Goal: Transaction & Acquisition: Obtain resource

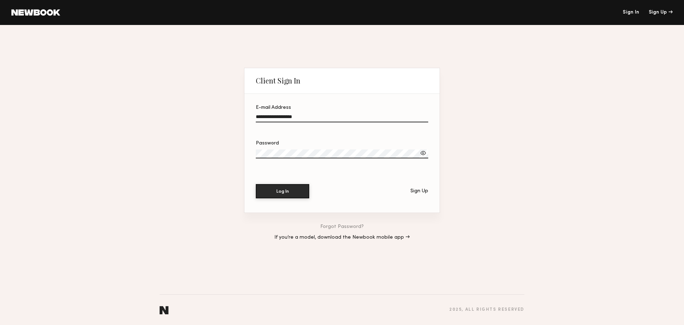
click at [331, 119] on input "**********" at bounding box center [342, 118] width 172 height 8
click at [291, 186] on button "Log In" at bounding box center [282, 190] width 53 height 14
click at [278, 118] on input "**********" at bounding box center [342, 118] width 172 height 8
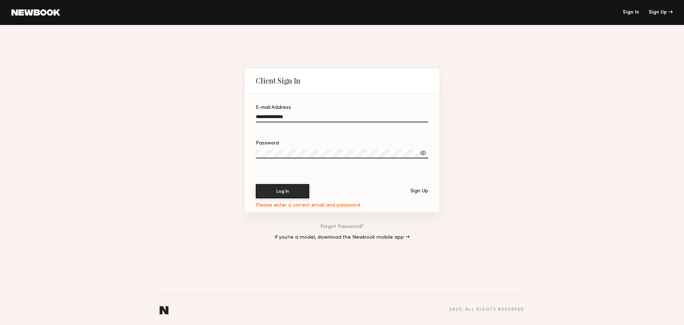
click at [256, 184] on button "Log In" at bounding box center [282, 191] width 53 height 14
click at [289, 145] on div "Password" at bounding box center [342, 143] width 172 height 5
click at [308, 116] on input "**********" at bounding box center [342, 118] width 172 height 8
click at [420, 324] on com-1password-button at bounding box center [342, 325] width 684 height 0
click at [422, 324] on com-1password-button at bounding box center [342, 325] width 684 height 0
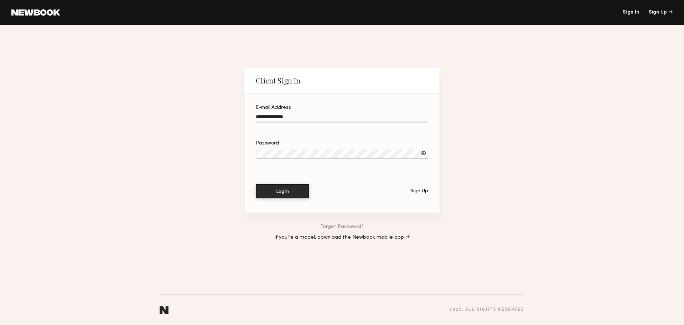
click at [424, 324] on com-1password-button at bounding box center [342, 325] width 684 height 0
click at [419, 324] on com-1password-button at bounding box center [342, 325] width 684 height 0
click at [271, 117] on input "**********" at bounding box center [342, 118] width 172 height 8
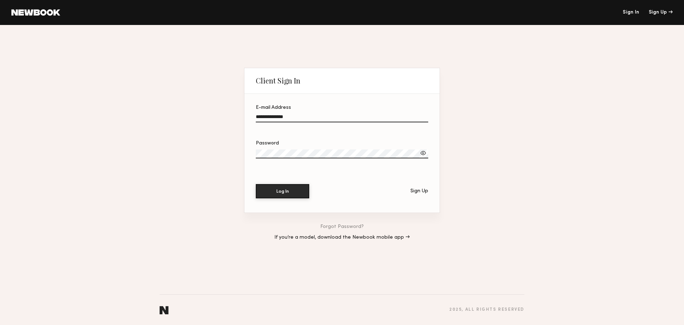
click at [271, 117] on input "**********" at bounding box center [342, 118] width 172 height 8
paste input "******"
type input "**********"
click at [510, 164] on div "**********" at bounding box center [342, 175] width 684 height 300
click at [286, 190] on button "Log In" at bounding box center [282, 190] width 53 height 14
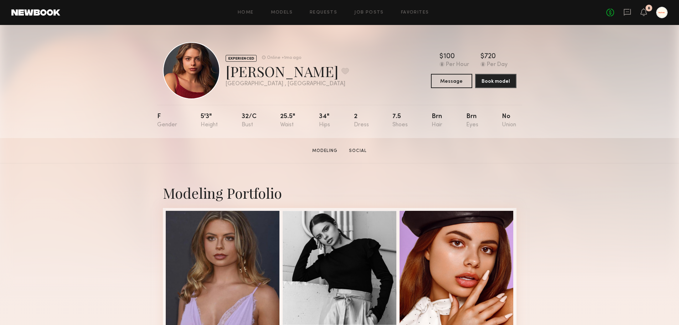
click at [288, 19] on header "Home Models Requests Job Posts Favorites Sign Out No fees up to $5,000 8" at bounding box center [339, 12] width 679 height 25
click at [288, 14] on link "Models" at bounding box center [282, 12] width 22 height 5
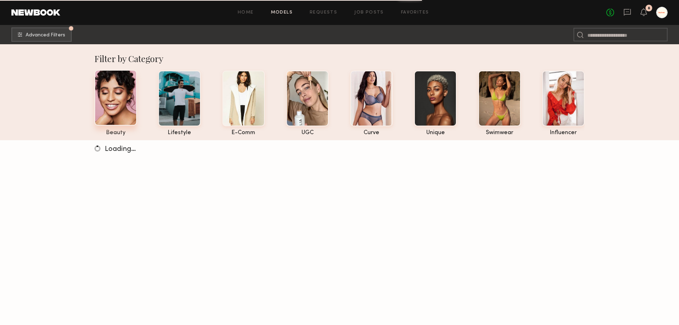
click at [125, 108] on div at bounding box center [115, 98] width 42 height 56
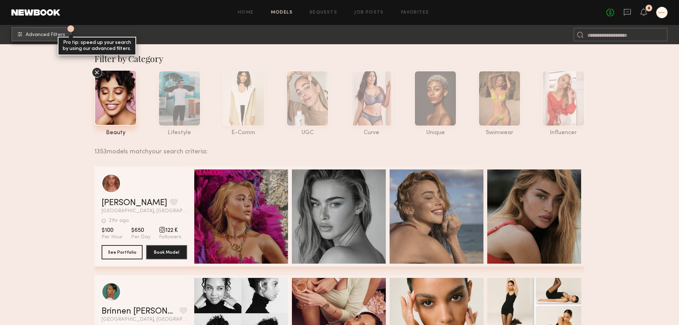
click at [52, 30] on button "1 Advanced Filters Pro tip: speed up your search by using our advanced filters." at bounding box center [41, 34] width 60 height 14
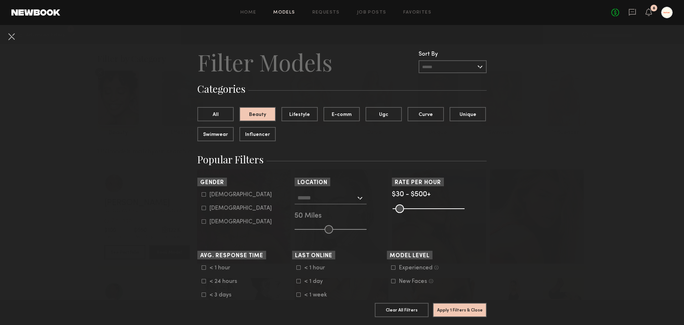
click at [335, 199] on input "text" at bounding box center [327, 197] width 58 height 12
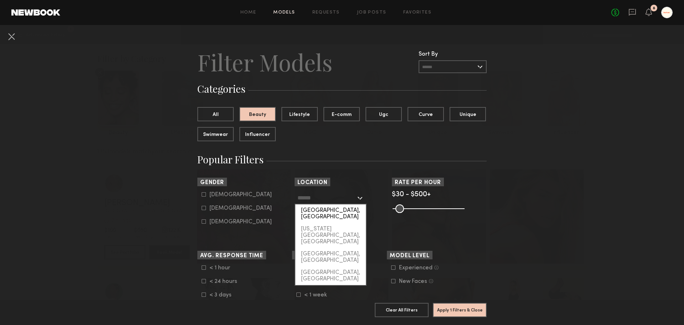
click at [333, 212] on div "[GEOGRAPHIC_DATA], [GEOGRAPHIC_DATA]" at bounding box center [330, 213] width 71 height 19
type input "**********"
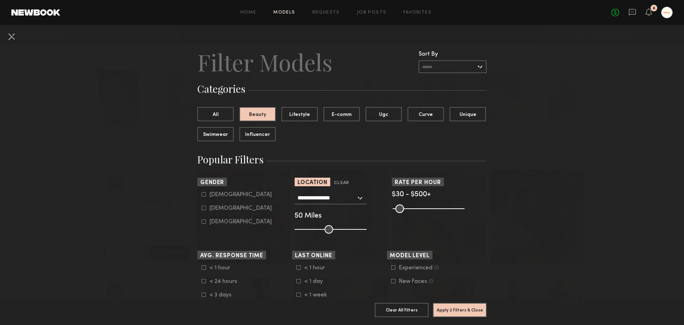
click at [221, 207] on div "Female" at bounding box center [241, 208] width 62 height 4
type input "**"
drag, startPoint x: 325, startPoint y: 228, endPoint x: 305, endPoint y: 229, distance: 19.3
type input "**"
click at [305, 229] on input "range" at bounding box center [331, 229] width 72 height 9
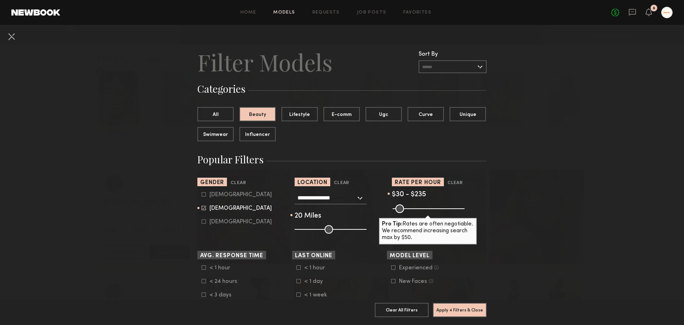
drag, startPoint x: 457, startPoint y: 209, endPoint x: 422, endPoint y: 213, distance: 35.1
click at [422, 213] on input "range" at bounding box center [429, 208] width 72 height 9
click at [424, 207] on input "range" at bounding box center [429, 208] width 72 height 9
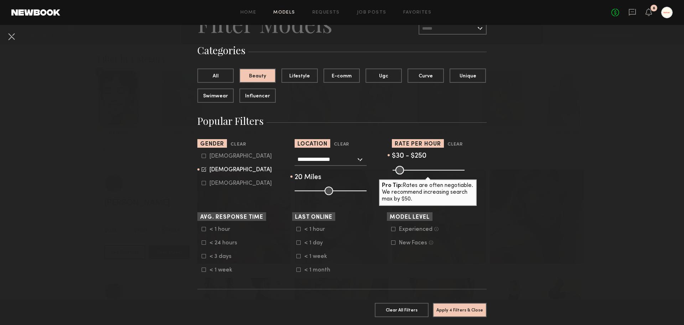
scroll to position [107, 0]
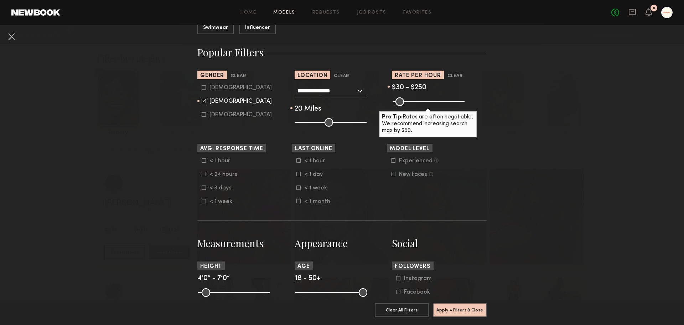
drag, startPoint x: 457, startPoint y: 120, endPoint x: 457, endPoint y: 129, distance: 9.3
click at [457, 129] on div "Pro Tip: Rates are often negotiable. We recommend increasing search max by $50." at bounding box center [428, 124] width 98 height 26
drag, startPoint x: 424, startPoint y: 100, endPoint x: 430, endPoint y: 100, distance: 6.1
click at [430, 100] on input "range" at bounding box center [429, 101] width 72 height 9
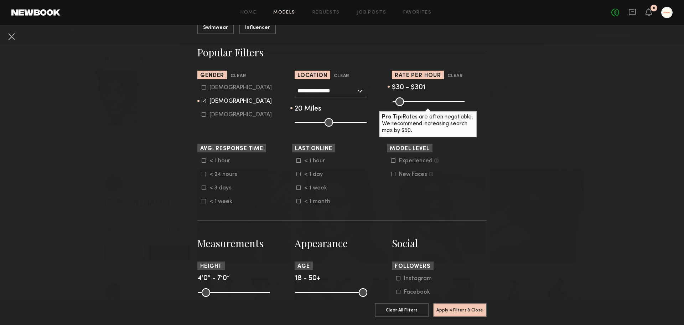
type input "***"
click at [431, 100] on input "range" at bounding box center [429, 101] width 72 height 9
click at [581, 129] on nb-browse-filters "**********" at bounding box center [342, 308] width 684 height 781
click at [584, 207] on nb-browse-filters "**********" at bounding box center [342, 308] width 684 height 781
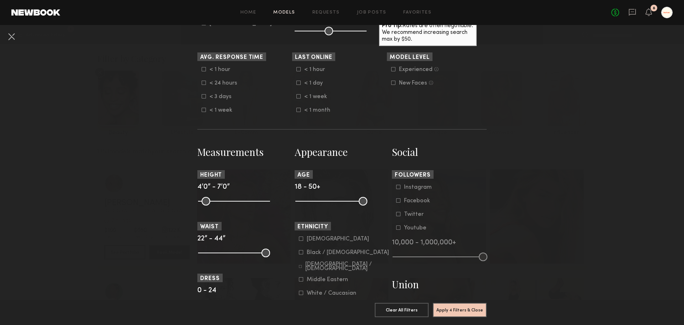
scroll to position [285, 0]
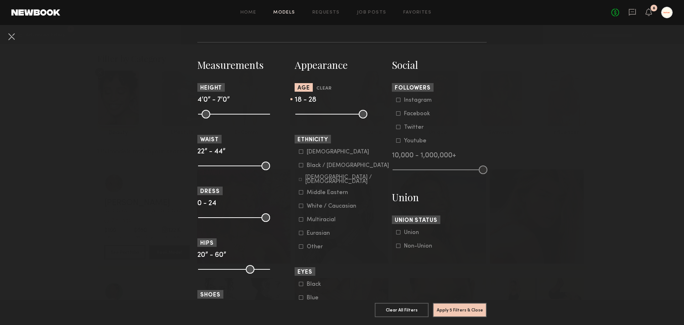
drag, startPoint x: 361, startPoint y: 113, endPoint x: 317, endPoint y: 115, distance: 43.9
type input "**"
click at [317, 115] on input "range" at bounding box center [331, 114] width 72 height 9
click at [310, 154] on div "Asian" at bounding box center [338, 152] width 62 height 4
click at [310, 165] on div "Black / African American" at bounding box center [348, 165] width 82 height 4
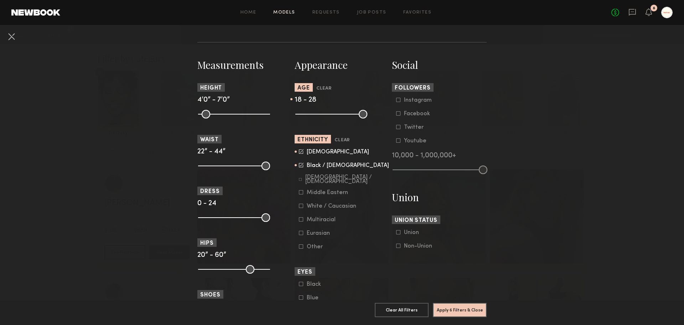
click at [310, 165] on div "Black / African American" at bounding box center [348, 165] width 82 height 4
click at [310, 170] on form "Asian Black / African American Hispanic / Latino Middle Eastern White / Caucasi…" at bounding box center [344, 199] width 91 height 101
click at [310, 166] on div "Black / African American" at bounding box center [348, 165] width 82 height 4
click at [314, 150] on div "Asian" at bounding box center [338, 152] width 62 height 4
click at [314, 177] on div "Hispanic / Latino" at bounding box center [347, 179] width 84 height 9
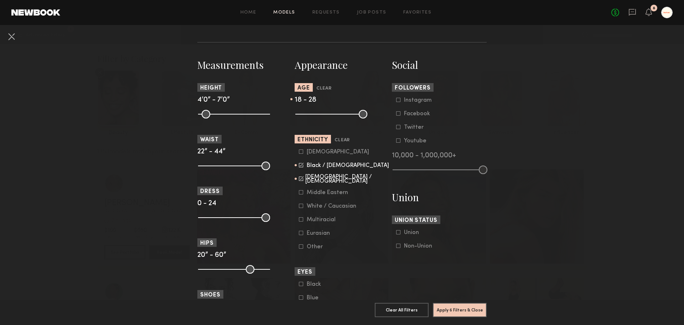
click at [316, 207] on div "White / Caucasian" at bounding box center [332, 206] width 50 height 4
click at [314, 222] on div "Multiracial" at bounding box center [321, 219] width 29 height 4
click at [415, 99] on div "Instagram" at bounding box center [418, 100] width 28 height 4
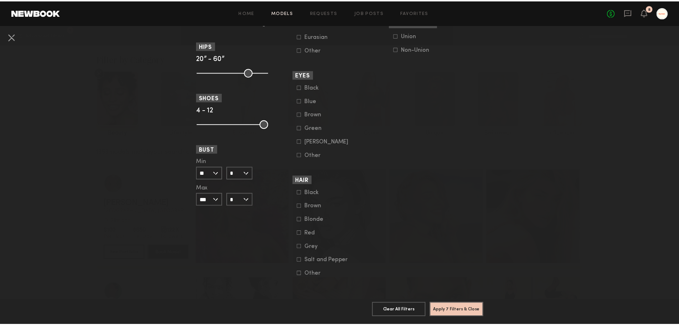
scroll to position [487, 0]
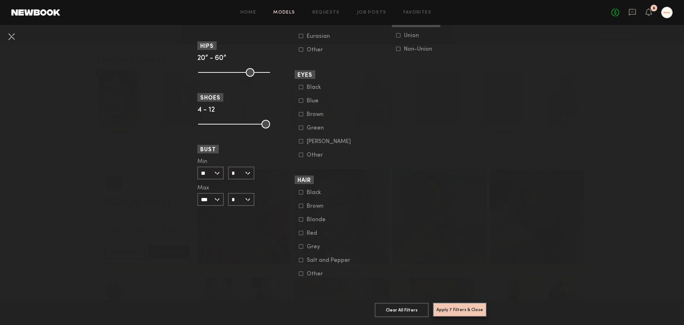
click at [463, 306] on button "Apply 7 Filters & Close" at bounding box center [460, 309] width 54 height 14
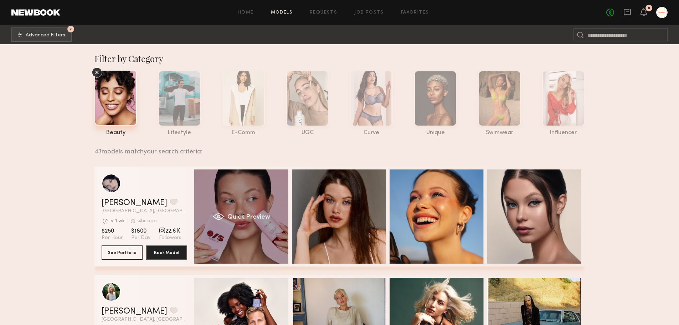
click at [262, 205] on div "Quick Preview" at bounding box center [241, 216] width 94 height 94
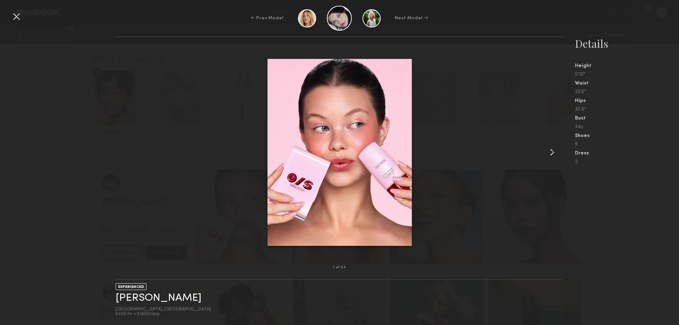
click at [552, 152] on common-icon at bounding box center [551, 151] width 11 height 11
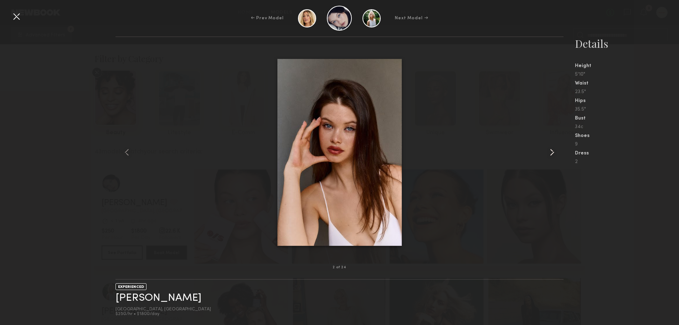
click at [552, 152] on common-icon at bounding box center [551, 151] width 11 height 11
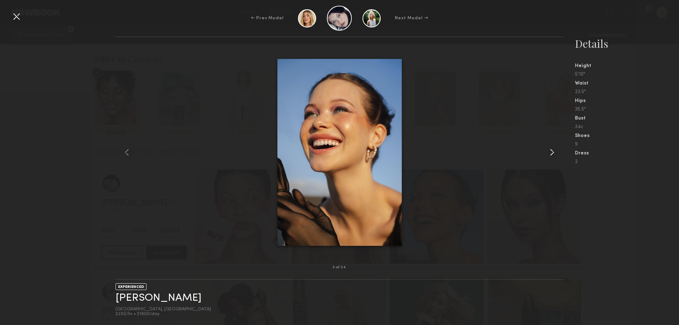
click at [552, 152] on common-icon at bounding box center [551, 151] width 11 height 11
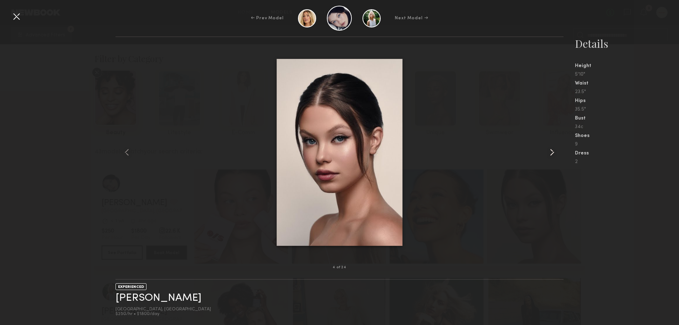
click at [552, 152] on common-icon at bounding box center [551, 151] width 11 height 11
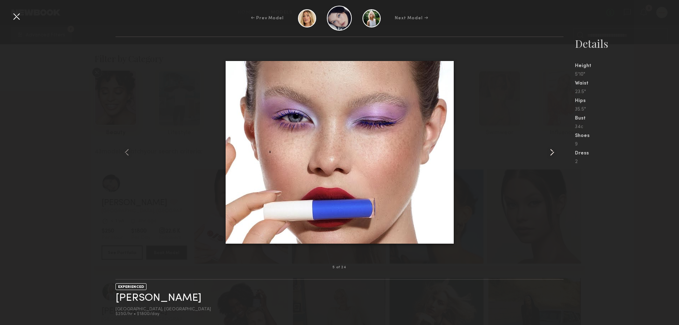
click at [552, 152] on common-icon at bounding box center [551, 151] width 11 height 11
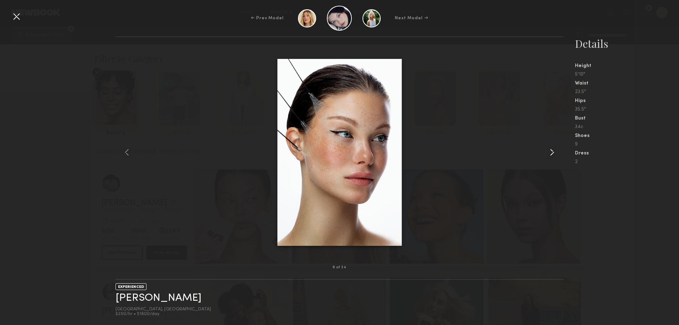
click at [552, 152] on common-icon at bounding box center [551, 151] width 11 height 11
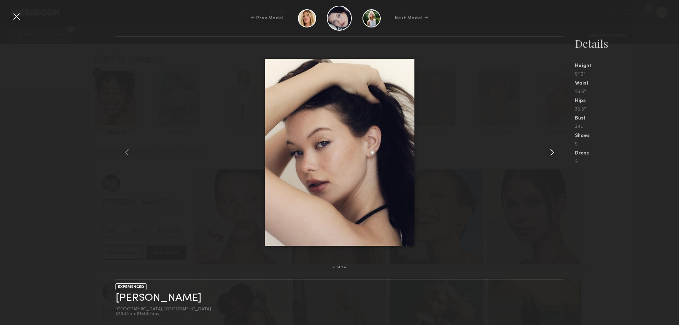
click at [552, 152] on common-icon at bounding box center [551, 151] width 11 height 11
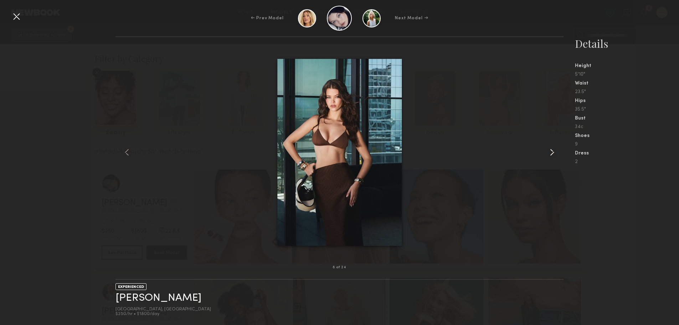
click at [552, 152] on common-icon at bounding box center [551, 151] width 11 height 11
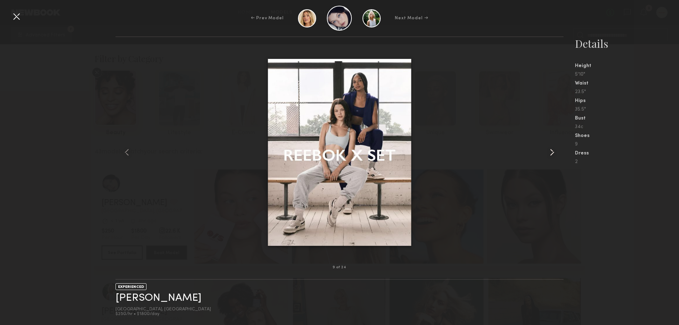
click at [553, 150] on common-icon at bounding box center [551, 151] width 11 height 11
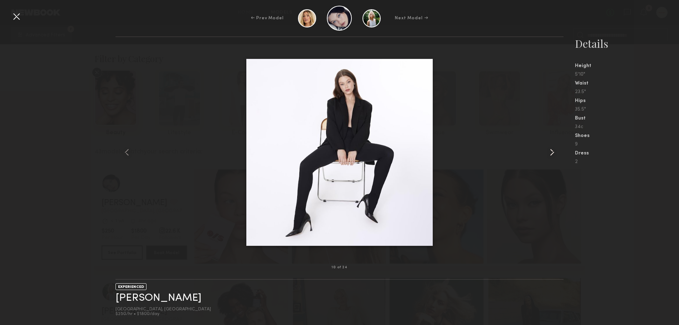
click at [553, 150] on common-icon at bounding box center [551, 151] width 11 height 11
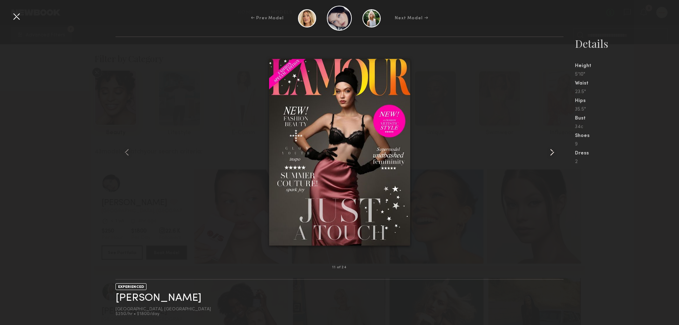
click at [553, 150] on common-icon at bounding box center [551, 151] width 11 height 11
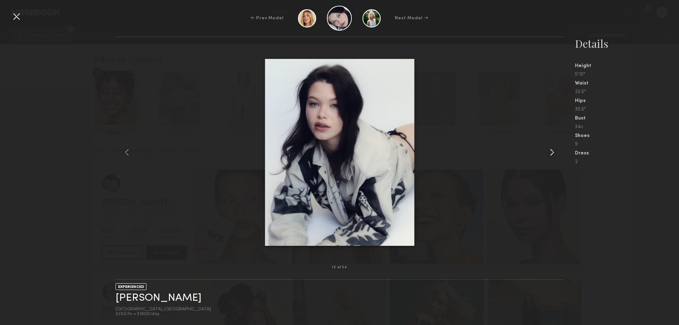
click at [553, 150] on common-icon at bounding box center [551, 151] width 11 height 11
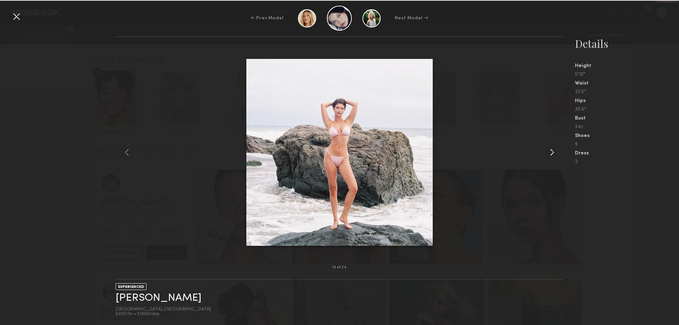
click at [553, 150] on common-icon at bounding box center [551, 151] width 11 height 11
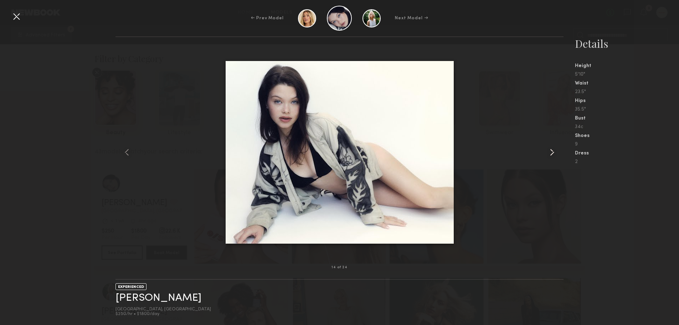
click at [553, 150] on common-icon at bounding box center [551, 151] width 11 height 11
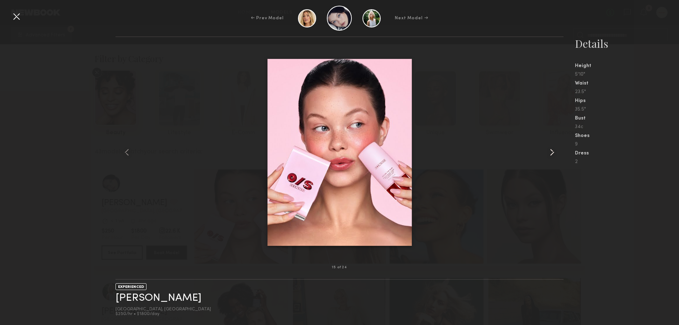
click at [553, 150] on common-icon at bounding box center [551, 151] width 11 height 11
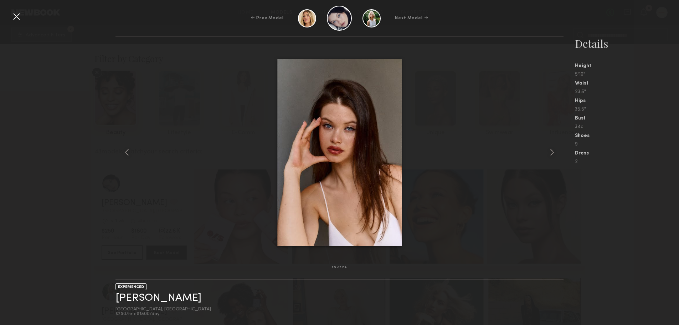
click at [619, 202] on nb-gallery-model-stats "Details Height 5'10" Waist 23.5" Hips 35.5" Bust 34c Shoes 9 Dress 2" at bounding box center [620, 180] width 115 height 288
click at [12, 18] on div at bounding box center [16, 16] width 11 height 11
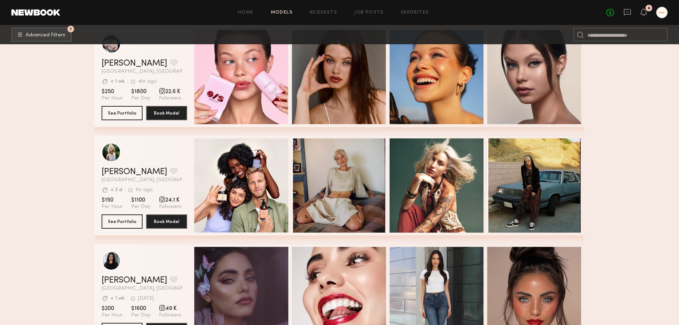
scroll to position [143, 0]
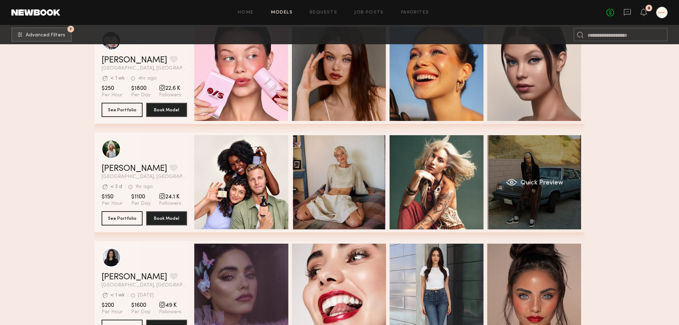
click at [537, 211] on div "Quick Preview" at bounding box center [534, 182] width 94 height 94
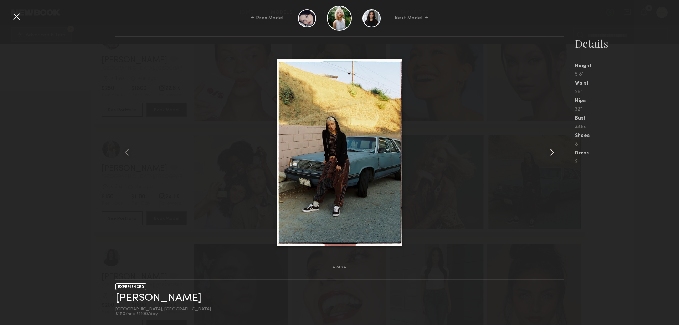
click at [552, 150] on common-icon at bounding box center [551, 151] width 11 height 11
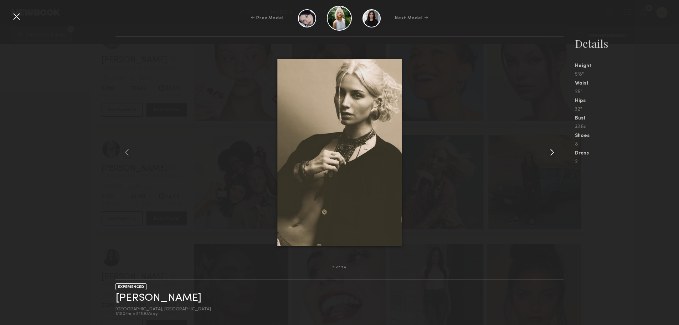
click at [552, 150] on common-icon at bounding box center [551, 151] width 11 height 11
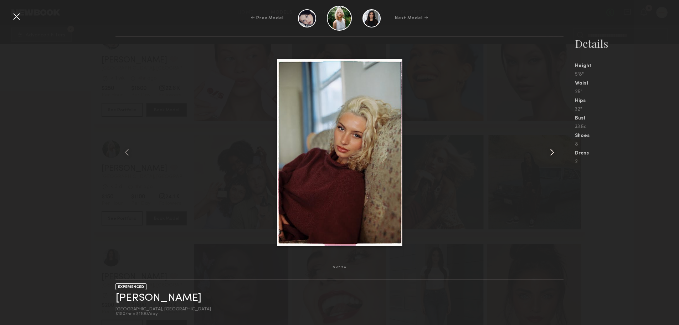
click at [552, 150] on common-icon at bounding box center [551, 151] width 11 height 11
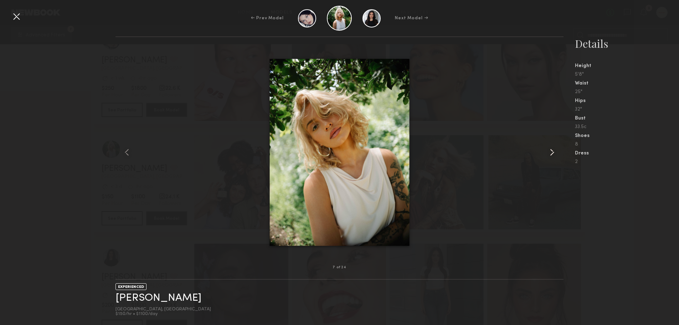
click at [552, 150] on common-icon at bounding box center [551, 151] width 11 height 11
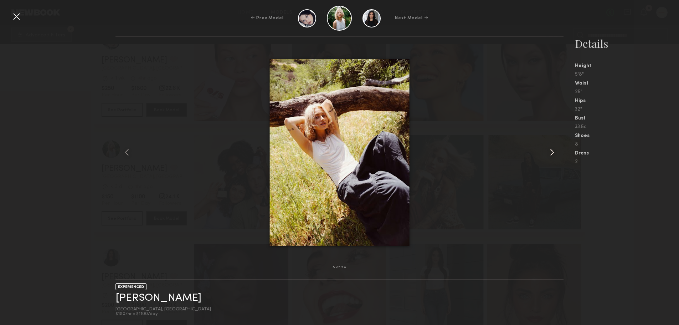
click at [552, 150] on common-icon at bounding box center [551, 151] width 11 height 11
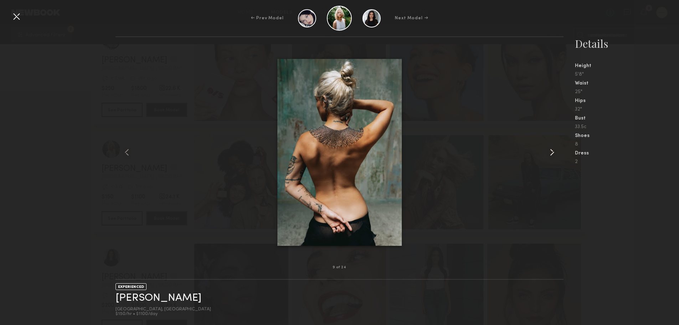
click at [552, 150] on common-icon at bounding box center [551, 151] width 11 height 11
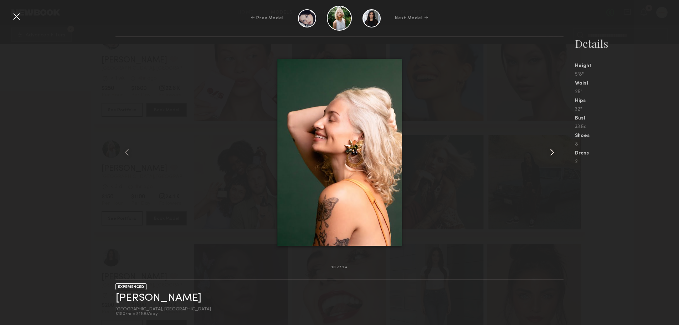
click at [552, 150] on common-icon at bounding box center [551, 151] width 11 height 11
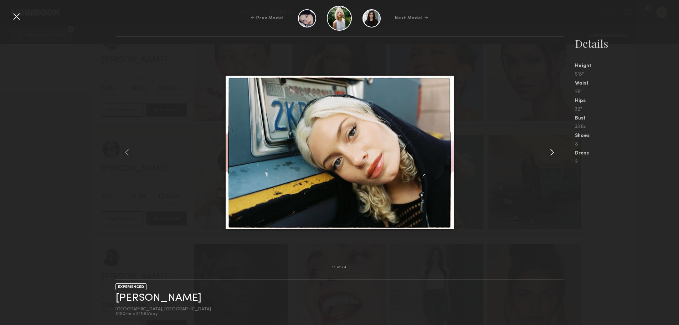
click at [552, 150] on common-icon at bounding box center [551, 151] width 11 height 11
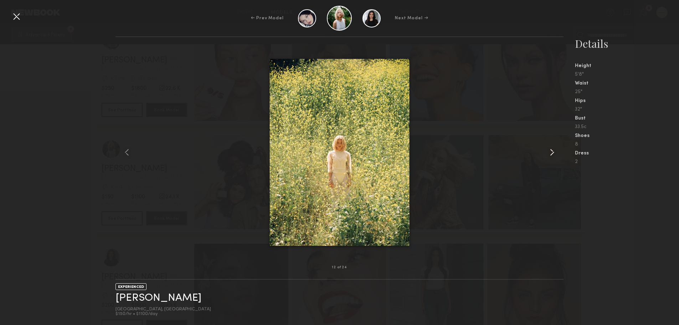
click at [552, 150] on common-icon at bounding box center [551, 151] width 11 height 11
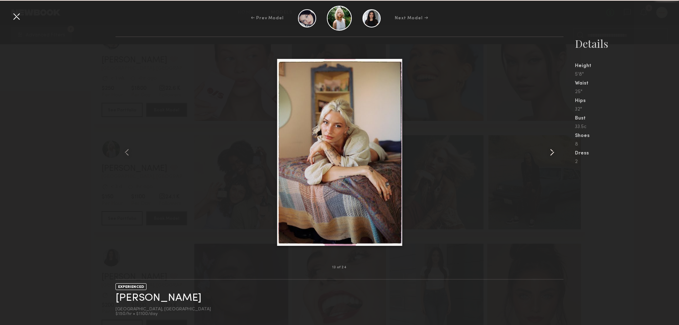
click at [552, 150] on common-icon at bounding box center [551, 151] width 11 height 11
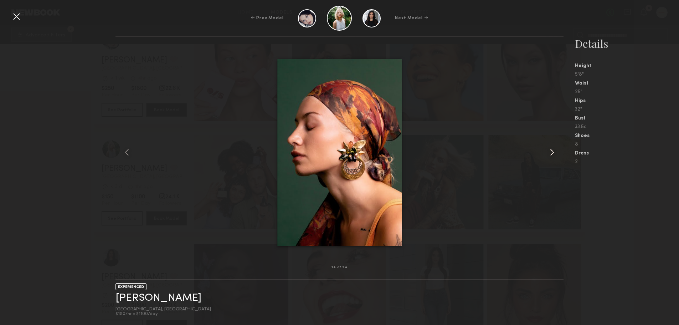
click at [552, 150] on common-icon at bounding box center [551, 151] width 11 height 11
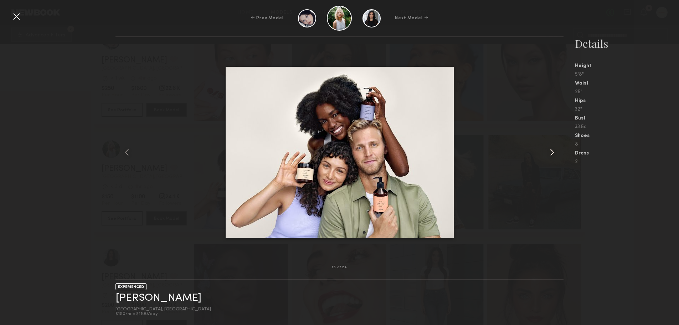
click at [552, 150] on common-icon at bounding box center [551, 151] width 11 height 11
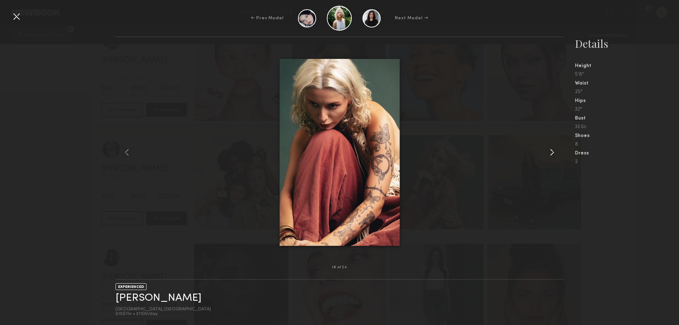
click at [552, 150] on common-icon at bounding box center [551, 151] width 11 height 11
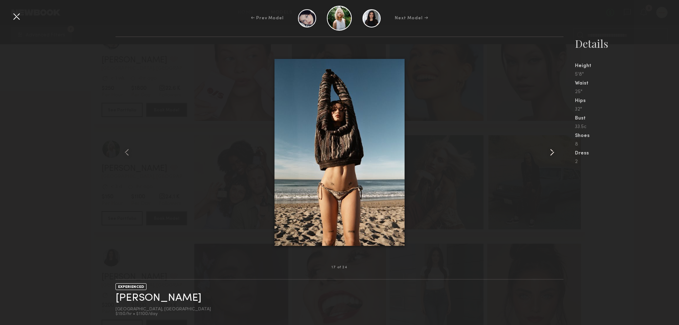
click at [552, 150] on common-icon at bounding box center [551, 151] width 11 height 11
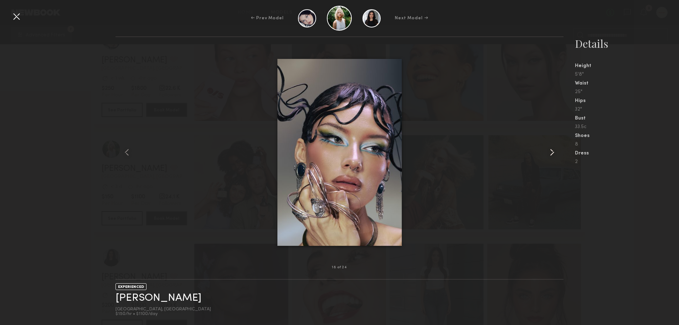
click at [552, 150] on common-icon at bounding box center [551, 151] width 11 height 11
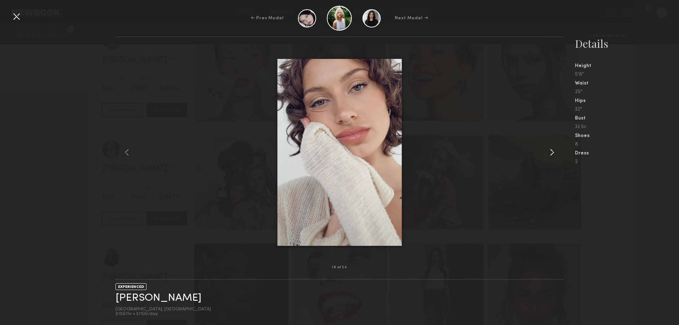
click at [552, 150] on common-icon at bounding box center [551, 151] width 11 height 11
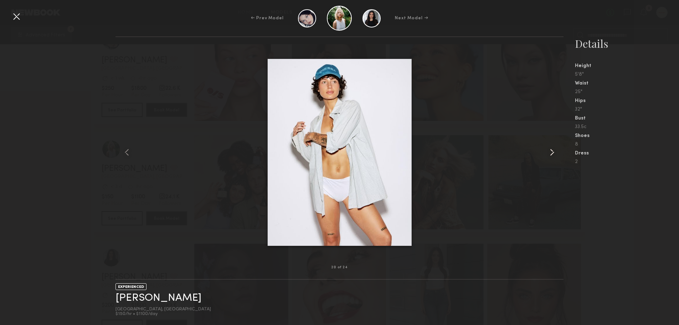
click at [552, 150] on common-icon at bounding box center [551, 151] width 11 height 11
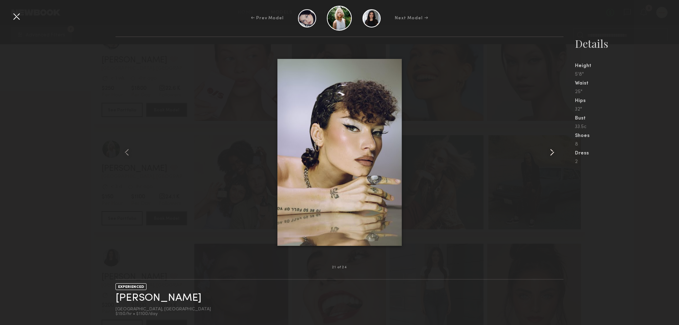
click at [552, 150] on common-icon at bounding box center [551, 151] width 11 height 11
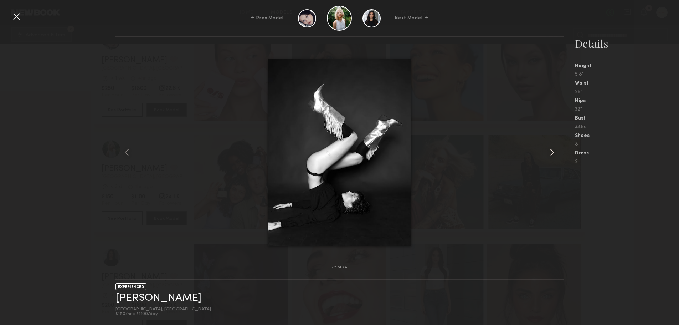
click at [552, 150] on common-icon at bounding box center [551, 151] width 11 height 11
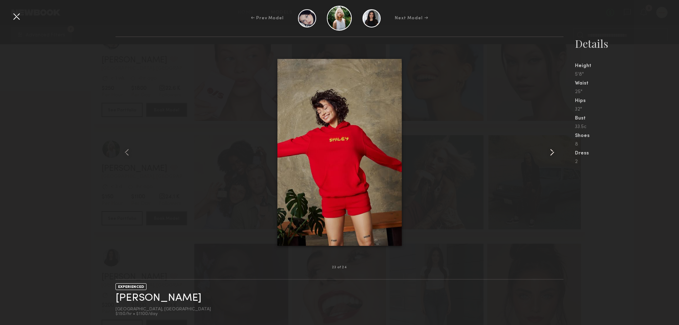
click at [552, 150] on common-icon at bounding box center [551, 151] width 11 height 11
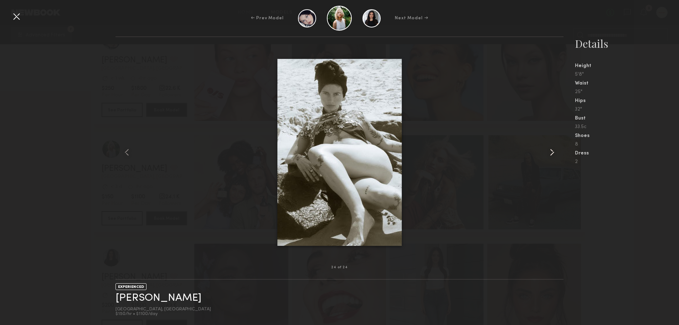
click at [552, 150] on common-icon at bounding box center [551, 151] width 11 height 11
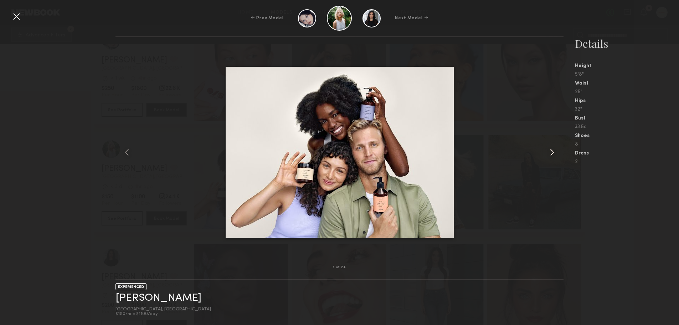
click at [552, 150] on common-icon at bounding box center [551, 151] width 11 height 11
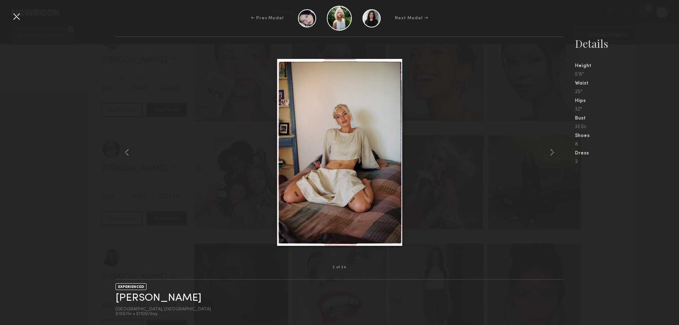
click at [604, 227] on nb-gallery-model-stats "Details Height 5'8" Waist 25" Hips 32" Bust 33.5c Shoes 8 Dress 2" at bounding box center [620, 180] width 115 height 288
click at [43, 94] on div "2 of 24 EXPERIENCED Foster M. Los Angeles, CA $150/hr • $1100/day Details Heigh…" at bounding box center [339, 180] width 679 height 288
click at [15, 20] on div at bounding box center [16, 16] width 11 height 11
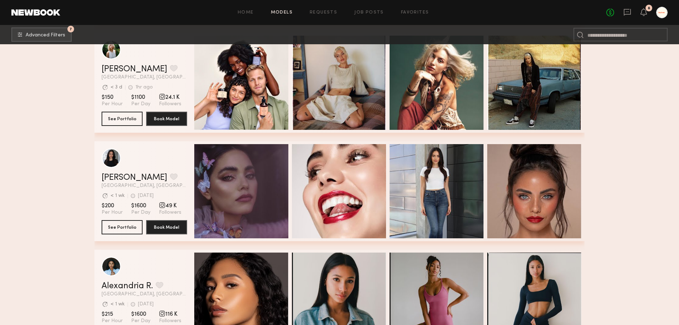
scroll to position [321, 0]
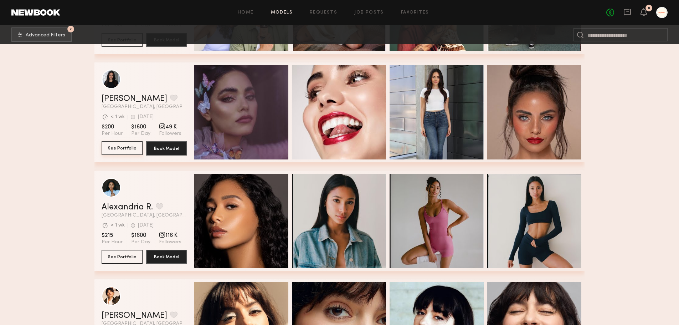
click at [114, 152] on button "See Portfolio" at bounding box center [122, 148] width 41 height 14
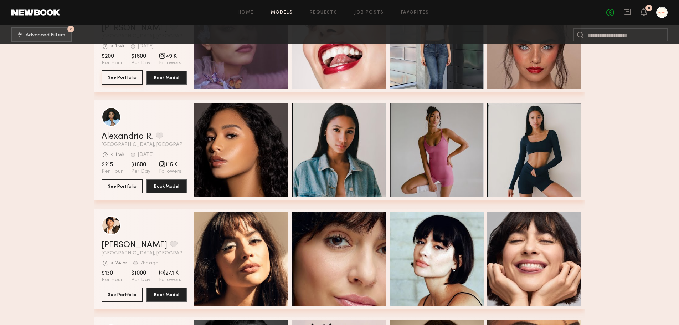
scroll to position [356, 0]
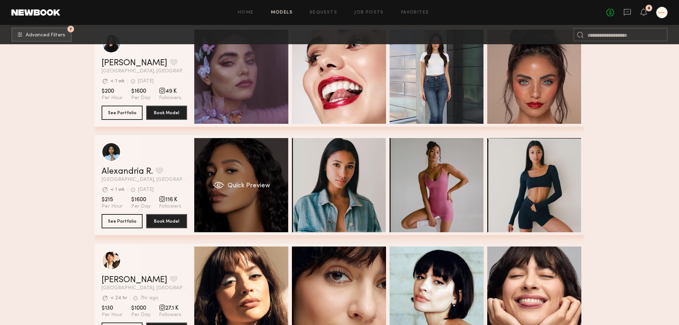
click at [226, 191] on div "Quick Preview" at bounding box center [241, 185] width 94 height 94
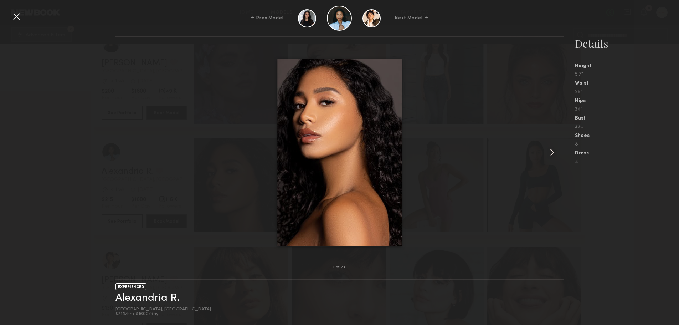
click at [548, 154] on common-icon at bounding box center [551, 151] width 11 height 11
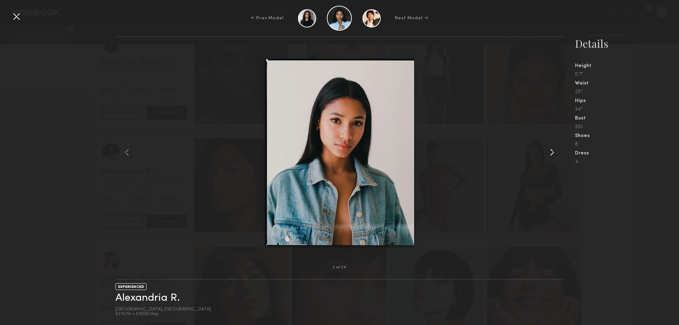
click at [548, 154] on common-icon at bounding box center [551, 151] width 11 height 11
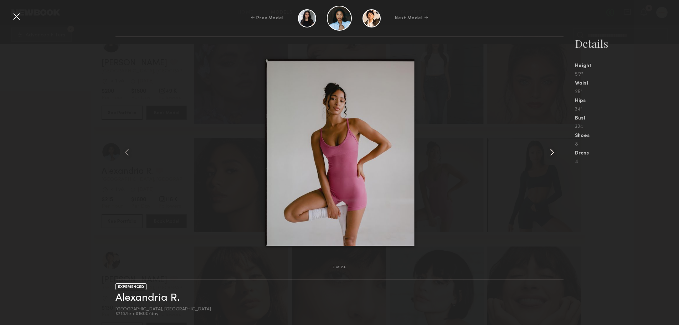
click at [548, 154] on common-icon at bounding box center [551, 151] width 11 height 11
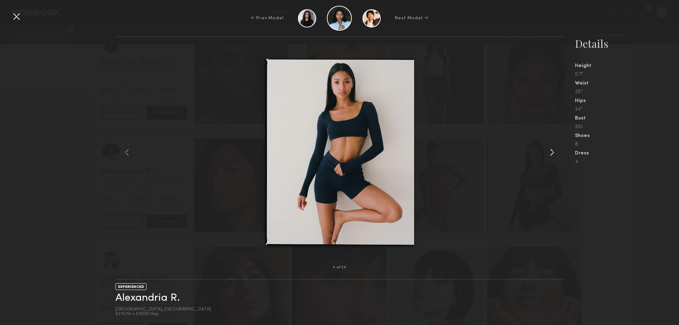
click at [548, 154] on common-icon at bounding box center [551, 151] width 11 height 11
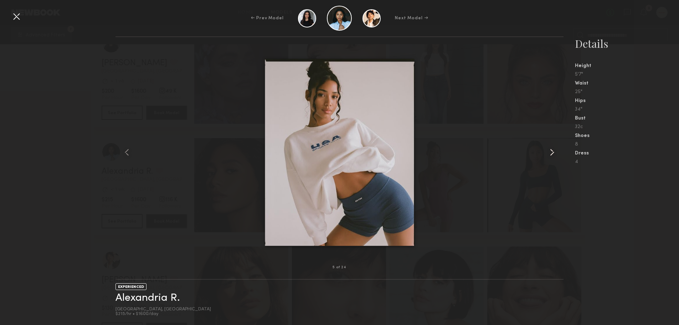
click at [548, 154] on common-icon at bounding box center [551, 151] width 11 height 11
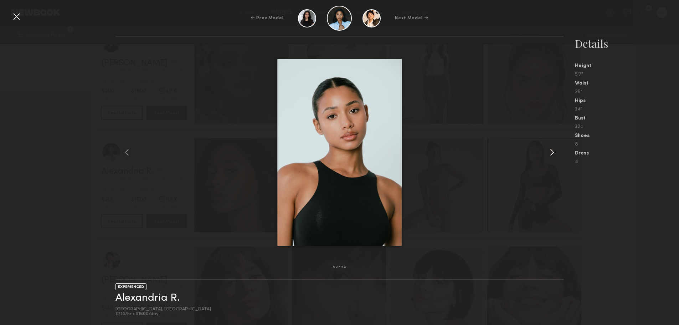
click at [548, 154] on common-icon at bounding box center [551, 151] width 11 height 11
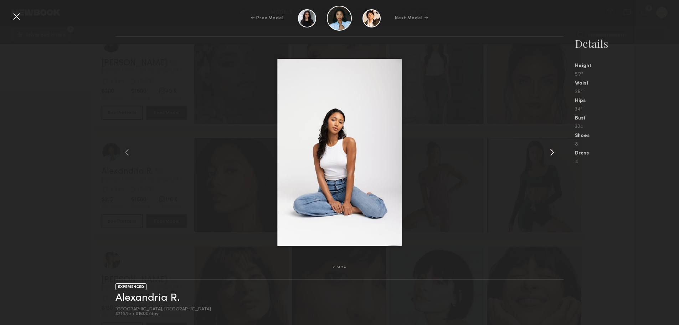
click at [548, 154] on common-icon at bounding box center [551, 151] width 11 height 11
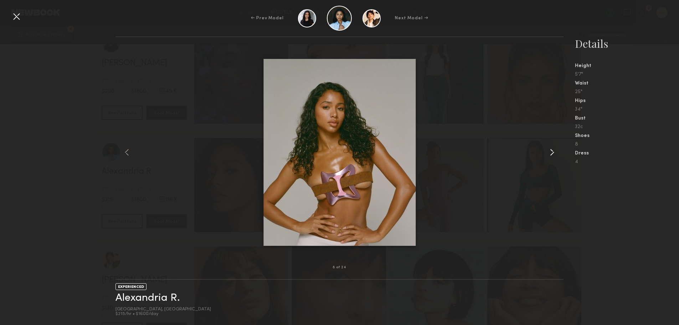
click at [548, 154] on common-icon at bounding box center [551, 151] width 11 height 11
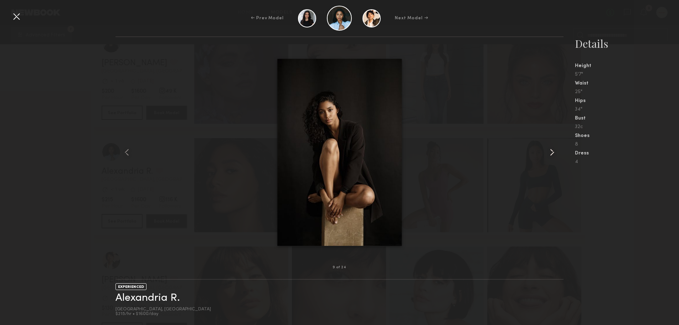
click at [548, 154] on common-icon at bounding box center [551, 151] width 11 height 11
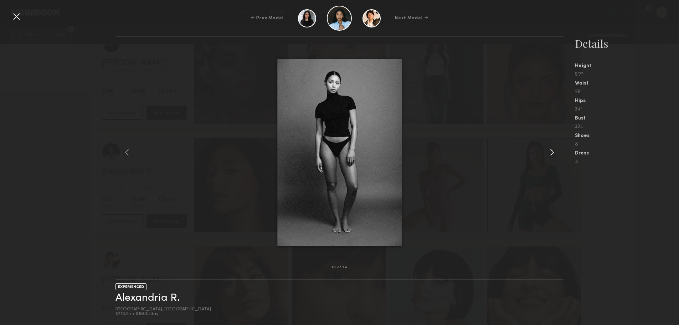
click at [548, 154] on common-icon at bounding box center [551, 151] width 11 height 11
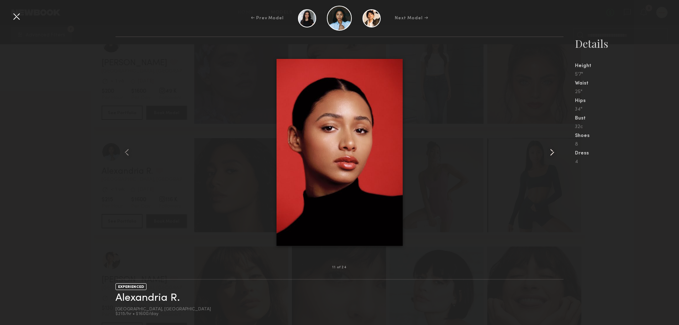
click at [548, 154] on common-icon at bounding box center [551, 151] width 11 height 11
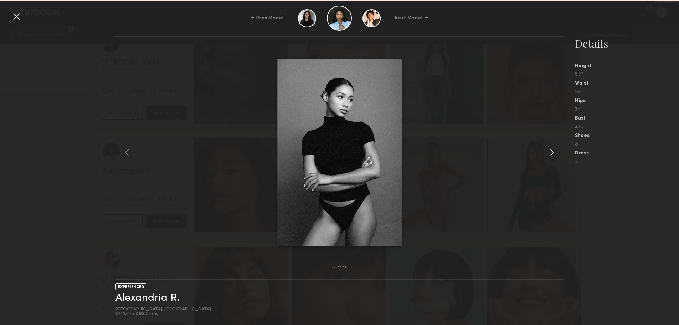
click at [548, 154] on common-icon at bounding box center [551, 151] width 11 height 11
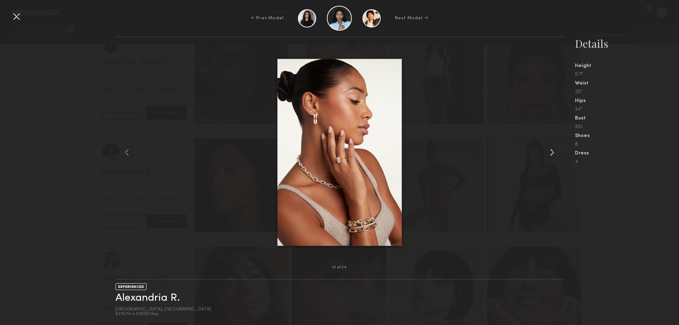
click at [548, 154] on common-icon at bounding box center [551, 151] width 11 height 11
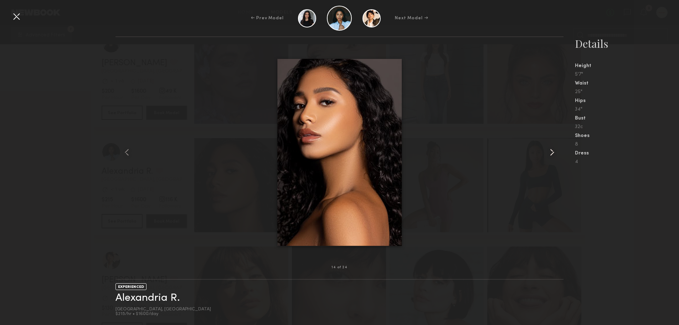
click at [548, 154] on common-icon at bounding box center [551, 151] width 11 height 11
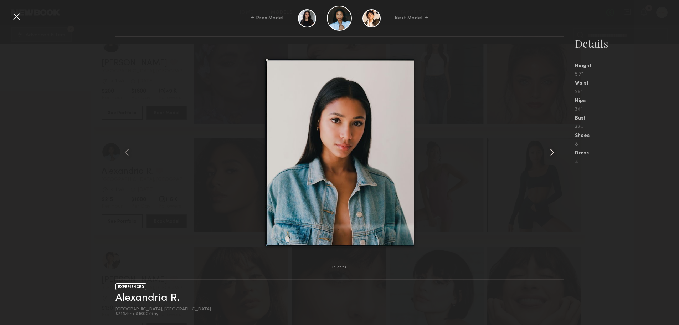
click at [548, 154] on common-icon at bounding box center [551, 151] width 11 height 11
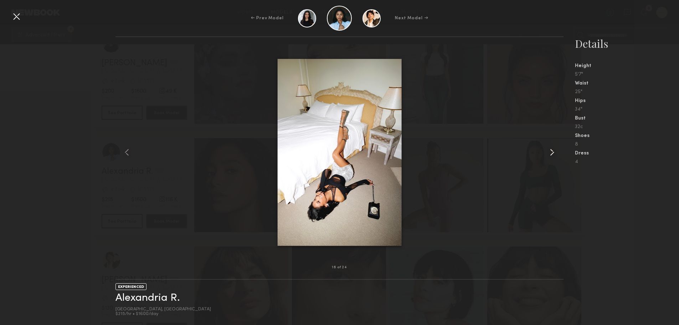
click at [548, 154] on common-icon at bounding box center [551, 151] width 11 height 11
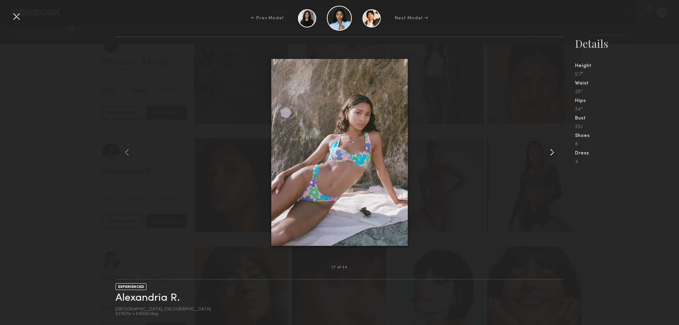
click at [548, 154] on common-icon at bounding box center [551, 151] width 11 height 11
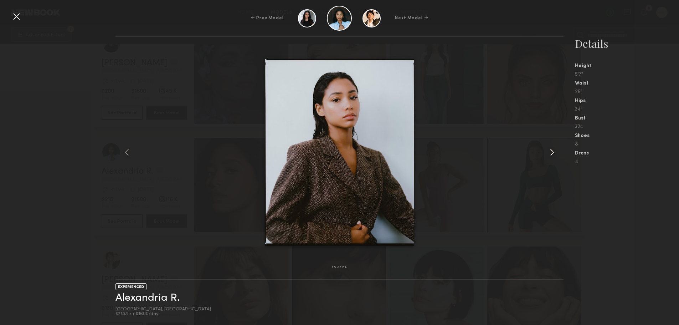
click at [548, 154] on common-icon at bounding box center [551, 151] width 11 height 11
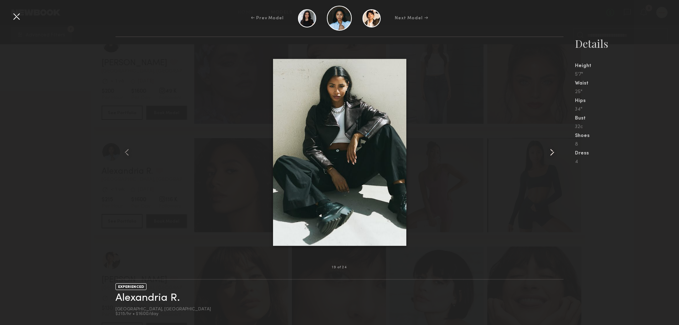
click at [548, 154] on common-icon at bounding box center [551, 151] width 11 height 11
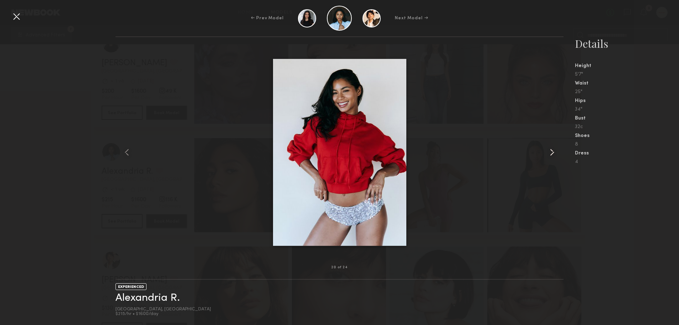
click at [548, 154] on common-icon at bounding box center [551, 151] width 11 height 11
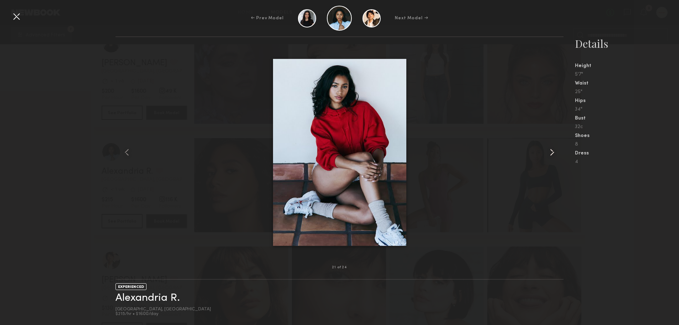
click at [548, 154] on common-icon at bounding box center [551, 151] width 11 height 11
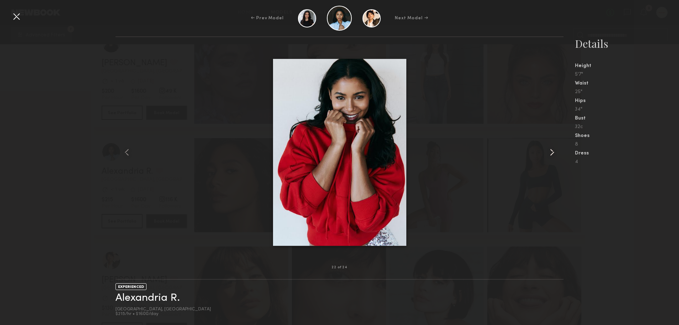
click at [548, 154] on common-icon at bounding box center [551, 151] width 11 height 11
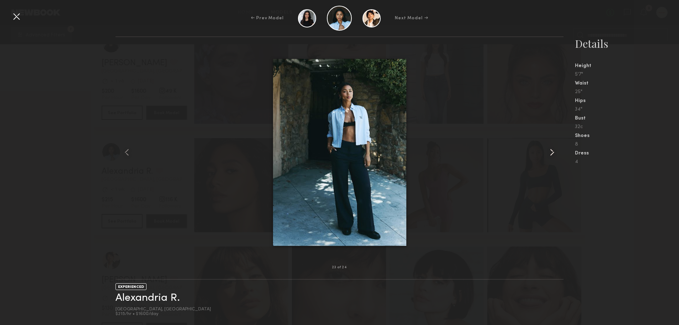
click at [548, 154] on common-icon at bounding box center [551, 151] width 11 height 11
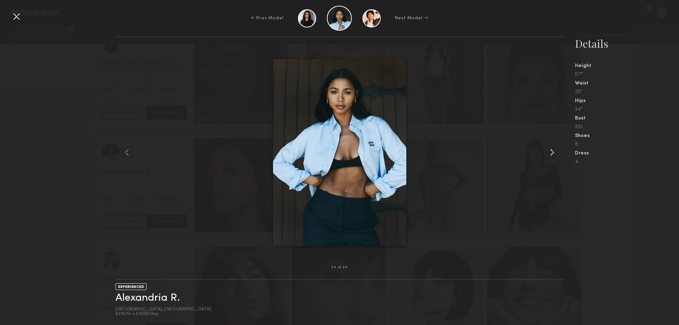
click at [548, 154] on common-icon at bounding box center [551, 151] width 11 height 11
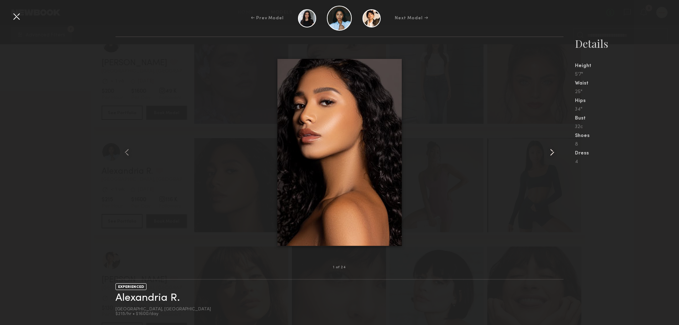
click at [548, 154] on common-icon at bounding box center [551, 151] width 11 height 11
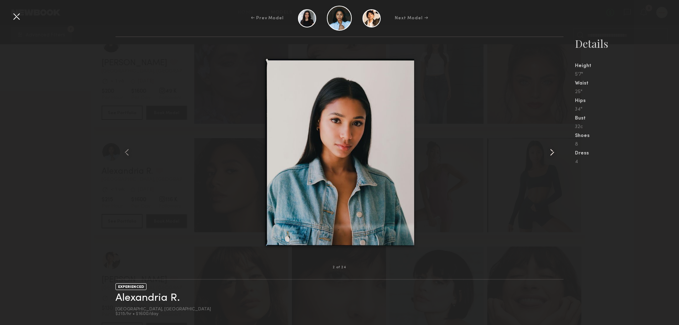
click at [548, 154] on common-icon at bounding box center [551, 151] width 11 height 11
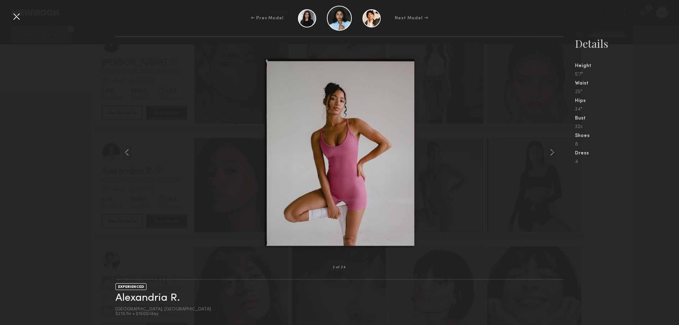
click at [20, 17] on div at bounding box center [16, 16] width 11 height 11
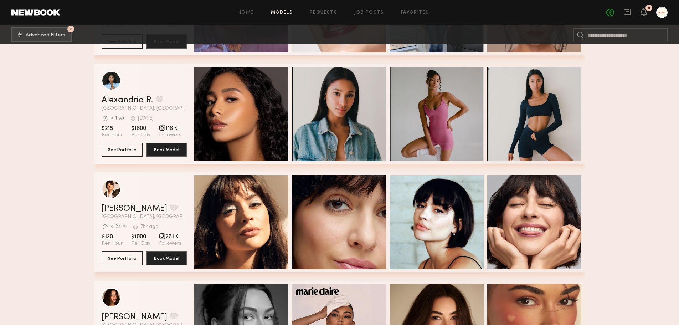
scroll to position [570, 0]
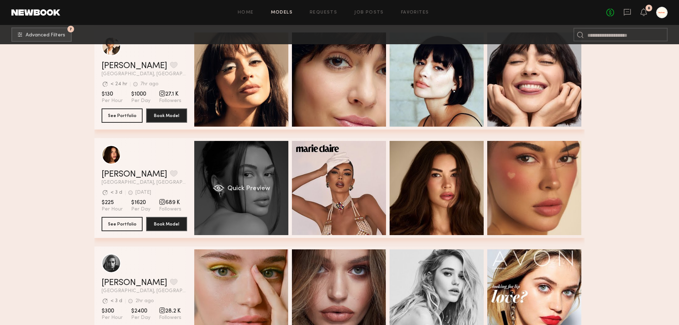
click at [244, 190] on span "Quick Preview" at bounding box center [248, 188] width 43 height 6
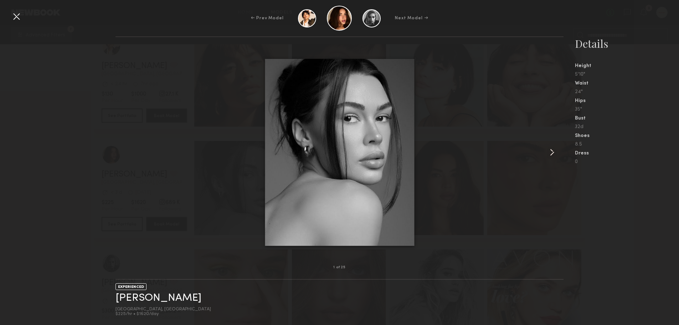
click at [558, 154] on common-icon at bounding box center [551, 151] width 11 height 11
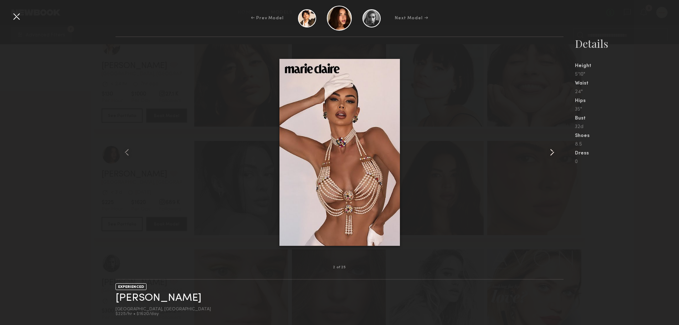
click at [558, 154] on div at bounding box center [555, 151] width 18 height 207
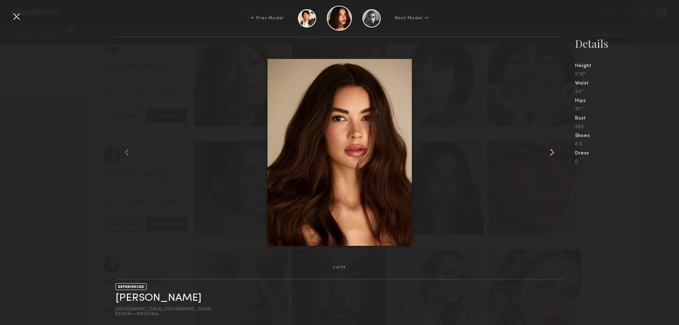
click at [559, 154] on div at bounding box center [555, 151] width 18 height 207
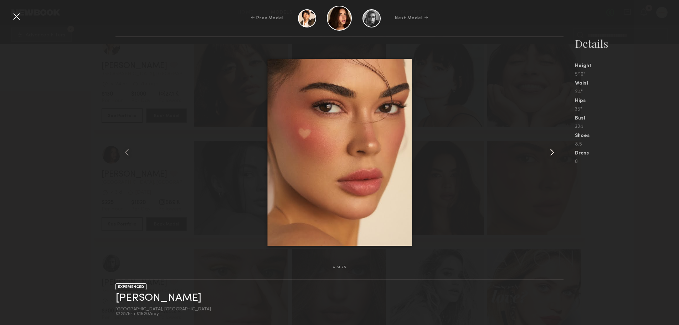
click at [559, 154] on div at bounding box center [555, 151] width 18 height 207
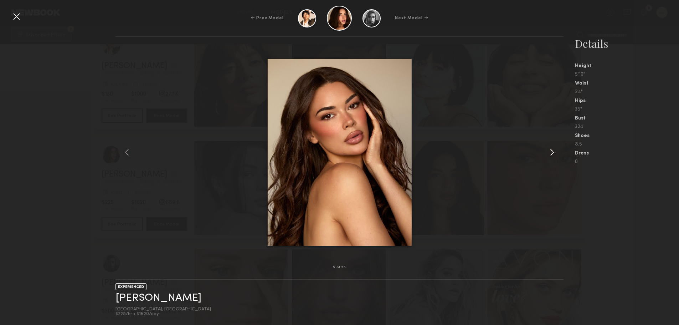
click at [559, 154] on div at bounding box center [555, 151] width 18 height 207
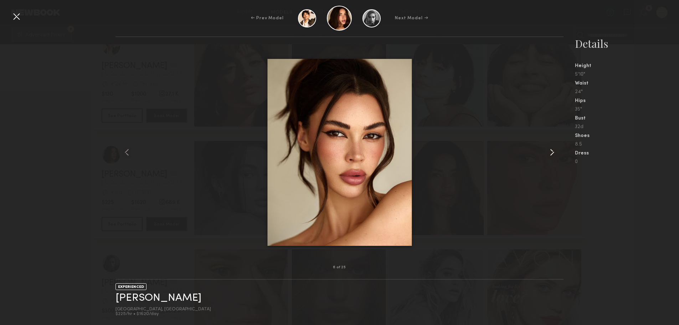
click at [559, 154] on div at bounding box center [555, 151] width 18 height 207
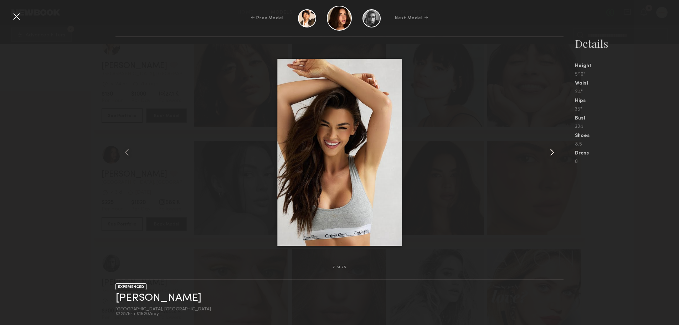
click at [559, 154] on div at bounding box center [555, 151] width 18 height 207
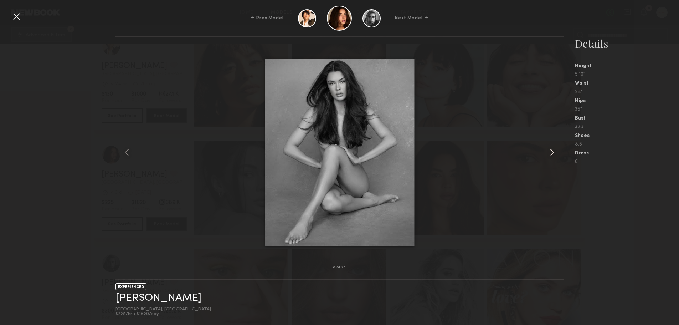
click at [559, 154] on div at bounding box center [555, 151] width 18 height 207
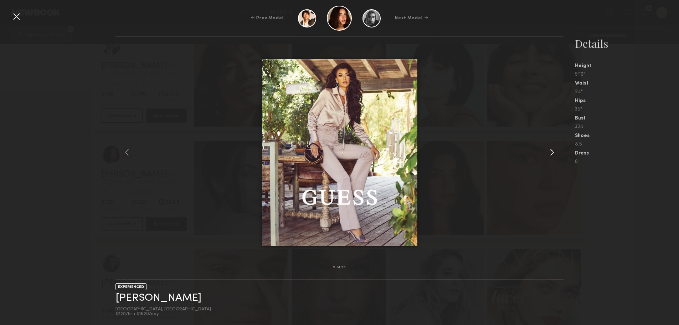
click at [559, 154] on div at bounding box center [555, 151] width 18 height 207
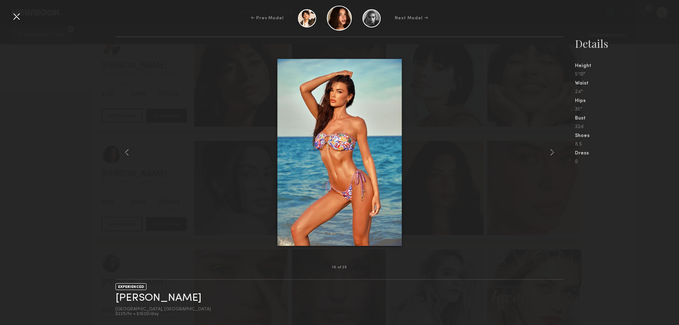
click at [21, 17] on div at bounding box center [16, 16] width 11 height 11
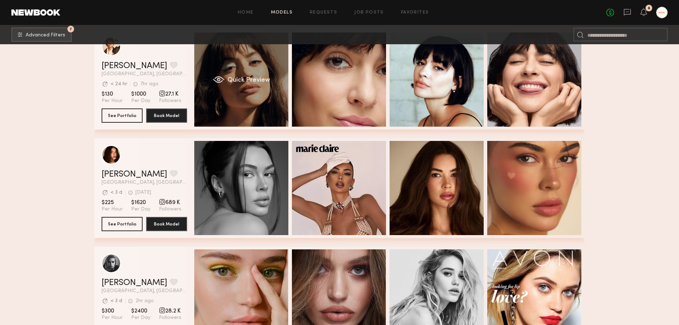
click at [267, 68] on div "Quick Preview" at bounding box center [241, 79] width 94 height 94
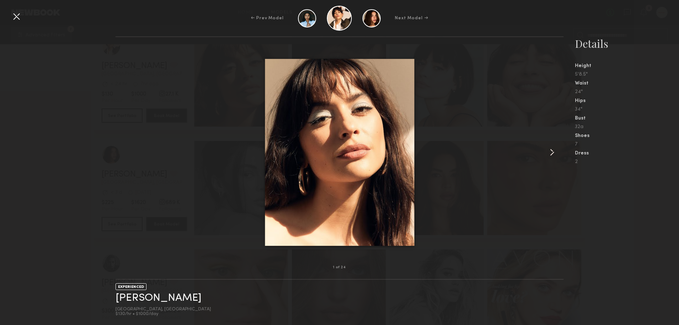
click at [552, 157] on common-icon at bounding box center [551, 151] width 11 height 11
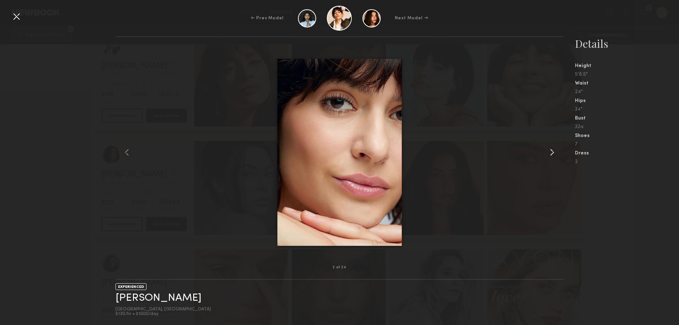
click at [552, 157] on common-icon at bounding box center [551, 151] width 11 height 11
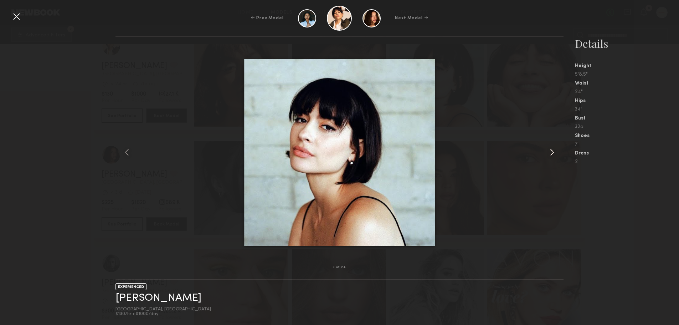
click at [552, 155] on common-icon at bounding box center [551, 151] width 11 height 11
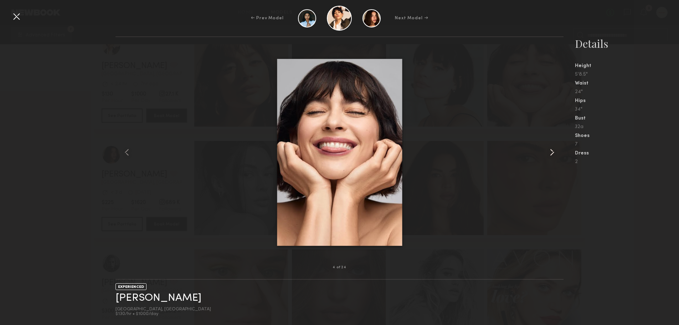
click at [552, 153] on common-icon at bounding box center [551, 151] width 11 height 11
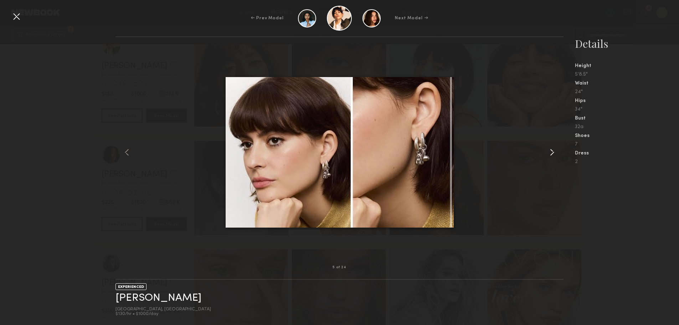
click at [552, 153] on common-icon at bounding box center [551, 151] width 11 height 11
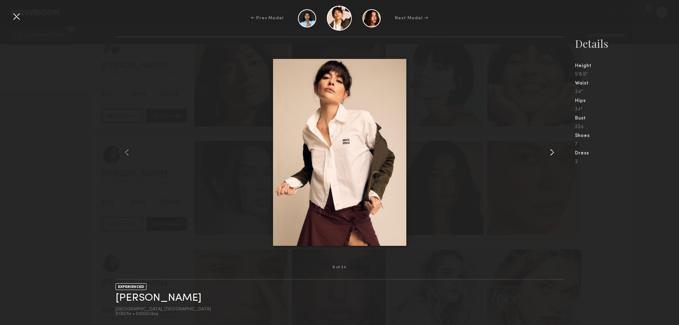
click at [552, 153] on common-icon at bounding box center [551, 151] width 11 height 11
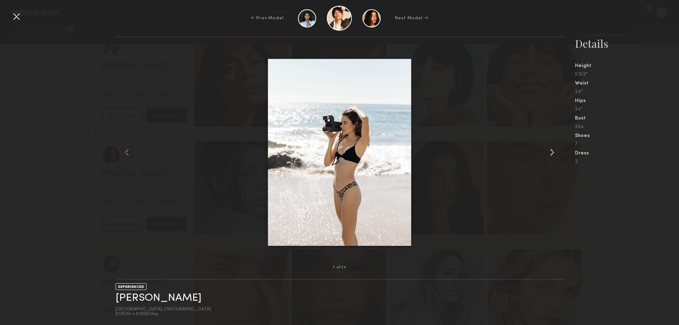
click at [552, 153] on common-icon at bounding box center [551, 151] width 11 height 11
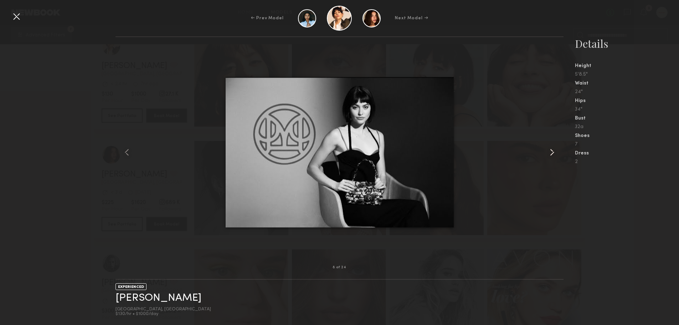
click at [552, 153] on common-icon at bounding box center [551, 151] width 11 height 11
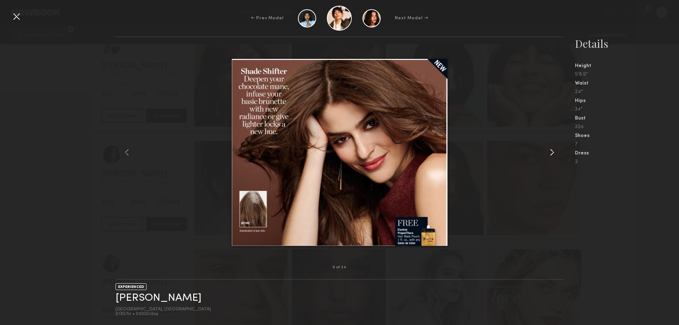
click at [552, 153] on common-icon at bounding box center [551, 151] width 11 height 11
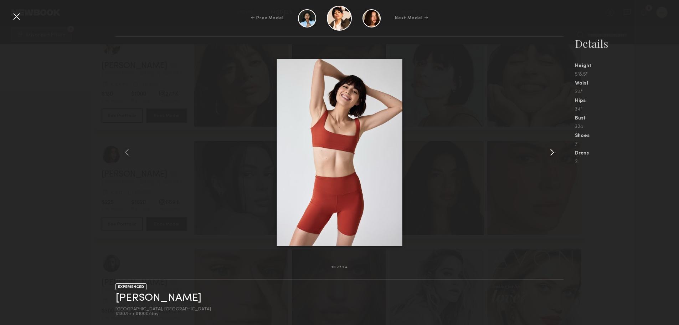
click at [552, 153] on common-icon at bounding box center [551, 151] width 11 height 11
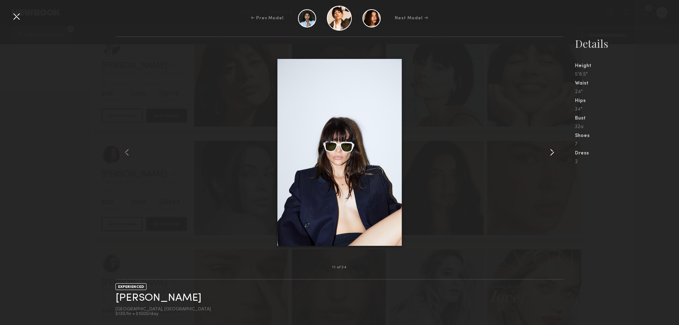
click at [552, 153] on common-icon at bounding box center [551, 151] width 11 height 11
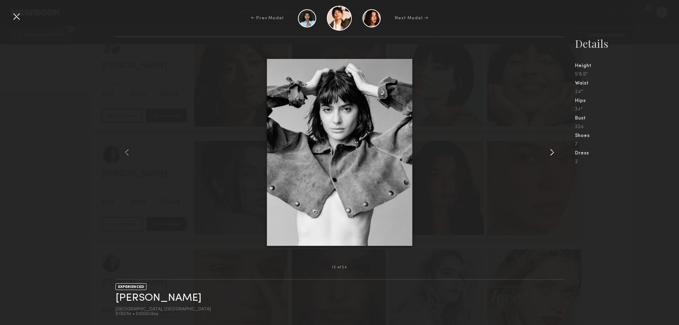
click at [552, 153] on common-icon at bounding box center [551, 151] width 11 height 11
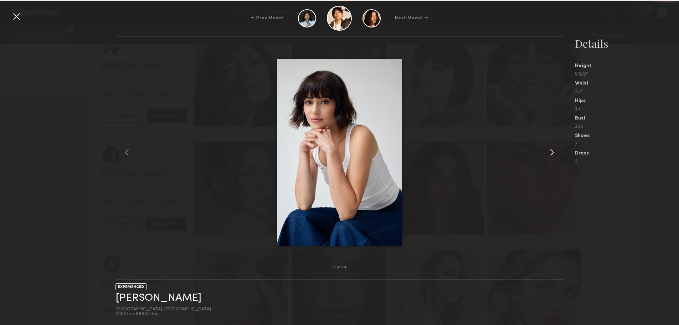
click at [552, 153] on common-icon at bounding box center [551, 151] width 11 height 11
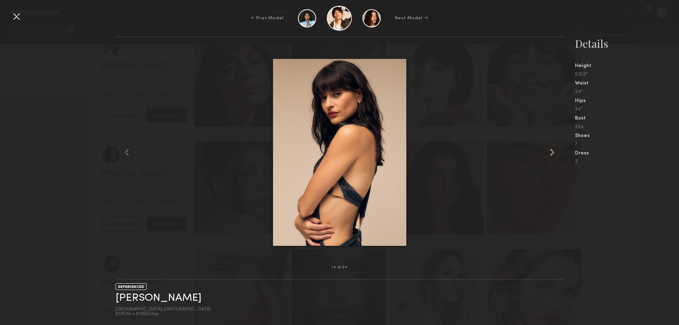
click at [552, 153] on common-icon at bounding box center [551, 151] width 11 height 11
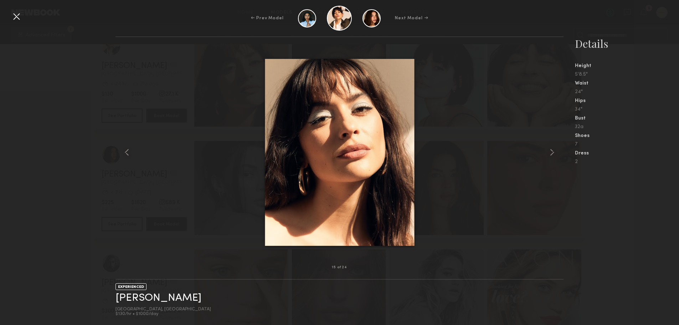
click at [16, 14] on div at bounding box center [16, 16] width 11 height 11
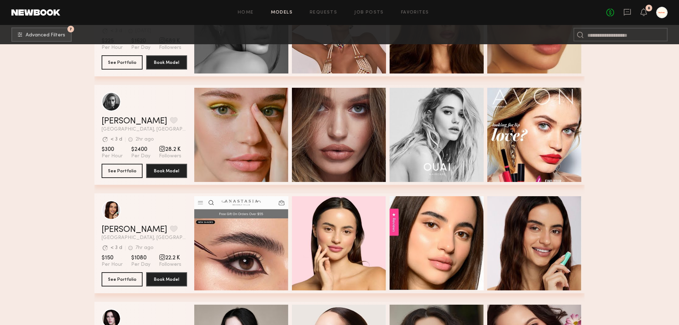
scroll to position [748, 0]
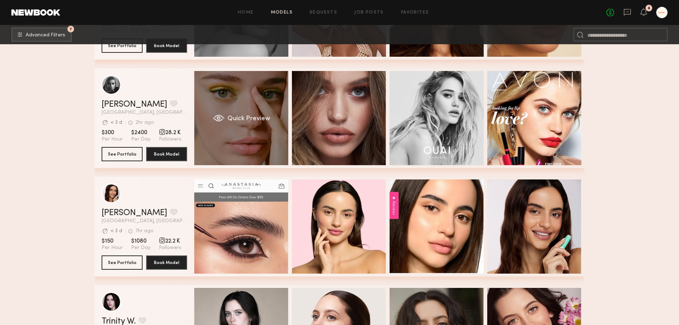
click at [243, 133] on div "Quick Preview" at bounding box center [241, 118] width 94 height 94
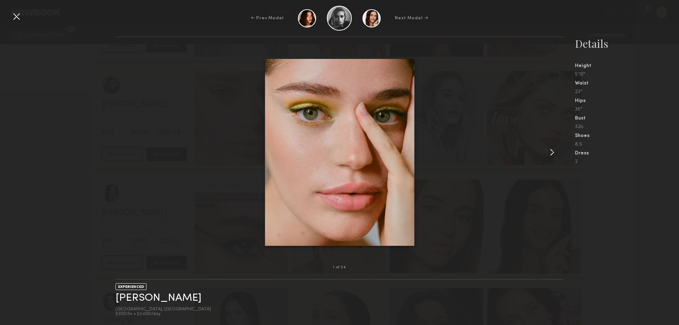
click at [550, 154] on common-icon at bounding box center [551, 151] width 11 height 11
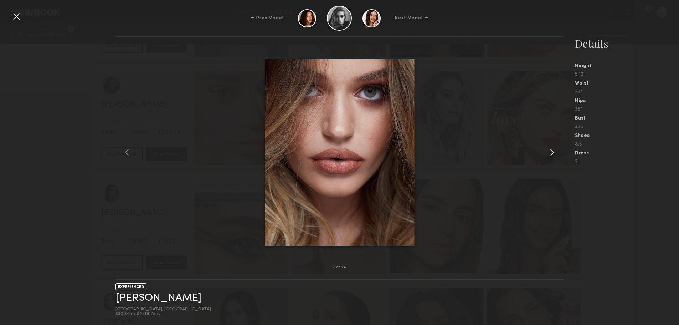
click at [550, 154] on common-icon at bounding box center [551, 151] width 11 height 11
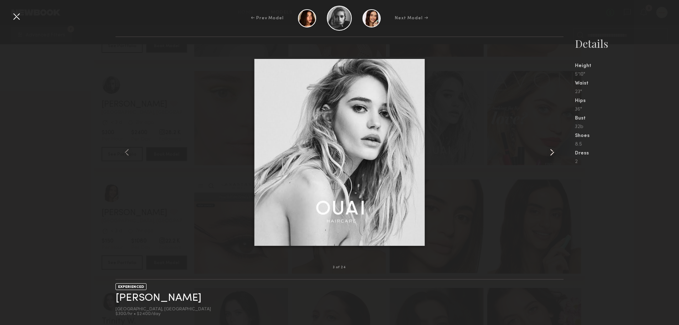
click at [550, 154] on common-icon at bounding box center [551, 151] width 11 height 11
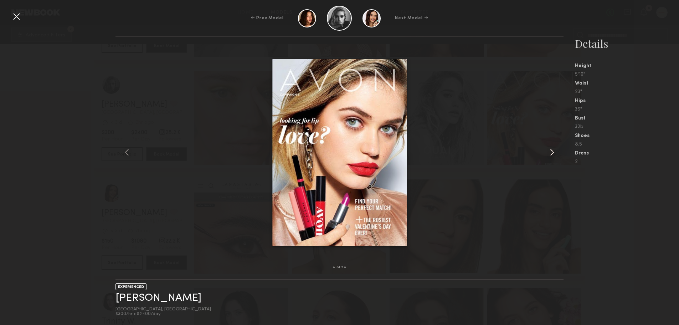
click at [550, 154] on common-icon at bounding box center [551, 151] width 11 height 11
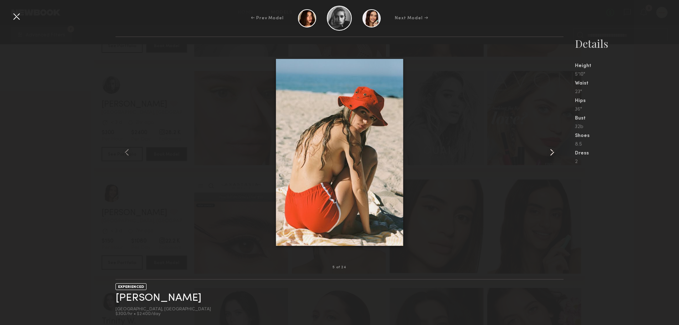
click at [550, 154] on common-icon at bounding box center [551, 151] width 11 height 11
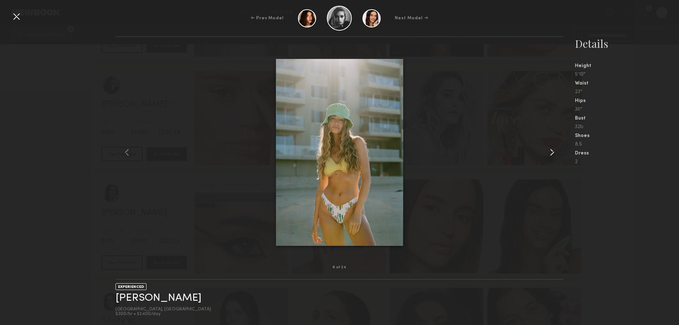
click at [550, 154] on common-icon at bounding box center [551, 151] width 11 height 11
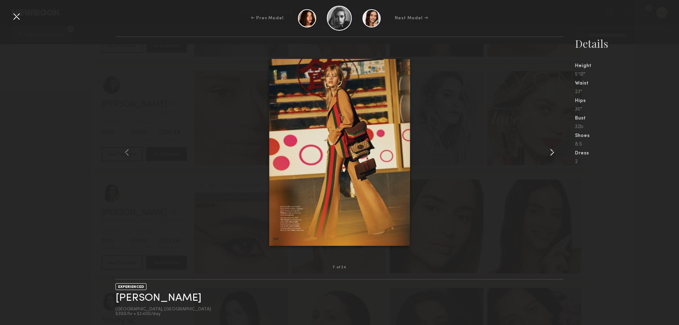
click at [550, 154] on common-icon at bounding box center [551, 151] width 11 height 11
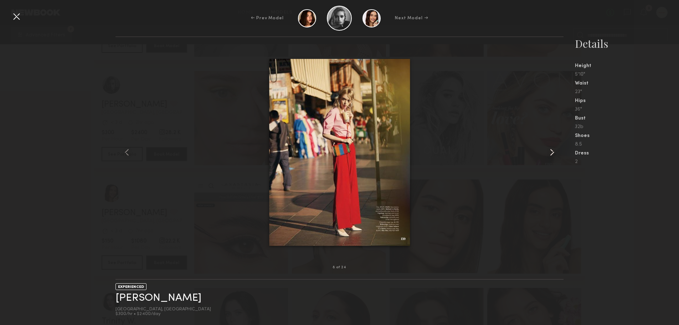
click at [550, 154] on common-icon at bounding box center [551, 151] width 11 height 11
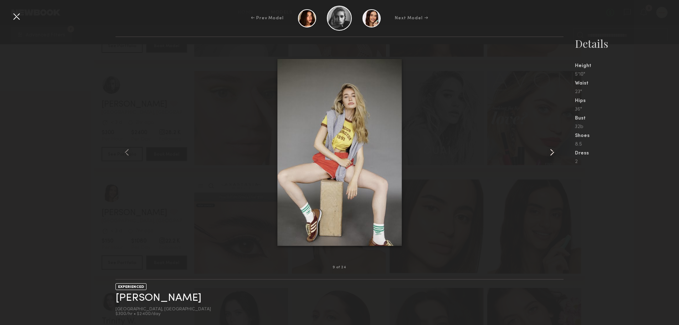
click at [550, 154] on common-icon at bounding box center [551, 151] width 11 height 11
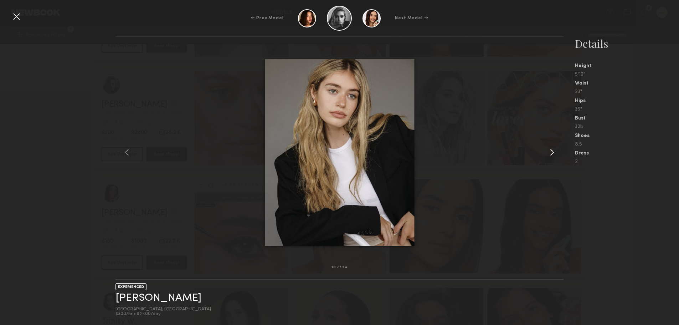
click at [550, 154] on common-icon at bounding box center [551, 151] width 11 height 11
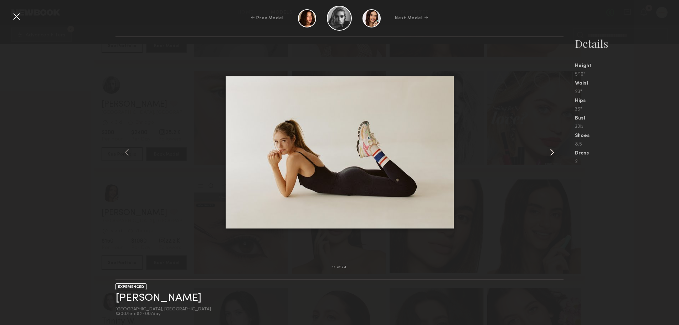
click at [550, 154] on common-icon at bounding box center [551, 151] width 11 height 11
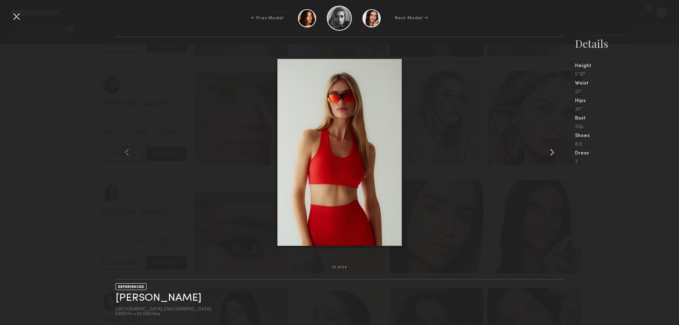
click at [550, 154] on common-icon at bounding box center [551, 151] width 11 height 11
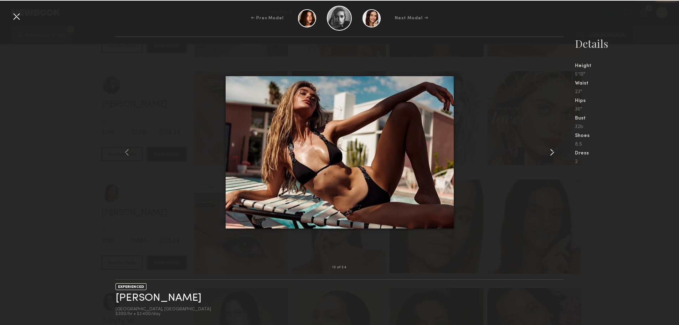
click at [550, 154] on common-icon at bounding box center [551, 151] width 11 height 11
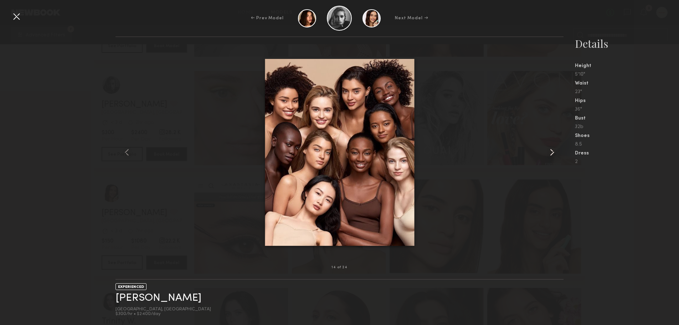
click at [550, 154] on common-icon at bounding box center [551, 151] width 11 height 11
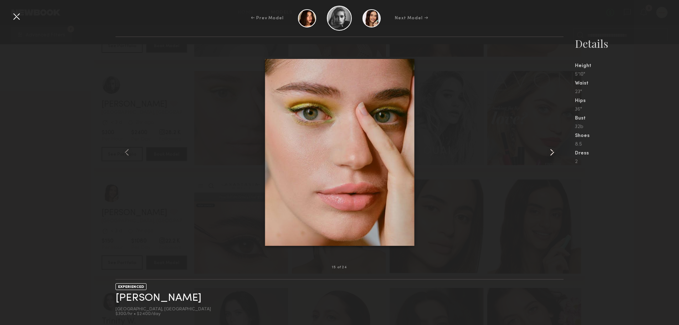
click at [550, 154] on common-icon at bounding box center [551, 151] width 11 height 11
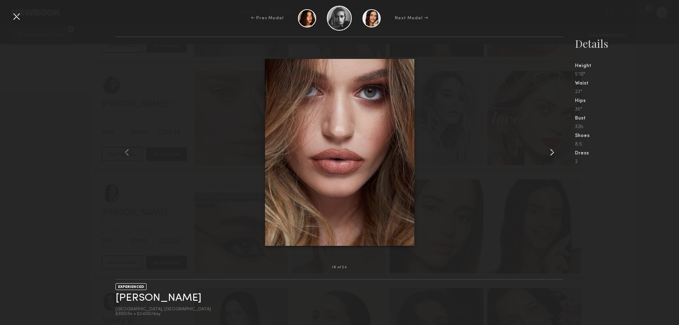
click at [550, 154] on common-icon at bounding box center [551, 151] width 11 height 11
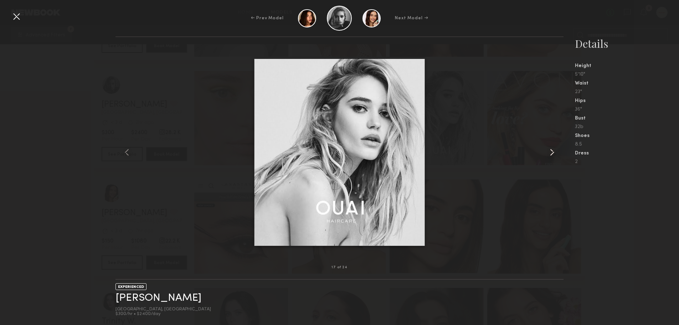
click at [550, 154] on common-icon at bounding box center [551, 151] width 11 height 11
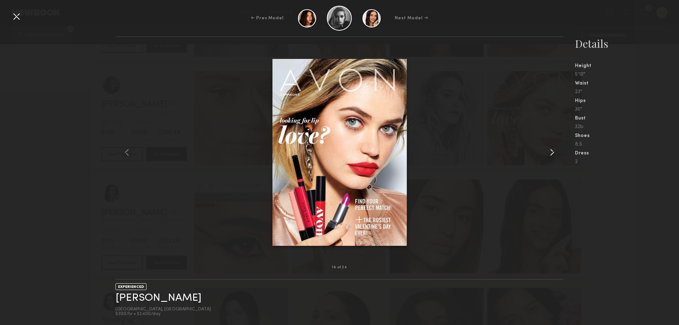
click at [550, 154] on common-icon at bounding box center [551, 151] width 11 height 11
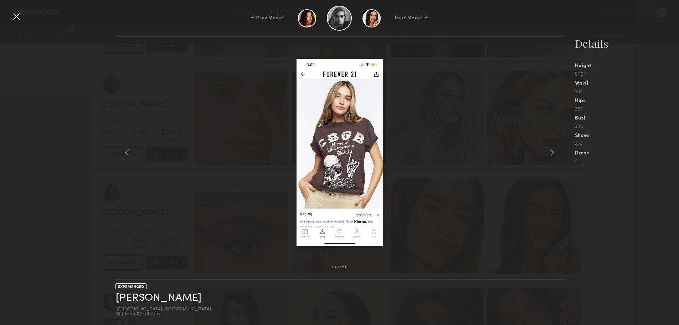
click at [14, 22] on div "← Prev Model Next Model →" at bounding box center [339, 18] width 679 height 25
click at [15, 16] on div at bounding box center [16, 16] width 11 height 11
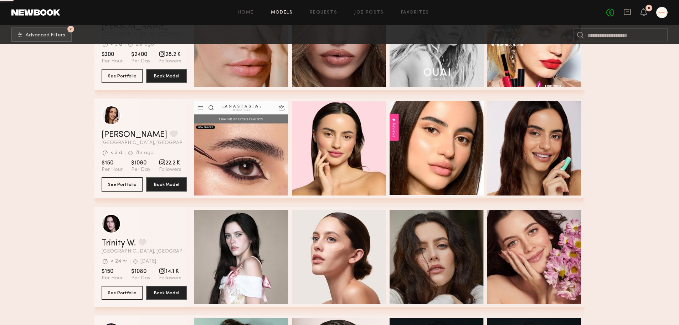
scroll to position [855, 0]
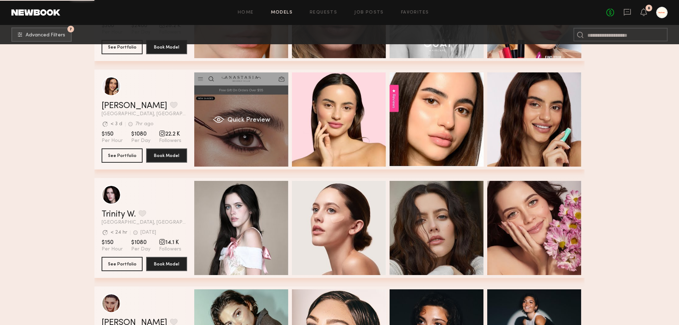
click at [216, 131] on div "Quick Preview" at bounding box center [241, 119] width 94 height 94
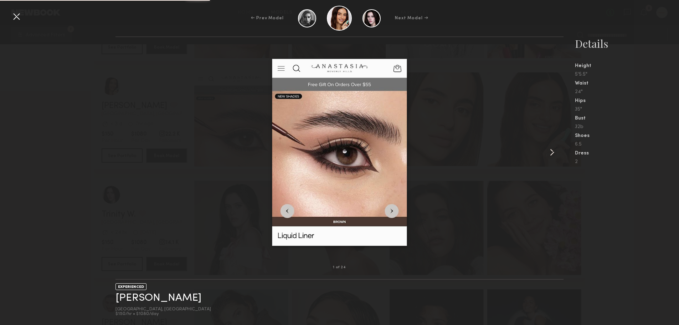
click at [550, 154] on common-icon at bounding box center [551, 151] width 11 height 11
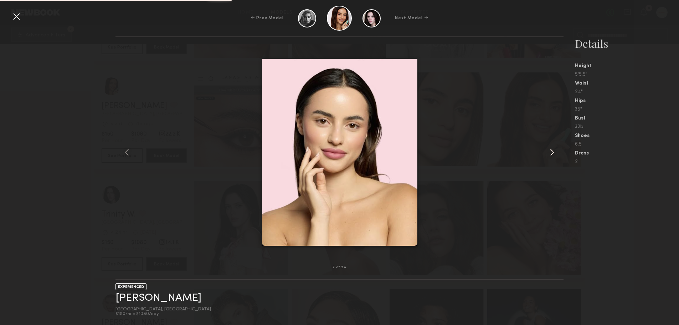
click at [550, 154] on common-icon at bounding box center [551, 151] width 11 height 11
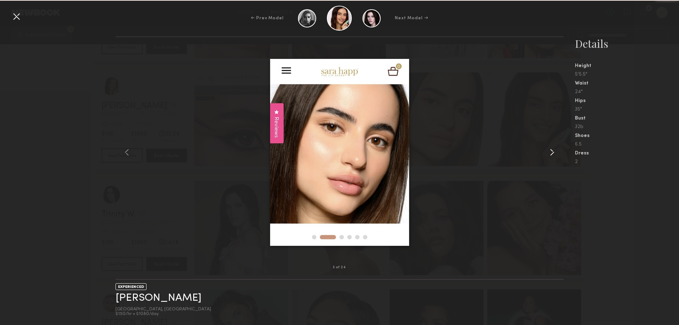
click at [550, 154] on common-icon at bounding box center [551, 151] width 11 height 11
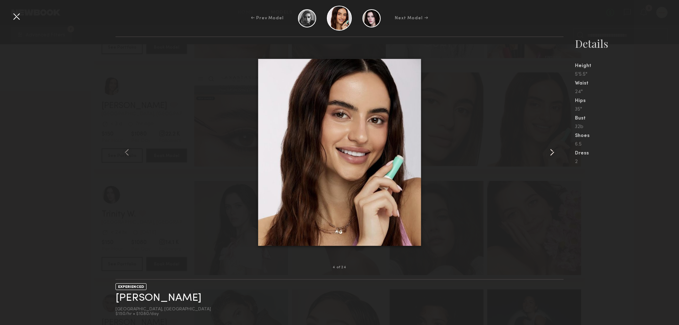
click at [550, 154] on common-icon at bounding box center [551, 151] width 11 height 11
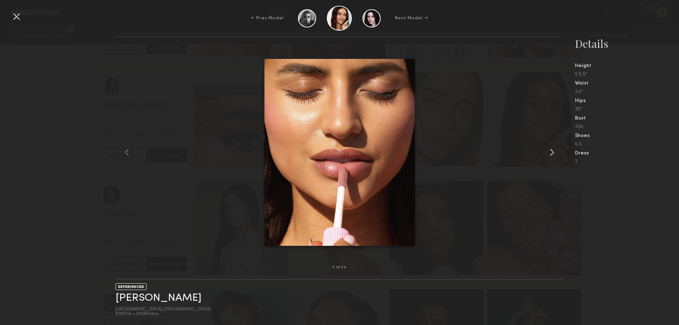
click at [550, 154] on common-icon at bounding box center [551, 151] width 11 height 11
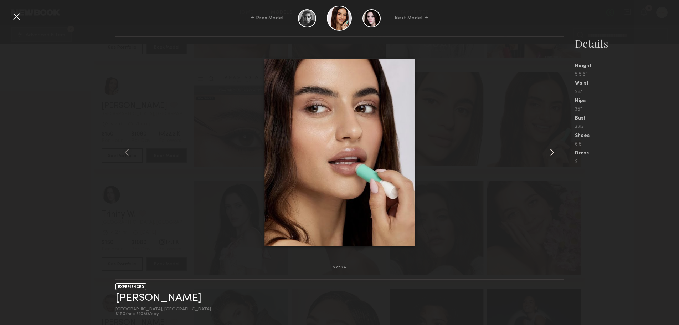
click at [550, 154] on common-icon at bounding box center [551, 151] width 11 height 11
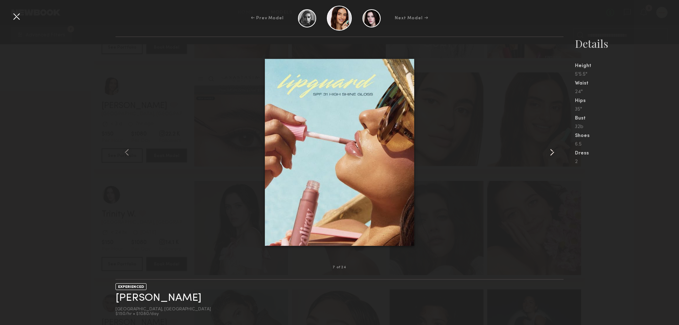
click at [550, 154] on common-icon at bounding box center [551, 151] width 11 height 11
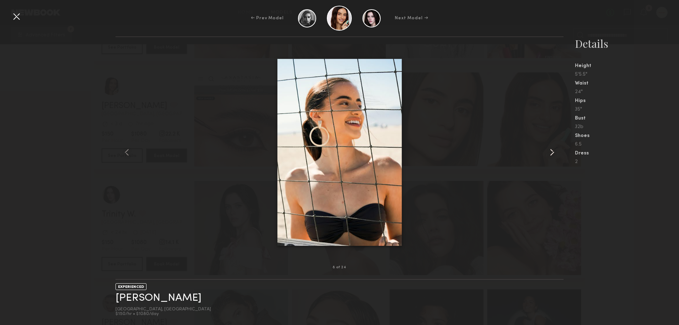
click at [550, 154] on common-icon at bounding box center [551, 151] width 11 height 11
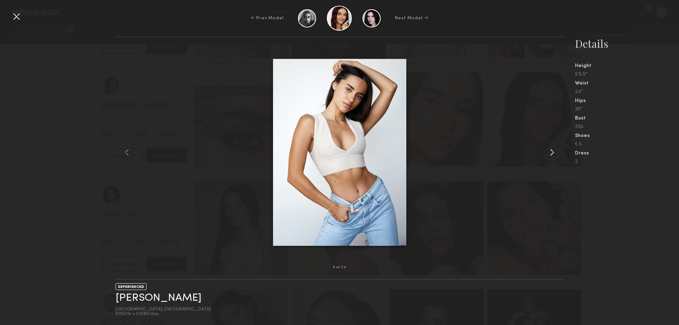
click at [550, 154] on common-icon at bounding box center [551, 151] width 11 height 11
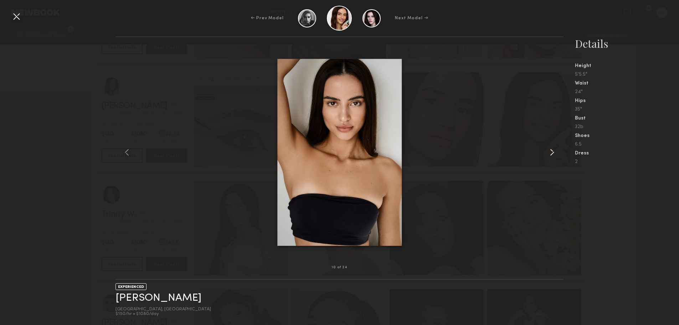
click at [550, 154] on common-icon at bounding box center [551, 151] width 11 height 11
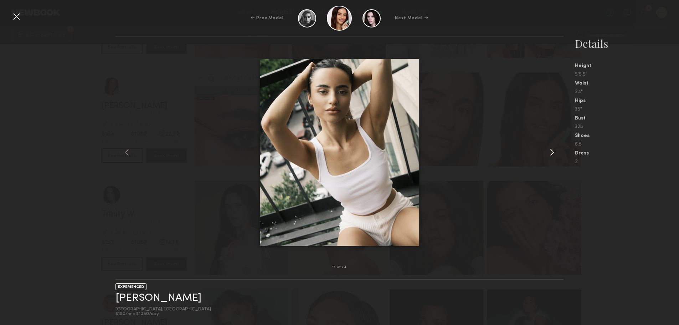
click at [550, 154] on common-icon at bounding box center [551, 151] width 11 height 11
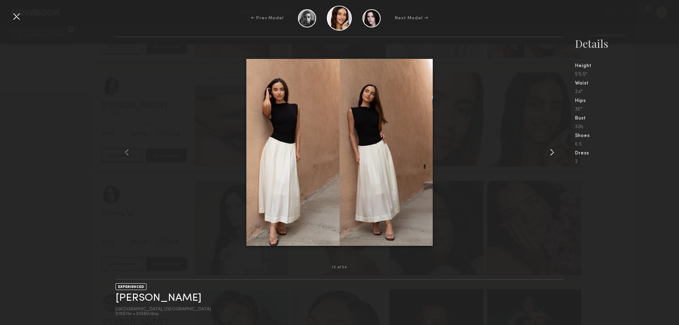
click at [550, 154] on common-icon at bounding box center [551, 151] width 11 height 11
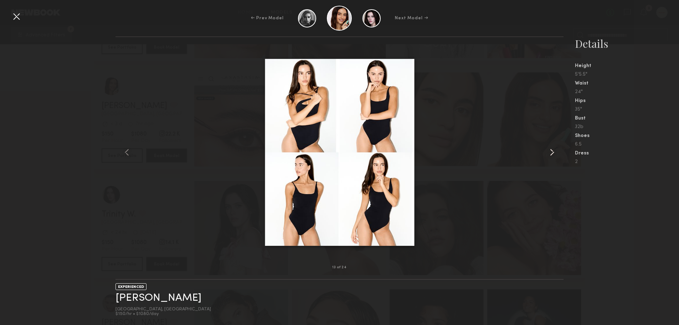
click at [550, 154] on common-icon at bounding box center [551, 151] width 11 height 11
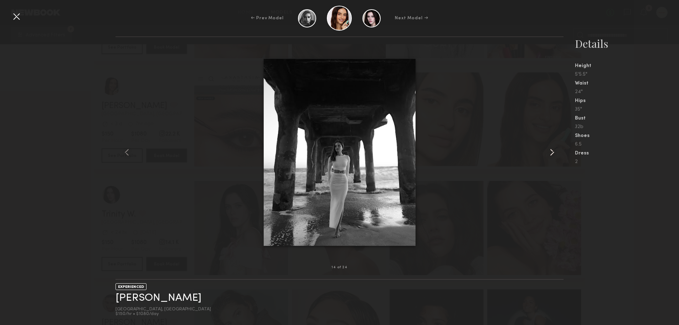
click at [550, 154] on common-icon at bounding box center [551, 151] width 11 height 11
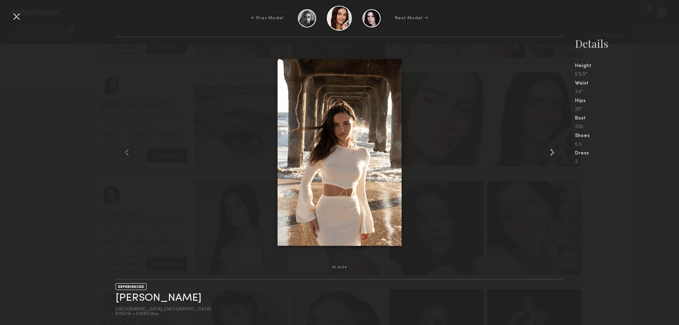
click at [550, 154] on common-icon at bounding box center [551, 151] width 11 height 11
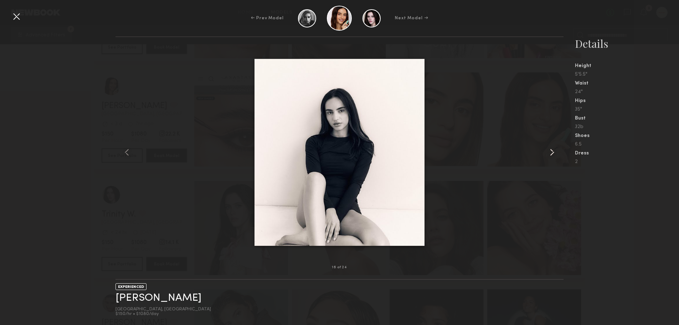
click at [550, 154] on common-icon at bounding box center [551, 151] width 11 height 11
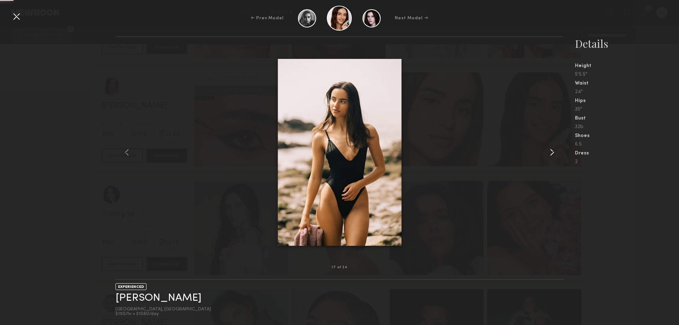
click at [550, 154] on common-icon at bounding box center [551, 151] width 11 height 11
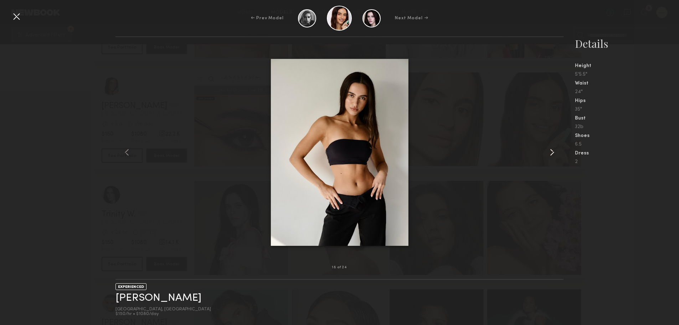
click at [550, 154] on common-icon at bounding box center [551, 151] width 11 height 11
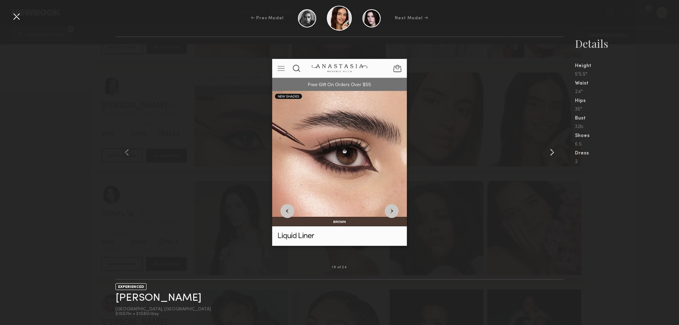
click at [550, 154] on common-icon at bounding box center [551, 151] width 11 height 11
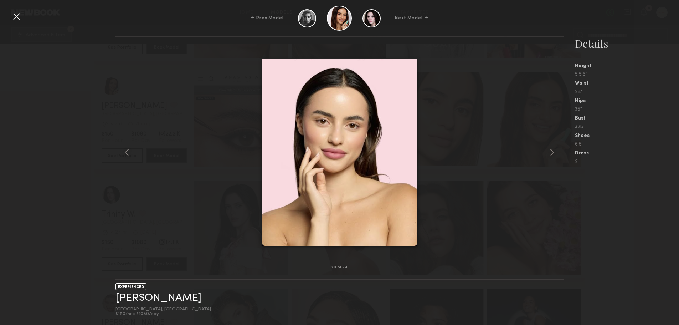
click at [8, 19] on div "← Prev Model Next Model →" at bounding box center [339, 18] width 679 height 25
click at [12, 15] on div at bounding box center [16, 16] width 11 height 11
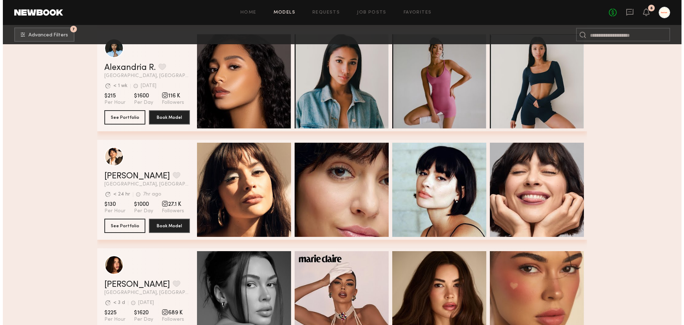
scroll to position [0, 0]
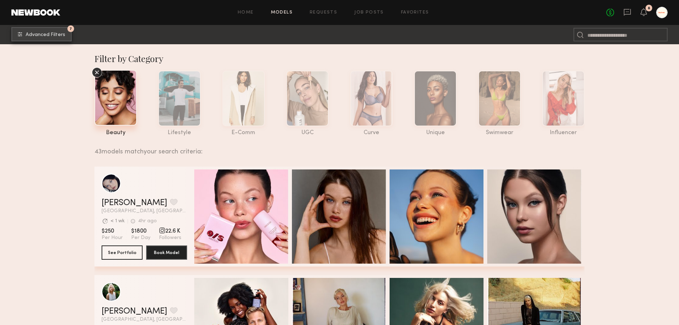
click at [26, 34] on span "Advanced Filters" at bounding box center [46, 34] width 40 height 5
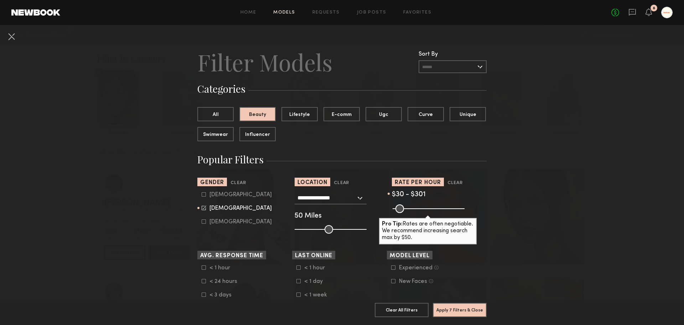
type input "**"
click at [327, 227] on input "range" at bounding box center [331, 229] width 72 height 9
click at [345, 120] on button "E-comm" at bounding box center [342, 114] width 36 height 14
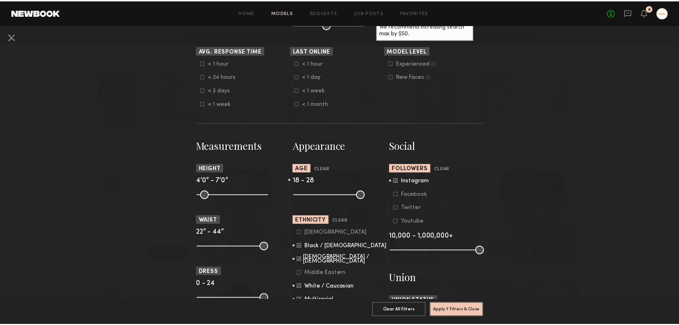
scroll to position [214, 0]
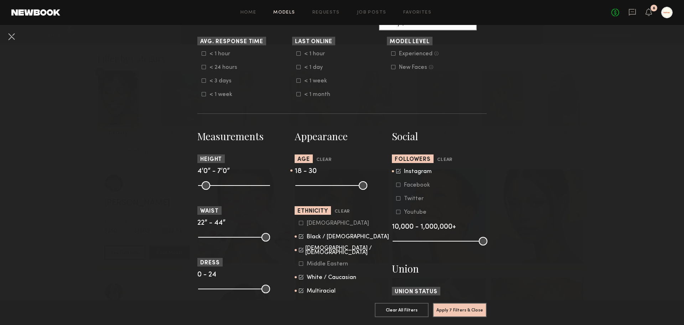
drag, startPoint x: 317, startPoint y: 185, endPoint x: 321, endPoint y: 185, distance: 3.6
type input "**"
click at [321, 185] on input "range" at bounding box center [331, 185] width 72 height 9
click at [311, 236] on div "Black / African American" at bounding box center [348, 236] width 82 height 4
click at [311, 246] on form "Asian Black / African American Hispanic / Latino Middle Eastern White / Caucasi…" at bounding box center [344, 270] width 91 height 101
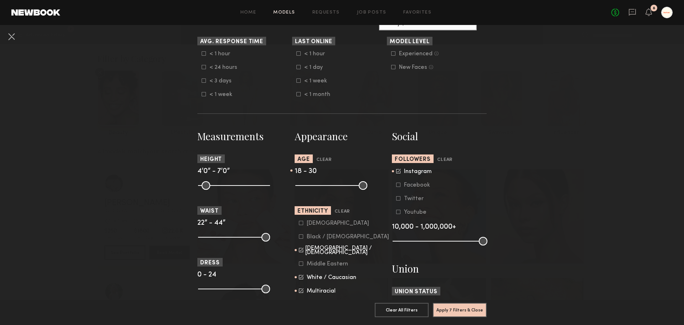
click at [311, 279] on div "White / Caucasian" at bounding box center [332, 277] width 50 height 4
click at [311, 293] on div "Multiracial" at bounding box center [321, 291] width 29 height 4
click at [320, 253] on div "Hispanic / Latino" at bounding box center [347, 250] width 84 height 9
click at [459, 307] on button "Apply 6 Filters & Close" at bounding box center [460, 309] width 54 height 14
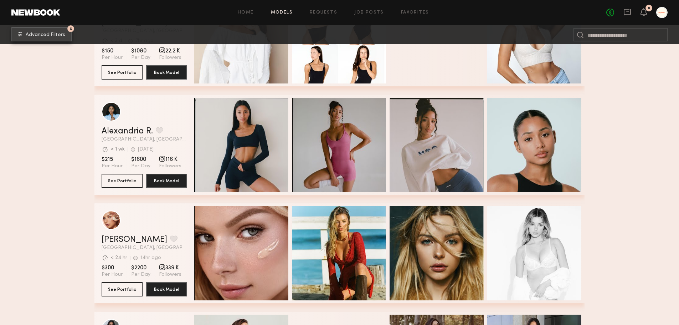
scroll to position [178, 0]
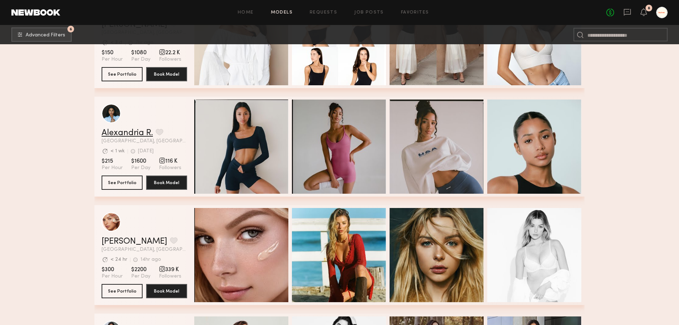
click at [135, 133] on link "Alexandria R." at bounding box center [127, 133] width 51 height 9
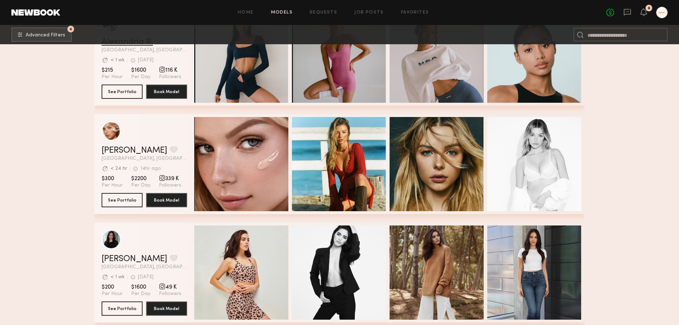
scroll to position [285, 0]
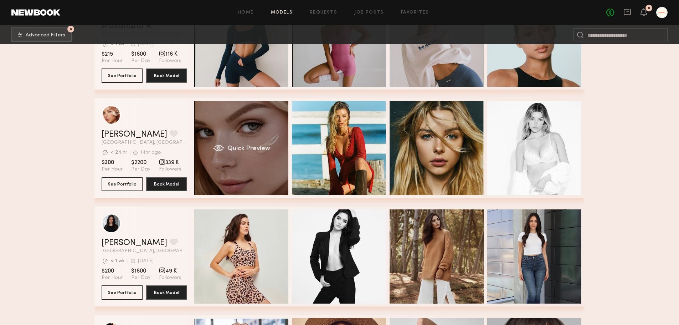
click at [239, 168] on div "Quick Preview" at bounding box center [241, 148] width 94 height 94
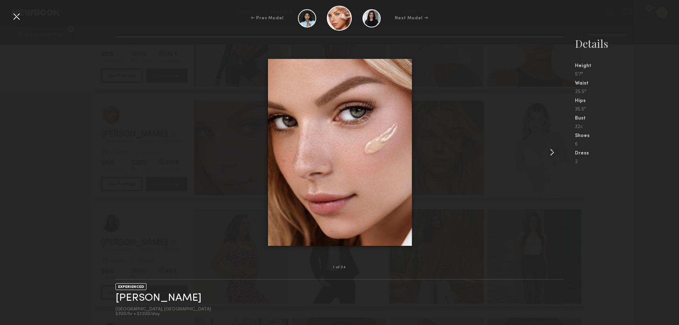
click at [553, 152] on common-icon at bounding box center [551, 151] width 11 height 11
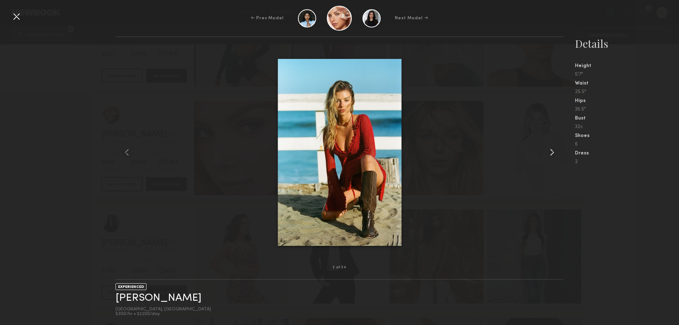
click at [553, 152] on common-icon at bounding box center [551, 151] width 11 height 11
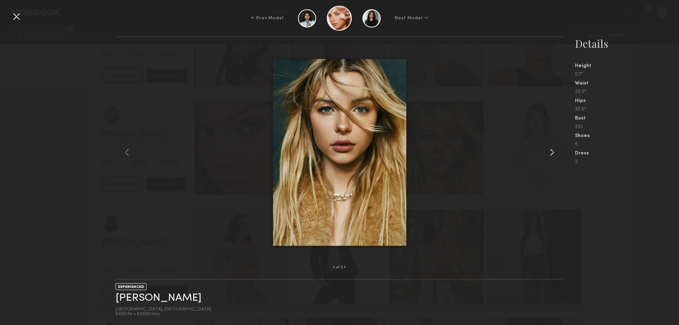
click at [553, 152] on common-icon at bounding box center [551, 151] width 11 height 11
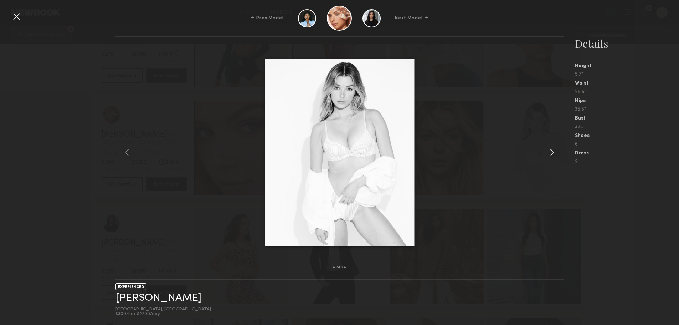
click at [553, 152] on common-icon at bounding box center [551, 151] width 11 height 11
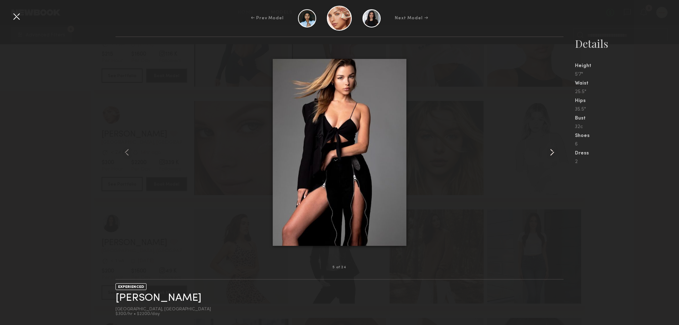
click at [553, 152] on common-icon at bounding box center [551, 151] width 11 height 11
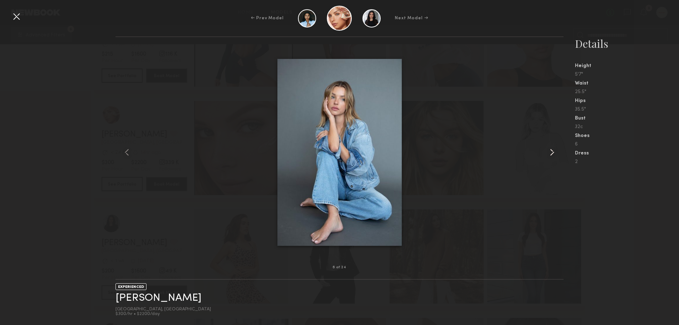
click at [553, 152] on common-icon at bounding box center [551, 151] width 11 height 11
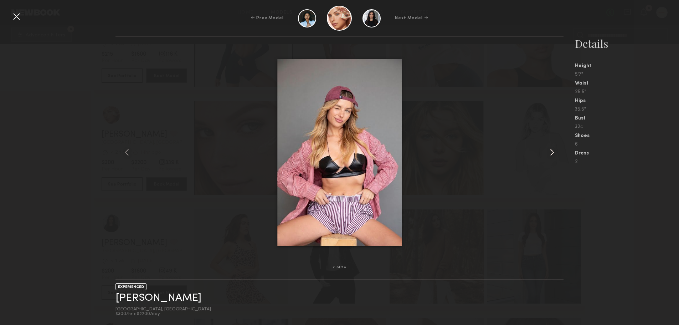
click at [553, 152] on common-icon at bounding box center [551, 151] width 11 height 11
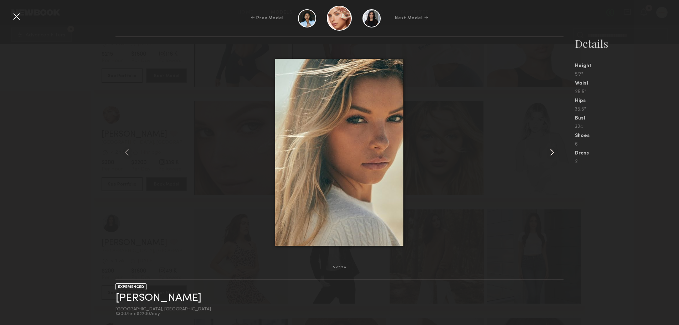
click at [553, 152] on common-icon at bounding box center [551, 151] width 11 height 11
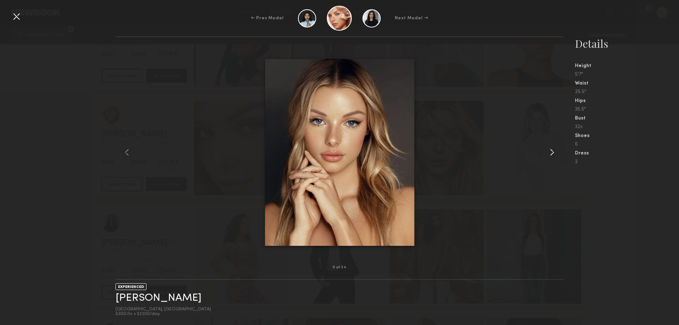
click at [553, 152] on common-icon at bounding box center [551, 151] width 11 height 11
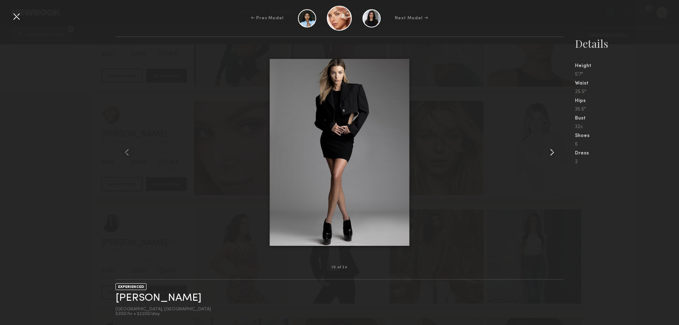
click at [553, 152] on common-icon at bounding box center [551, 151] width 11 height 11
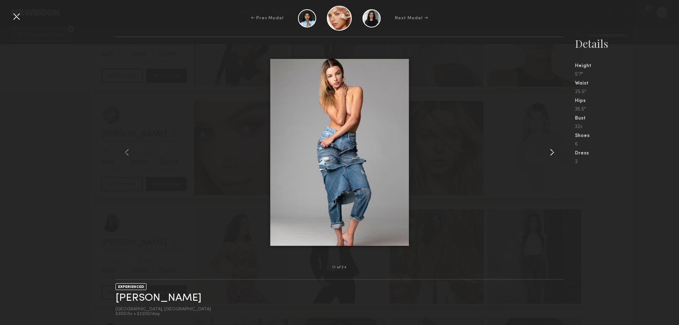
click at [553, 152] on common-icon at bounding box center [551, 151] width 11 height 11
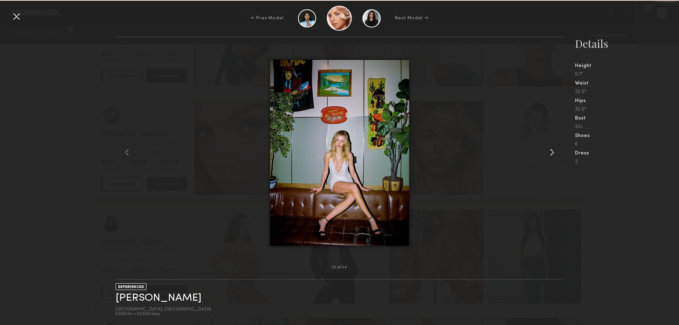
click at [553, 152] on common-icon at bounding box center [551, 151] width 11 height 11
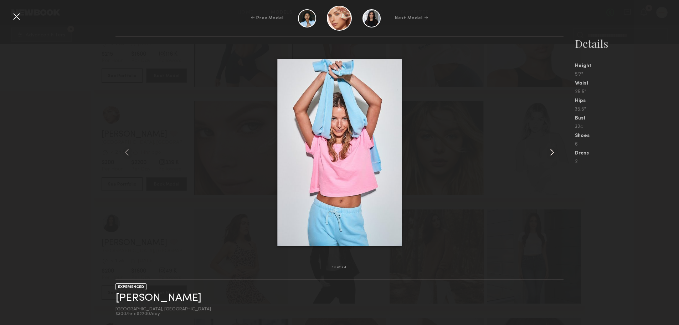
click at [553, 152] on common-icon at bounding box center [551, 151] width 11 height 11
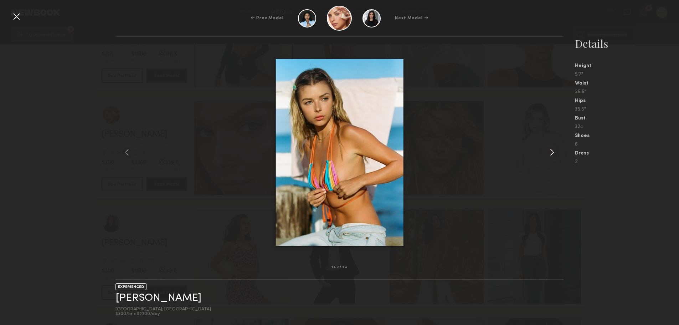
click at [553, 152] on common-icon at bounding box center [551, 151] width 11 height 11
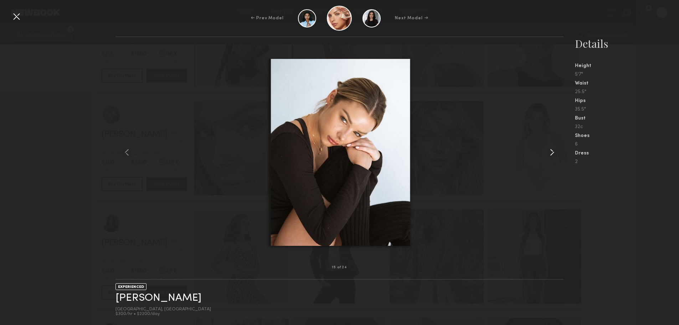
click at [553, 152] on common-icon at bounding box center [551, 151] width 11 height 11
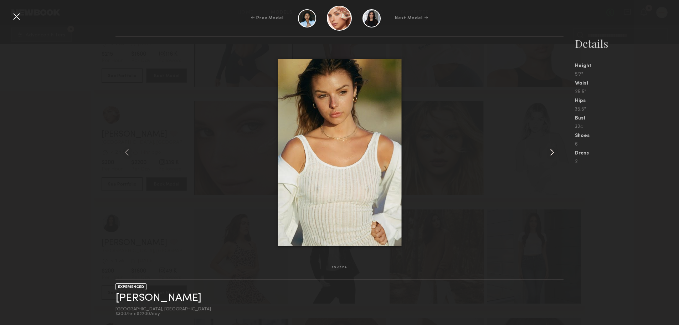
click at [553, 152] on common-icon at bounding box center [551, 151] width 11 height 11
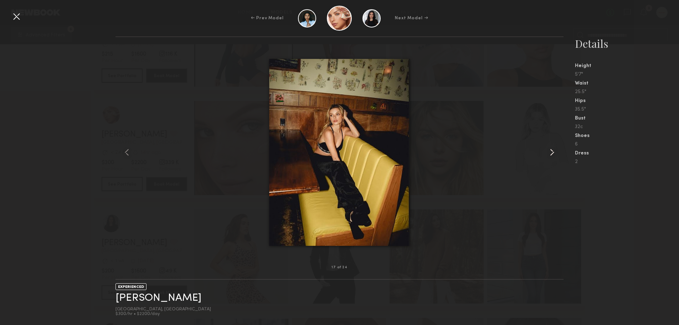
click at [553, 152] on common-icon at bounding box center [551, 151] width 11 height 11
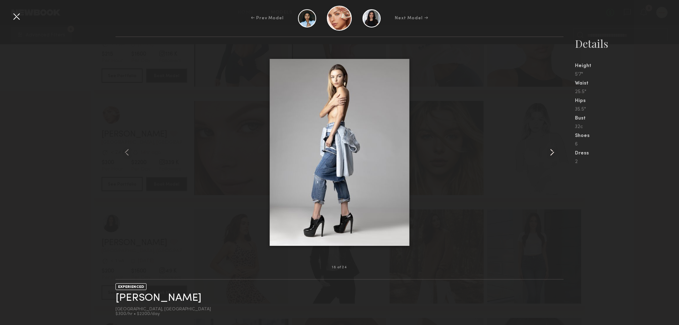
click at [553, 152] on common-icon at bounding box center [551, 151] width 11 height 11
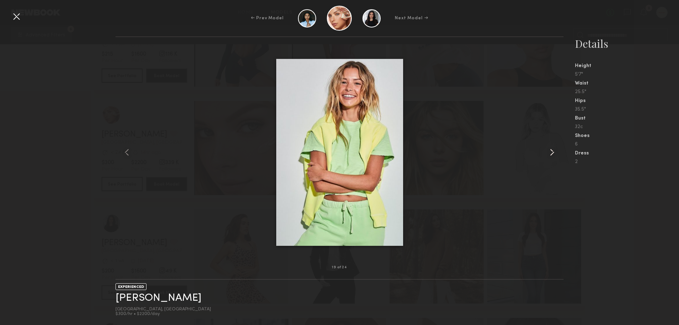
click at [553, 152] on common-icon at bounding box center [551, 151] width 11 height 11
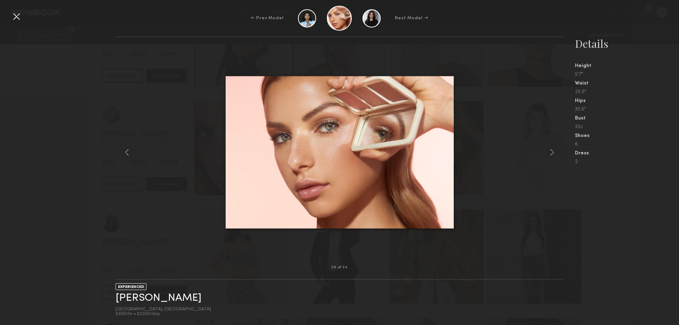
click at [12, 21] on div at bounding box center [16, 16] width 11 height 11
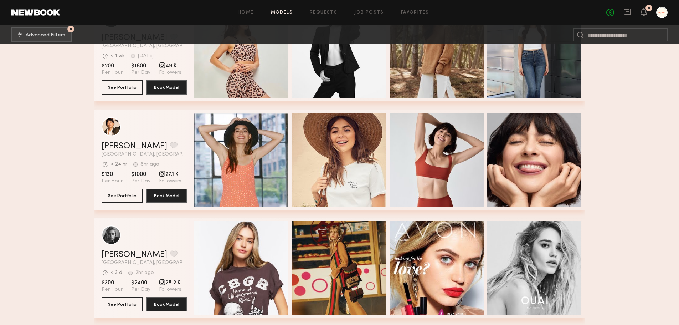
scroll to position [499, 0]
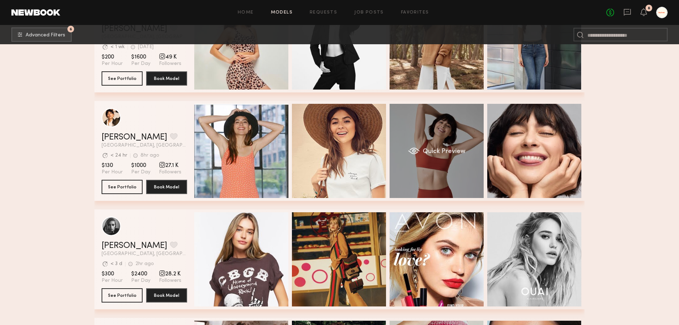
click at [413, 154] on div "grid" at bounding box center [414, 150] width 12 height 7
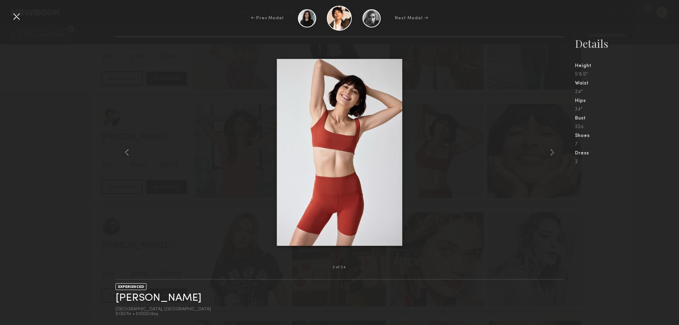
click at [544, 157] on div at bounding box center [339, 151] width 448 height 207
click at [548, 155] on common-icon at bounding box center [551, 151] width 11 height 11
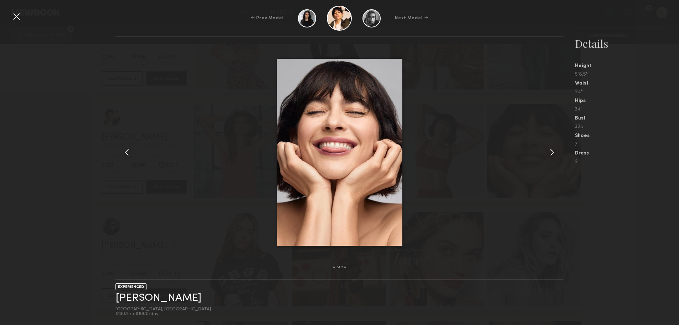
click at [548, 155] on common-icon at bounding box center [551, 151] width 11 height 11
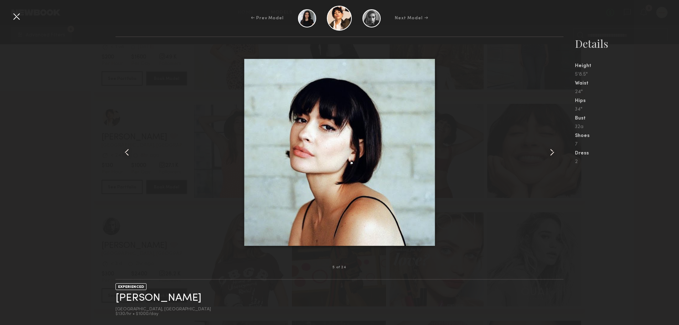
click at [548, 155] on common-icon at bounding box center [551, 151] width 11 height 11
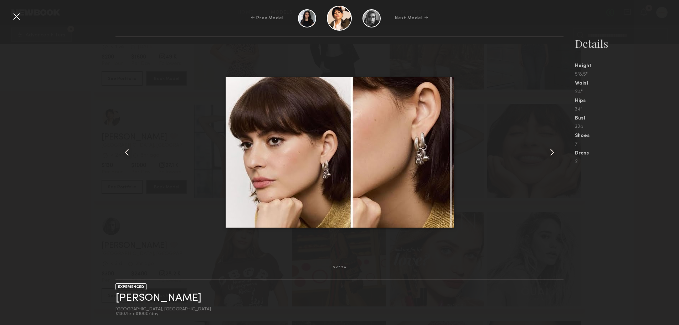
click at [548, 155] on common-icon at bounding box center [551, 151] width 11 height 11
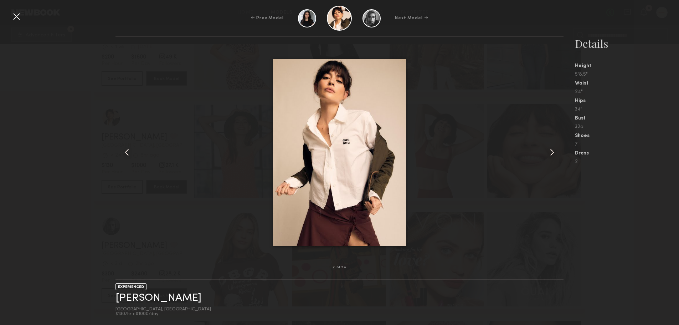
click at [548, 155] on common-icon at bounding box center [551, 151] width 11 height 11
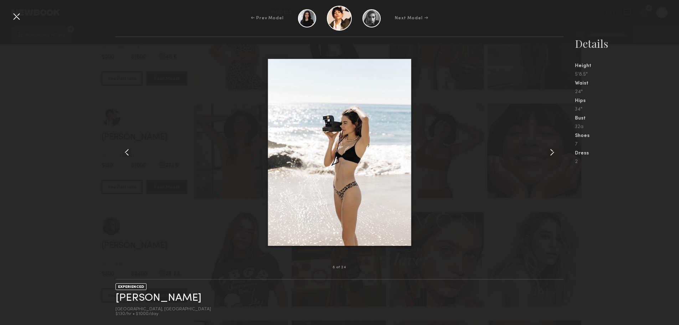
click at [548, 155] on common-icon at bounding box center [551, 151] width 11 height 11
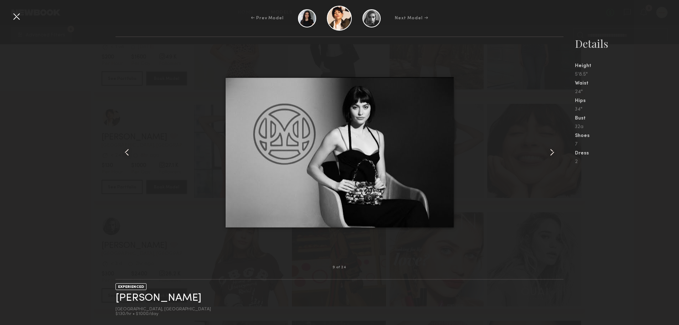
click at [548, 155] on common-icon at bounding box center [551, 151] width 11 height 11
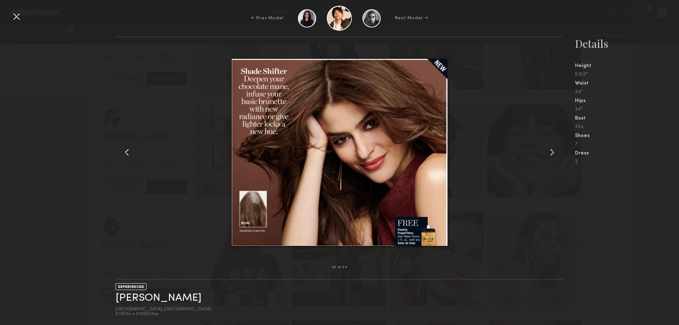
click at [548, 155] on common-icon at bounding box center [551, 151] width 11 height 11
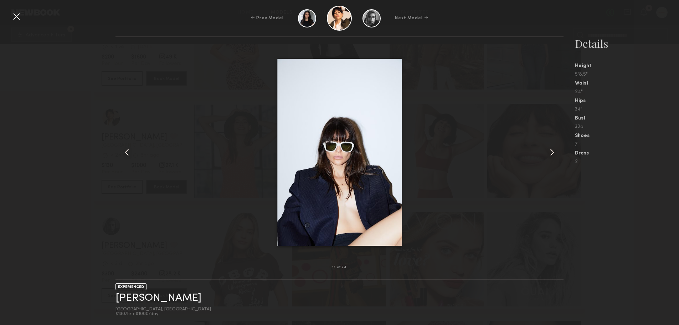
click at [548, 155] on common-icon at bounding box center [551, 151] width 11 height 11
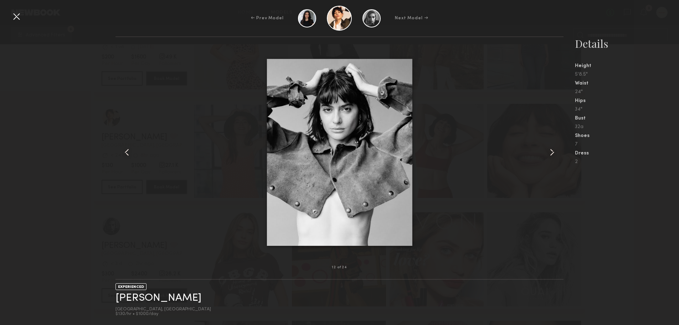
click at [548, 155] on common-icon at bounding box center [551, 151] width 11 height 11
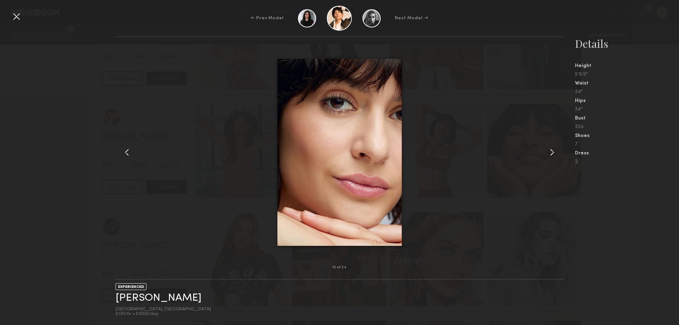
click at [548, 155] on common-icon at bounding box center [551, 151] width 11 height 11
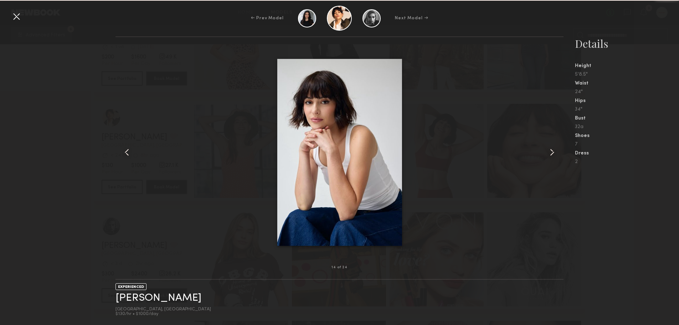
click at [548, 155] on common-icon at bounding box center [551, 151] width 11 height 11
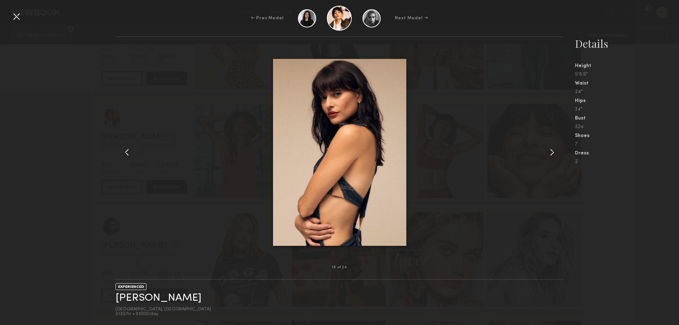
click at [500, 207] on div at bounding box center [339, 151] width 448 height 207
click at [56, 193] on div "15 of 24 EXPERIENCED Gabriela B. Los Angeles, CA $130/hr • $1000/day Details He…" at bounding box center [339, 180] width 679 height 288
click at [18, 20] on div at bounding box center [16, 16] width 11 height 11
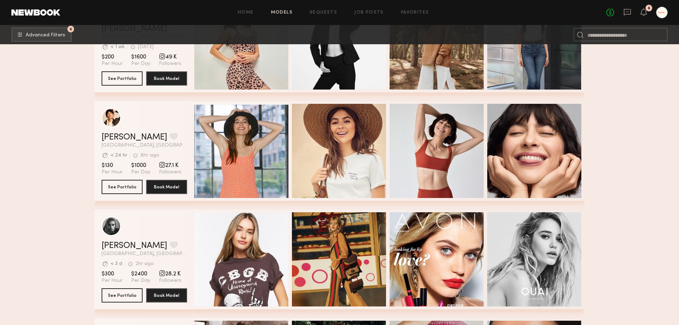
click at [112, 196] on section "Gabriela B. Favorite Los Angeles, CA Avg. request response time < 24 hr 8hr ago…" at bounding box center [145, 151] width 86 height 100
click at [113, 193] on button "See Portfolio" at bounding box center [122, 186] width 41 height 14
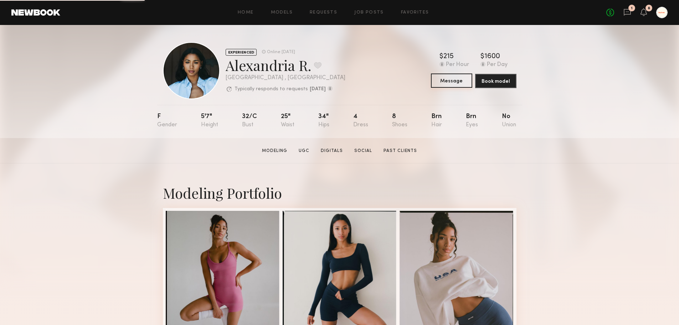
click at [458, 86] on button "Message" at bounding box center [451, 80] width 41 height 14
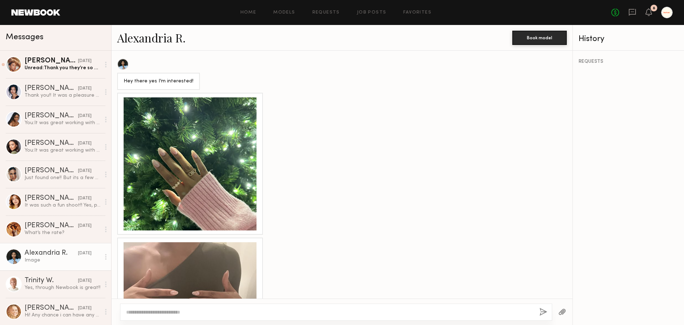
scroll to position [477, 0]
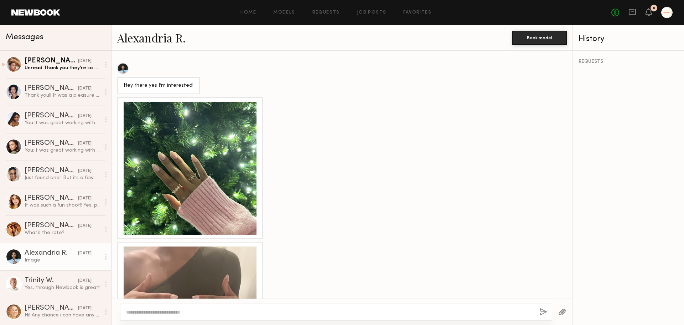
click at [136, 40] on link "Alexandria R." at bounding box center [151, 37] width 68 height 15
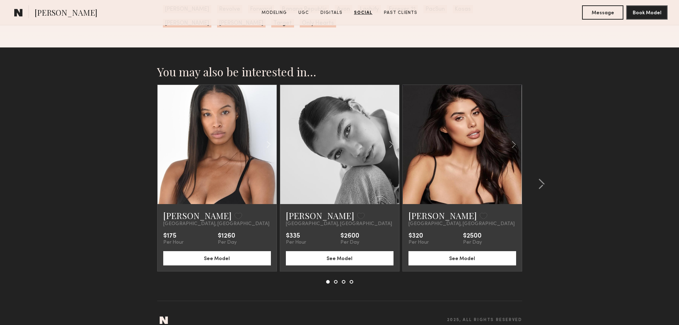
scroll to position [1609, 0]
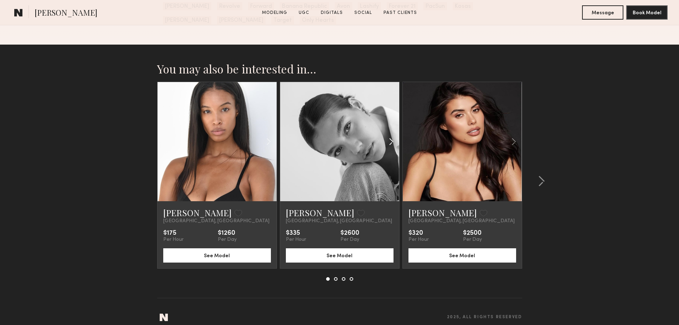
click at [390, 135] on common-icon at bounding box center [391, 142] width 10 height 14
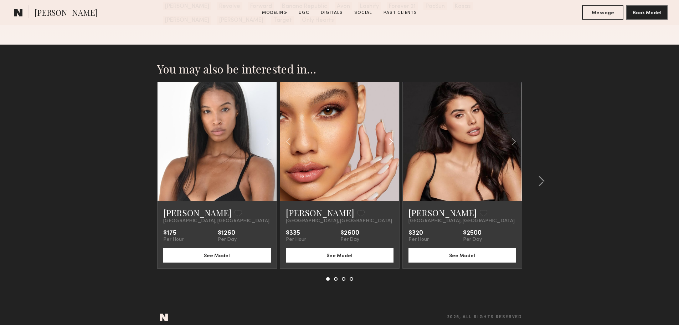
click at [390, 135] on common-icon at bounding box center [391, 142] width 10 height 14
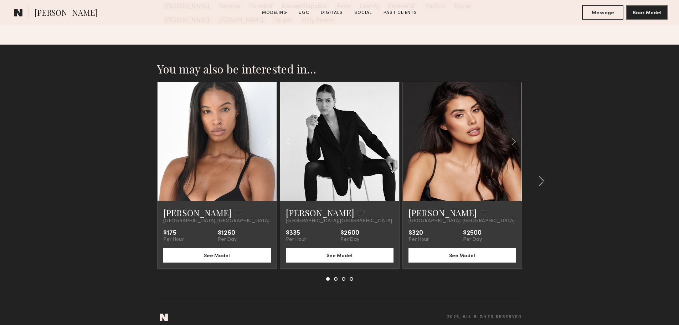
click at [390, 135] on common-icon at bounding box center [391, 142] width 10 height 14
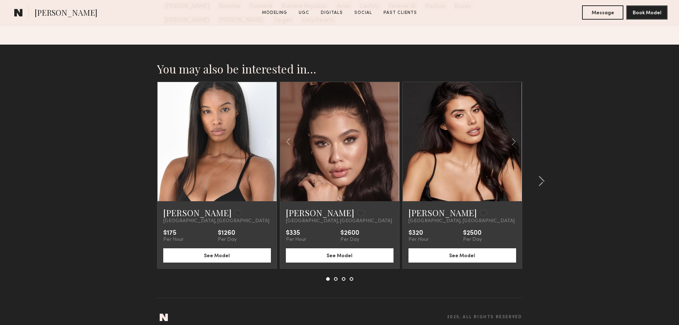
click at [390, 133] on div at bounding box center [339, 141] width 119 height 119
click at [510, 135] on common-icon at bounding box center [513, 142] width 10 height 14
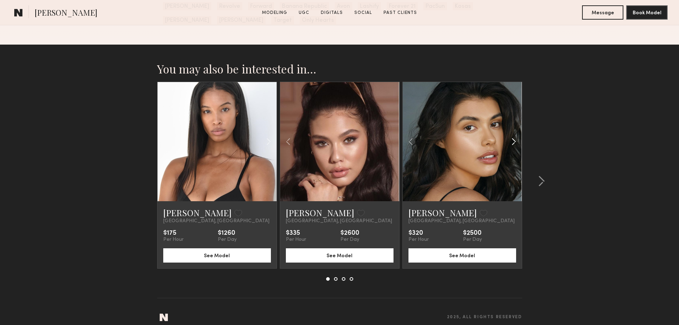
click at [510, 135] on common-icon at bounding box center [513, 142] width 10 height 14
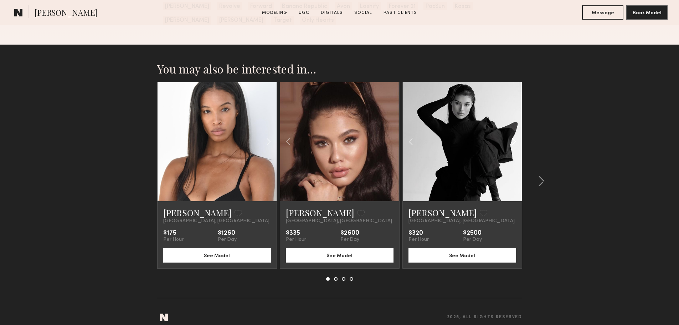
click at [510, 135] on common-icon at bounding box center [513, 142] width 10 height 14
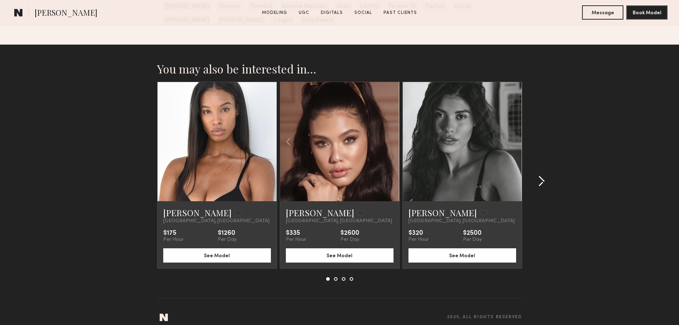
click at [538, 175] on common-icon at bounding box center [541, 180] width 7 height 11
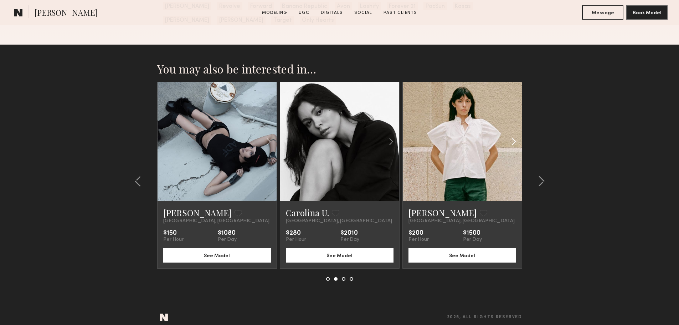
click at [509, 135] on common-icon at bounding box center [513, 142] width 10 height 14
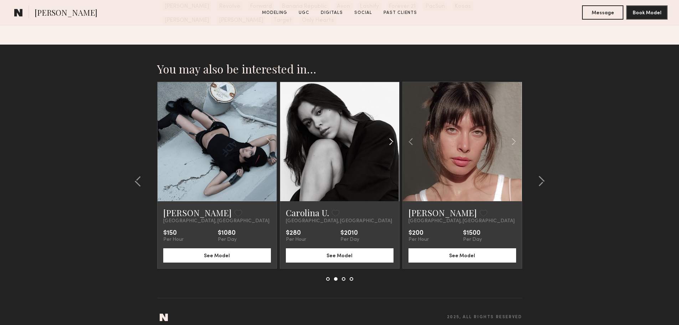
click at [391, 135] on common-icon at bounding box center [391, 142] width 10 height 14
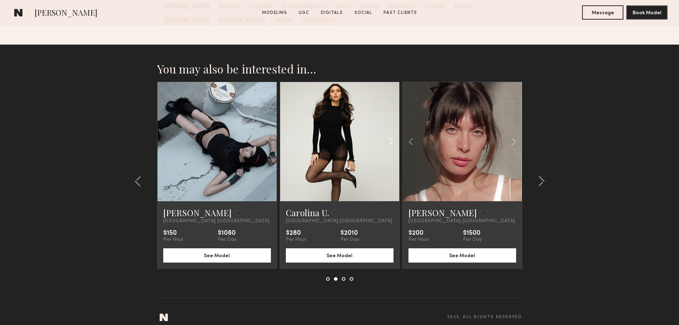
click at [391, 135] on common-icon at bounding box center [391, 142] width 10 height 14
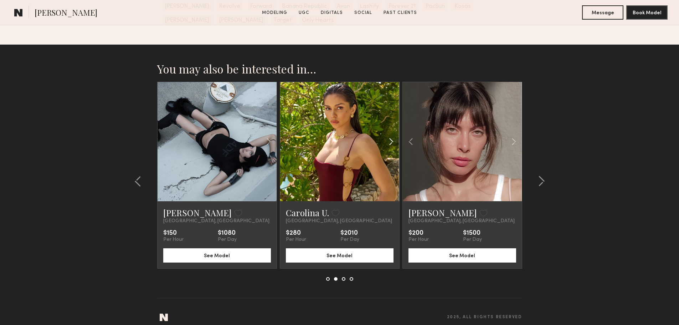
click at [391, 135] on common-icon at bounding box center [391, 142] width 10 height 14
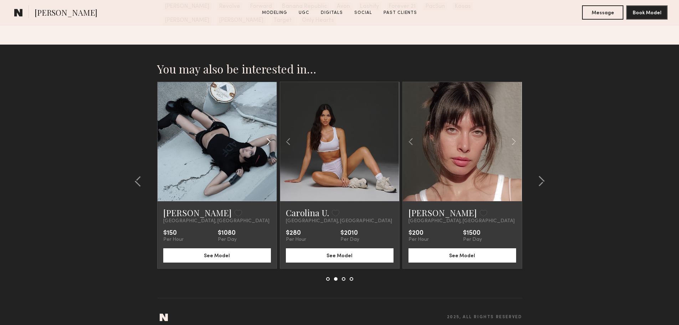
click at [272, 135] on common-icon at bounding box center [268, 142] width 10 height 14
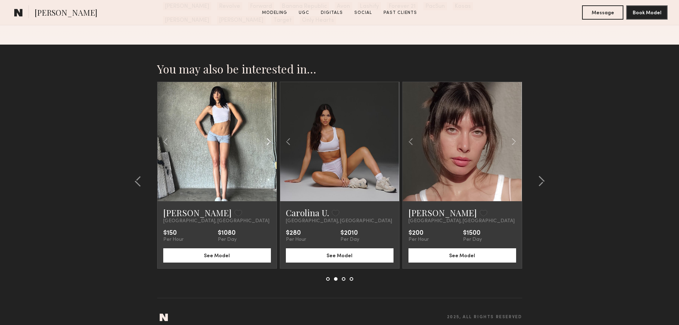
click at [272, 135] on common-icon at bounding box center [268, 142] width 10 height 14
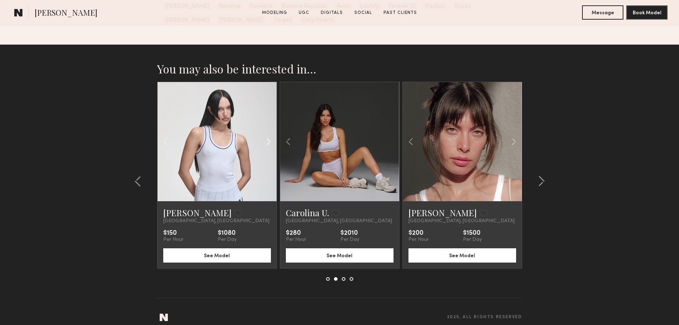
click at [272, 135] on common-icon at bounding box center [268, 142] width 10 height 14
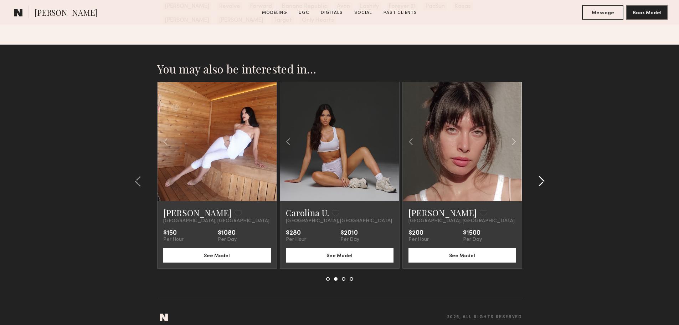
click at [542, 176] on common-icon at bounding box center [541, 180] width 7 height 11
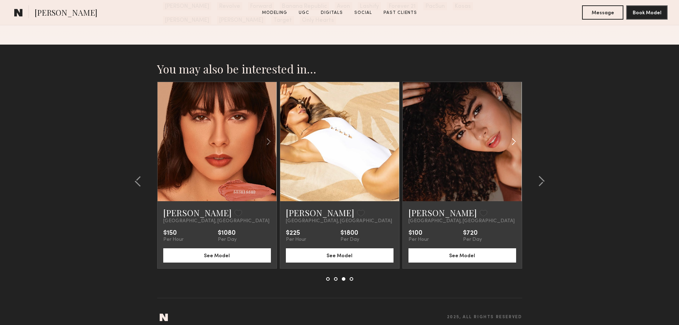
click at [516, 135] on common-icon at bounding box center [513, 142] width 10 height 14
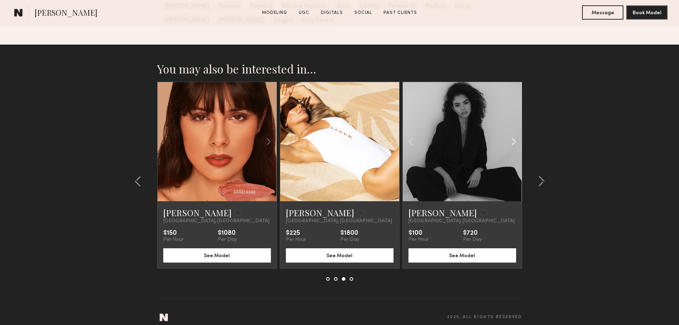
click at [516, 135] on common-icon at bounding box center [513, 142] width 10 height 14
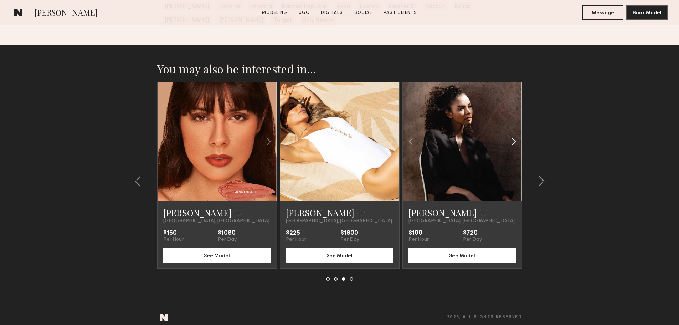
click at [516, 135] on common-icon at bounding box center [513, 142] width 10 height 14
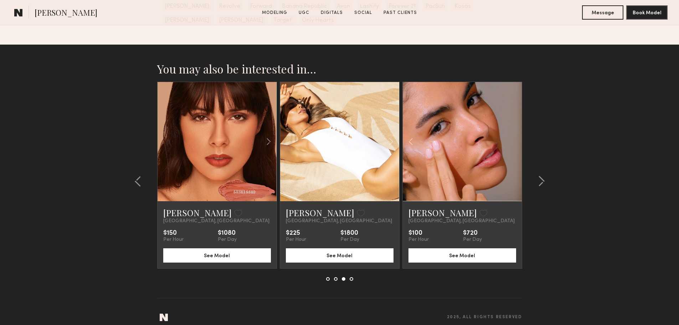
click at [516, 133] on div at bounding box center [462, 141] width 119 height 119
click at [408, 135] on common-icon at bounding box center [410, 142] width 10 height 14
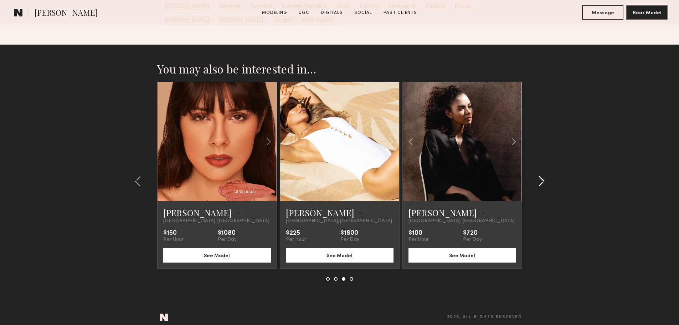
click at [543, 175] on common-icon at bounding box center [541, 180] width 7 height 11
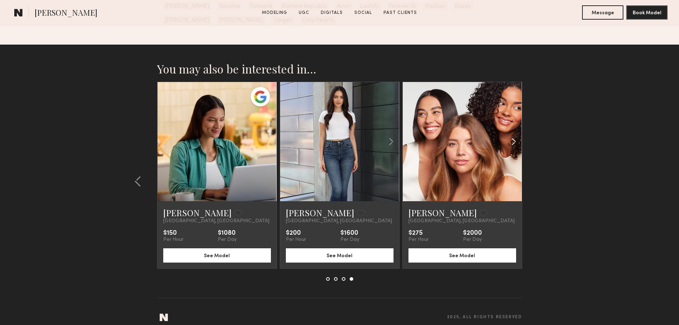
click at [514, 135] on common-icon at bounding box center [513, 142] width 10 height 14
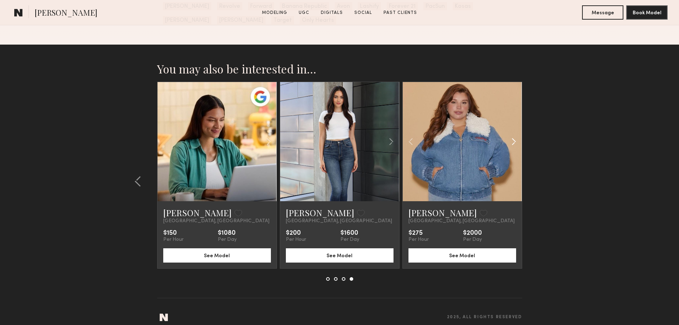
click at [514, 135] on common-icon at bounding box center [513, 142] width 10 height 14
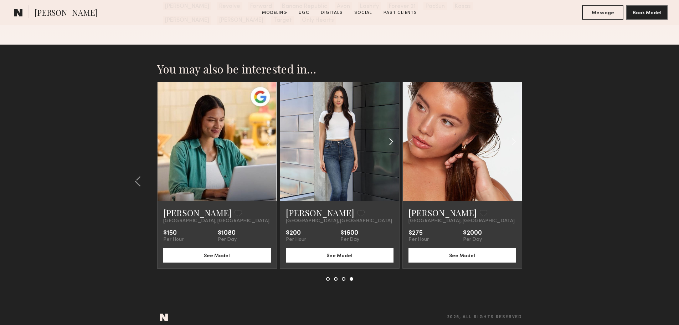
click at [393, 135] on common-icon at bounding box center [391, 142] width 10 height 14
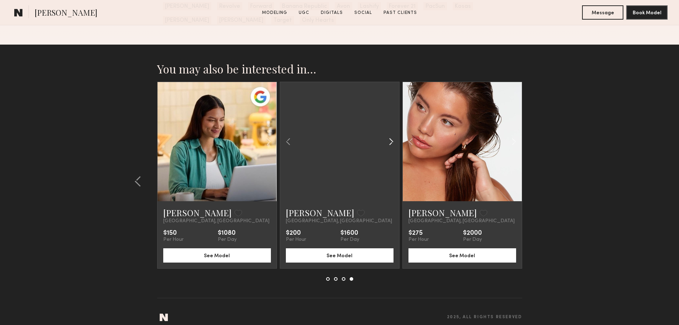
click at [393, 135] on common-icon at bounding box center [391, 142] width 10 height 14
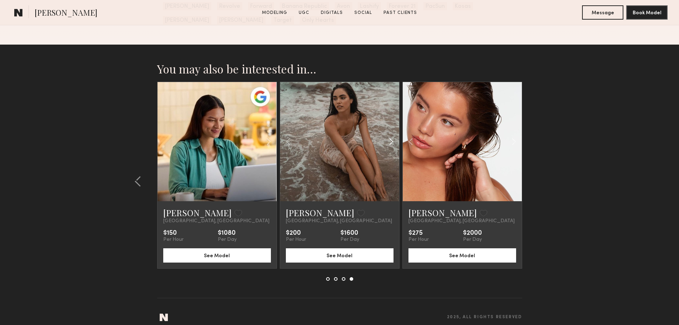
click at [393, 135] on common-icon at bounding box center [391, 142] width 10 height 14
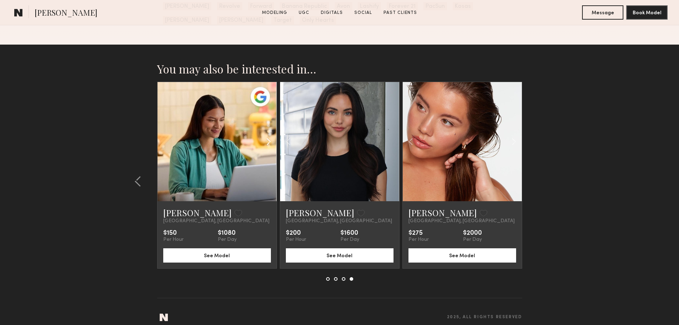
click at [267, 135] on common-icon at bounding box center [268, 142] width 10 height 14
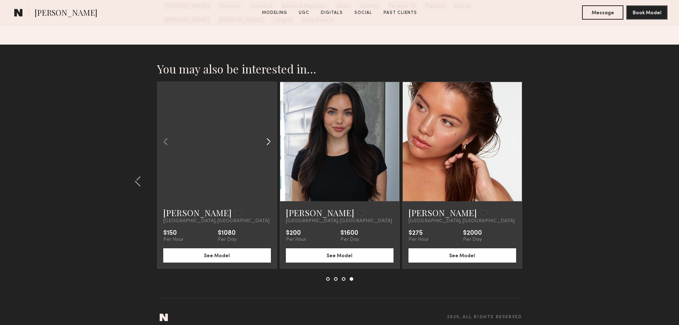
click at [267, 135] on common-icon at bounding box center [268, 142] width 10 height 14
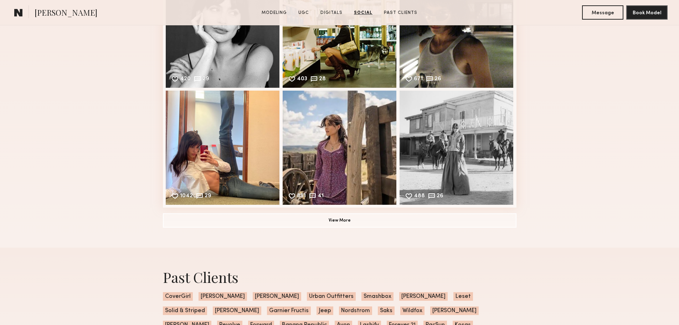
scroll to position [1253, 0]
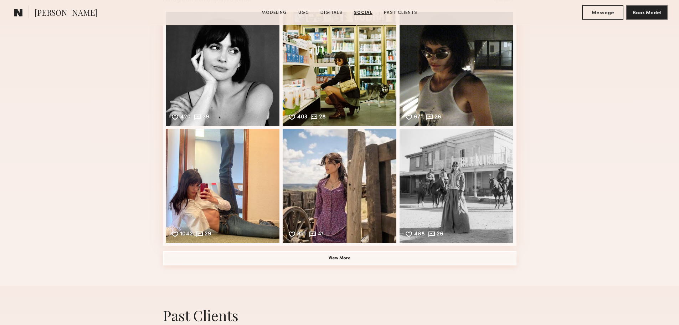
click at [325, 263] on button "View More" at bounding box center [339, 258] width 353 height 14
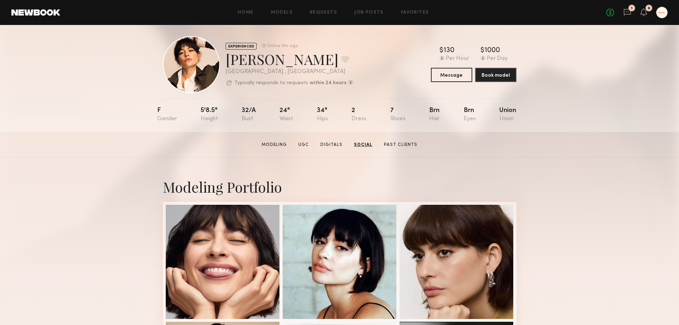
scroll to position [0, 0]
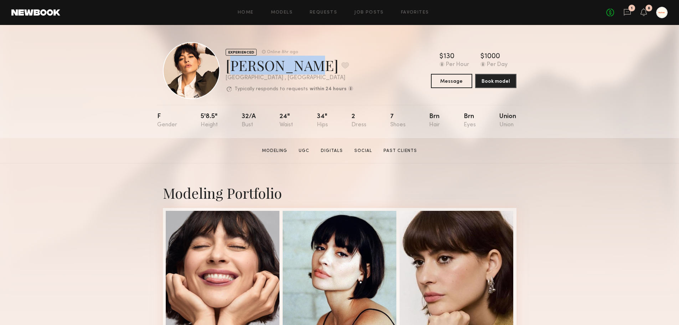
drag, startPoint x: 228, startPoint y: 64, endPoint x: 293, endPoint y: 66, distance: 64.9
click at [293, 66] on div "Gabriela B. Favorite" at bounding box center [290, 65] width 128 height 19
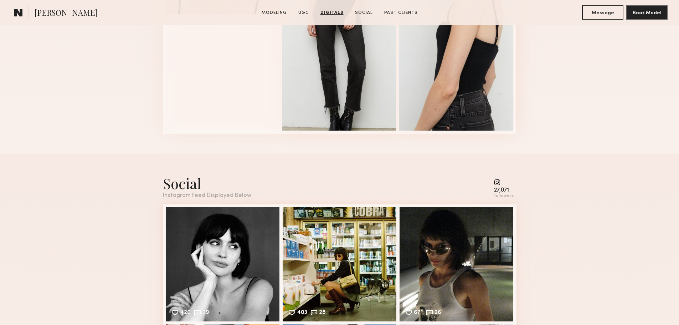
scroll to position [1140, 0]
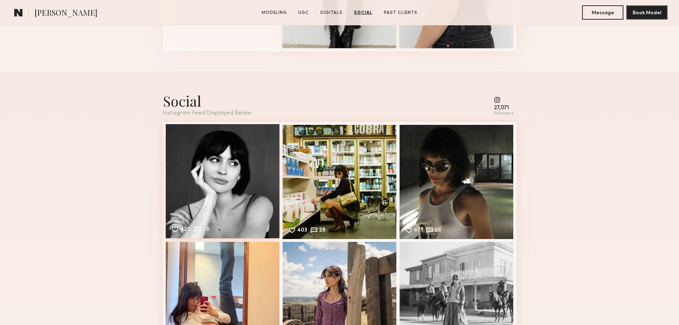
click at [216, 221] on div "420 29 Likes & comments displayed to show model’s engagement" at bounding box center [223, 181] width 114 height 114
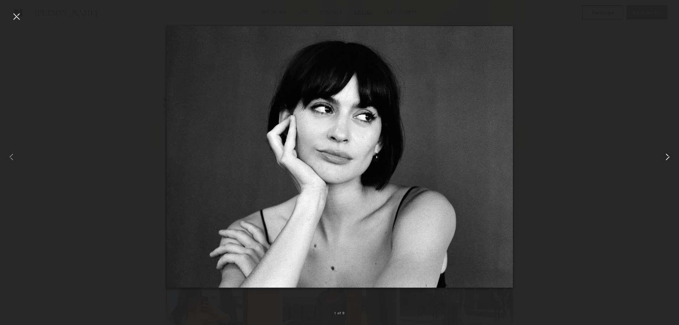
click at [662, 152] on common-icon at bounding box center [667, 156] width 11 height 11
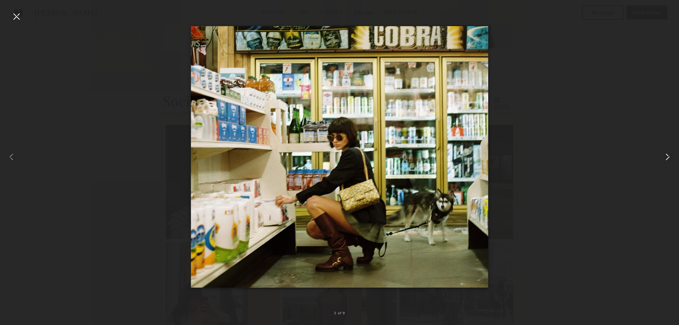
click at [662, 152] on common-icon at bounding box center [667, 156] width 11 height 11
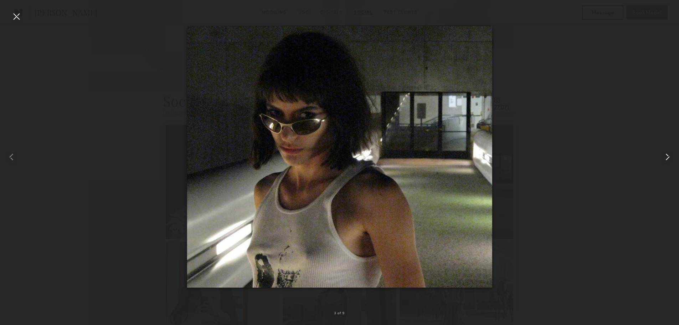
click at [662, 152] on common-icon at bounding box center [667, 156] width 11 height 11
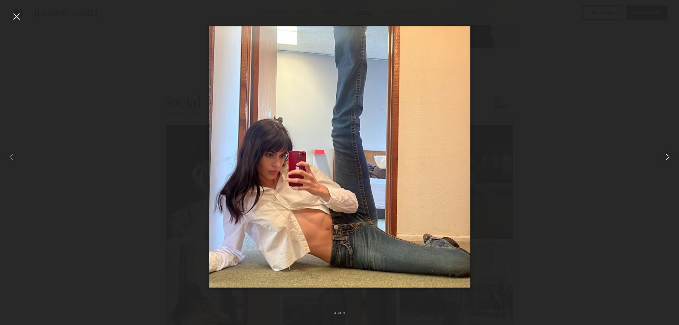
click at [662, 152] on common-icon at bounding box center [667, 156] width 11 height 11
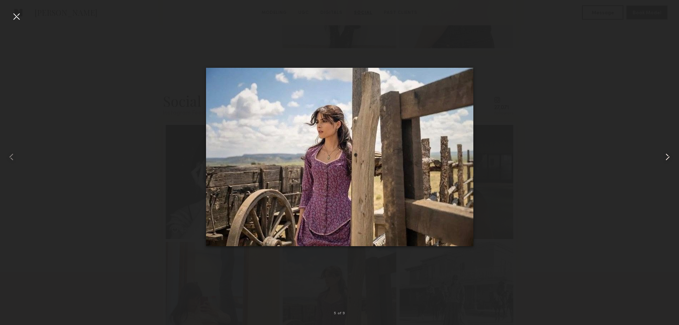
click at [662, 152] on common-icon at bounding box center [667, 156] width 11 height 11
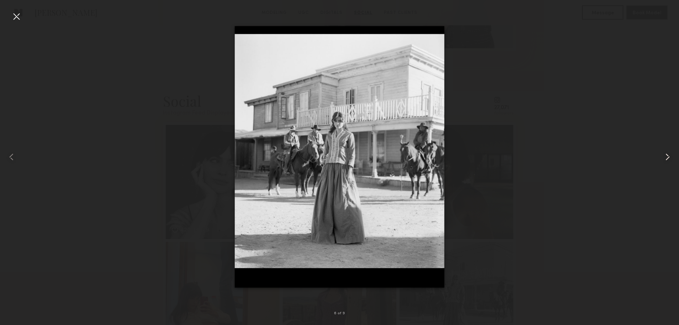
click at [662, 152] on common-icon at bounding box center [667, 156] width 11 height 11
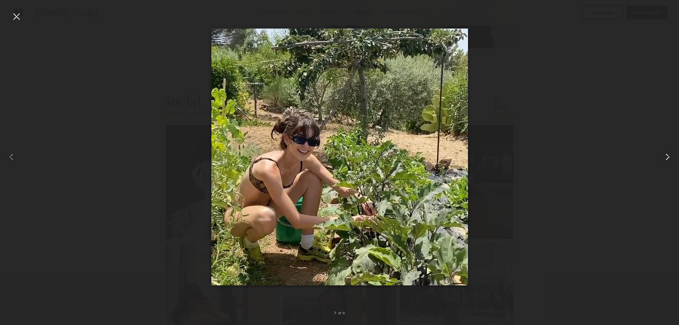
click at [662, 152] on common-icon at bounding box center [667, 156] width 11 height 11
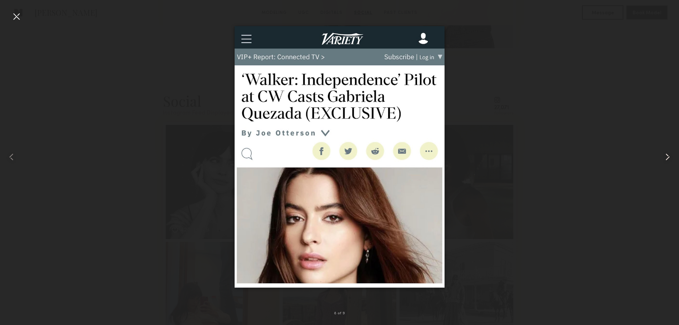
click at [662, 152] on common-icon at bounding box center [667, 156] width 11 height 11
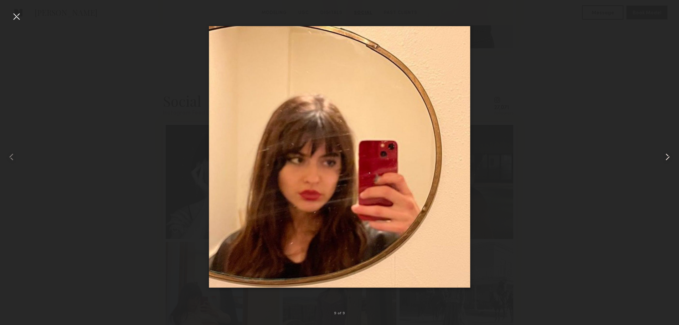
click at [662, 152] on common-icon at bounding box center [667, 156] width 11 height 11
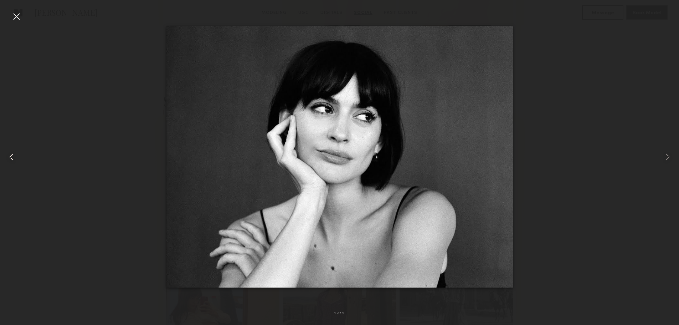
click at [19, 156] on div at bounding box center [13, 156] width 27 height 290
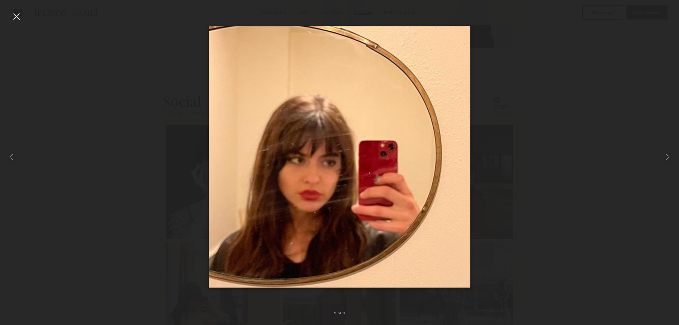
click at [21, 16] on div at bounding box center [16, 16] width 11 height 11
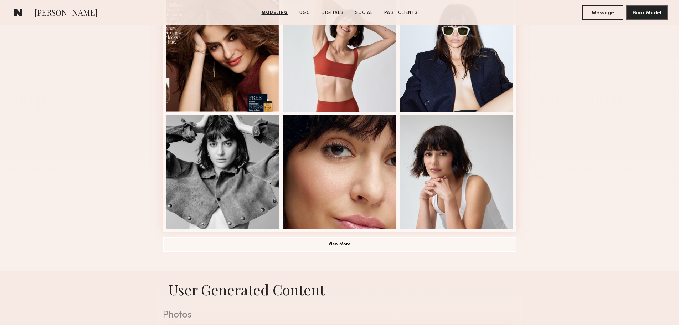
scroll to position [570, 0]
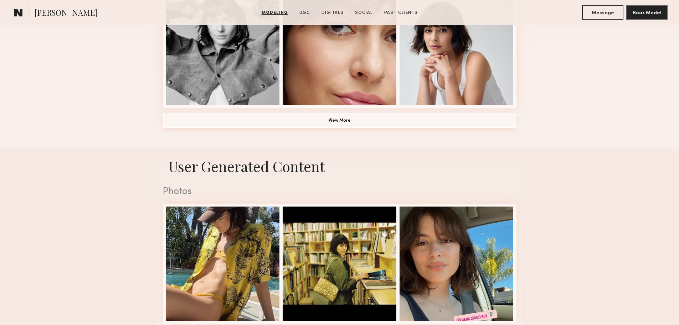
click at [355, 120] on button "View More" at bounding box center [339, 120] width 353 height 14
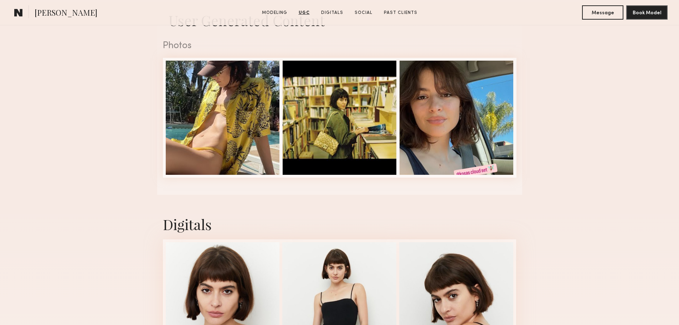
scroll to position [1247, 0]
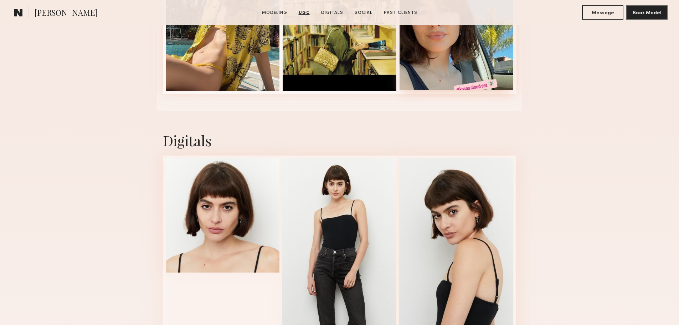
click at [444, 66] on div at bounding box center [456, 33] width 114 height 114
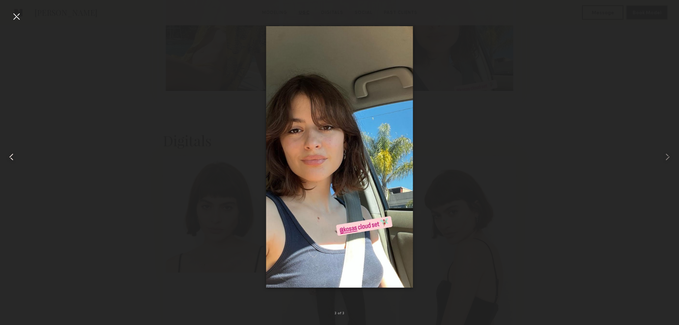
click at [8, 157] on common-icon at bounding box center [11, 156] width 11 height 11
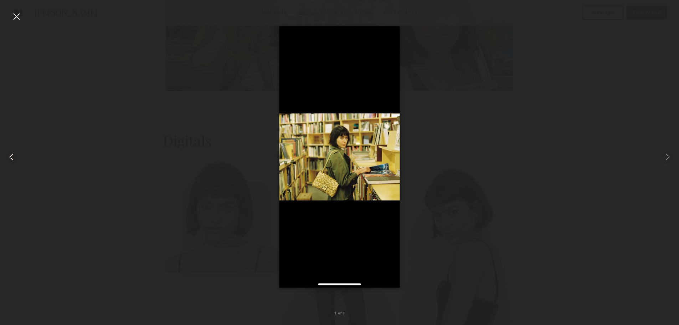
click at [8, 157] on common-icon at bounding box center [11, 156] width 11 height 11
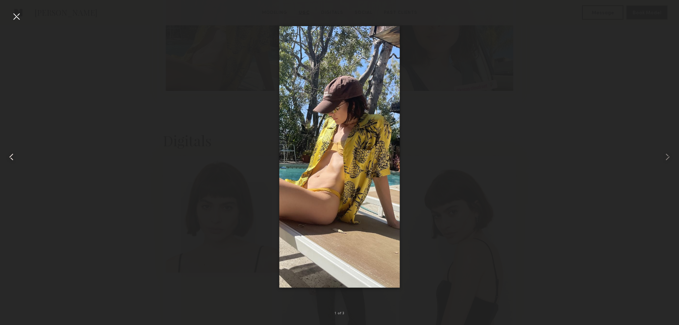
click at [8, 157] on common-icon at bounding box center [11, 156] width 11 height 11
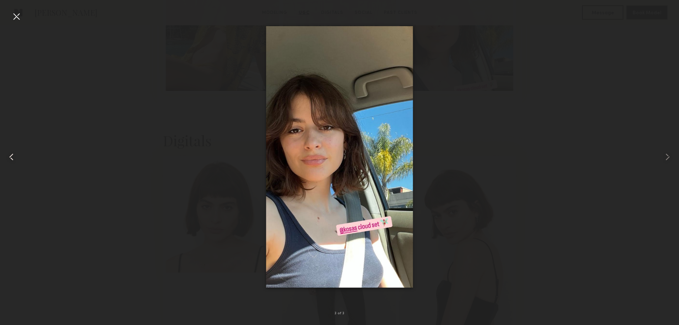
click at [8, 157] on common-icon at bounding box center [11, 156] width 11 height 11
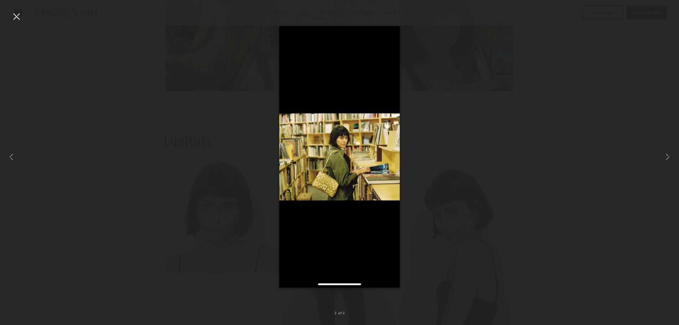
click at [18, 14] on div at bounding box center [16, 16] width 11 height 11
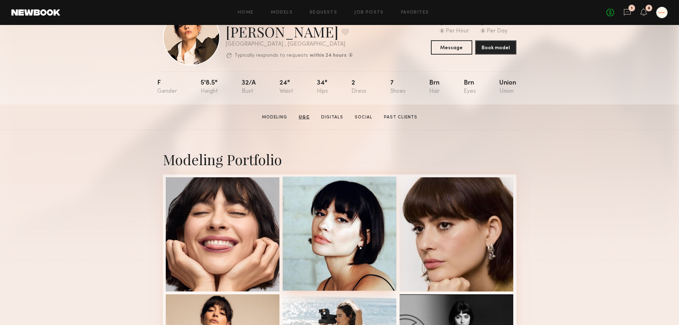
scroll to position [0, 0]
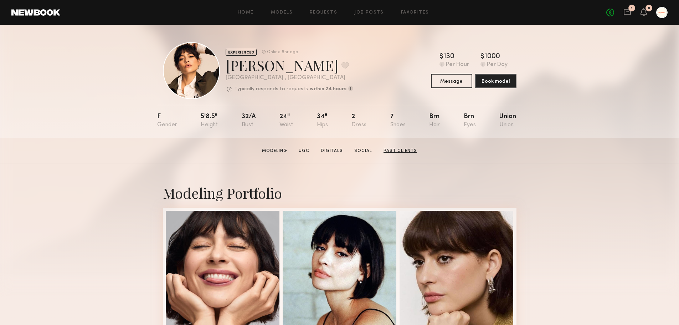
click at [392, 154] on link "Past Clients" at bounding box center [400, 151] width 39 height 6
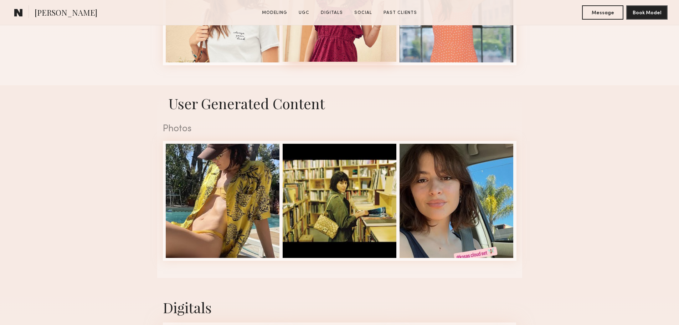
scroll to position [2046, 0]
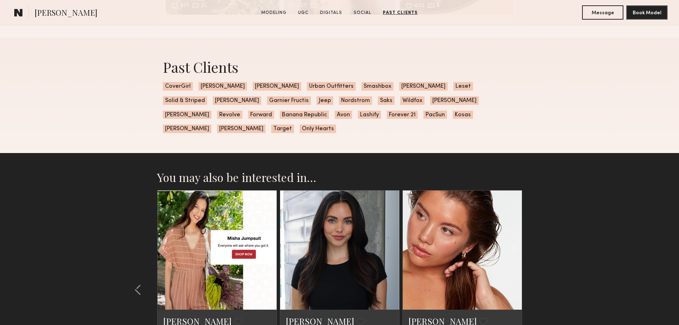
click at [423, 119] on span "PacSun" at bounding box center [435, 114] width 24 height 9
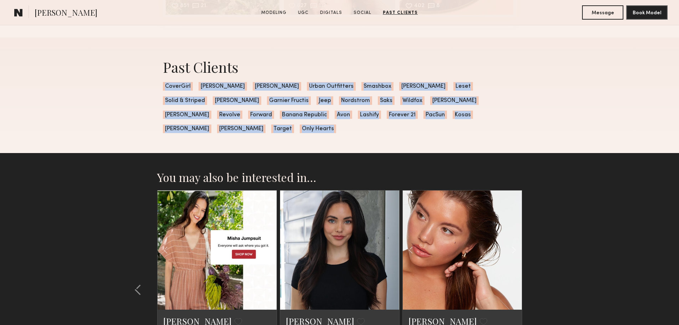
click at [423, 119] on span "PacSun" at bounding box center [435, 114] width 24 height 9
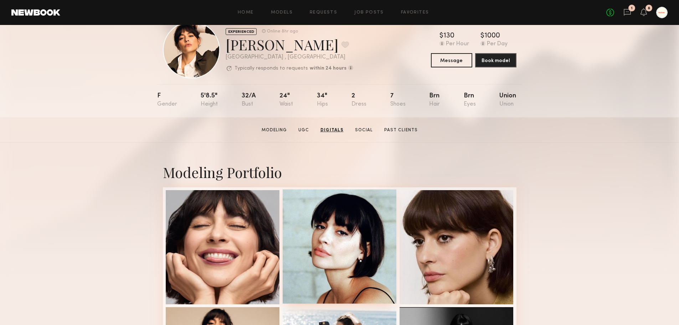
scroll to position [0, 0]
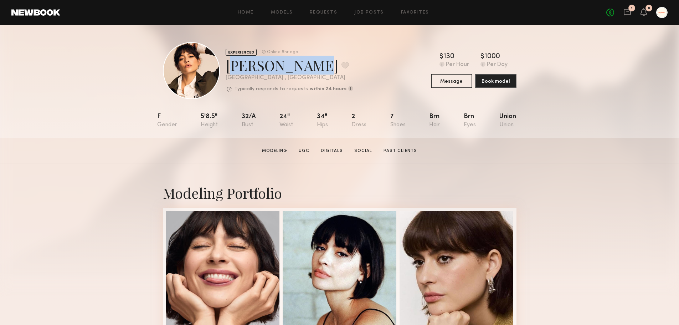
drag, startPoint x: 224, startPoint y: 65, endPoint x: 295, endPoint y: 66, distance: 70.2
click at [295, 66] on div "EXPERIENCED Online 8hr ago Gabriela B. Favorite Los Angeles , CA Typically resp…" at bounding box center [258, 70] width 190 height 57
copy div "Gabriela B."
click at [264, 92] on p "Typically responds to requests" at bounding box center [270, 89] width 73 height 5
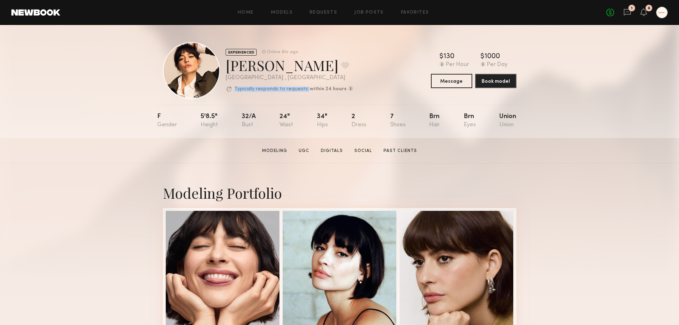
click at [264, 92] on p "Typically responds to requests" at bounding box center [270, 89] width 73 height 5
click at [332, 154] on link "Digitals" at bounding box center [332, 151] width 28 height 6
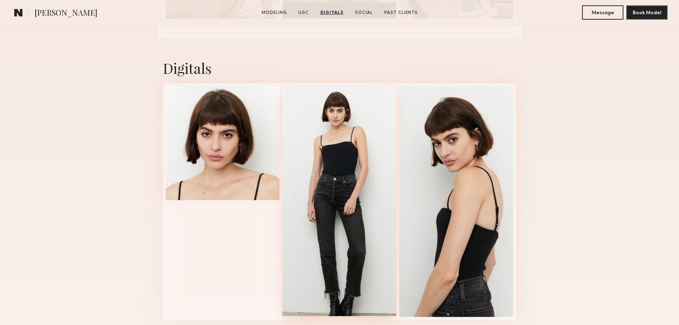
scroll to position [1498, 0]
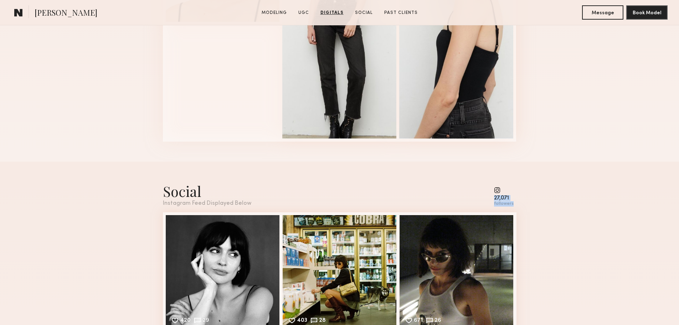
drag, startPoint x: 496, startPoint y: 203, endPoint x: 526, endPoint y: 209, distance: 30.5
copy div "27,071 followers"
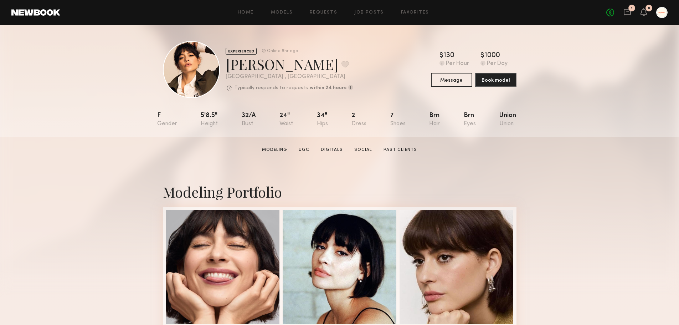
scroll to position [0, 0]
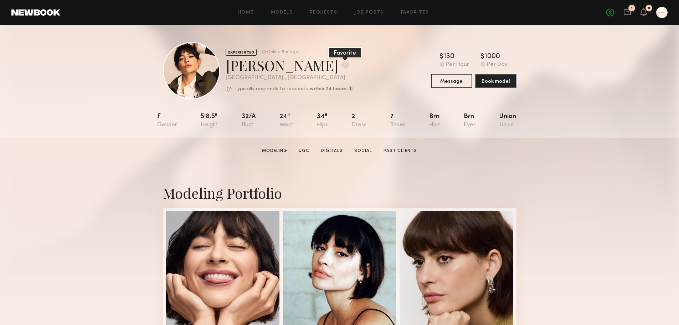
click at [341, 64] on button at bounding box center [344, 65] width 7 height 6
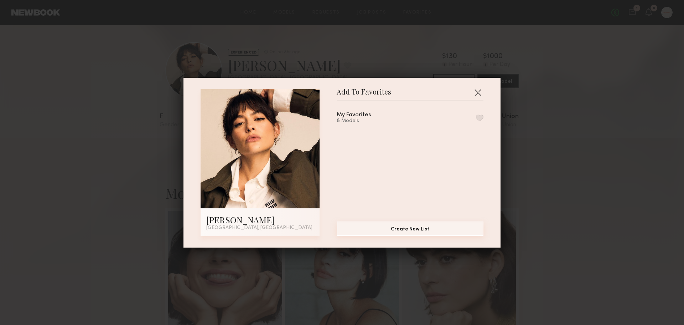
click at [362, 230] on button "Create New List" at bounding box center [410, 228] width 147 height 14
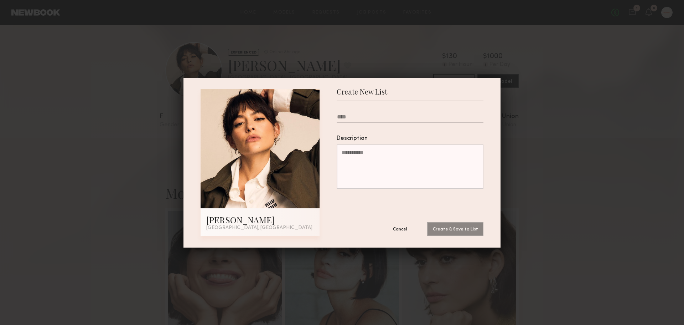
click at [366, 153] on textarea "Description" at bounding box center [410, 166] width 147 height 44
click at [366, 117] on input "Please enter name of the list" at bounding box center [410, 118] width 147 height 9
click at [355, 117] on input "**********" at bounding box center [410, 118] width 147 height 9
drag, startPoint x: 365, startPoint y: 117, endPoint x: 449, endPoint y: 118, distance: 84.1
click at [449, 118] on input "**********" at bounding box center [410, 118] width 147 height 9
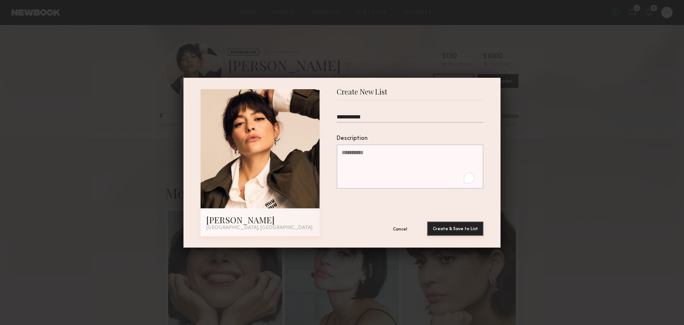
type input "**********"
click at [459, 231] on button "Create & Save to List" at bounding box center [455, 228] width 56 height 14
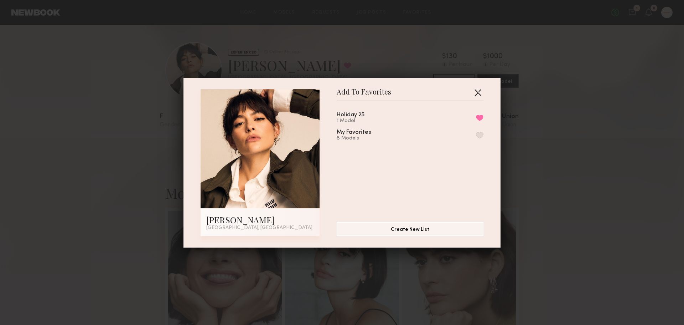
click at [475, 91] on button "button" at bounding box center [477, 92] width 11 height 11
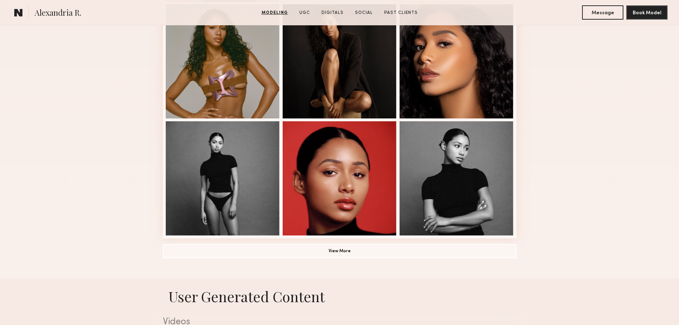
scroll to position [641, 0]
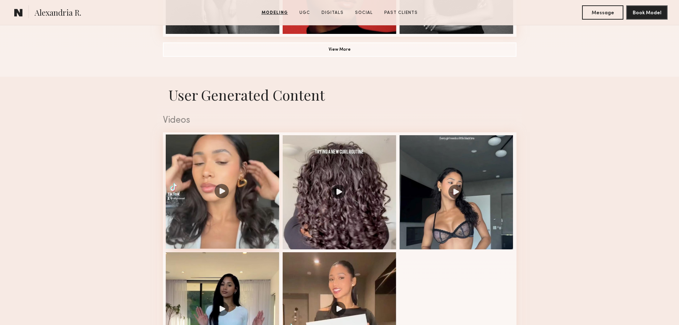
click at [226, 215] on div at bounding box center [223, 191] width 114 height 114
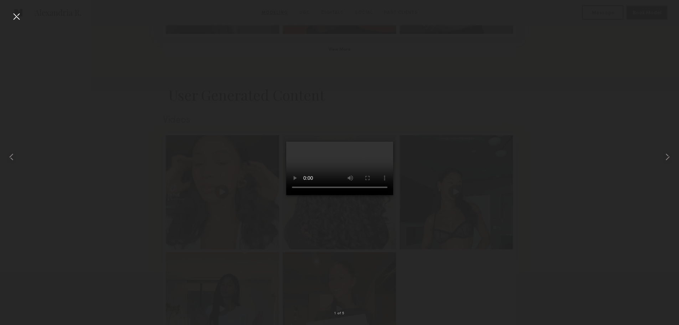
click at [15, 17] on div at bounding box center [16, 16] width 11 height 11
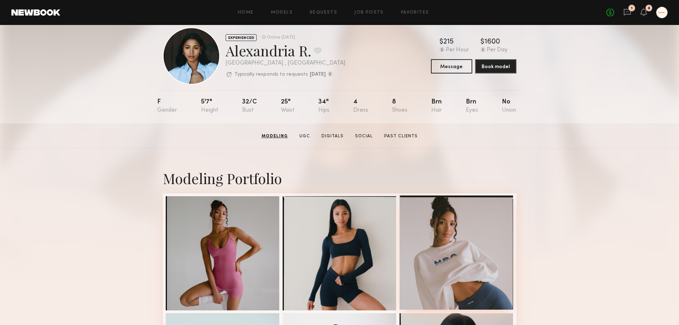
scroll to position [0, 0]
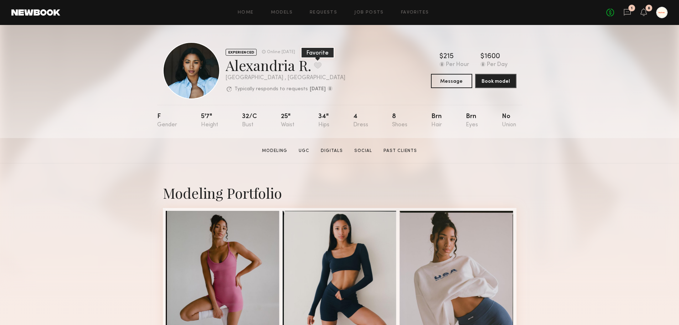
click at [317, 68] on button at bounding box center [317, 65] width 7 height 6
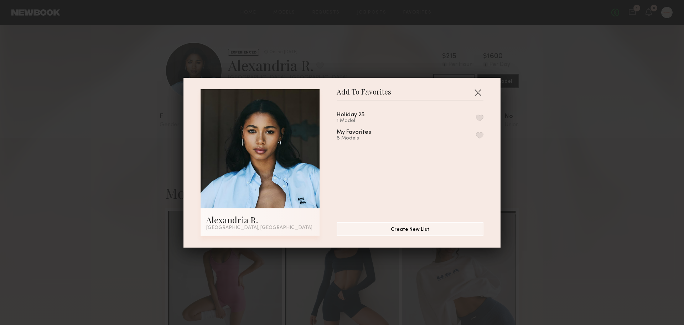
click at [476, 118] on div "Holiday 25 1 Model My Favorites 8 Models" at bounding box center [414, 158] width 154 height 104
click at [476, 118] on button "button" at bounding box center [479, 117] width 7 height 6
click at [460, 230] on button "Create New List" at bounding box center [410, 228] width 147 height 14
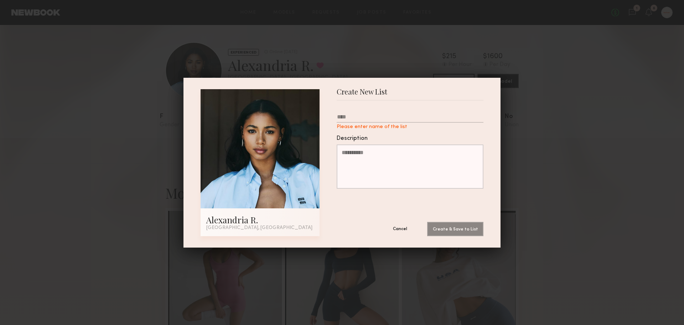
click at [390, 231] on button "Cancel" at bounding box center [400, 228] width 43 height 14
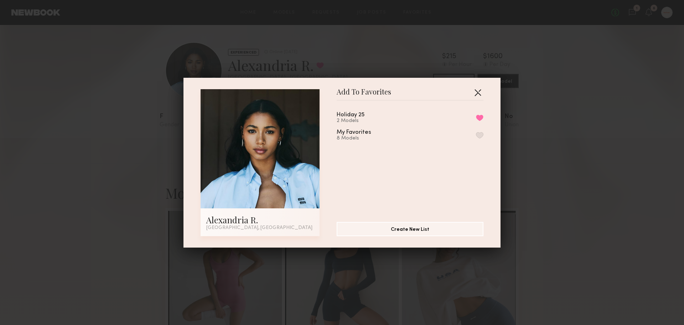
click at [477, 95] on button "button" at bounding box center [477, 92] width 11 height 11
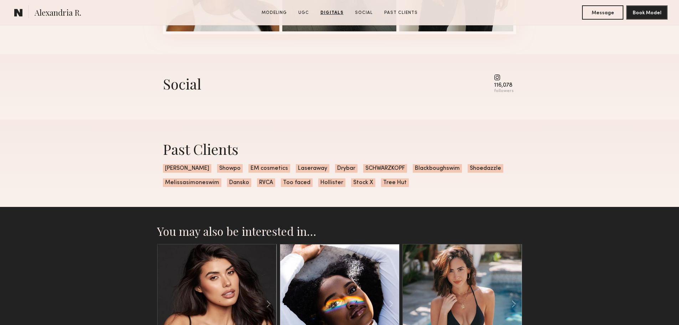
scroll to position [1532, 0]
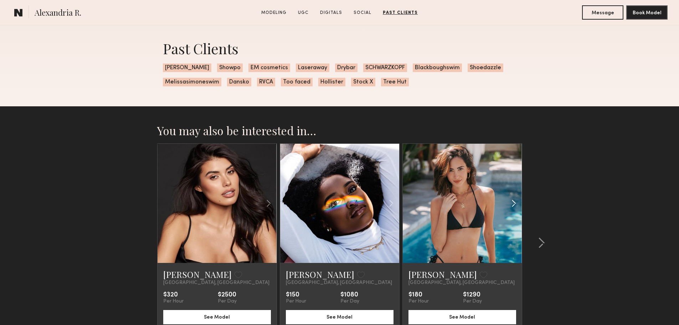
click at [511, 210] on common-icon at bounding box center [513, 203] width 10 height 14
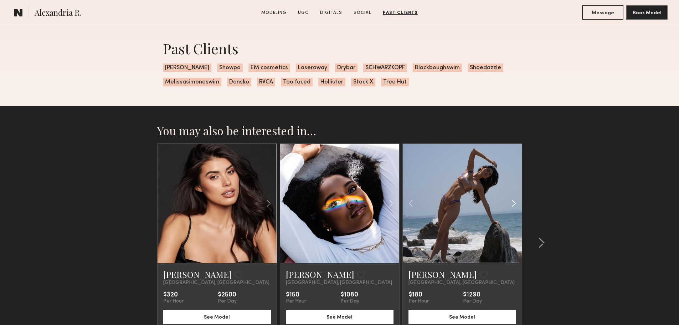
click at [511, 210] on common-icon at bounding box center [513, 203] width 10 height 14
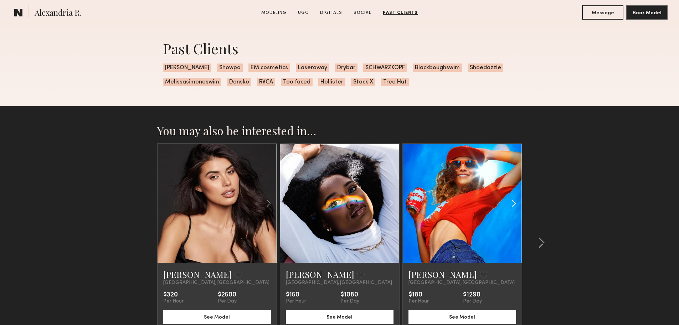
click at [511, 210] on common-icon at bounding box center [513, 203] width 10 height 14
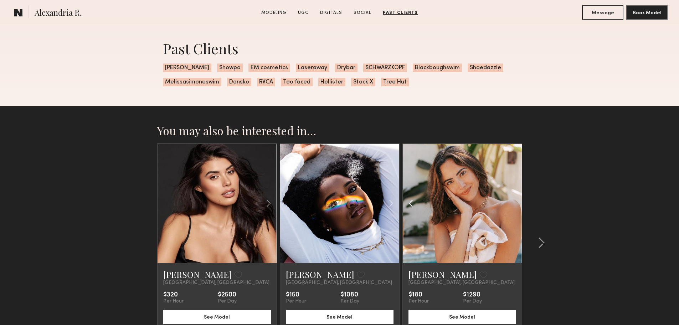
click at [410, 210] on common-icon at bounding box center [410, 203] width 10 height 14
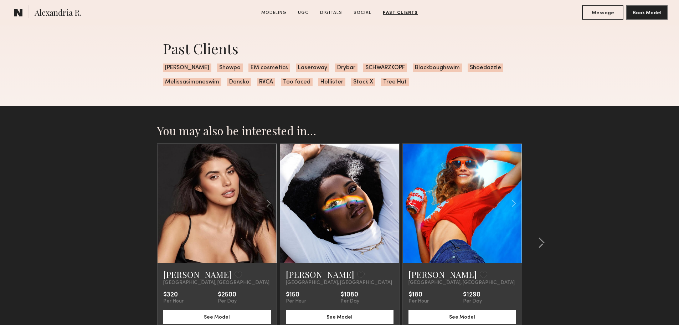
scroll to position [1568, 0]
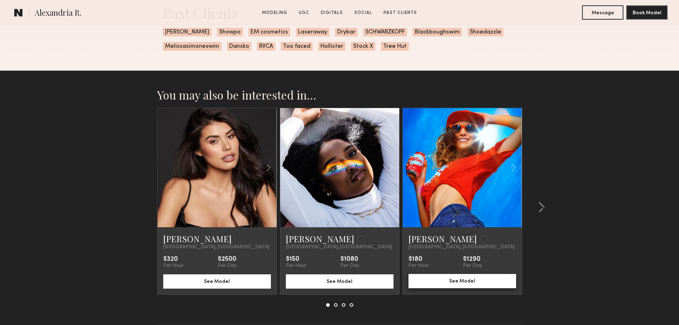
click at [445, 288] on button "See Model" at bounding box center [462, 281] width 108 height 14
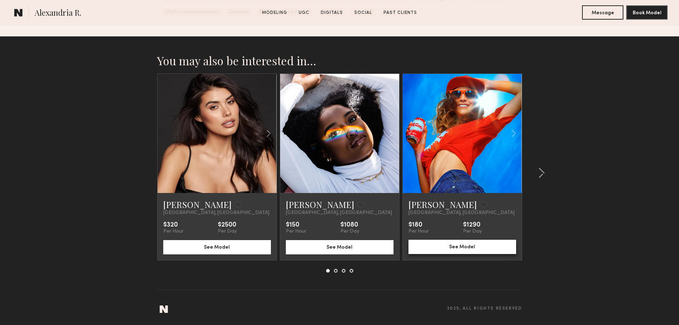
scroll to position [1609, 0]
click at [545, 171] on div at bounding box center [539, 172] width 34 height 199
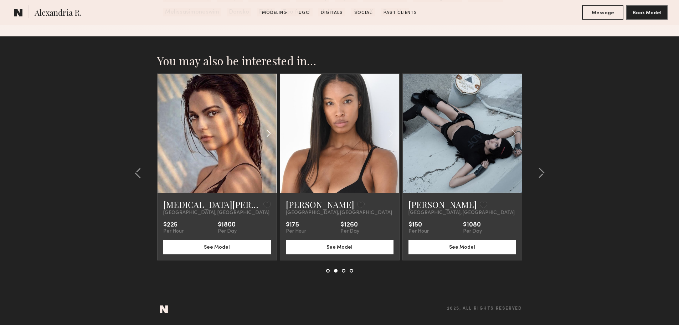
click at [268, 135] on common-icon at bounding box center [268, 133] width 10 height 14
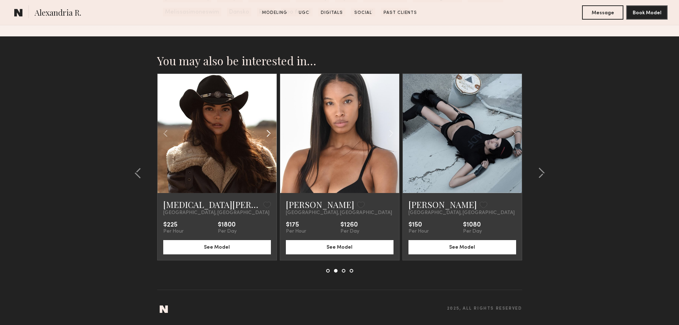
click at [268, 135] on common-icon at bounding box center [268, 133] width 10 height 14
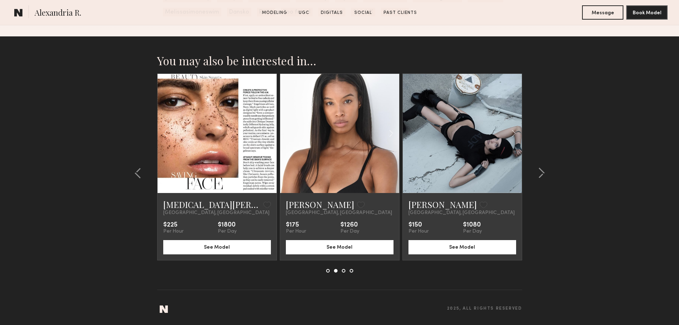
click at [268, 135] on common-icon at bounding box center [268, 133] width 10 height 14
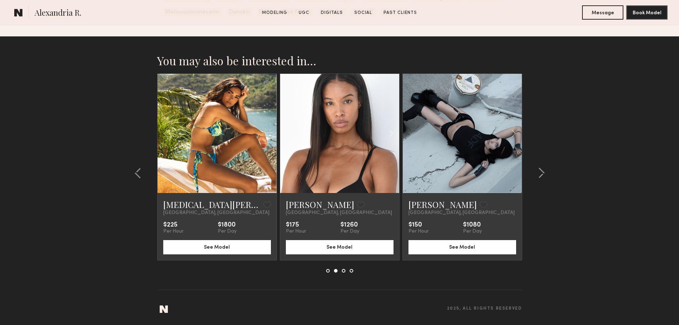
click at [268, 135] on div at bounding box center [216, 133] width 119 height 119
click at [386, 132] on common-icon at bounding box center [391, 133] width 10 height 14
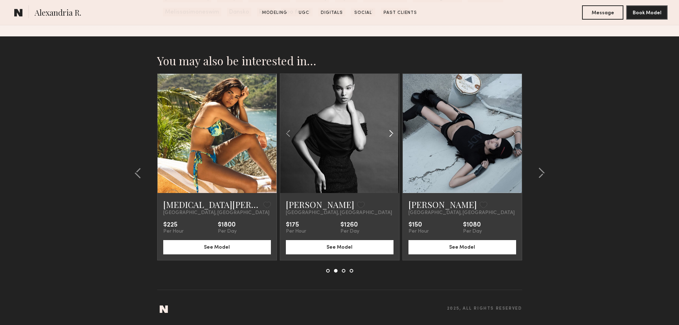
click at [386, 132] on common-icon at bounding box center [391, 133] width 10 height 14
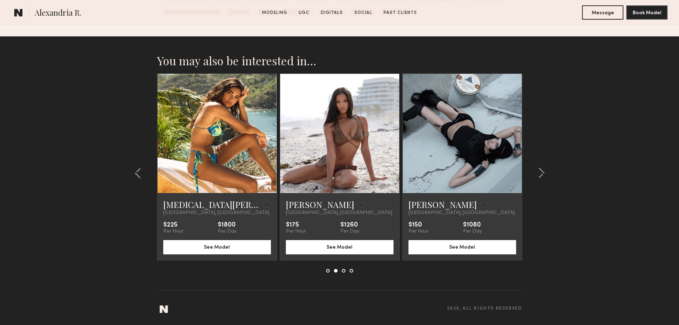
click at [386, 132] on common-icon at bounding box center [391, 133] width 10 height 14
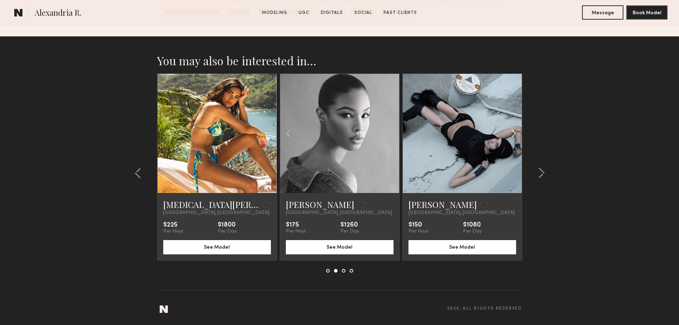
click at [514, 135] on common-icon at bounding box center [513, 133] width 10 height 14
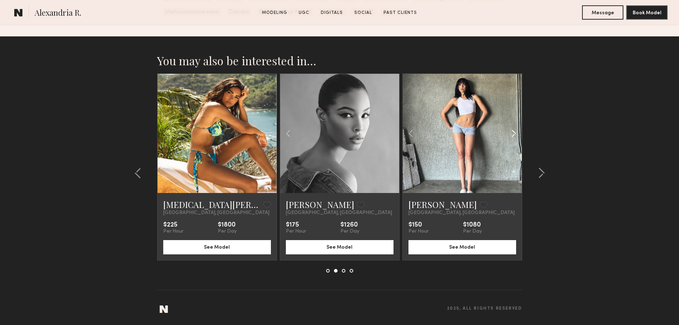
click at [514, 135] on common-icon at bounding box center [513, 133] width 10 height 14
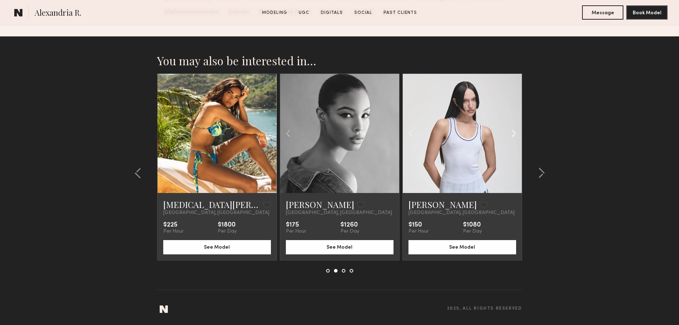
click at [514, 135] on common-icon at bounding box center [513, 133] width 10 height 14
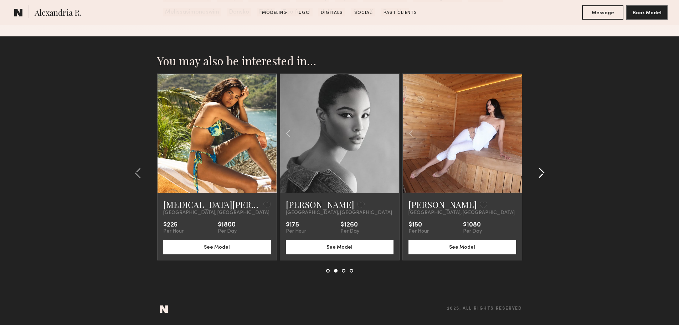
click at [541, 167] on common-icon at bounding box center [541, 172] width 7 height 11
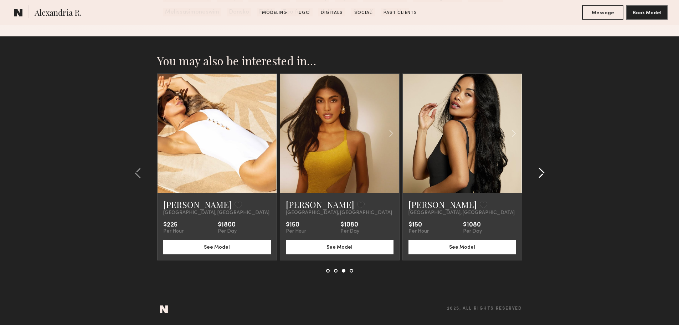
click at [541, 167] on common-icon at bounding box center [541, 172] width 7 height 11
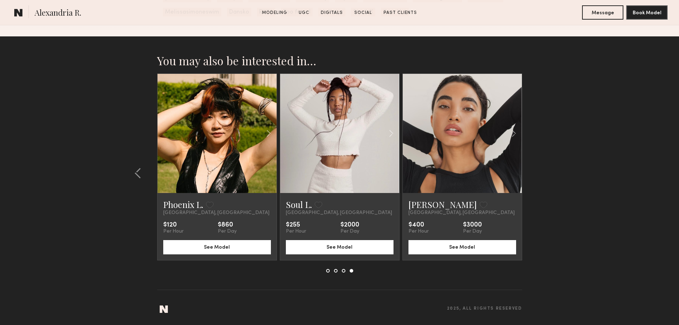
drag, startPoint x: 541, startPoint y: 167, endPoint x: 609, endPoint y: 166, distance: 67.7
click at [609, 166] on section "You may also be interested in… Sophia D. Favorite Los Angeles, CA $320 Per Hour…" at bounding box center [339, 180] width 679 height 288
click at [512, 133] on common-icon at bounding box center [513, 133] width 10 height 14
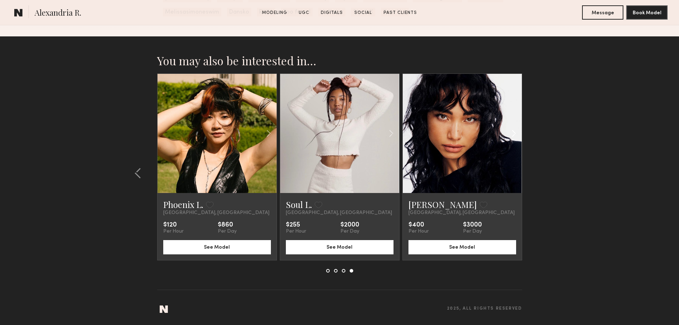
click at [512, 133] on common-icon at bounding box center [513, 133] width 10 height 14
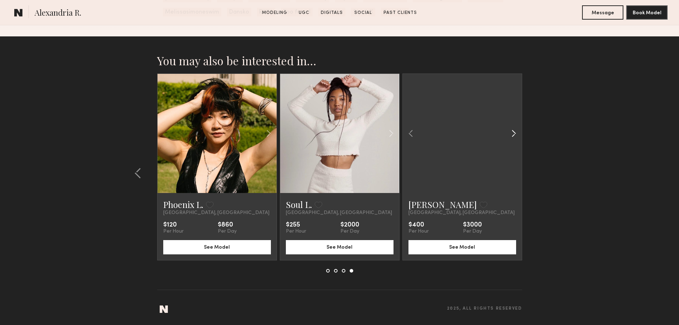
click at [512, 133] on common-icon at bounding box center [513, 133] width 10 height 14
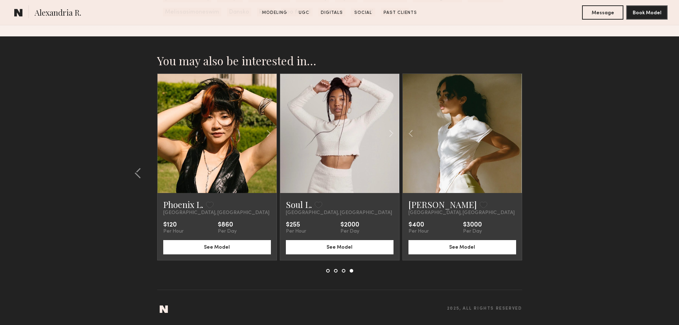
click at [512, 133] on div at bounding box center [462, 133] width 119 height 119
click at [389, 128] on common-icon at bounding box center [391, 133] width 10 height 14
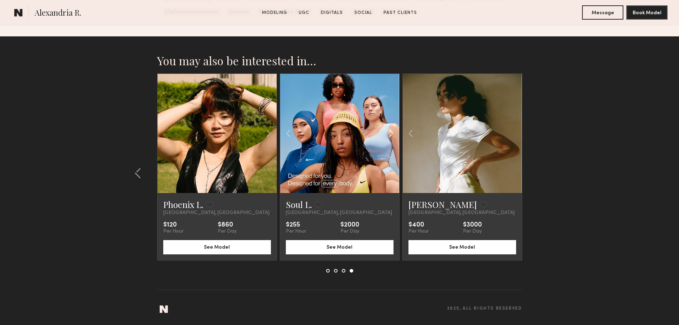
click at [389, 128] on common-icon at bounding box center [391, 133] width 10 height 14
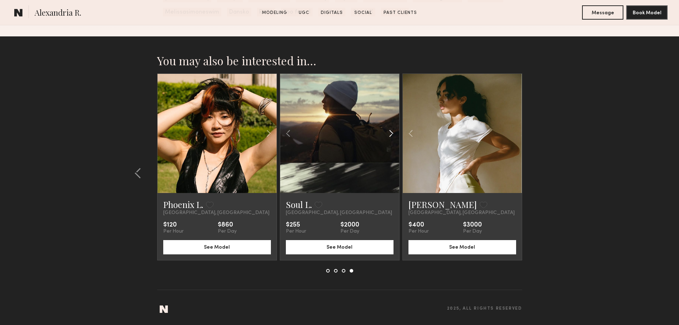
click at [389, 128] on common-icon at bounding box center [391, 133] width 10 height 14
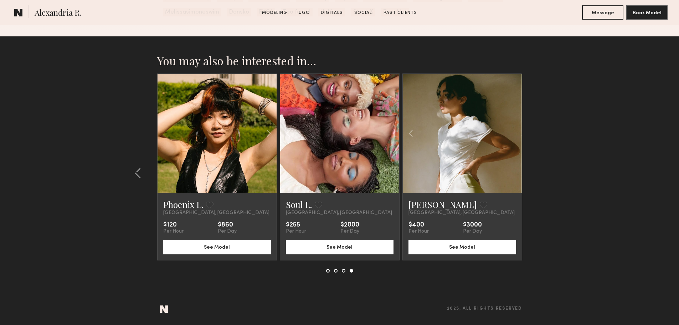
click at [389, 128] on div at bounding box center [339, 133] width 119 height 119
click at [134, 172] on button at bounding box center [139, 172] width 11 height 11
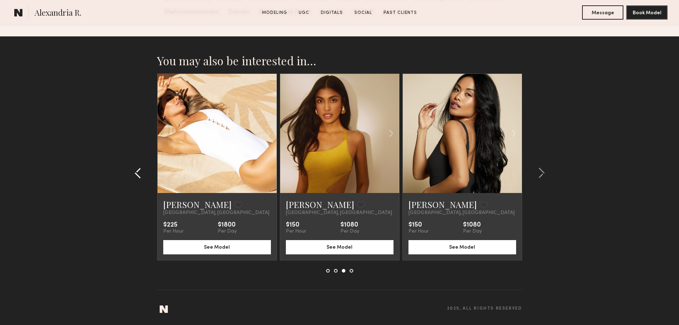
click at [134, 172] on button at bounding box center [139, 172] width 11 height 11
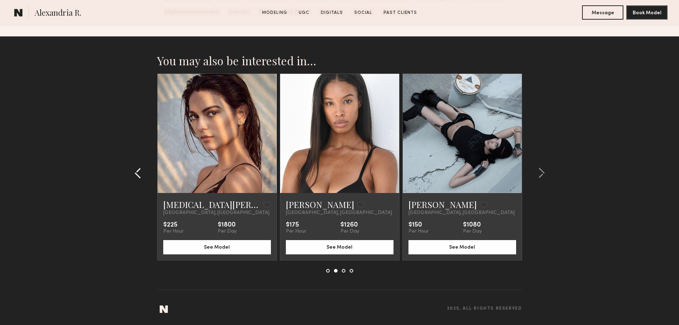
click at [134, 172] on button at bounding box center [139, 172] width 11 height 11
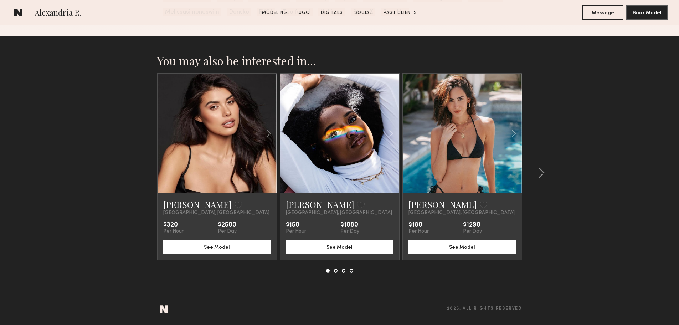
click at [134, 172] on section "You may also be interested in… Sophia D. Favorite Los Angeles, CA $320 Per Hour…" at bounding box center [339, 180] width 679 height 288
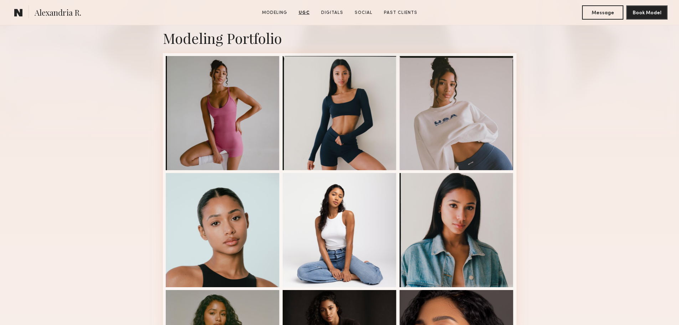
scroll to position [0, 0]
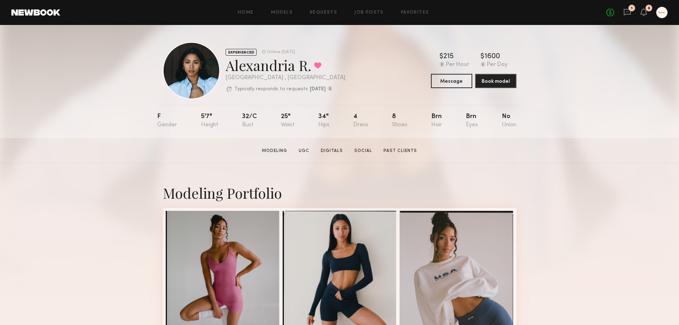
click at [255, 18] on header "Home Models Requests Job Posts Favorites Sign Out No fees up to $5,000 1 8" at bounding box center [339, 12] width 679 height 25
click at [284, 14] on link "Models" at bounding box center [282, 12] width 22 height 5
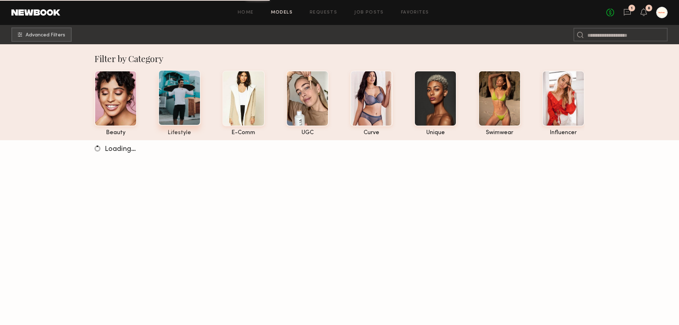
click at [193, 115] on div at bounding box center [179, 98] width 42 height 56
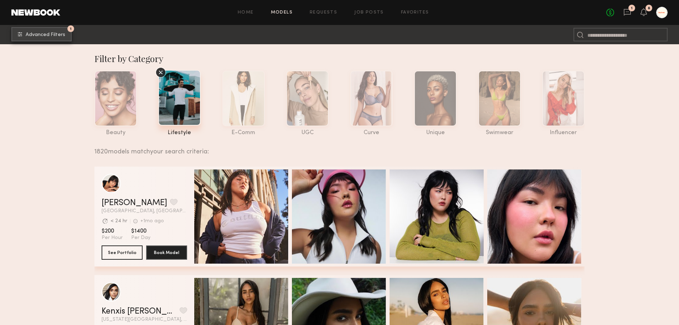
click at [70, 37] on button "1 Advanced Filters" at bounding box center [41, 34] width 60 height 14
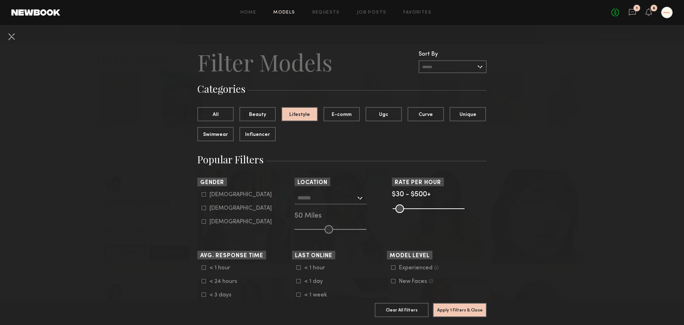
click at [466, 302] on button "Apply 1 Filters & Close" at bounding box center [460, 309] width 54 height 14
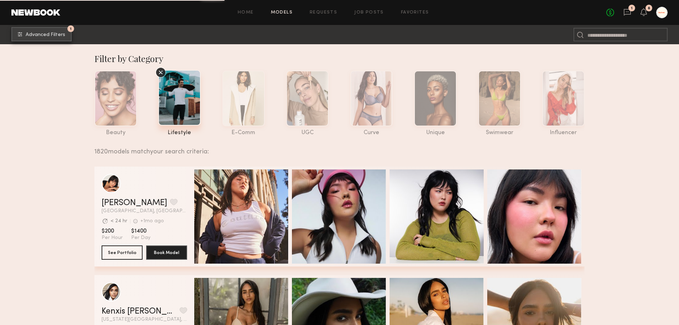
click at [42, 38] on button "1 Advanced Filters" at bounding box center [41, 34] width 60 height 14
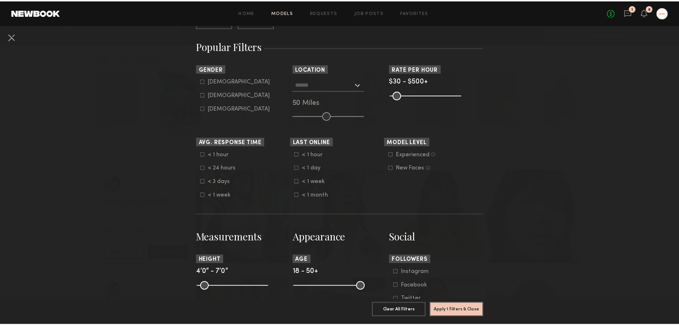
scroll to position [107, 0]
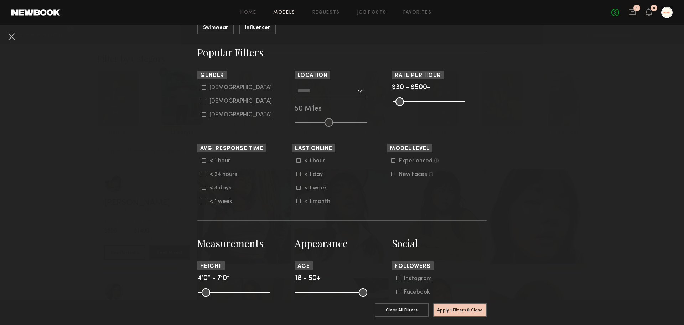
click at [210, 100] on div "Female" at bounding box center [241, 101] width 62 height 4
type input "**"
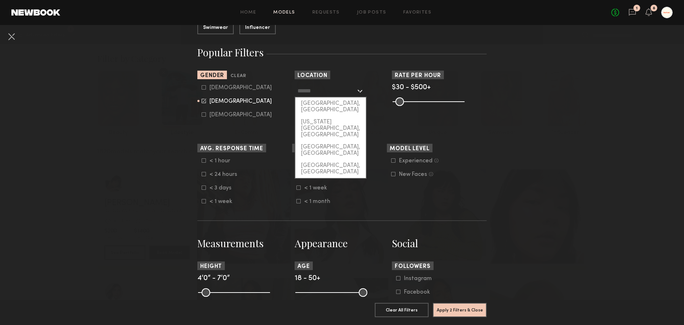
click at [307, 91] on input "text" at bounding box center [327, 90] width 58 height 12
drag, startPoint x: 312, startPoint y: 115, endPoint x: 313, endPoint y: 103, distance: 12.2
click at [313, 103] on div "Los Angeles, CA New York City, NY Brooklyn, NY Chicago, IL" at bounding box center [331, 137] width 72 height 81
click at [313, 103] on div "[GEOGRAPHIC_DATA], [GEOGRAPHIC_DATA]" at bounding box center [330, 106] width 71 height 19
type input "**********"
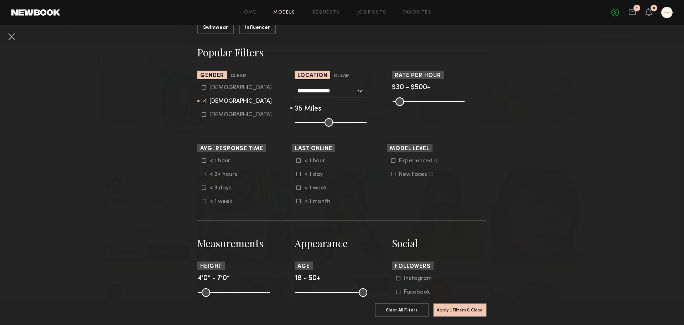
drag, startPoint x: 324, startPoint y: 123, endPoint x: 317, endPoint y: 123, distance: 7.1
type input "**"
click at [317, 123] on input "range" at bounding box center [331, 122] width 72 height 9
click at [536, 148] on nb-browse-filters "**********" at bounding box center [342, 308] width 684 height 781
drag, startPoint x: 456, startPoint y: 97, endPoint x: 428, endPoint y: 99, distance: 27.6
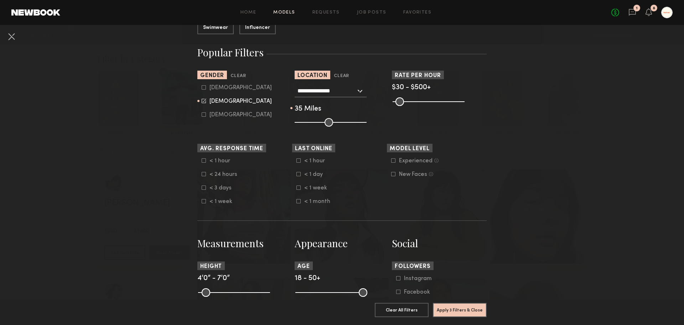
click at [428, 100] on common-range-minmax at bounding box center [428, 101] width 72 height 9
click at [430, 99] on common-range-minmax at bounding box center [428, 101] width 72 height 9
click at [422, 103] on common-range-minmax at bounding box center [428, 101] width 72 height 9
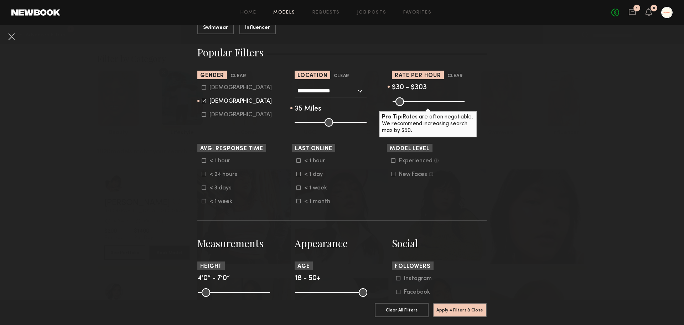
drag, startPoint x: 459, startPoint y: 102, endPoint x: 431, endPoint y: 98, distance: 28.1
type input "***"
click at [431, 98] on input "range" at bounding box center [429, 101] width 72 height 9
click at [552, 203] on nb-browse-filters "**********" at bounding box center [342, 308] width 684 height 781
click at [462, 302] on button "Apply 4 Filters & Close" at bounding box center [460, 309] width 54 height 14
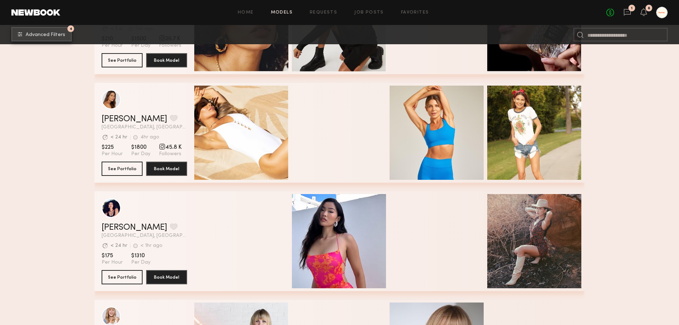
scroll to position [392, 0]
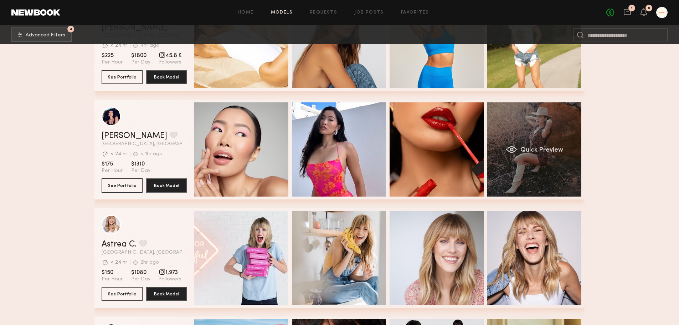
click at [565, 157] on div "Quick Preview" at bounding box center [534, 149] width 94 height 94
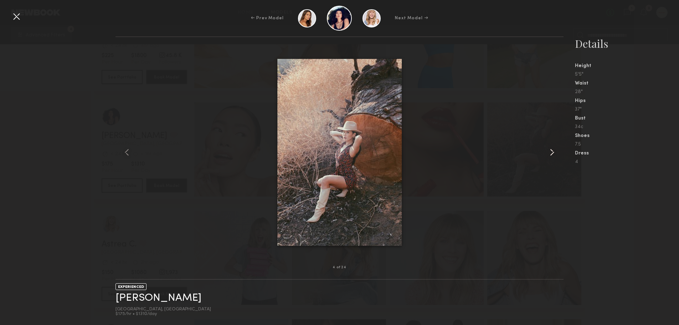
click at [550, 153] on common-icon at bounding box center [551, 151] width 11 height 11
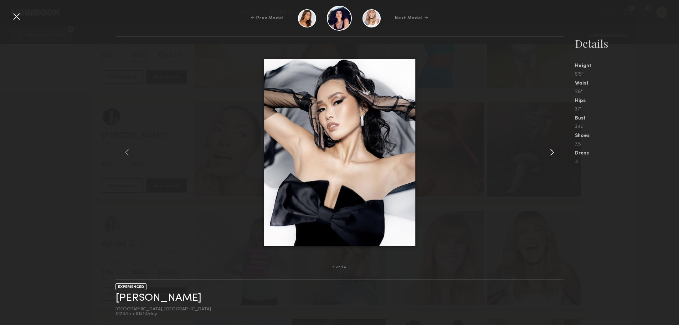
click at [550, 153] on common-icon at bounding box center [551, 151] width 11 height 11
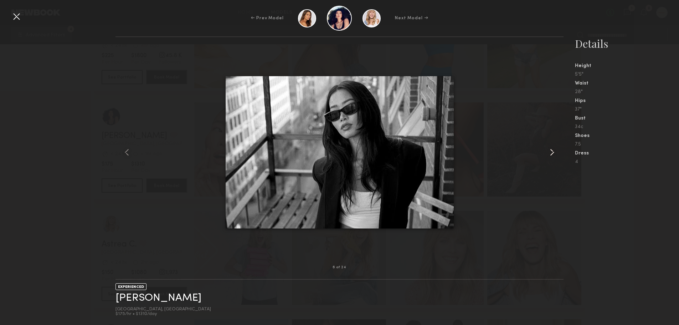
click at [550, 153] on common-icon at bounding box center [551, 151] width 11 height 11
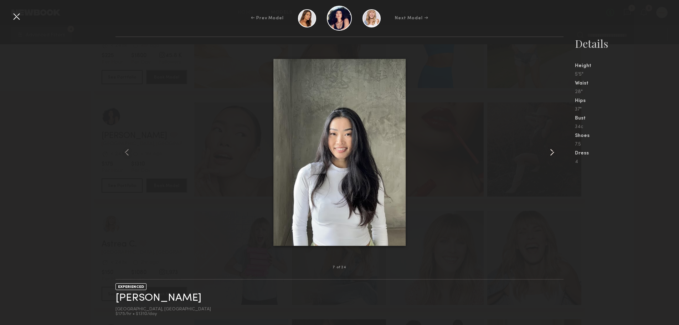
click at [550, 153] on common-icon at bounding box center [551, 151] width 11 height 11
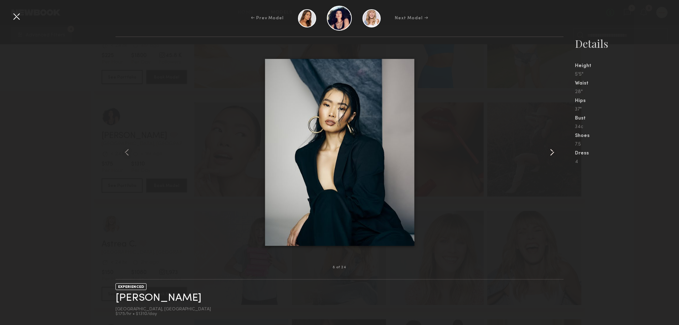
click at [550, 153] on common-icon at bounding box center [551, 151] width 11 height 11
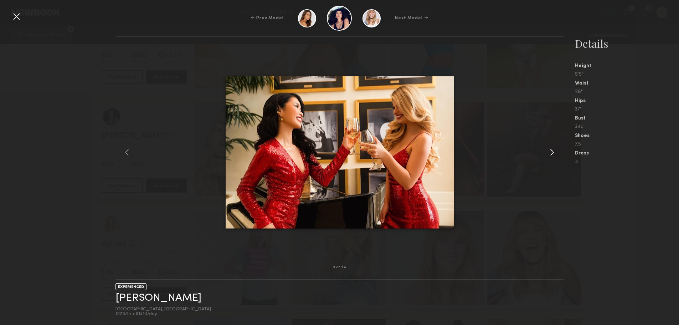
click at [550, 153] on common-icon at bounding box center [551, 151] width 11 height 11
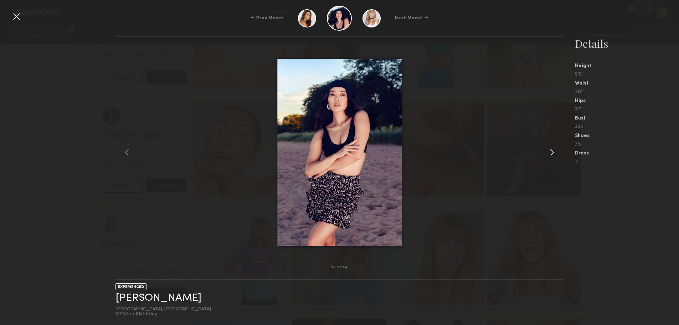
click at [550, 153] on common-icon at bounding box center [551, 151] width 11 height 11
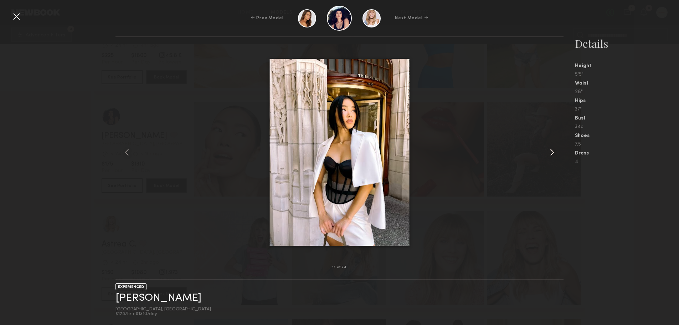
click at [550, 153] on common-icon at bounding box center [551, 151] width 11 height 11
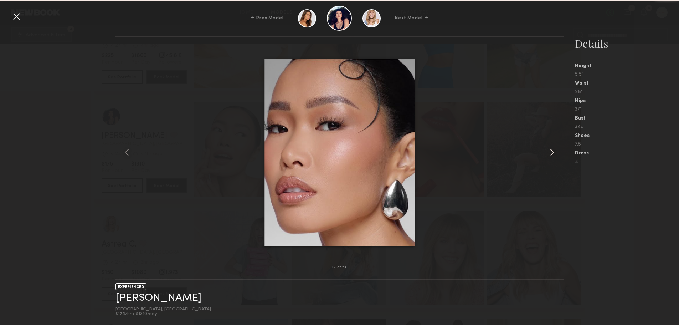
click at [550, 153] on common-icon at bounding box center [551, 151] width 11 height 11
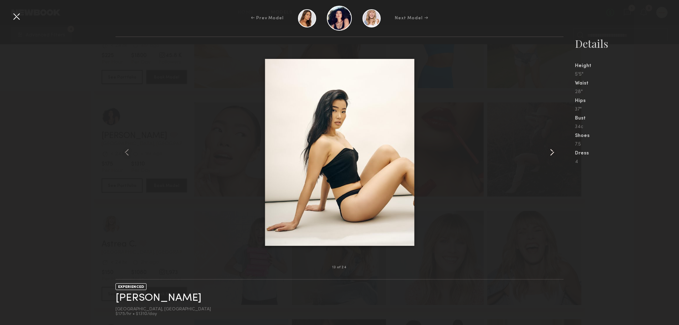
click at [550, 153] on common-icon at bounding box center [551, 151] width 11 height 11
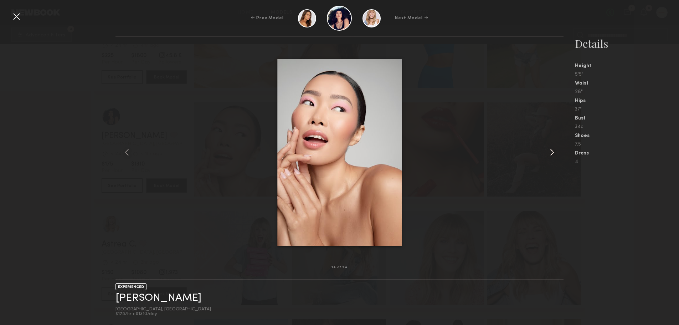
click at [550, 153] on common-icon at bounding box center [551, 151] width 11 height 11
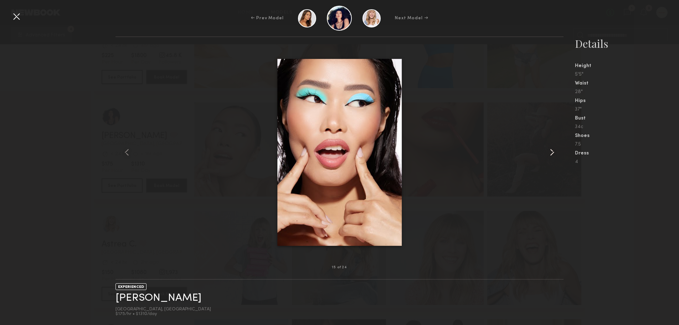
click at [550, 153] on common-icon at bounding box center [551, 151] width 11 height 11
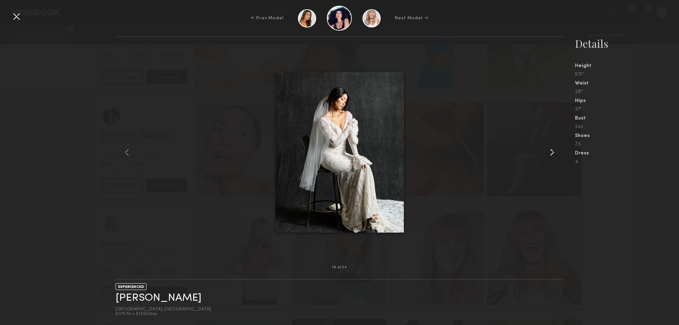
click at [550, 153] on common-icon at bounding box center [551, 151] width 11 height 11
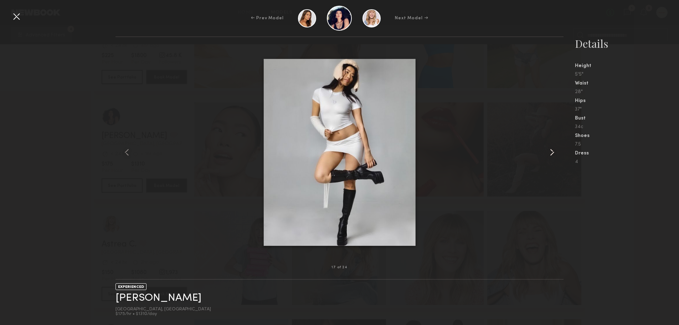
click at [550, 153] on common-icon at bounding box center [551, 151] width 11 height 11
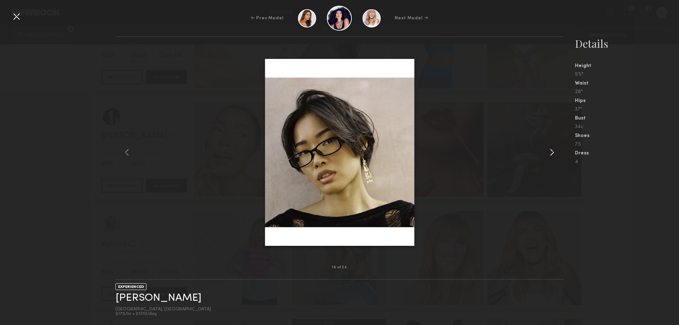
click at [550, 153] on common-icon at bounding box center [551, 151] width 11 height 11
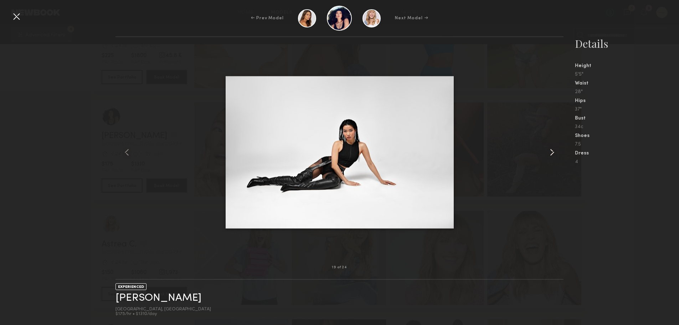
click at [550, 153] on common-icon at bounding box center [551, 151] width 11 height 11
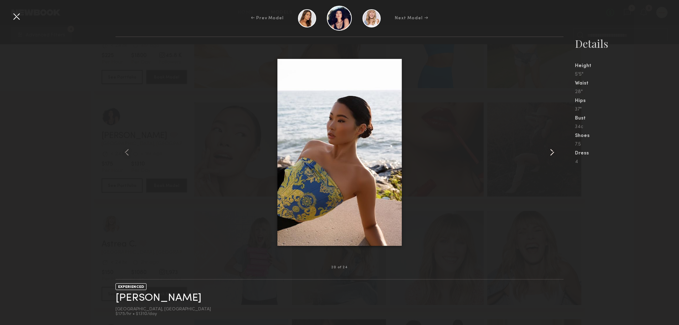
click at [550, 153] on common-icon at bounding box center [551, 151] width 11 height 11
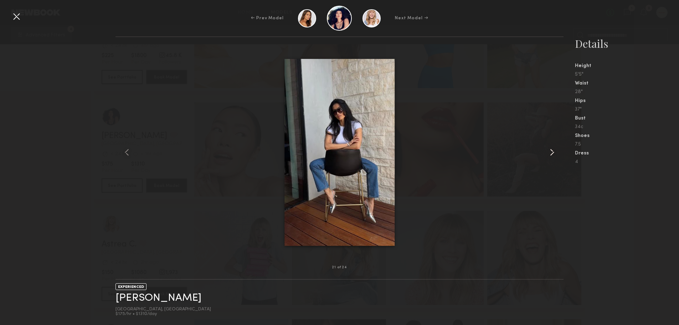
click at [550, 153] on common-icon at bounding box center [551, 151] width 11 height 11
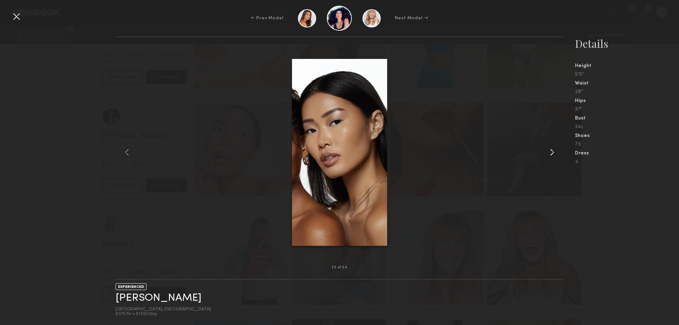
click at [550, 153] on common-icon at bounding box center [551, 151] width 11 height 11
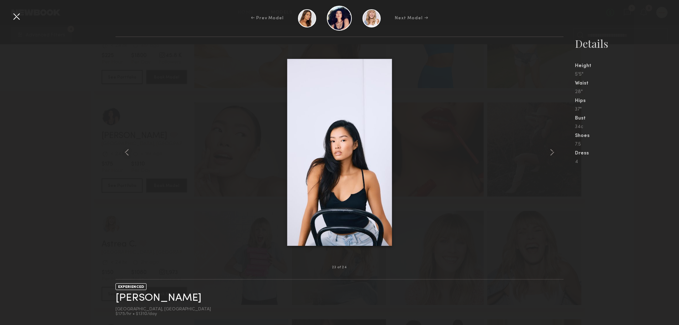
click at [14, 13] on div at bounding box center [16, 16] width 11 height 11
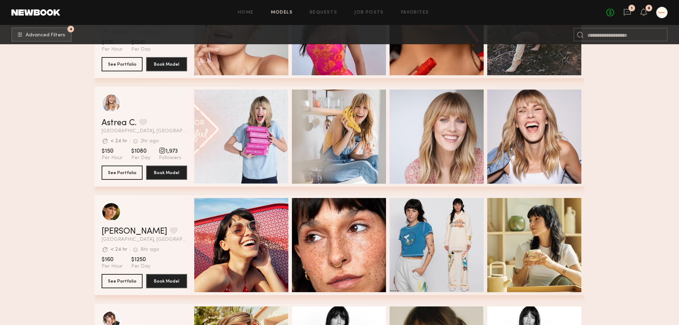
scroll to position [534, 0]
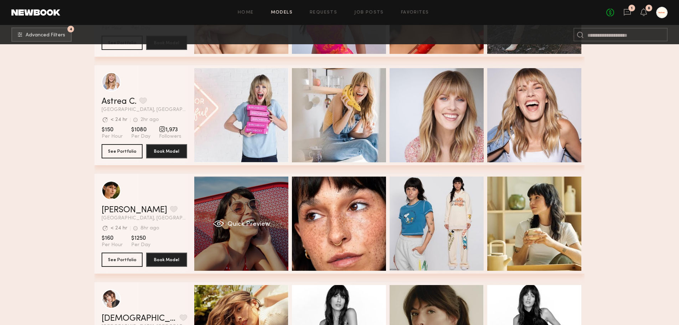
click at [247, 225] on span "Quick Preview" at bounding box center [248, 224] width 43 height 6
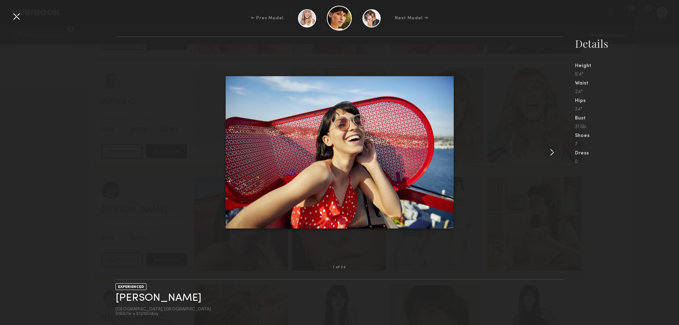
click at [547, 152] on common-icon at bounding box center [551, 151] width 11 height 11
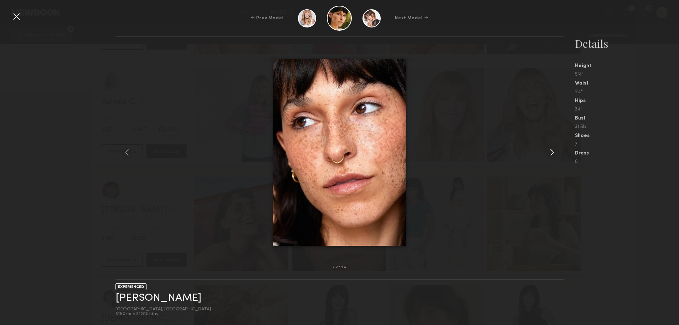
click at [547, 152] on common-icon at bounding box center [551, 151] width 11 height 11
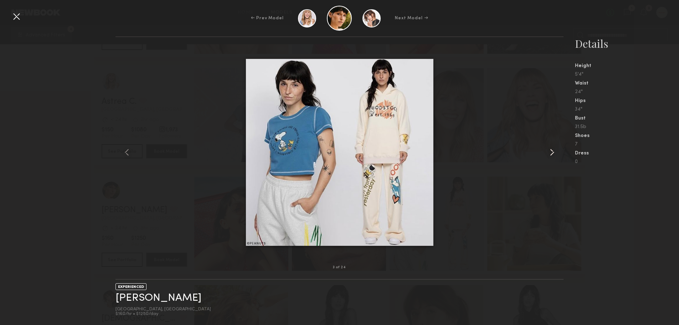
click at [547, 152] on common-icon at bounding box center [551, 151] width 11 height 11
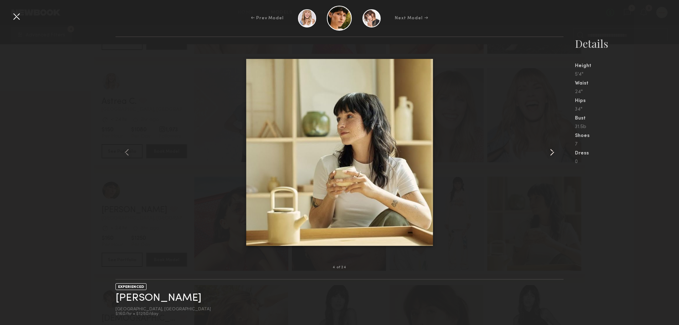
click at [547, 152] on common-icon at bounding box center [551, 151] width 11 height 11
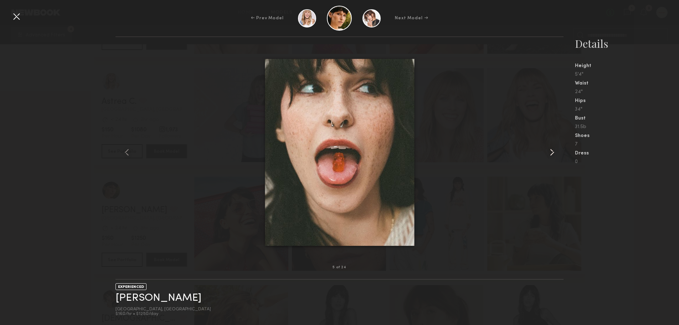
click at [547, 152] on common-icon at bounding box center [551, 151] width 11 height 11
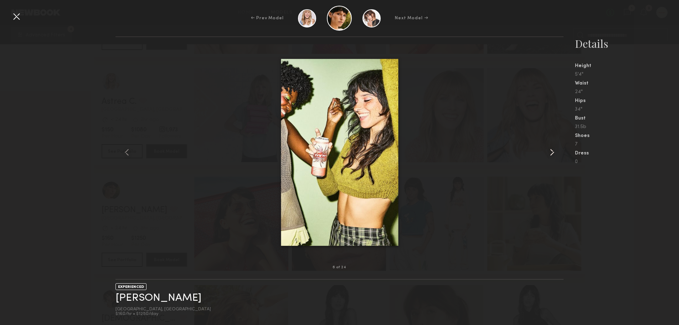
click at [547, 152] on common-icon at bounding box center [551, 151] width 11 height 11
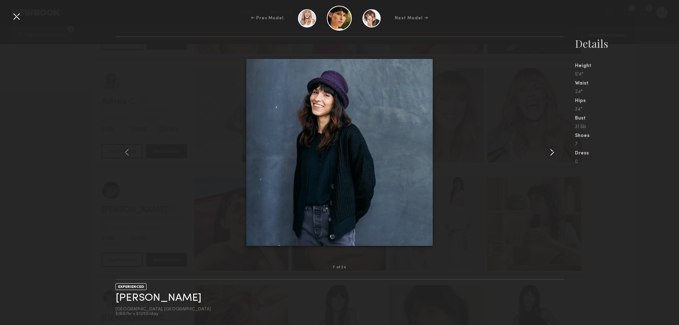
click at [547, 152] on common-icon at bounding box center [551, 151] width 11 height 11
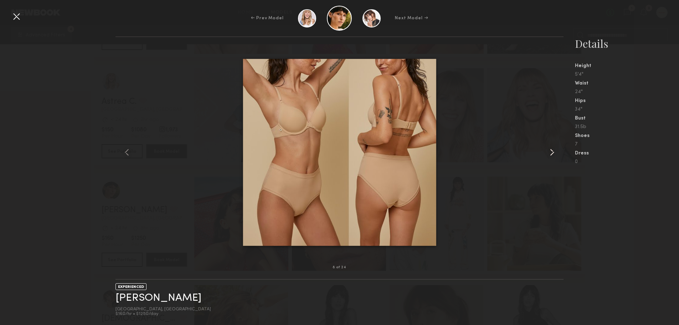
click at [547, 152] on common-icon at bounding box center [551, 151] width 11 height 11
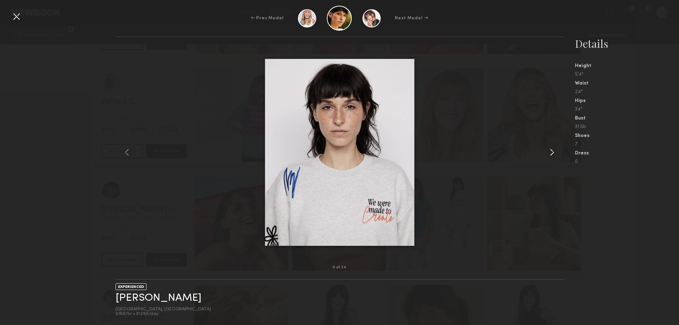
click at [547, 152] on common-icon at bounding box center [551, 151] width 11 height 11
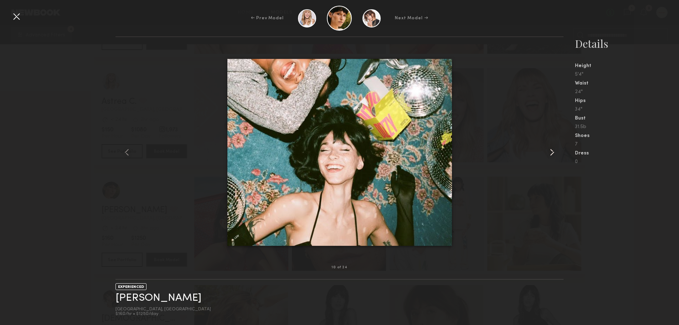
click at [547, 152] on common-icon at bounding box center [551, 151] width 11 height 11
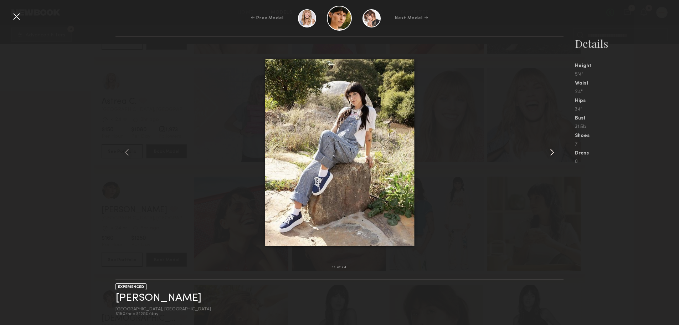
click at [547, 152] on common-icon at bounding box center [551, 151] width 11 height 11
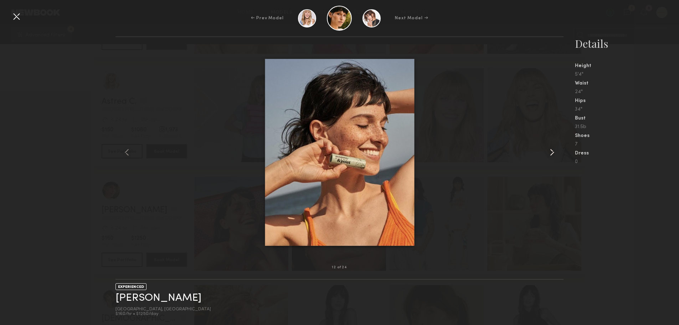
click at [547, 152] on common-icon at bounding box center [551, 151] width 11 height 11
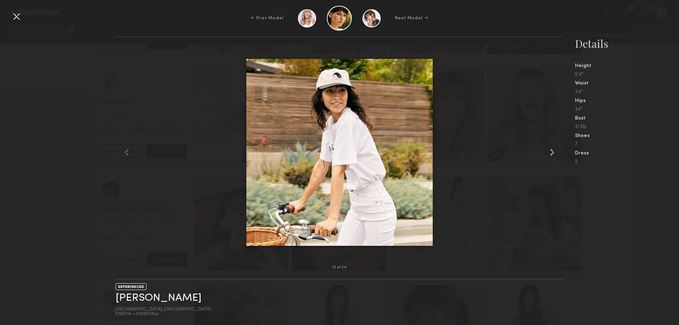
click at [547, 152] on common-icon at bounding box center [551, 151] width 11 height 11
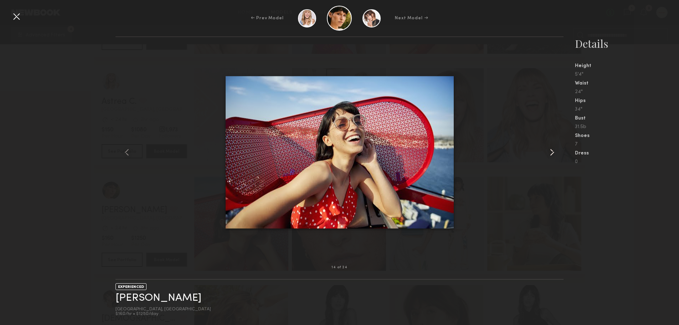
click at [547, 152] on common-icon at bounding box center [551, 151] width 11 height 11
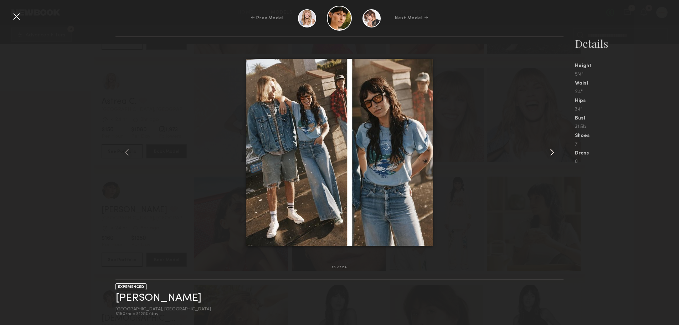
click at [547, 152] on common-icon at bounding box center [551, 151] width 11 height 11
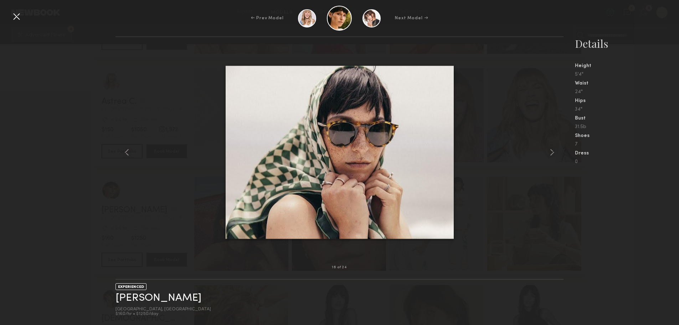
click at [15, 17] on div at bounding box center [16, 16] width 11 height 11
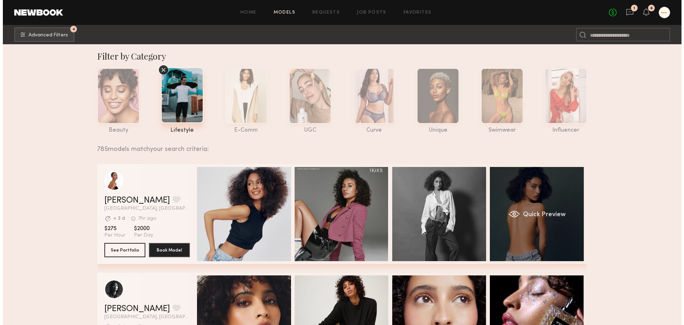
scroll to position [0, 0]
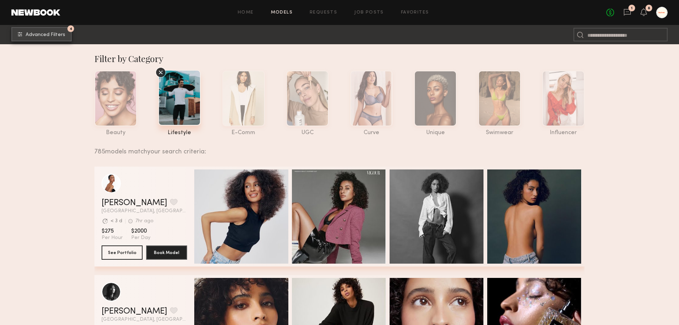
click at [50, 39] on button "4 Advanced Filters" at bounding box center [41, 34] width 60 height 14
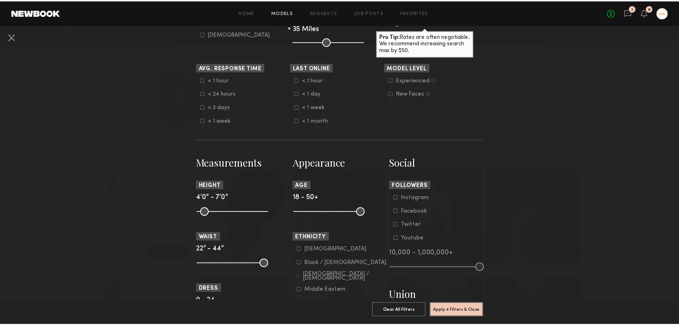
scroll to position [214, 0]
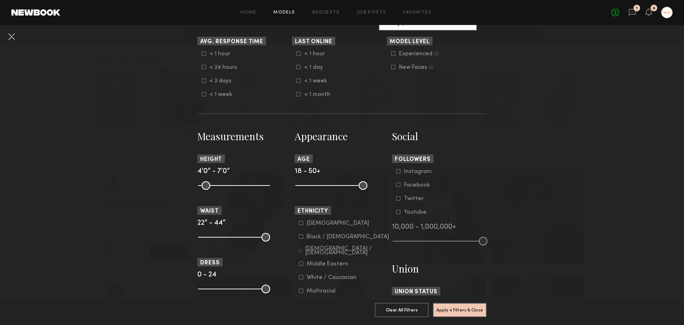
click at [326, 185] on common-range-minmax at bounding box center [331, 184] width 72 height 9
click at [320, 183] on common-range-minmax at bounding box center [331, 184] width 72 height 9
click at [326, 183] on common-range-minmax at bounding box center [331, 184] width 72 height 9
drag, startPoint x: 362, startPoint y: 187, endPoint x: 319, endPoint y: 188, distance: 43.8
type input "**"
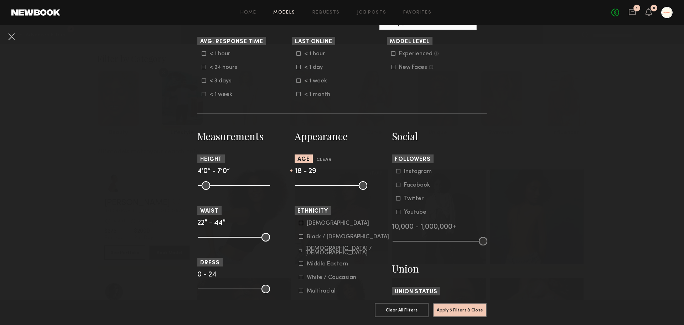
click at [319, 188] on input "range" at bounding box center [331, 185] width 72 height 9
click at [451, 303] on button "Apply 5 Filters & Close" at bounding box center [460, 309] width 54 height 14
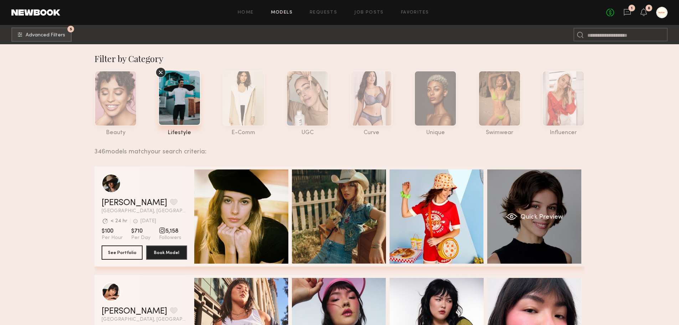
click at [552, 219] on span "Quick Preview" at bounding box center [541, 217] width 43 height 6
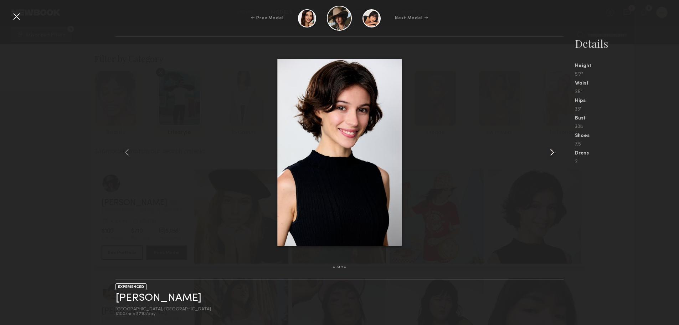
click at [554, 150] on common-icon at bounding box center [551, 151] width 11 height 11
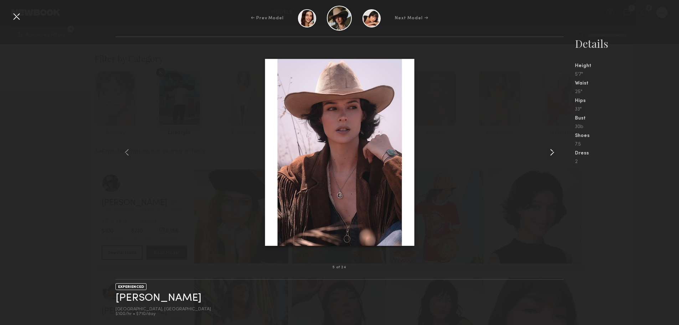
click at [554, 150] on common-icon at bounding box center [551, 151] width 11 height 11
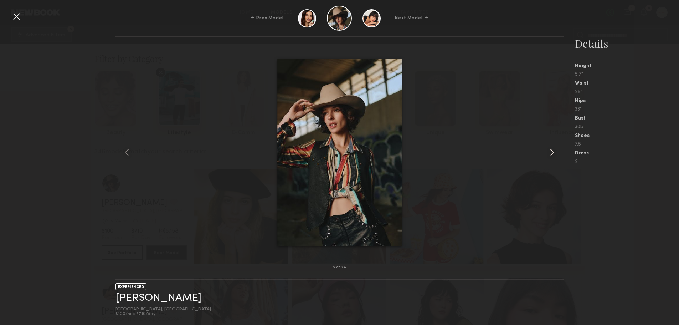
click at [554, 150] on common-icon at bounding box center [551, 151] width 11 height 11
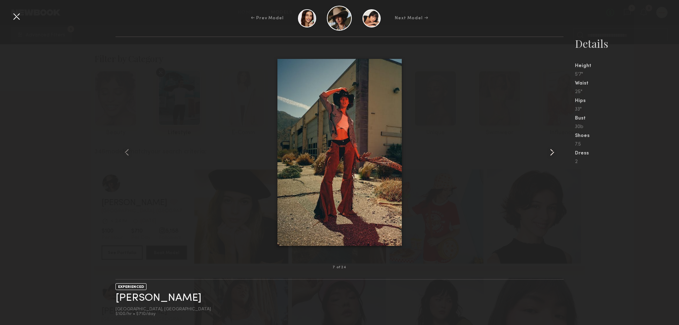
click at [554, 150] on common-icon at bounding box center [551, 151] width 11 height 11
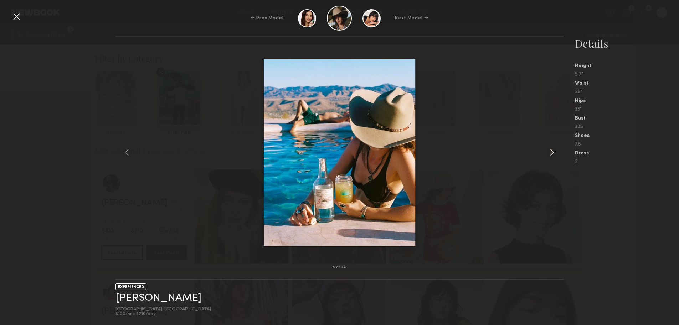
click at [554, 150] on common-icon at bounding box center [551, 151] width 11 height 11
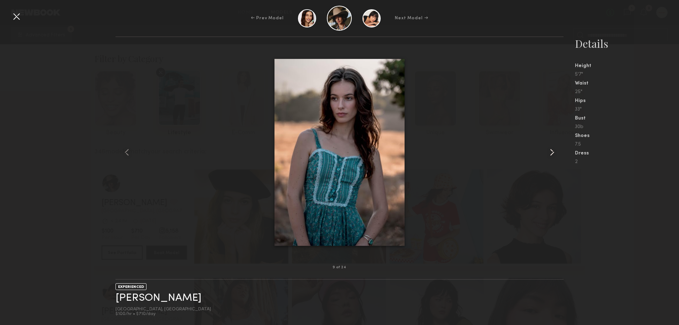
click at [554, 150] on common-icon at bounding box center [551, 151] width 11 height 11
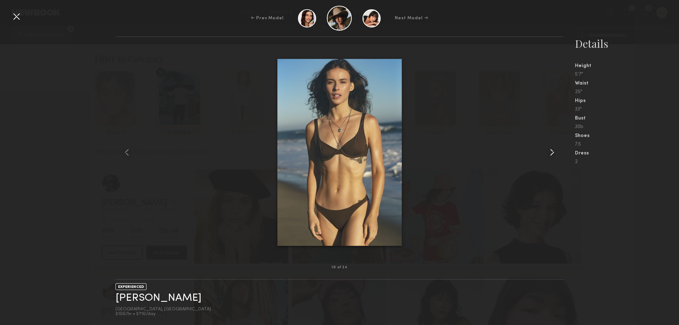
click at [554, 150] on common-icon at bounding box center [551, 151] width 11 height 11
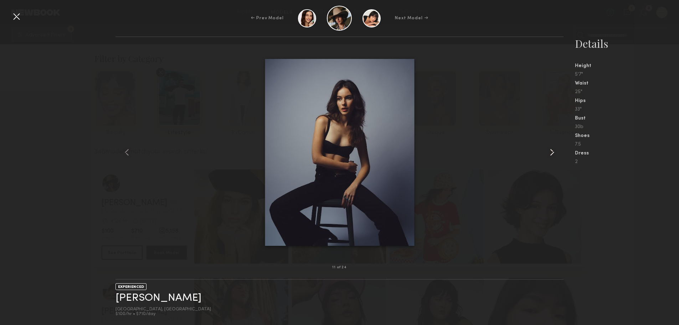
click at [554, 150] on common-icon at bounding box center [551, 151] width 11 height 11
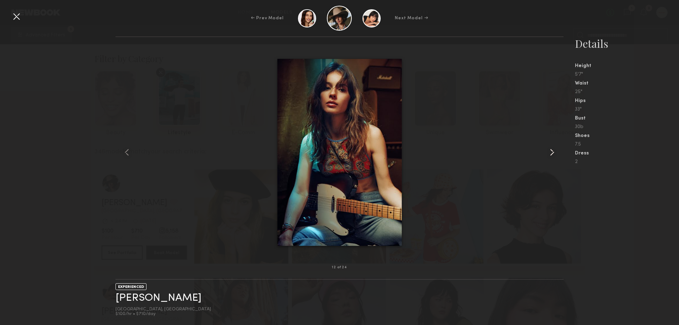
click at [554, 150] on common-icon at bounding box center [551, 151] width 11 height 11
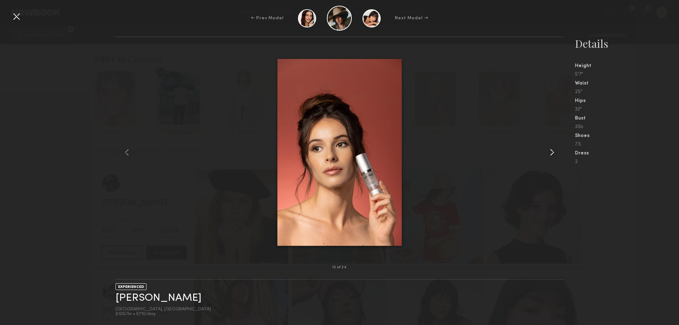
click at [554, 150] on common-icon at bounding box center [551, 151] width 11 height 11
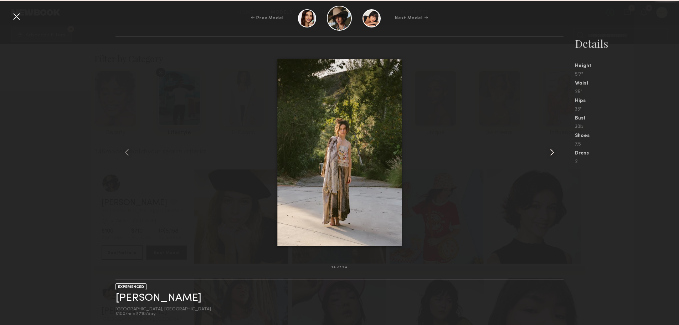
click at [554, 150] on common-icon at bounding box center [551, 151] width 11 height 11
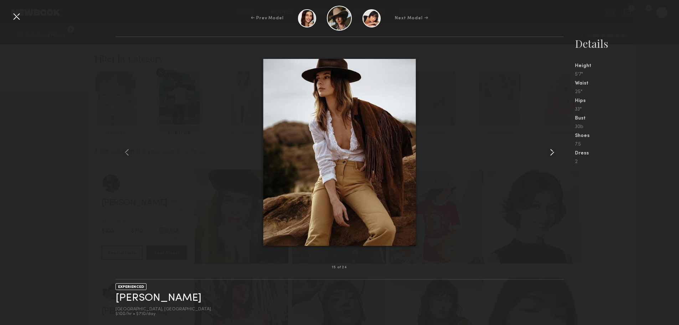
click at [554, 150] on common-icon at bounding box center [551, 151] width 11 height 11
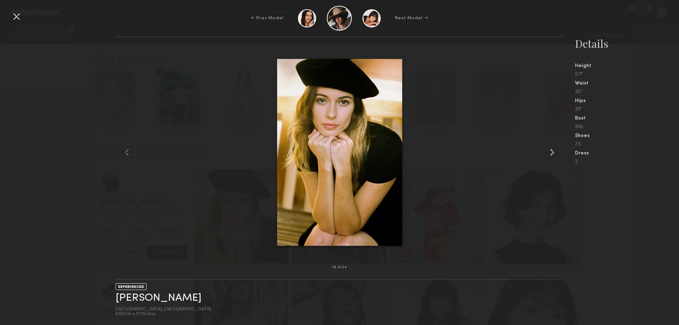
click at [554, 150] on common-icon at bounding box center [551, 151] width 11 height 11
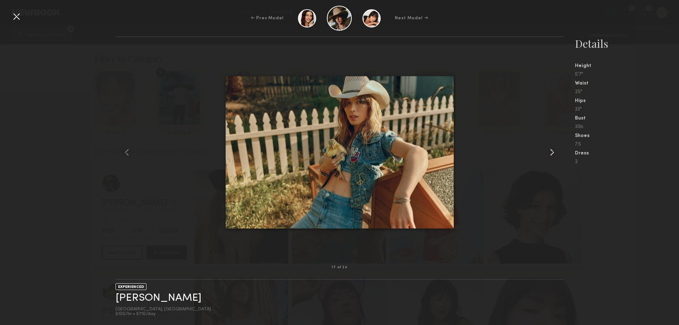
click at [554, 150] on common-icon at bounding box center [551, 151] width 11 height 11
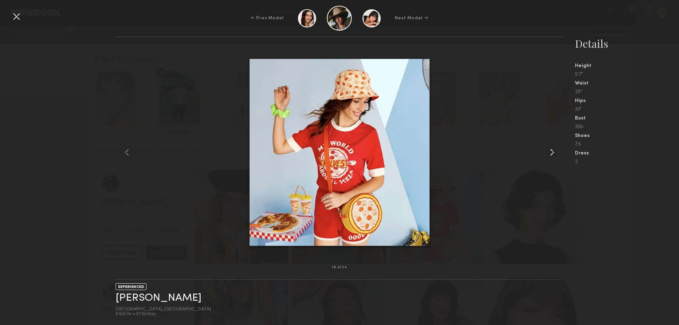
click at [554, 150] on common-icon at bounding box center [551, 151] width 11 height 11
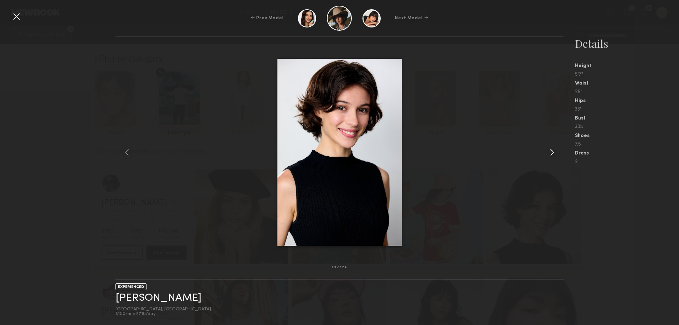
click at [554, 150] on common-icon at bounding box center [551, 151] width 11 height 11
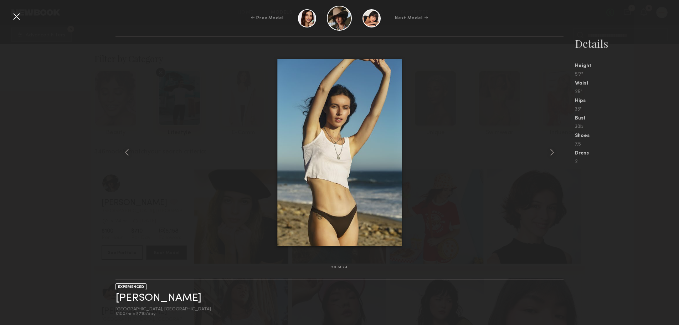
click at [15, 18] on div at bounding box center [16, 16] width 11 height 11
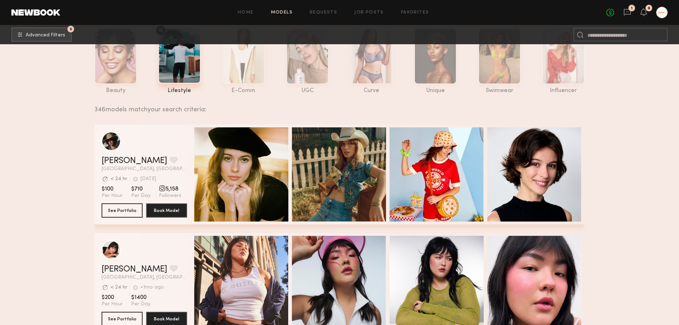
scroll to position [107, 0]
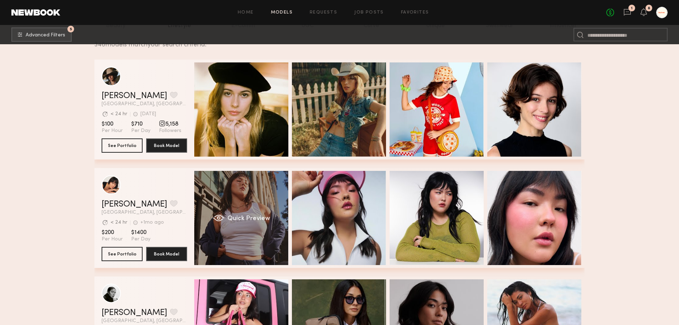
click at [272, 222] on div "Quick Preview" at bounding box center [241, 218] width 94 height 94
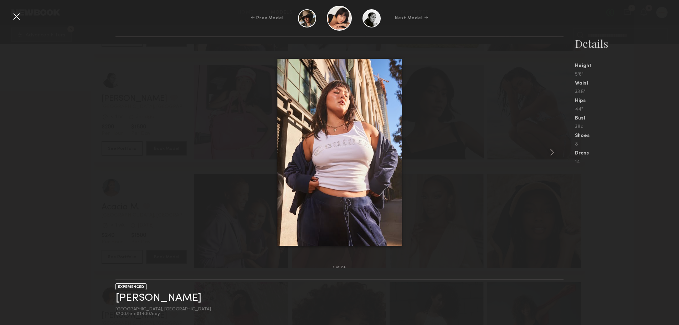
scroll to position [143, 0]
click at [547, 153] on common-icon at bounding box center [551, 151] width 11 height 11
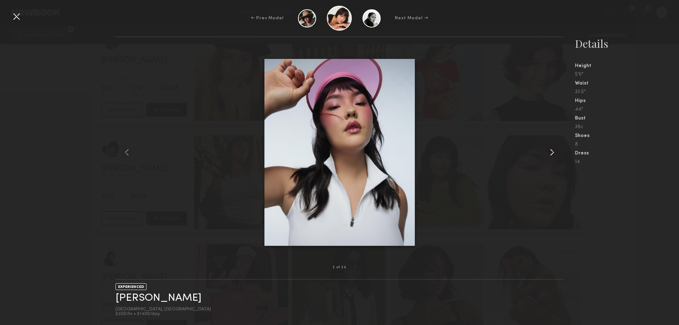
click at [547, 153] on common-icon at bounding box center [551, 151] width 11 height 11
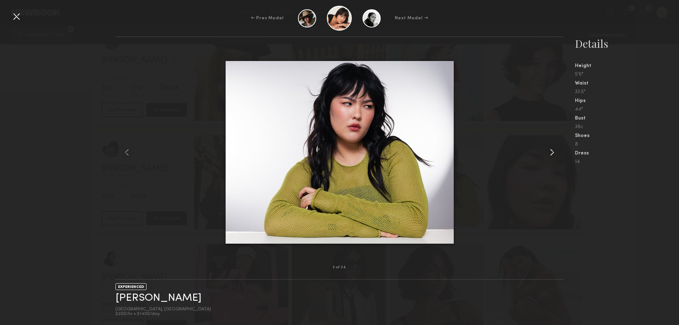
click at [547, 153] on common-icon at bounding box center [551, 151] width 11 height 11
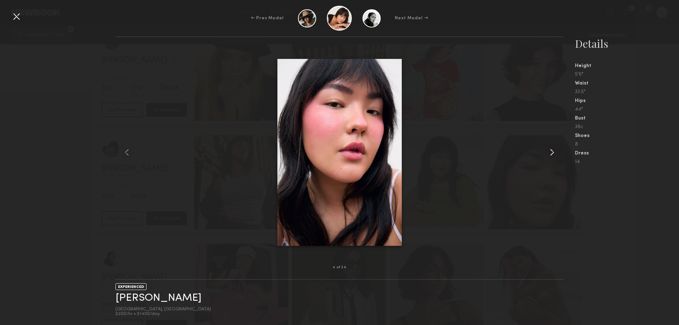
click at [547, 153] on common-icon at bounding box center [551, 151] width 11 height 11
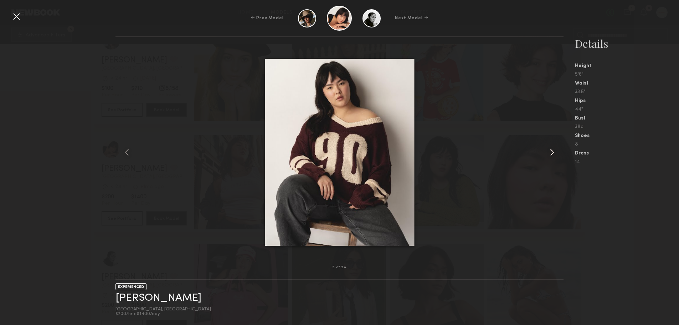
click at [547, 153] on common-icon at bounding box center [551, 151] width 11 height 11
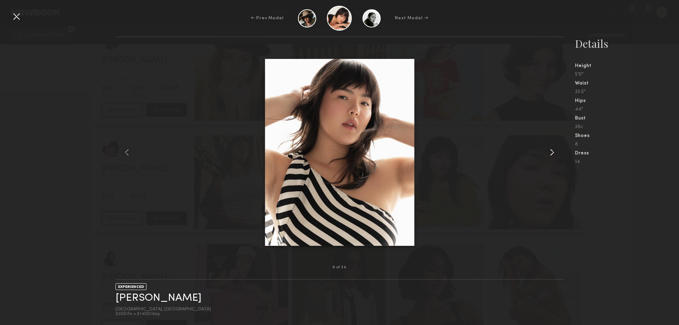
click at [547, 153] on common-icon at bounding box center [551, 151] width 11 height 11
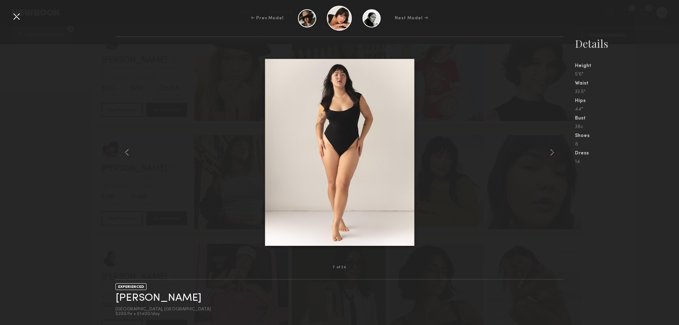
click at [15, 15] on div at bounding box center [16, 16] width 11 height 11
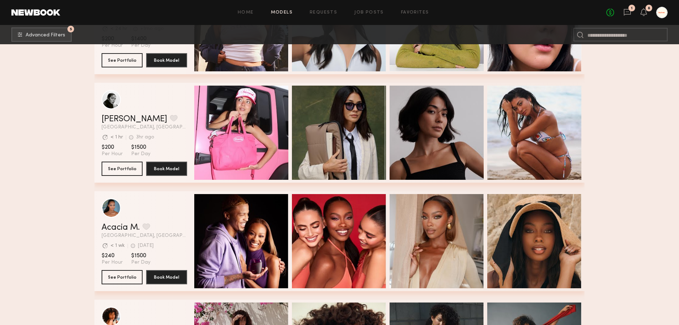
scroll to position [321, 0]
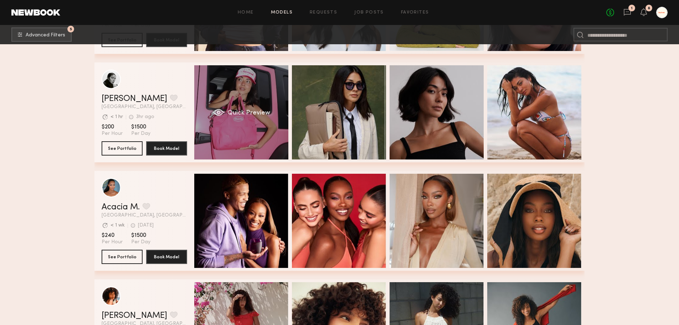
click at [234, 130] on div "Quick Preview" at bounding box center [241, 112] width 94 height 94
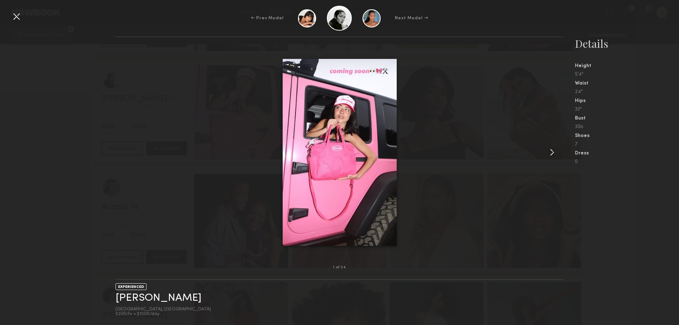
click at [557, 151] on common-icon at bounding box center [551, 151] width 11 height 11
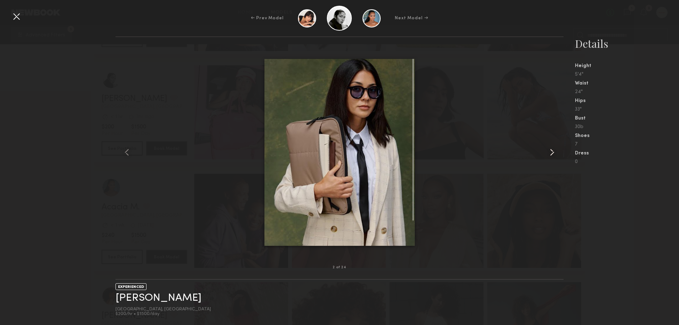
click at [557, 151] on common-icon at bounding box center [551, 151] width 11 height 11
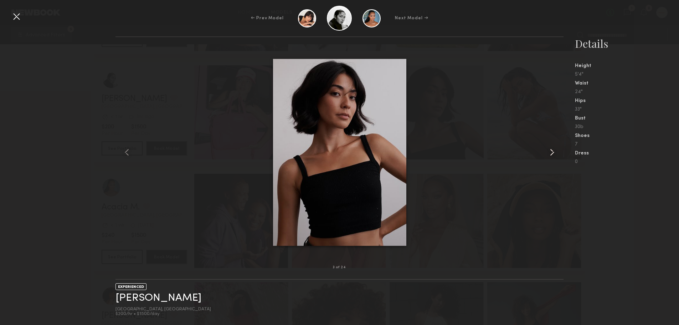
click at [557, 151] on common-icon at bounding box center [551, 151] width 11 height 11
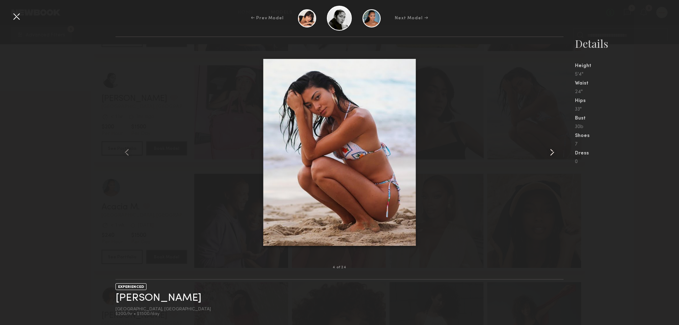
click at [557, 151] on common-icon at bounding box center [551, 151] width 11 height 11
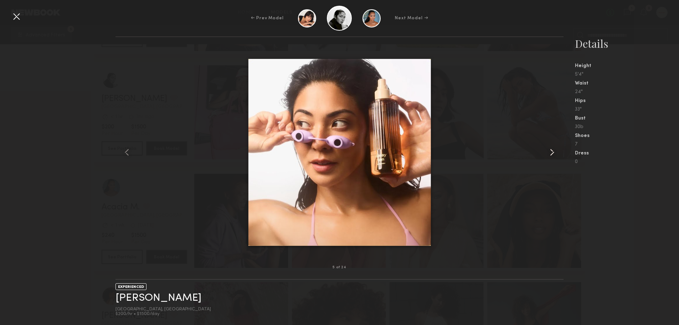
click at [557, 151] on common-icon at bounding box center [551, 151] width 11 height 11
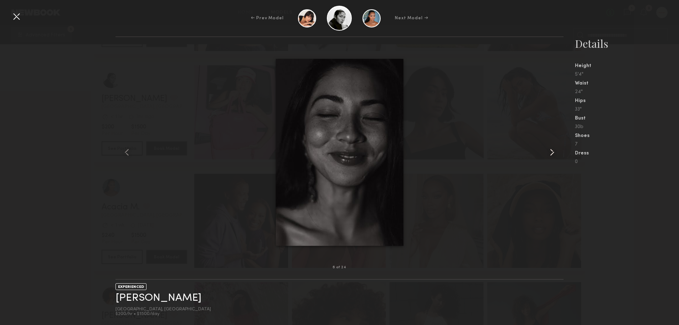
click at [557, 151] on common-icon at bounding box center [551, 151] width 11 height 11
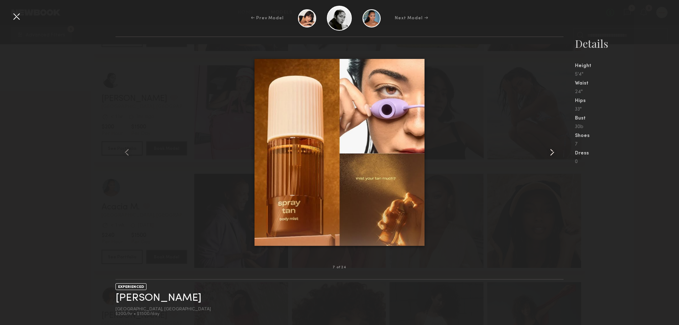
click at [557, 151] on common-icon at bounding box center [551, 151] width 11 height 11
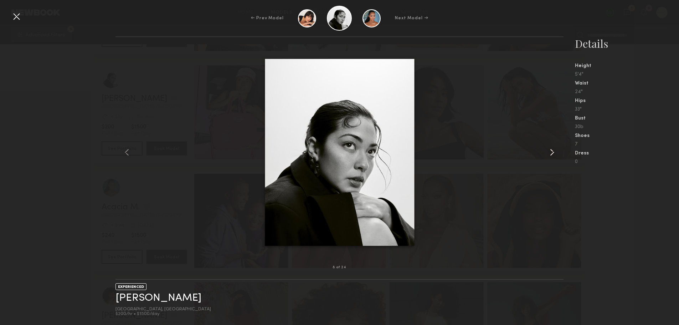
click at [557, 151] on common-icon at bounding box center [551, 151] width 11 height 11
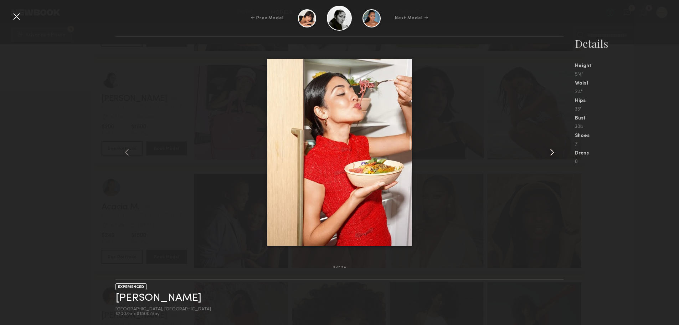
click at [557, 151] on common-icon at bounding box center [551, 151] width 11 height 11
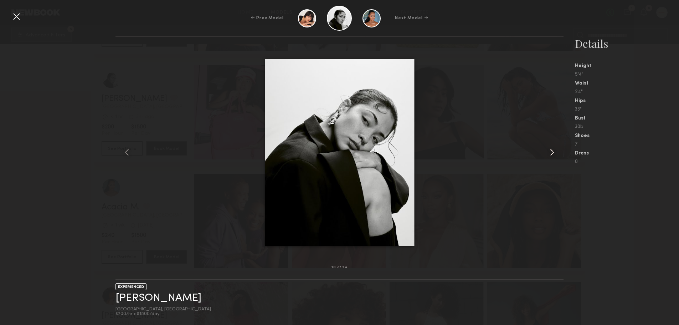
click at [557, 151] on common-icon at bounding box center [551, 151] width 11 height 11
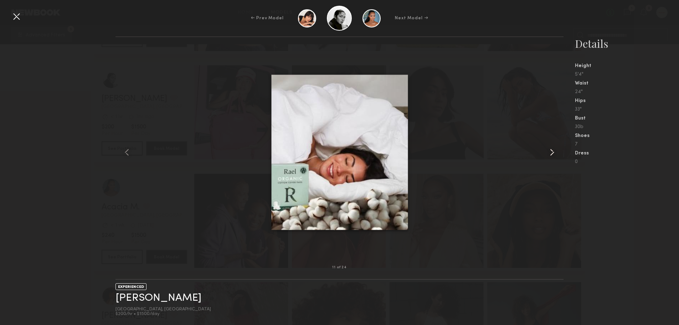
click at [557, 151] on common-icon at bounding box center [551, 151] width 11 height 11
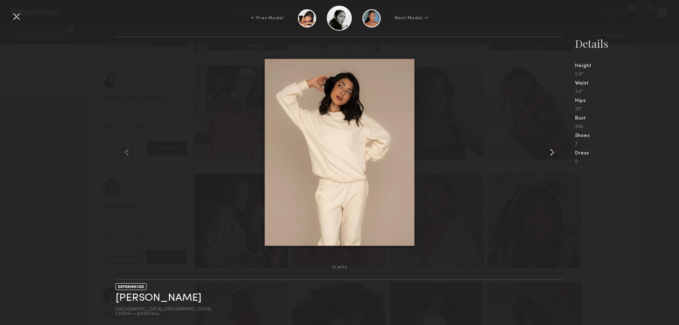
click at [557, 151] on common-icon at bounding box center [551, 151] width 11 height 11
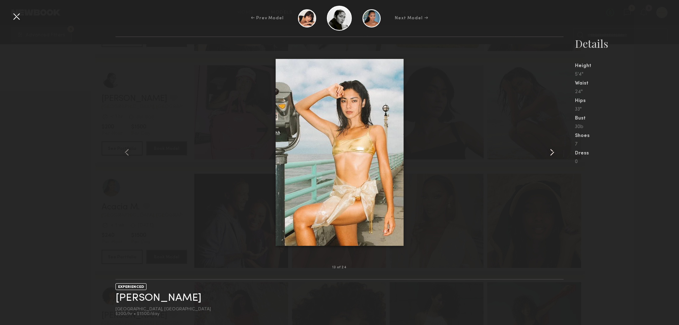
click at [557, 151] on common-icon at bounding box center [551, 151] width 11 height 11
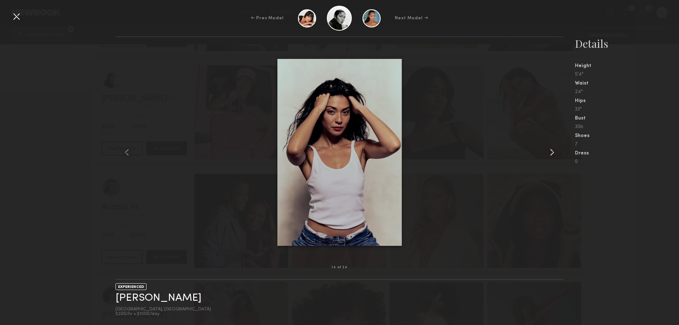
click at [557, 151] on common-icon at bounding box center [551, 151] width 11 height 11
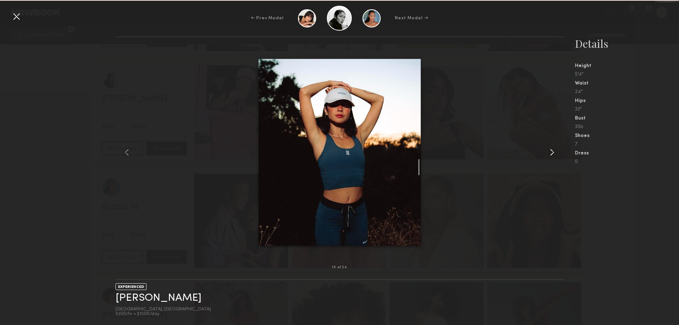
click at [557, 151] on common-icon at bounding box center [551, 151] width 11 height 11
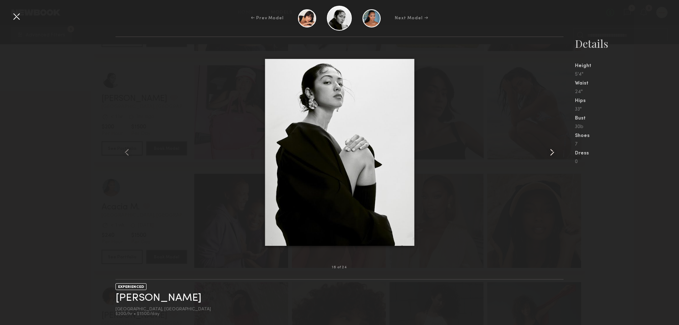
click at [557, 151] on common-icon at bounding box center [551, 151] width 11 height 11
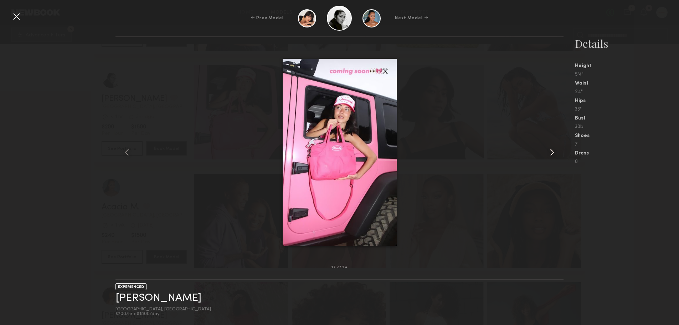
click at [557, 151] on common-icon at bounding box center [551, 151] width 11 height 11
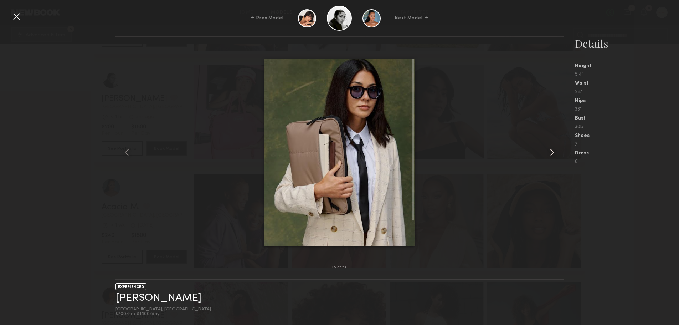
click at [557, 151] on common-icon at bounding box center [551, 151] width 11 height 11
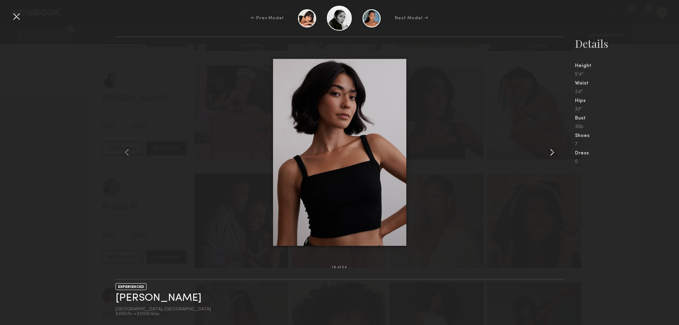
click at [557, 151] on common-icon at bounding box center [551, 151] width 11 height 11
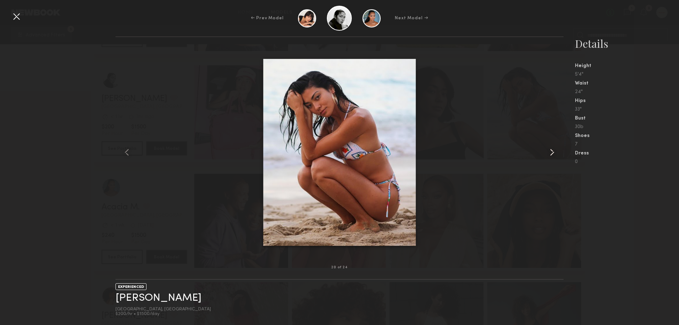
click at [557, 151] on common-icon at bounding box center [551, 151] width 11 height 11
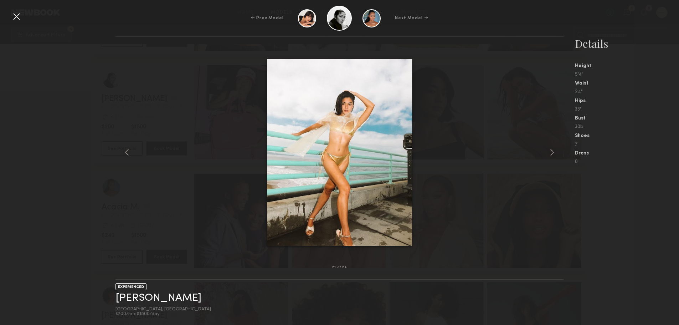
click at [15, 19] on div at bounding box center [16, 16] width 11 height 11
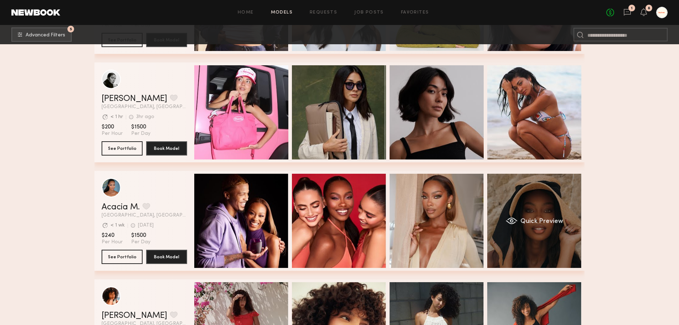
click at [561, 235] on div "Quick Preview" at bounding box center [534, 221] width 94 height 94
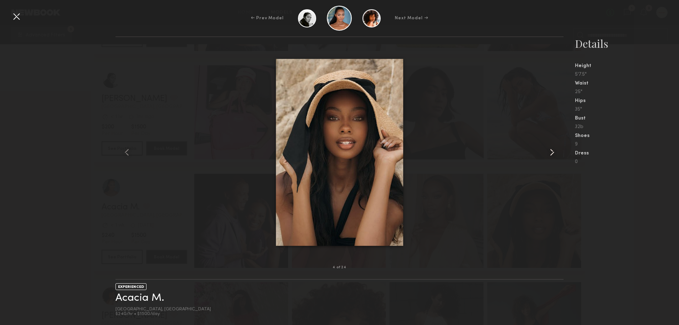
click at [552, 150] on common-icon at bounding box center [551, 151] width 11 height 11
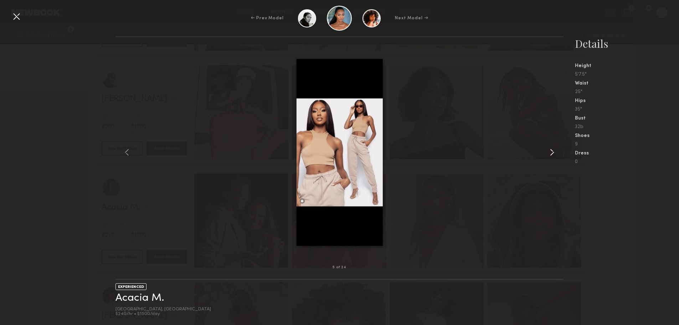
click at [552, 150] on common-icon at bounding box center [551, 151] width 11 height 11
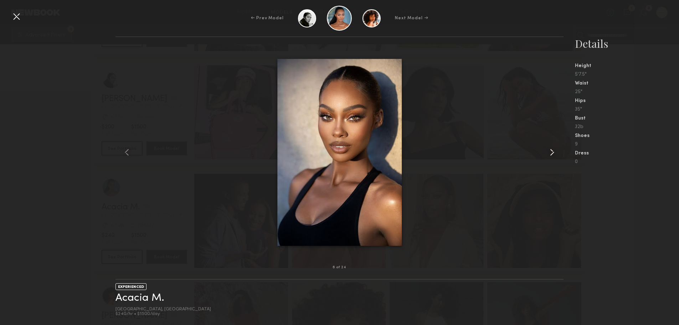
click at [552, 150] on common-icon at bounding box center [551, 151] width 11 height 11
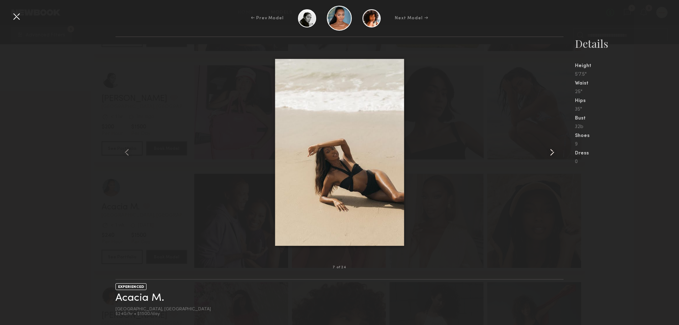
click at [552, 150] on common-icon at bounding box center [551, 151] width 11 height 11
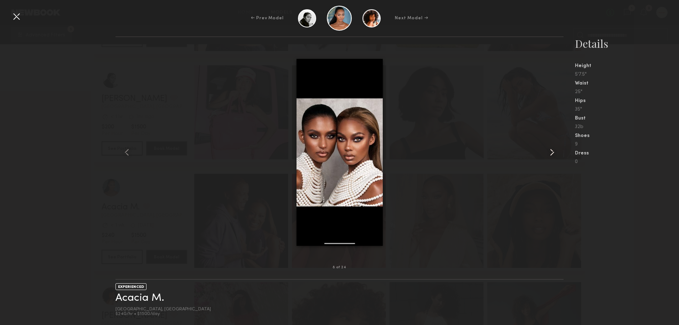
click at [552, 150] on common-icon at bounding box center [551, 151] width 11 height 11
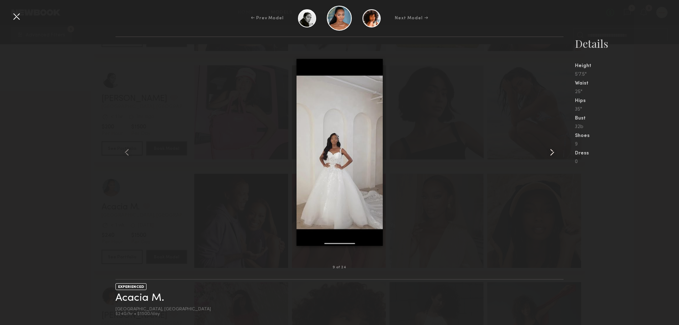
click at [552, 150] on common-icon at bounding box center [551, 151] width 11 height 11
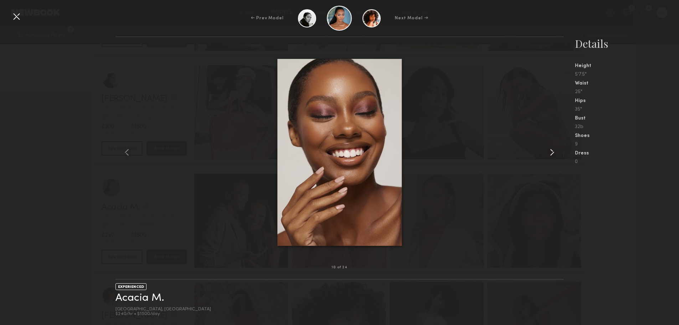
click at [552, 150] on common-icon at bounding box center [551, 151] width 11 height 11
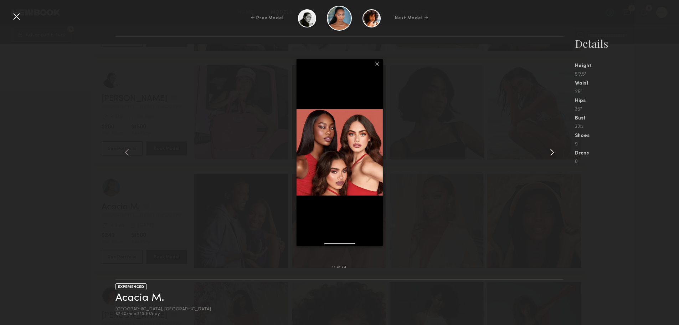
click at [552, 150] on common-icon at bounding box center [551, 151] width 11 height 11
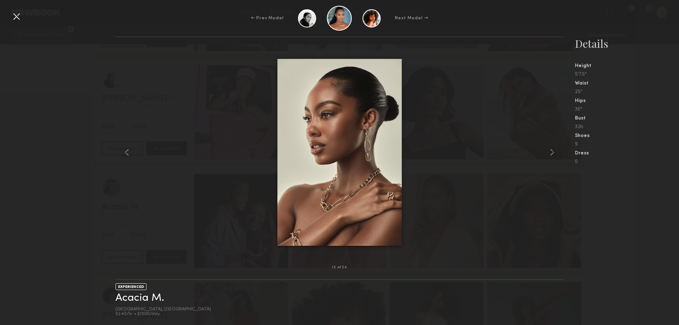
click at [16, 13] on div at bounding box center [16, 16] width 11 height 11
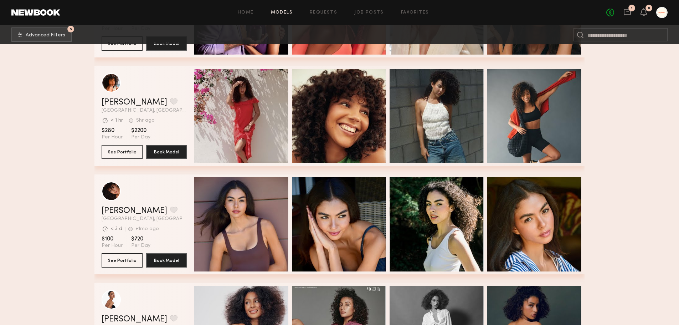
scroll to position [534, 0]
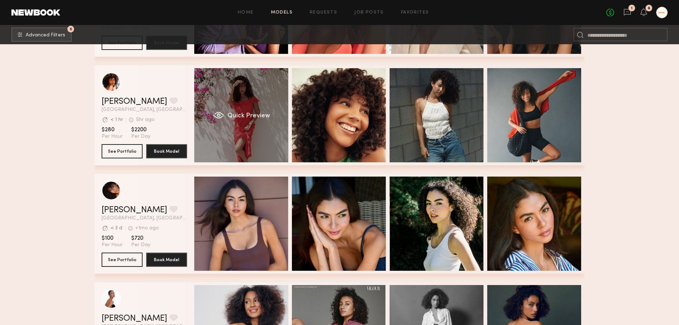
click at [226, 107] on div "Quick Preview" at bounding box center [241, 115] width 94 height 94
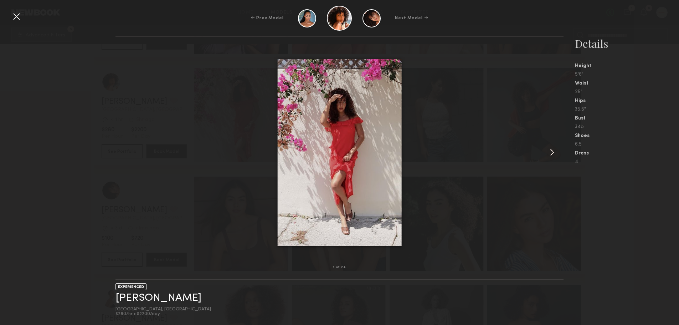
click at [556, 150] on common-icon at bounding box center [551, 151] width 11 height 11
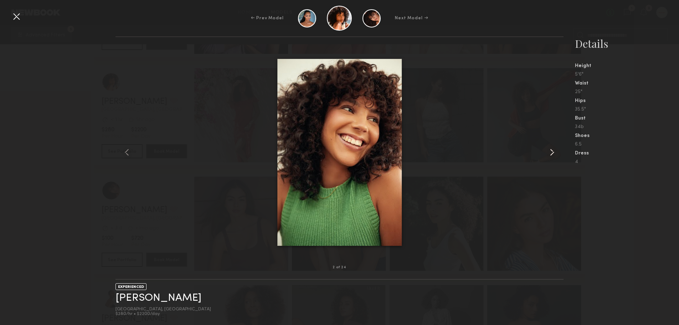
click at [556, 150] on common-icon at bounding box center [551, 151] width 11 height 11
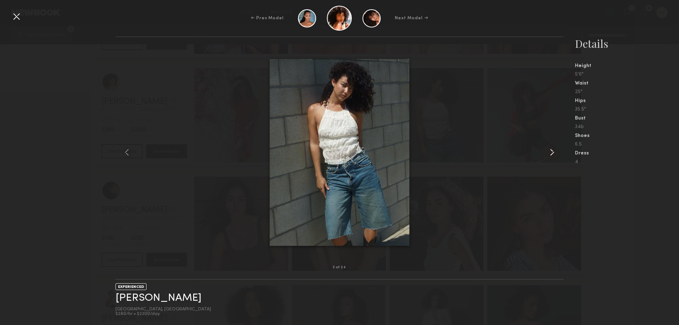
click at [556, 150] on common-icon at bounding box center [551, 151] width 11 height 11
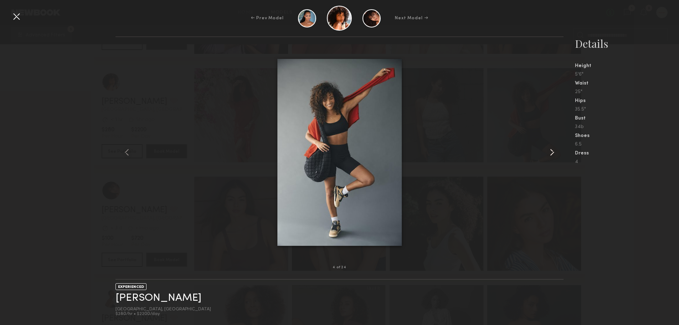
click at [556, 150] on common-icon at bounding box center [551, 151] width 11 height 11
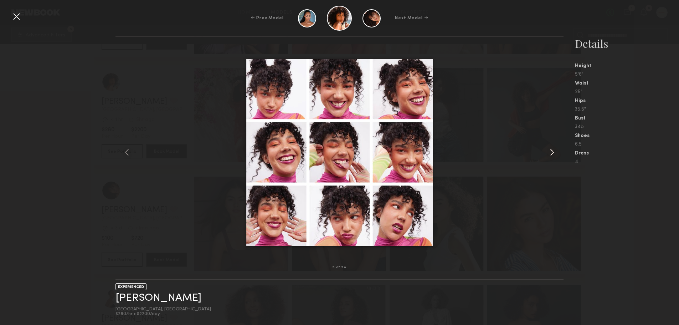
click at [556, 150] on common-icon at bounding box center [551, 151] width 11 height 11
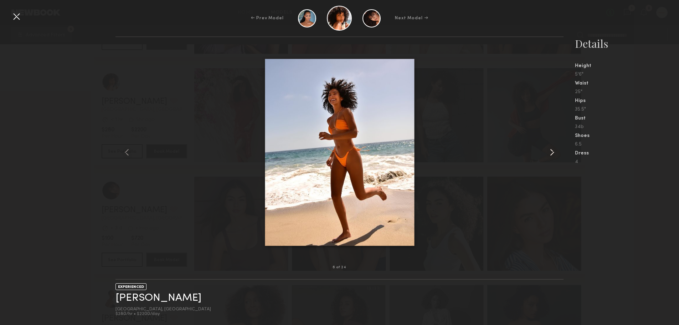
click at [556, 150] on common-icon at bounding box center [551, 151] width 11 height 11
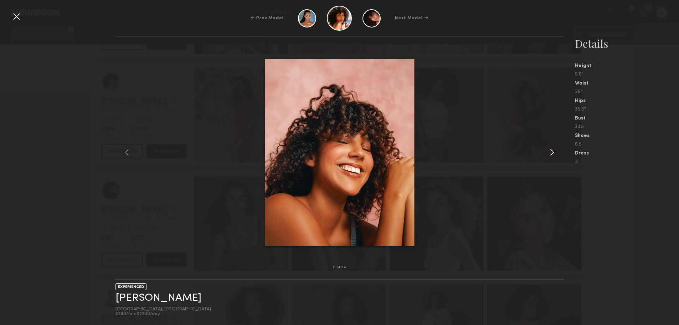
click at [556, 150] on common-icon at bounding box center [551, 151] width 11 height 11
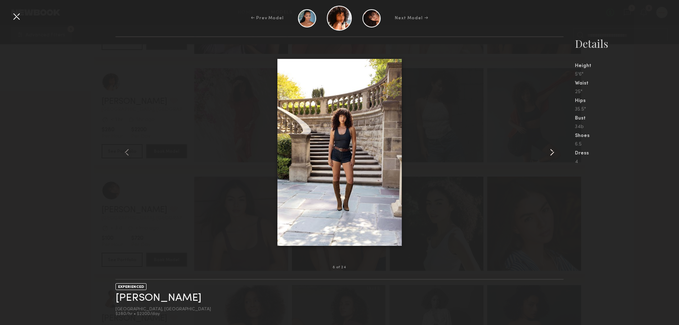
click at [556, 150] on common-icon at bounding box center [551, 151] width 11 height 11
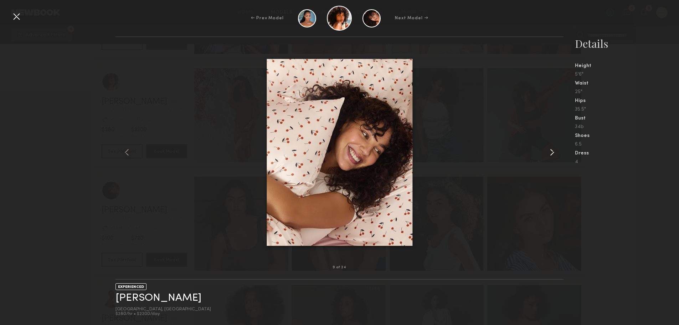
click at [556, 150] on common-icon at bounding box center [551, 151] width 11 height 11
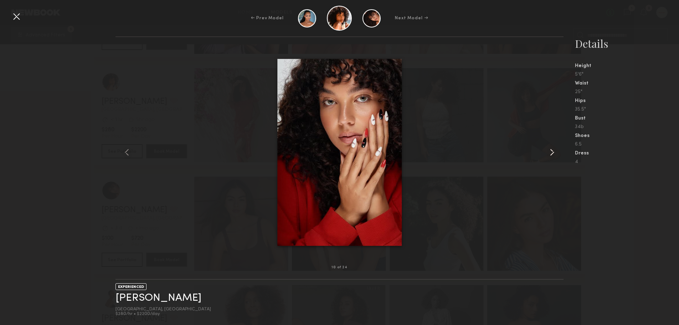
click at [556, 150] on common-icon at bounding box center [551, 151] width 11 height 11
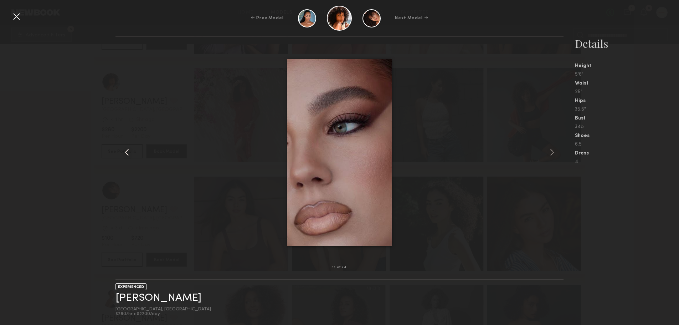
click at [125, 153] on common-icon at bounding box center [126, 151] width 11 height 11
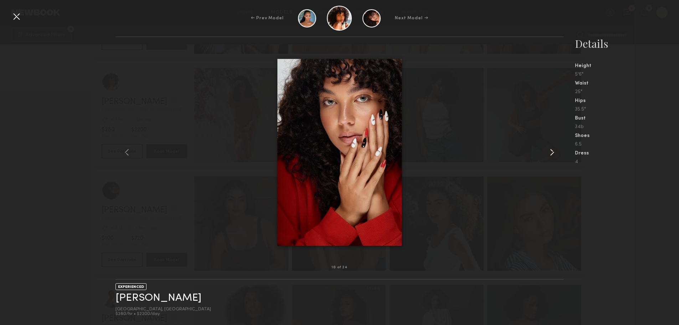
click at [552, 154] on common-icon at bounding box center [551, 151] width 11 height 11
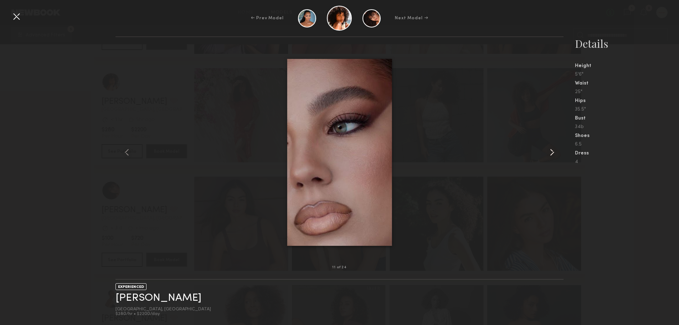
click at [552, 154] on common-icon at bounding box center [551, 151] width 11 height 11
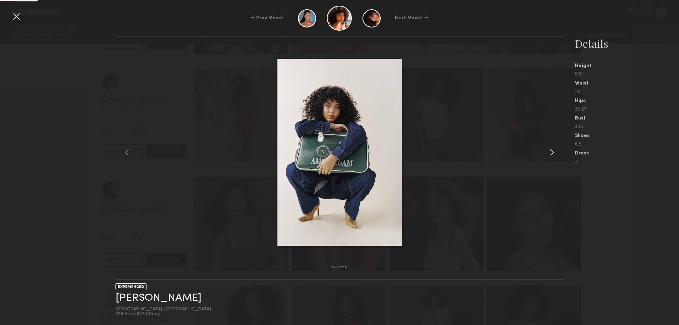
click at [552, 154] on common-icon at bounding box center [551, 151] width 11 height 11
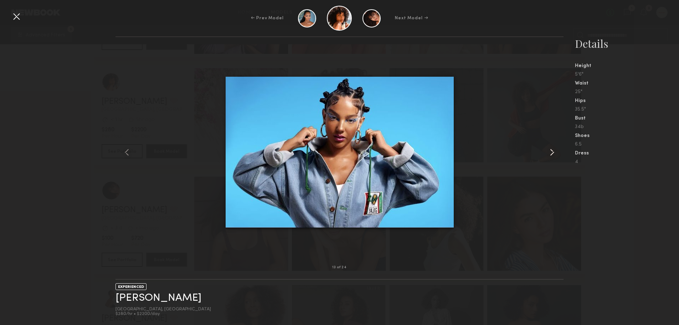
click at [552, 154] on common-icon at bounding box center [551, 151] width 11 height 11
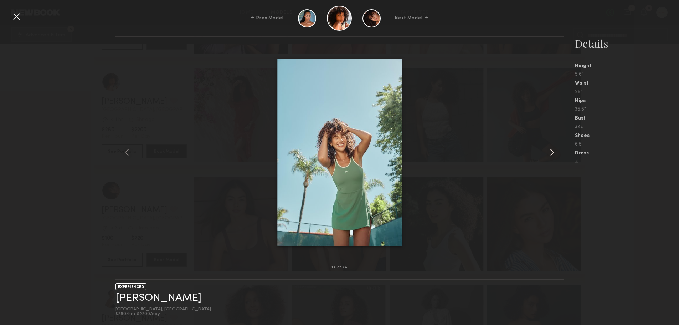
click at [552, 154] on common-icon at bounding box center [551, 151] width 11 height 11
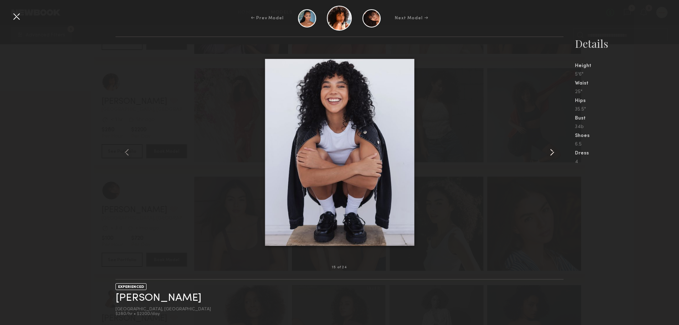
click at [552, 154] on common-icon at bounding box center [551, 151] width 11 height 11
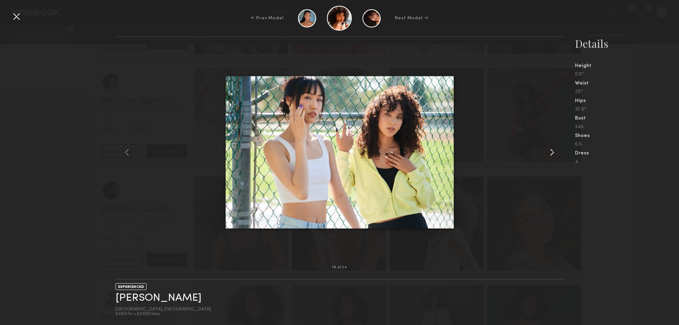
click at [547, 149] on common-icon at bounding box center [551, 151] width 11 height 11
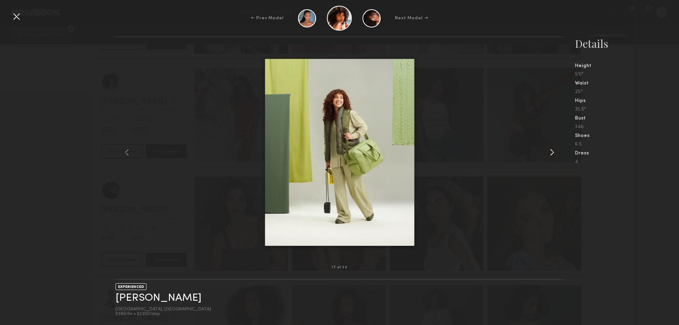
click at [547, 149] on common-icon at bounding box center [551, 151] width 11 height 11
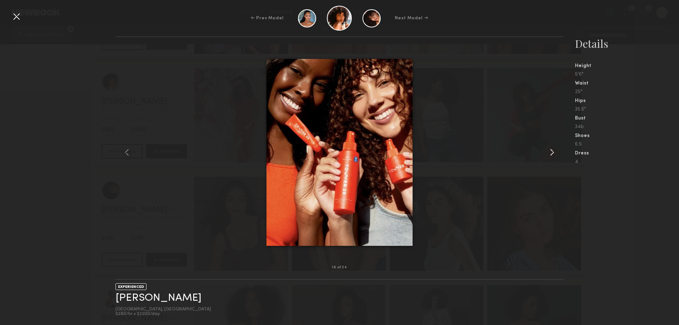
click at [547, 149] on common-icon at bounding box center [551, 151] width 11 height 11
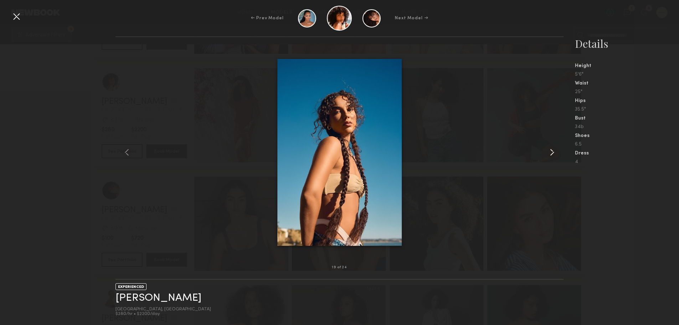
click at [547, 149] on common-icon at bounding box center [551, 151] width 11 height 11
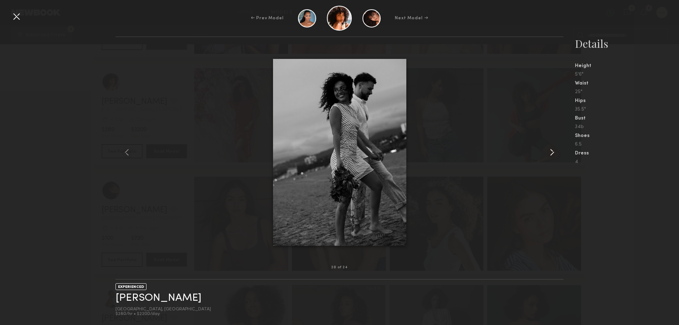
click at [547, 149] on common-icon at bounding box center [551, 151] width 11 height 11
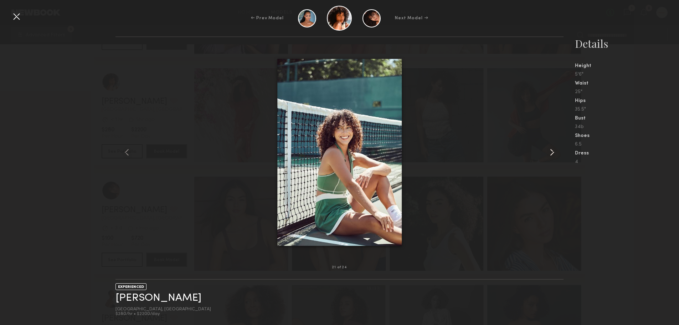
click at [547, 149] on common-icon at bounding box center [551, 151] width 11 height 11
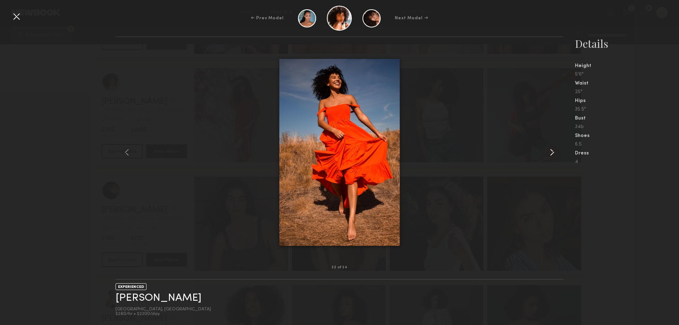
click at [547, 149] on common-icon at bounding box center [551, 151] width 11 height 11
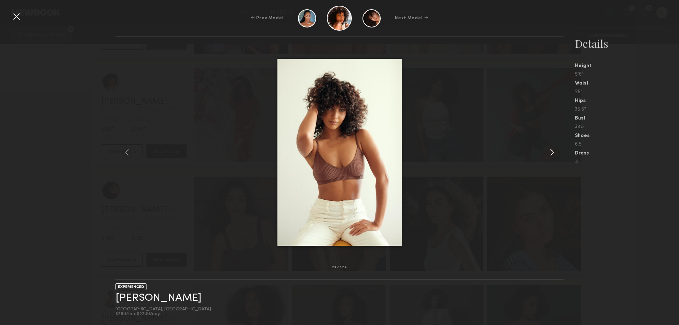
click at [547, 149] on common-icon at bounding box center [551, 151] width 11 height 11
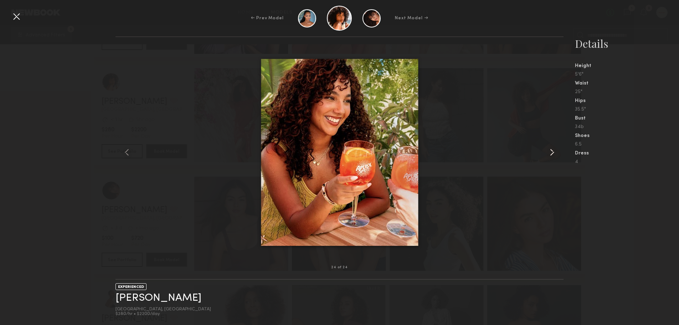
click at [547, 149] on common-icon at bounding box center [551, 151] width 11 height 11
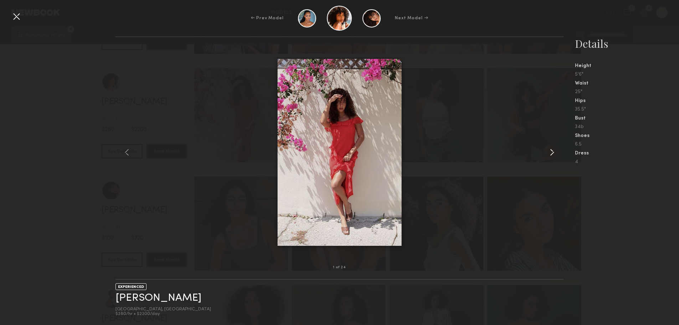
click at [547, 149] on common-icon at bounding box center [551, 151] width 11 height 11
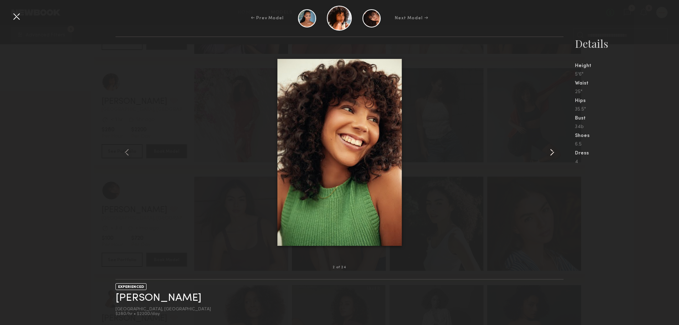
click at [547, 149] on common-icon at bounding box center [551, 151] width 11 height 11
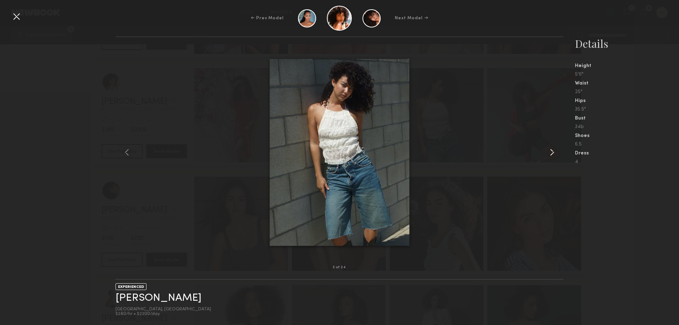
click at [547, 149] on common-icon at bounding box center [551, 151] width 11 height 11
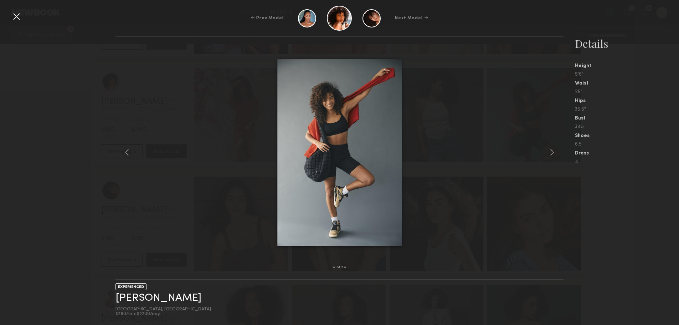
click at [590, 188] on nb-gallery-model-stats "Details Height 5'6" Waist 25" Hips 35.5" Bust 34b Shoes 6.5 Dress 4" at bounding box center [620, 180] width 115 height 288
click at [14, 19] on div at bounding box center [16, 16] width 11 height 11
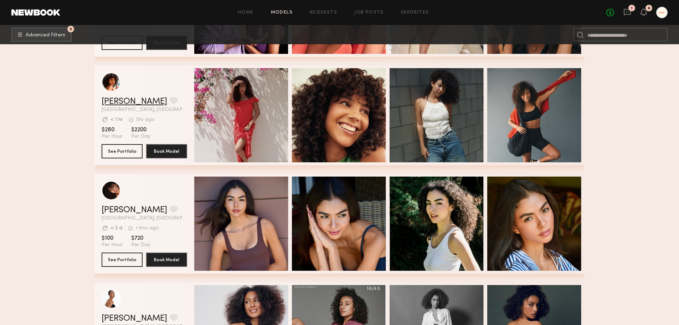
click at [107, 104] on link "Emely M." at bounding box center [135, 101] width 66 height 9
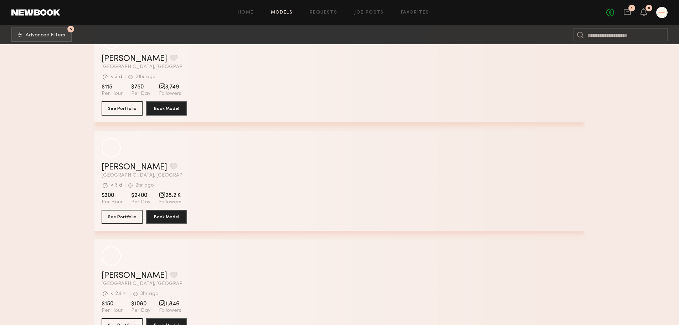
scroll to position [5487, 0]
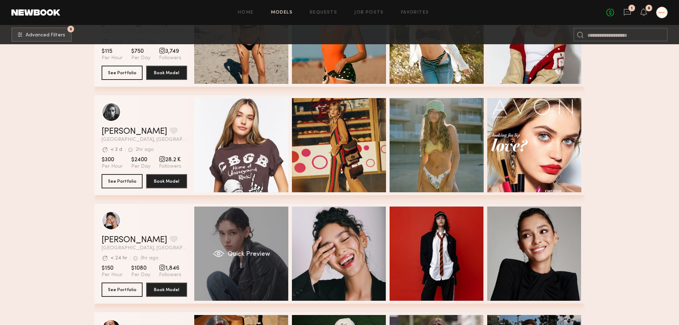
click at [249, 272] on div "Quick Preview" at bounding box center [241, 253] width 94 height 94
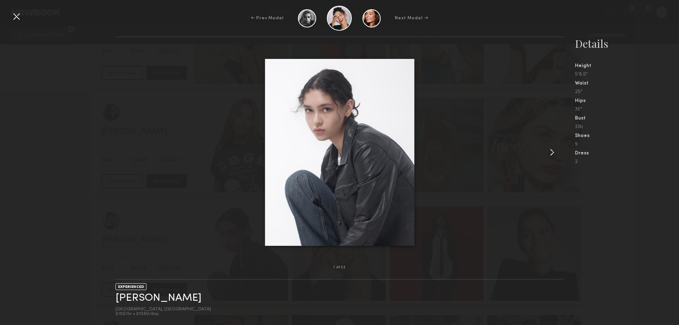
click at [559, 154] on div at bounding box center [555, 151] width 18 height 207
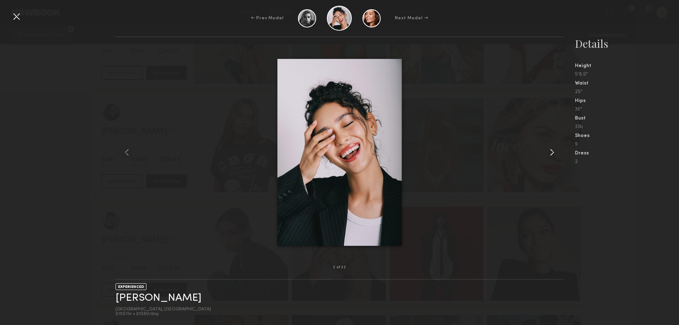
click at [559, 154] on div at bounding box center [555, 151] width 18 height 207
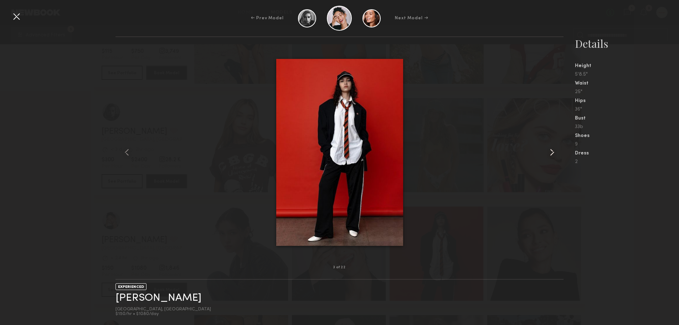
click at [559, 154] on div at bounding box center [555, 151] width 18 height 207
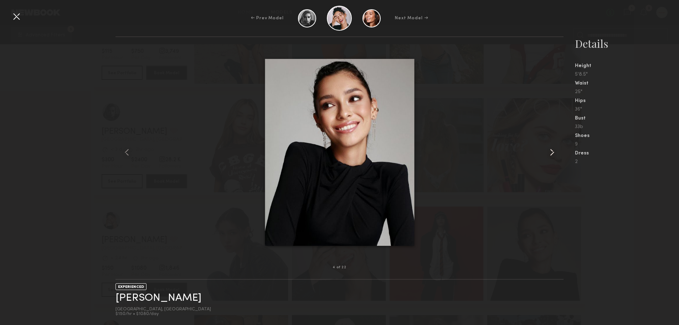
click at [559, 154] on div at bounding box center [555, 151] width 18 height 207
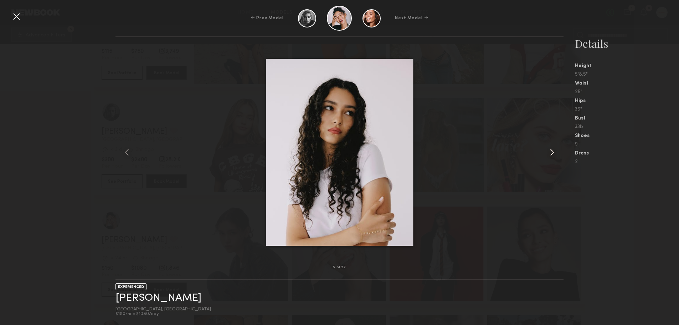
click at [559, 154] on div at bounding box center [555, 151] width 18 height 207
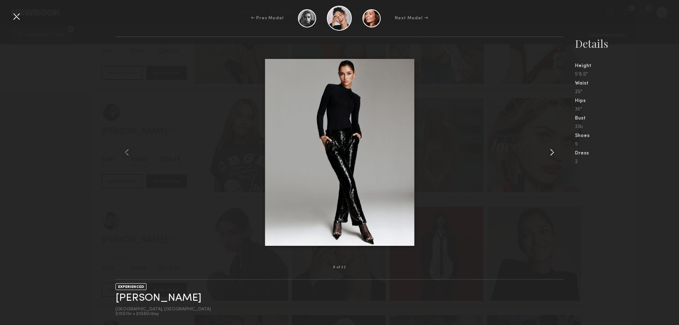
click at [559, 154] on div at bounding box center [555, 151] width 18 height 207
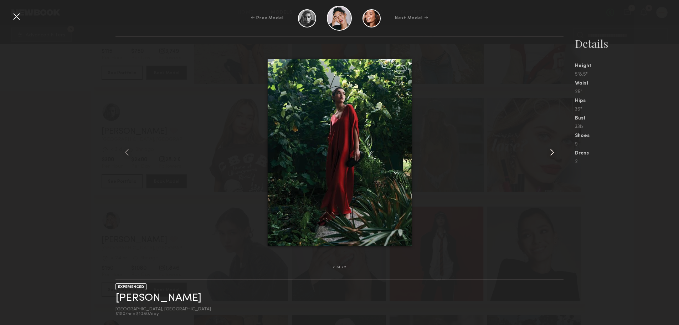
click at [559, 154] on div at bounding box center [555, 151] width 18 height 207
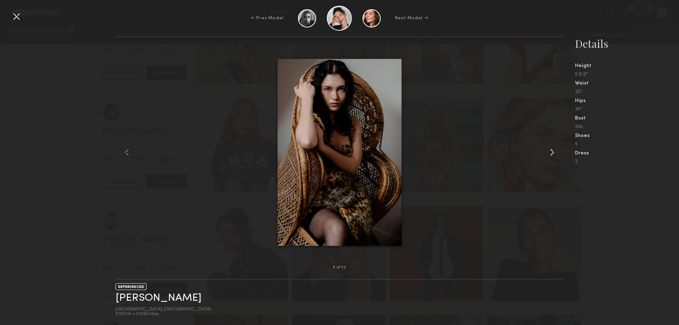
click at [559, 154] on div at bounding box center [555, 151] width 18 height 207
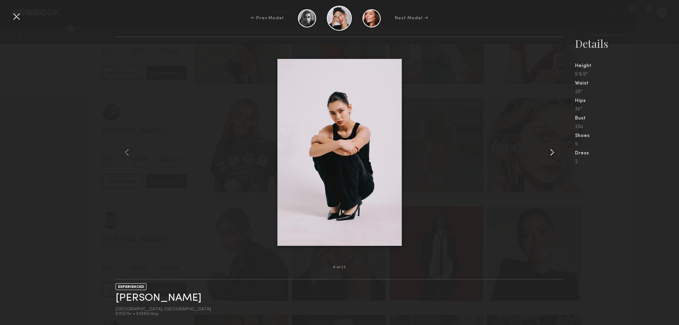
click at [559, 154] on div at bounding box center [555, 151] width 18 height 207
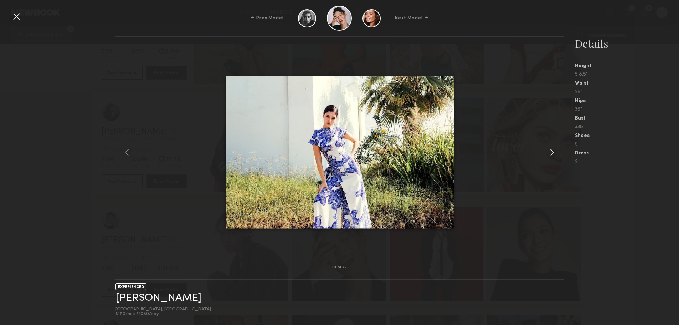
click at [559, 154] on div at bounding box center [555, 151] width 18 height 207
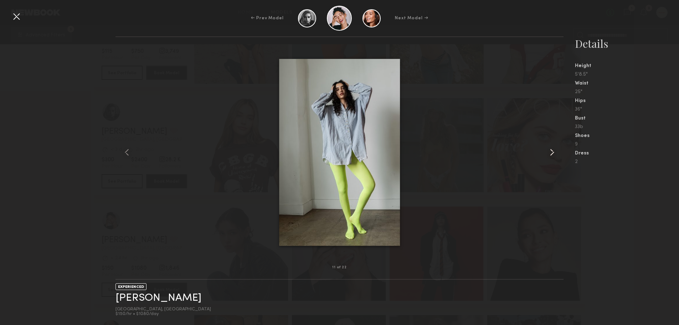
click at [559, 154] on div at bounding box center [555, 151] width 18 height 207
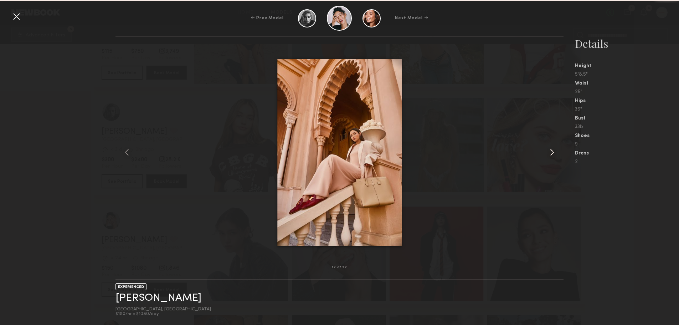
click at [559, 154] on div at bounding box center [555, 151] width 18 height 207
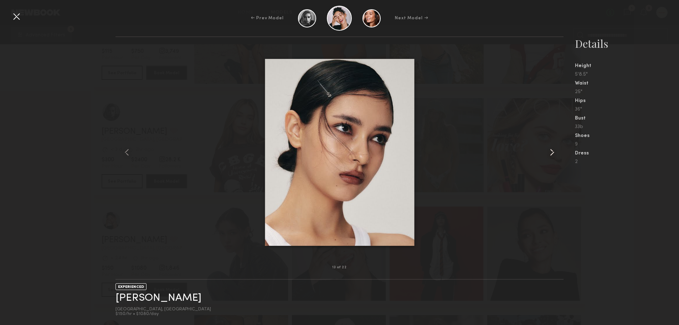
click at [559, 154] on div at bounding box center [555, 151] width 18 height 207
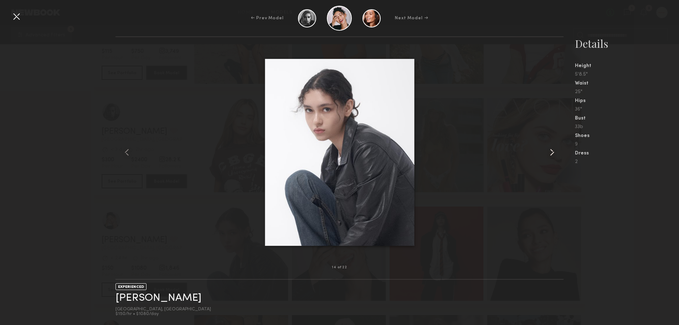
click at [559, 154] on div at bounding box center [555, 151] width 18 height 207
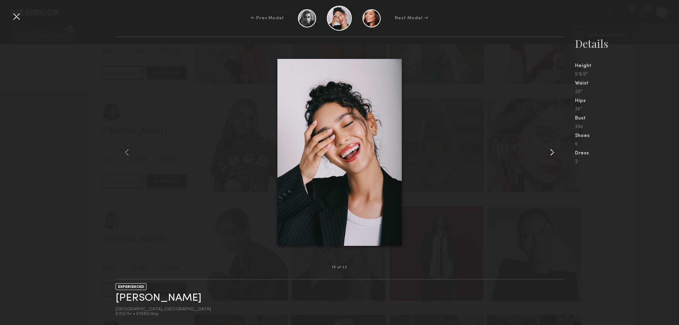
click at [559, 154] on div at bounding box center [555, 151] width 18 height 207
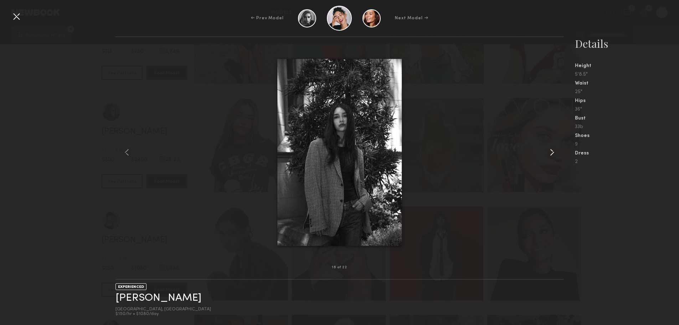
click at [559, 154] on div at bounding box center [555, 151] width 18 height 207
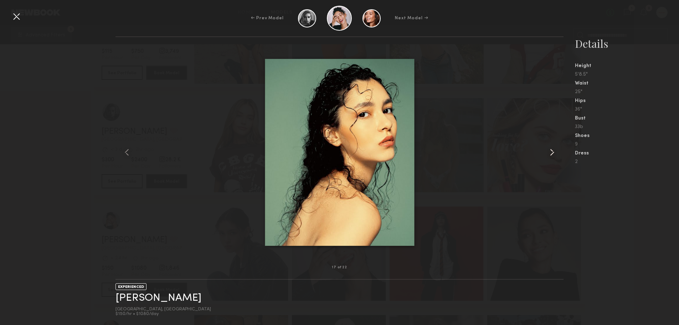
click at [559, 154] on div at bounding box center [555, 151] width 18 height 207
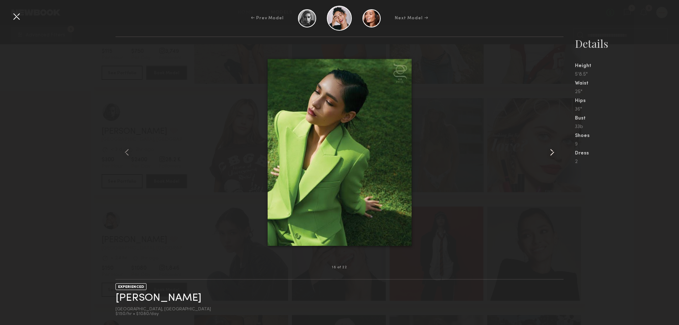
click at [559, 154] on div at bounding box center [555, 151] width 18 height 207
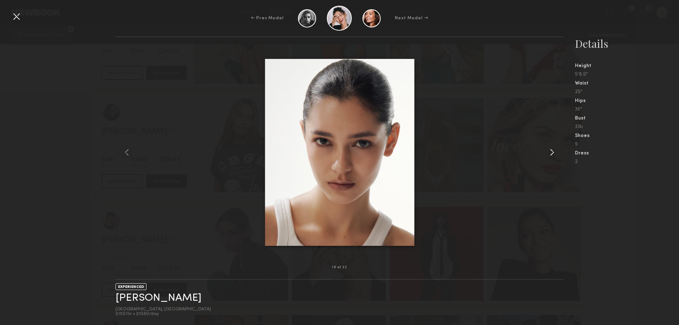
click at [559, 154] on div at bounding box center [555, 151] width 18 height 207
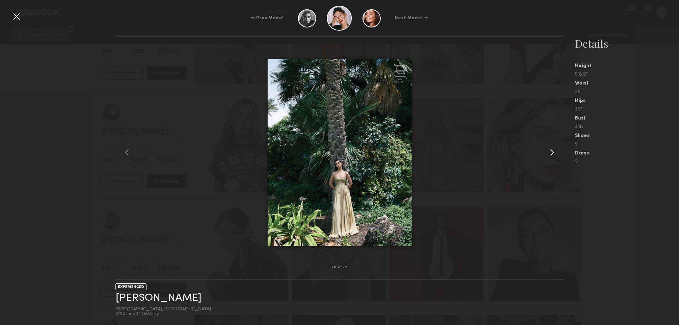
click at [559, 154] on div at bounding box center [555, 151] width 18 height 207
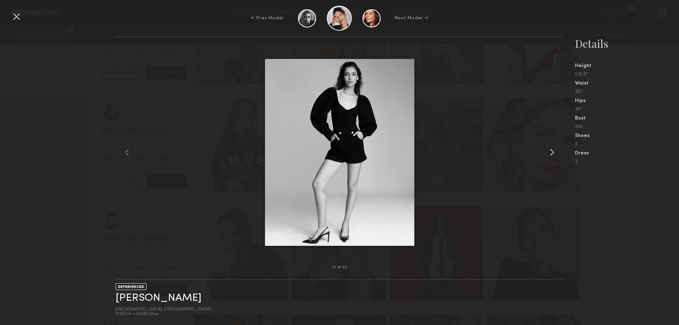
click at [559, 154] on div at bounding box center [555, 151] width 18 height 207
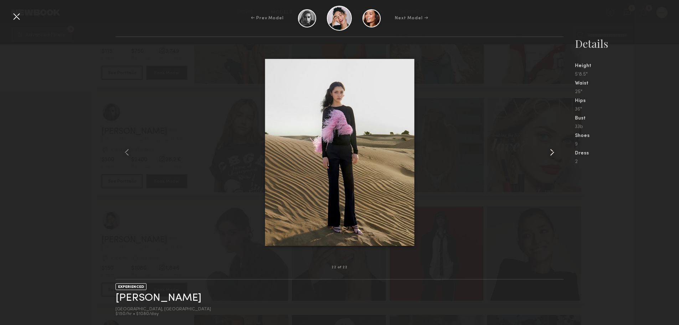
click at [559, 154] on div at bounding box center [555, 151] width 18 height 207
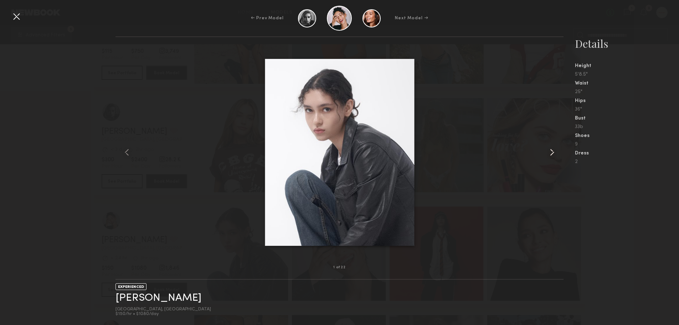
click at [559, 154] on div at bounding box center [555, 151] width 18 height 207
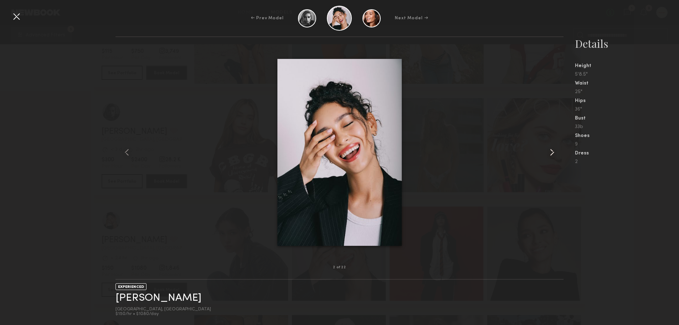
click at [559, 154] on div at bounding box center [555, 151] width 18 height 207
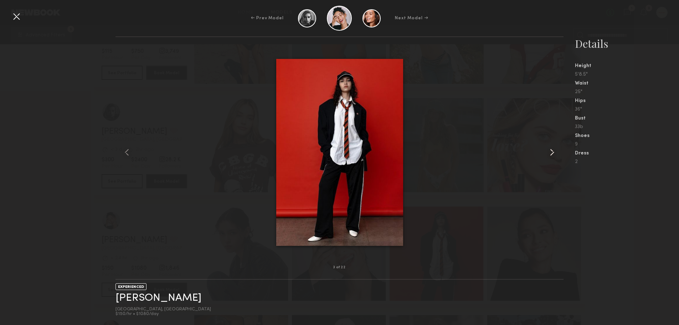
click at [559, 154] on div at bounding box center [555, 151] width 18 height 207
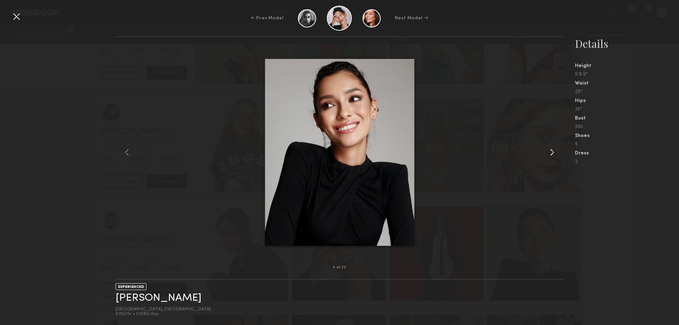
click at [559, 154] on div at bounding box center [555, 151] width 18 height 207
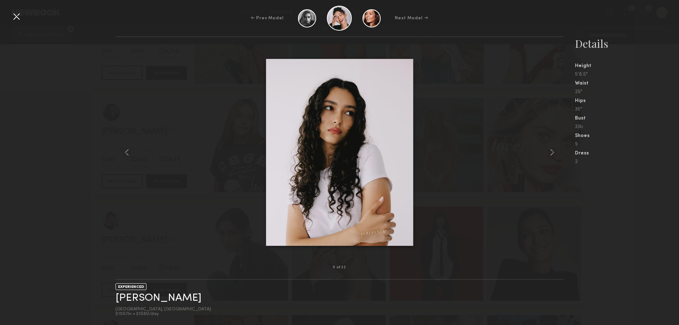
click at [19, 18] on div at bounding box center [16, 16] width 11 height 11
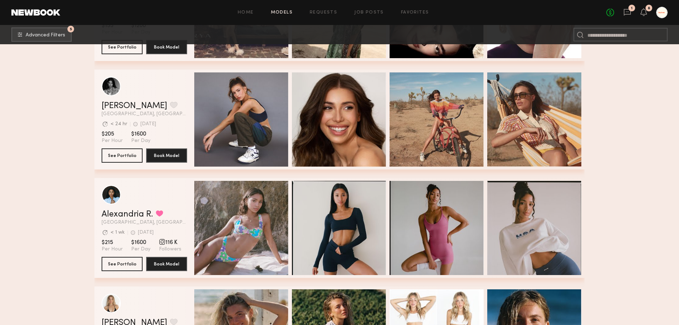
scroll to position [6378, 0]
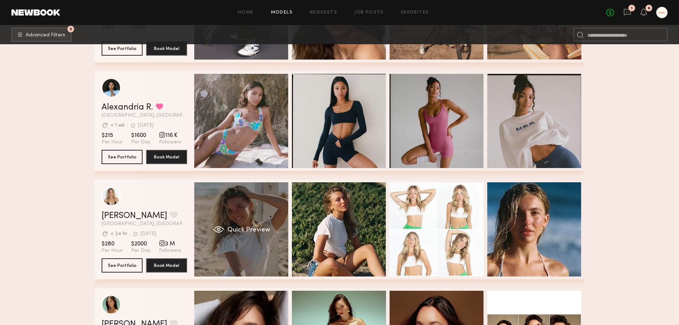
click at [273, 222] on div "Quick Preview" at bounding box center [241, 229] width 94 height 94
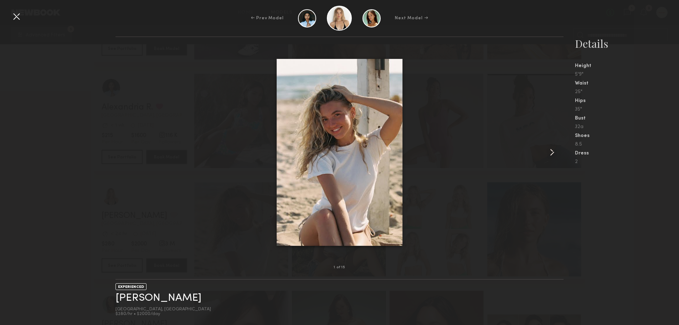
click at [549, 153] on common-icon at bounding box center [551, 151] width 11 height 11
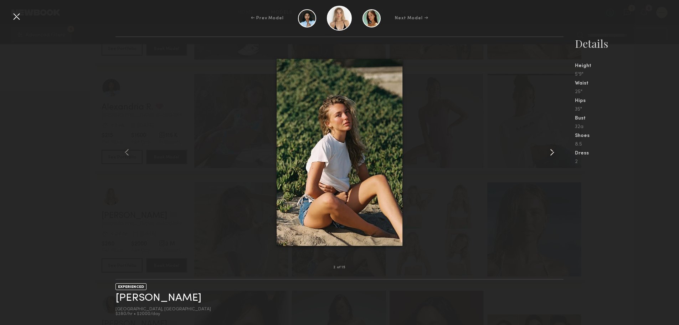
click at [549, 153] on common-icon at bounding box center [551, 151] width 11 height 11
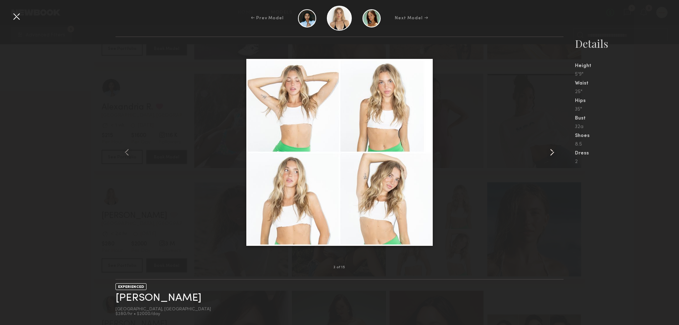
click at [549, 153] on common-icon at bounding box center [551, 151] width 11 height 11
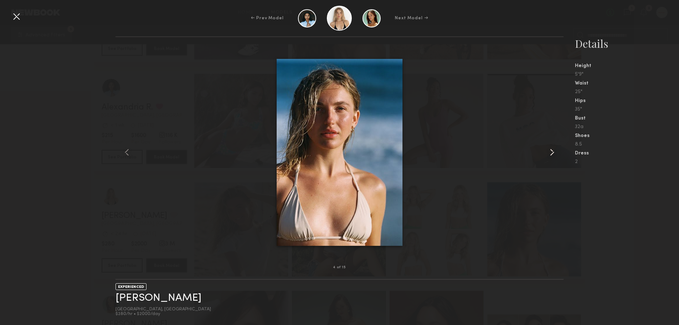
click at [549, 152] on common-icon at bounding box center [551, 151] width 11 height 11
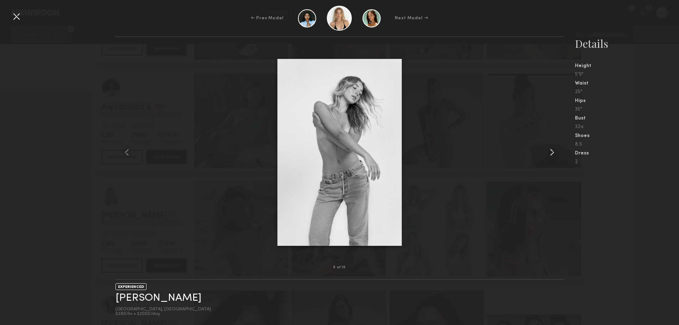
click at [549, 152] on common-icon at bounding box center [551, 151] width 11 height 11
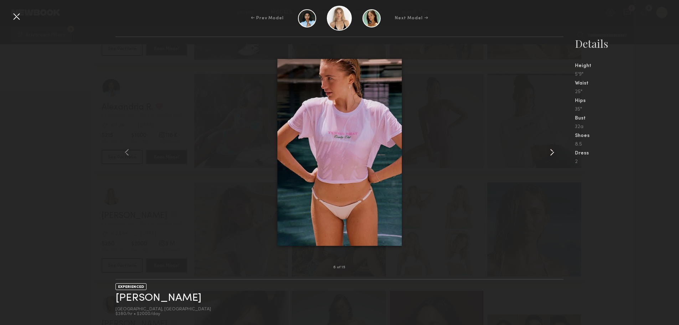
click at [549, 152] on common-icon at bounding box center [551, 151] width 11 height 11
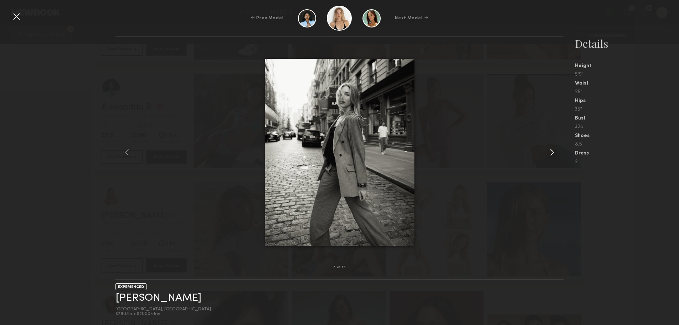
click at [549, 152] on common-icon at bounding box center [551, 151] width 11 height 11
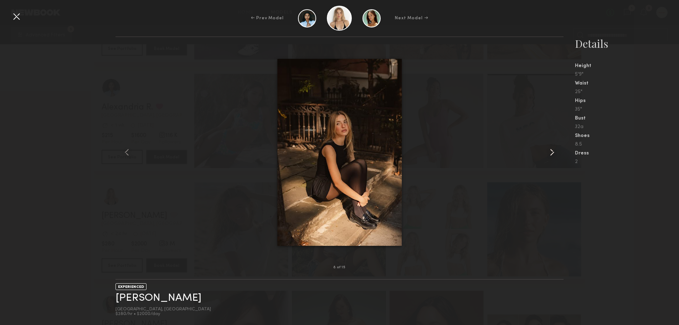
click at [549, 152] on common-icon at bounding box center [551, 151] width 11 height 11
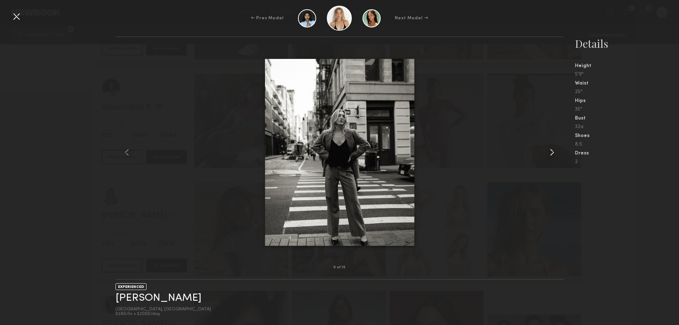
click at [549, 152] on common-icon at bounding box center [551, 151] width 11 height 11
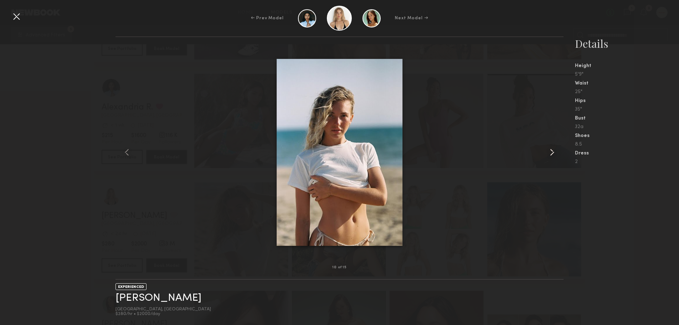
click at [549, 152] on common-icon at bounding box center [551, 151] width 11 height 11
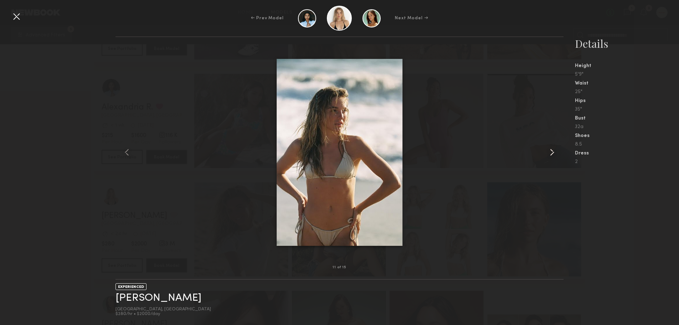
click at [549, 152] on common-icon at bounding box center [551, 151] width 11 height 11
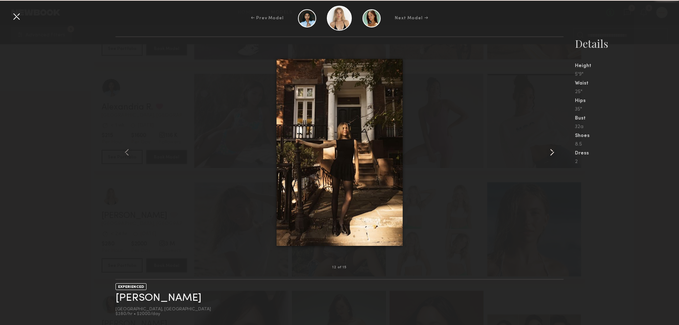
click at [549, 152] on common-icon at bounding box center [551, 151] width 11 height 11
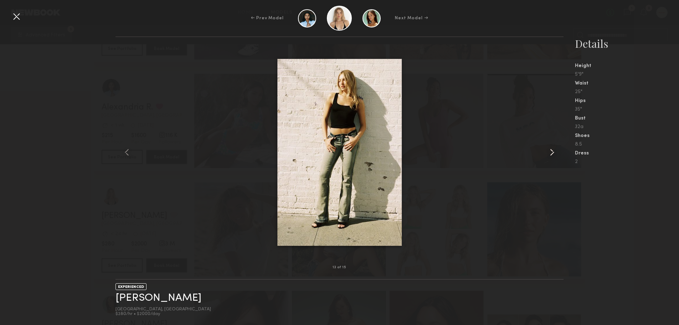
click at [549, 152] on common-icon at bounding box center [551, 151] width 11 height 11
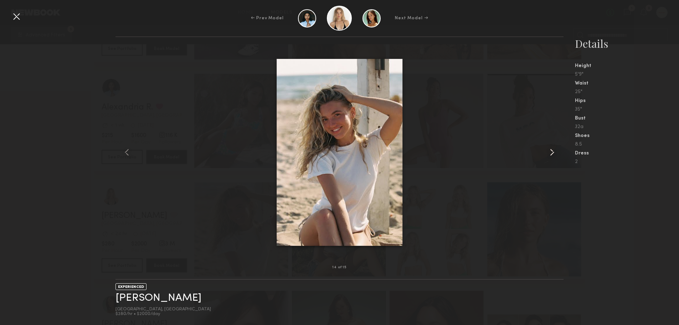
click at [549, 152] on common-icon at bounding box center [551, 151] width 11 height 11
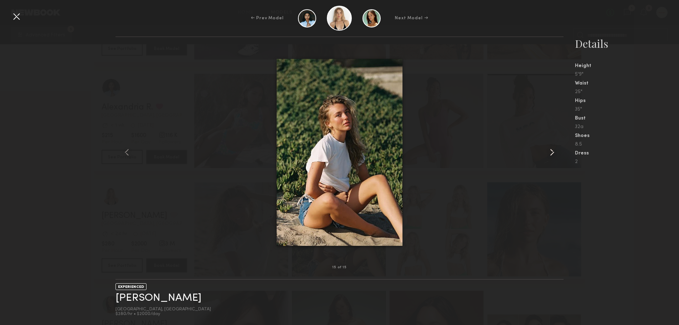
click at [549, 152] on common-icon at bounding box center [551, 151] width 11 height 11
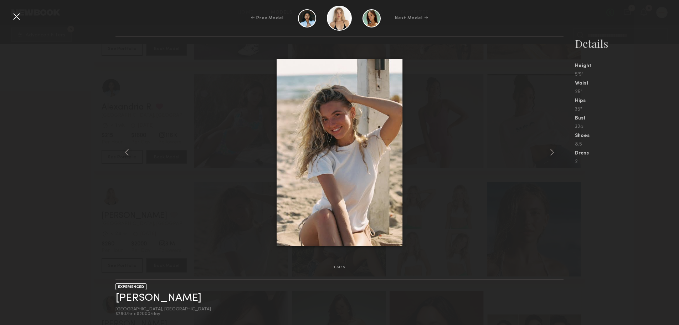
scroll to position [6449, 0]
click at [133, 301] on link "[PERSON_NAME]" at bounding box center [158, 297] width 86 height 11
click at [569, 226] on nb-gallery-model-stats "Details Height 5'9" Waist 25" Hips 35" Bust 32a Shoes 8.5 Dress 2" at bounding box center [620, 180] width 115 height 288
click at [662, 219] on nb-gallery-model-stats "Details Height 5'9" Waist 25" Hips 35" Bust 32a Shoes 8.5 Dress 2" at bounding box center [620, 180] width 115 height 288
click at [23, 15] on div "← Prev Model Next Model →" at bounding box center [339, 18] width 679 height 25
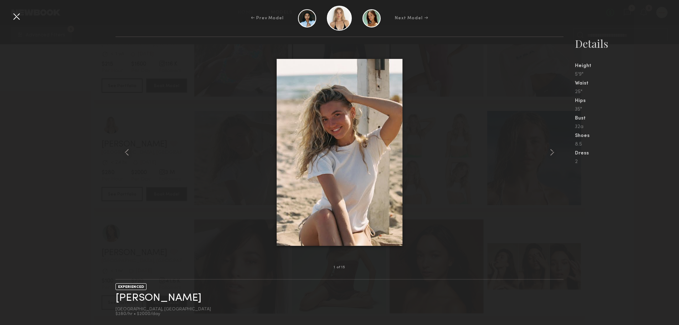
click at [16, 19] on div at bounding box center [16, 16] width 11 height 11
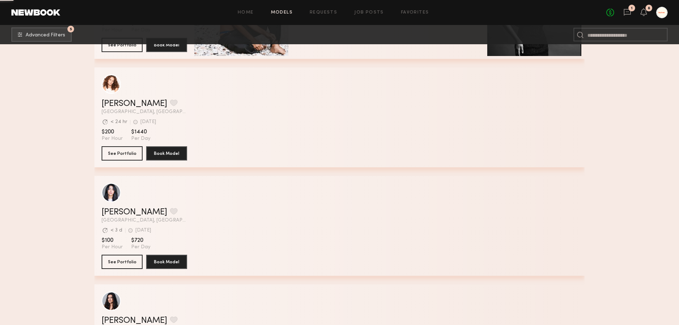
scroll to position [13967, 0]
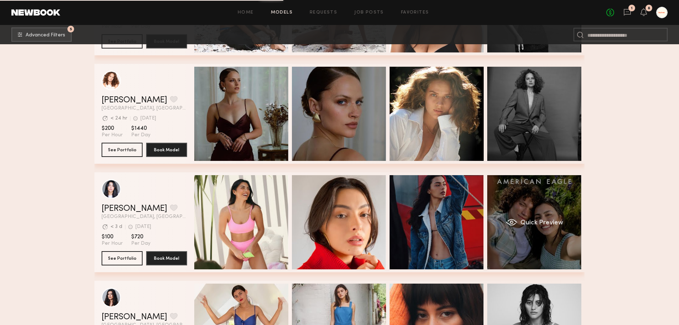
click at [544, 238] on div "Quick Preview" at bounding box center [534, 222] width 94 height 94
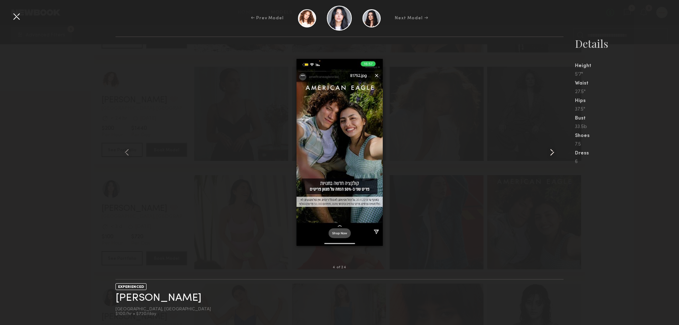
click at [553, 152] on common-icon at bounding box center [551, 151] width 11 height 11
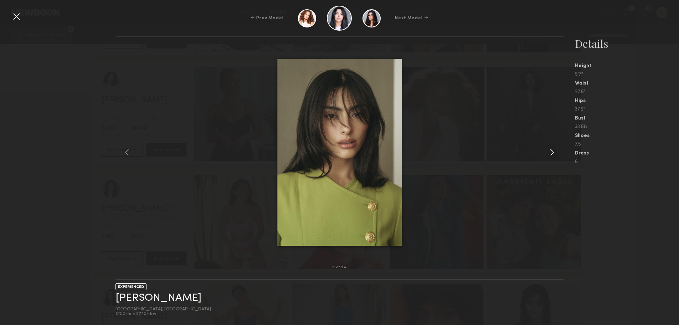
click at [553, 152] on common-icon at bounding box center [551, 151] width 11 height 11
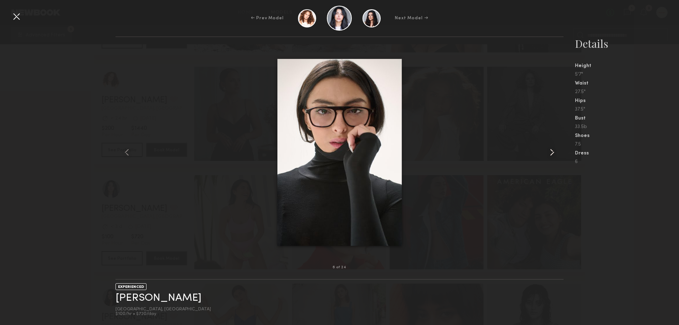
click at [553, 152] on common-icon at bounding box center [551, 151] width 11 height 11
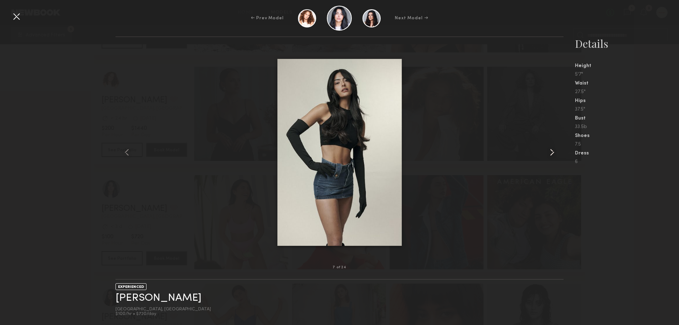
click at [553, 152] on common-icon at bounding box center [551, 151] width 11 height 11
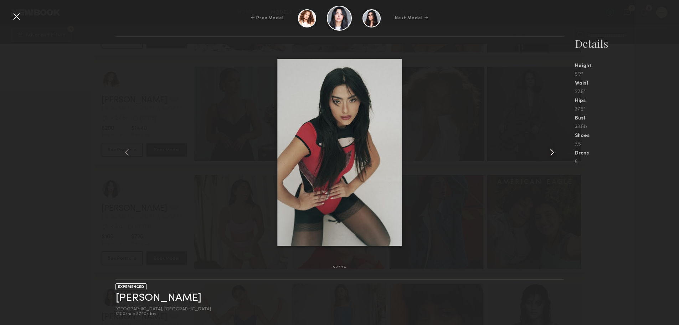
click at [553, 152] on common-icon at bounding box center [551, 151] width 11 height 11
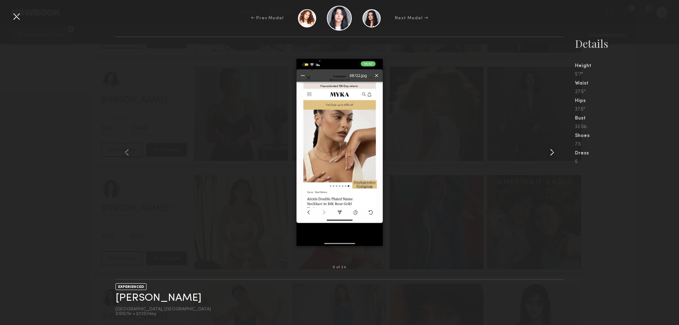
click at [553, 152] on common-icon at bounding box center [551, 151] width 11 height 11
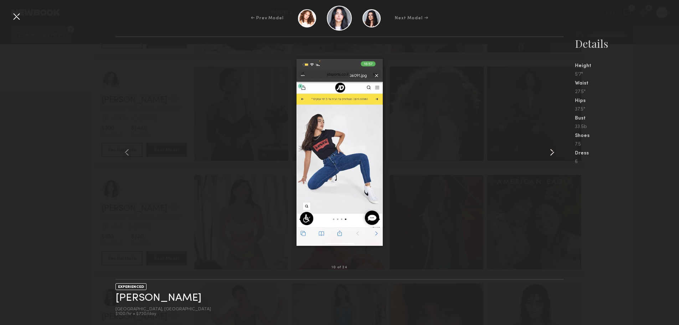
click at [553, 152] on common-icon at bounding box center [551, 151] width 11 height 11
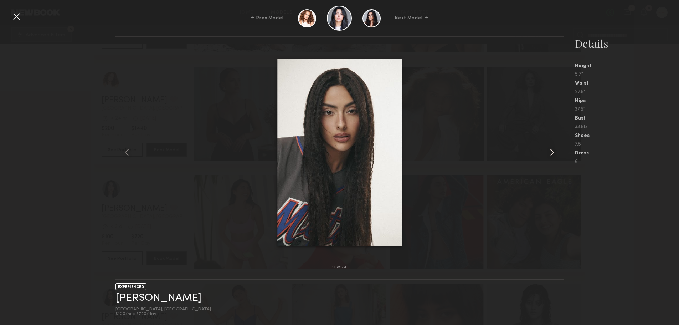
click at [553, 152] on common-icon at bounding box center [551, 151] width 11 height 11
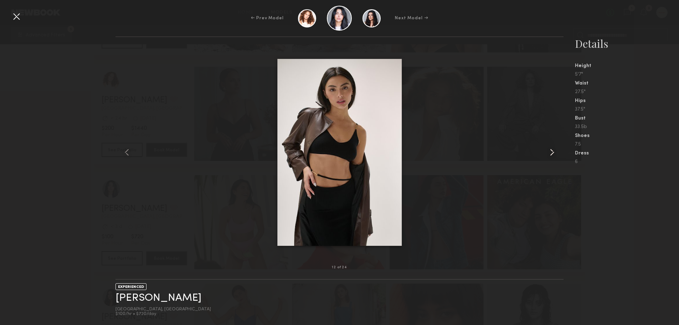
click at [553, 152] on common-icon at bounding box center [551, 151] width 11 height 11
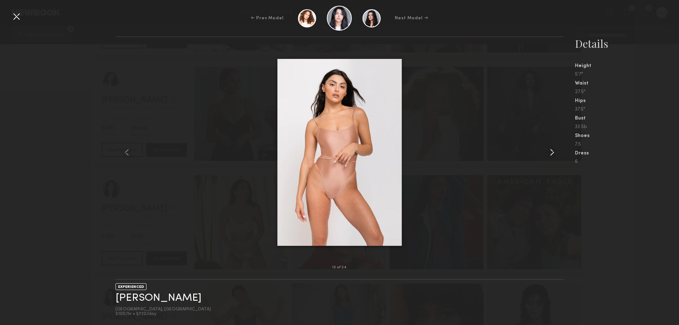
click at [553, 152] on common-icon at bounding box center [551, 151] width 11 height 11
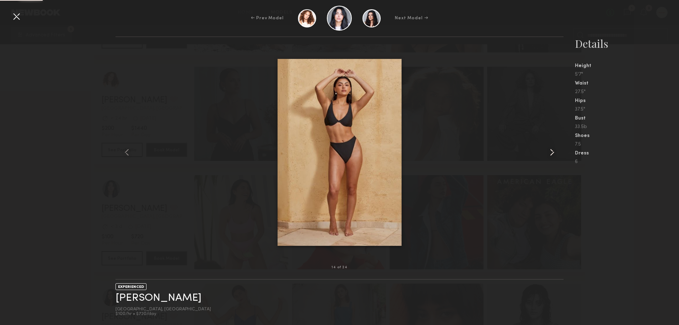
click at [553, 152] on common-icon at bounding box center [551, 151] width 11 height 11
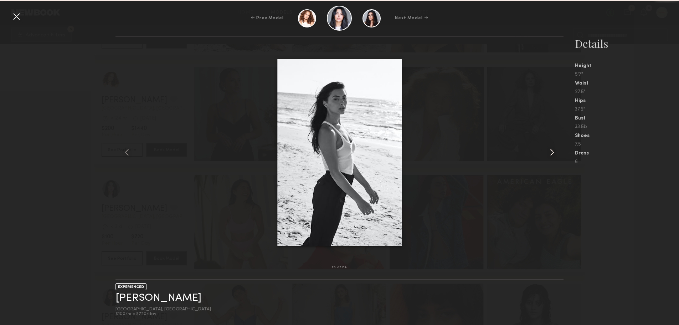
click at [553, 151] on common-icon at bounding box center [551, 151] width 11 height 11
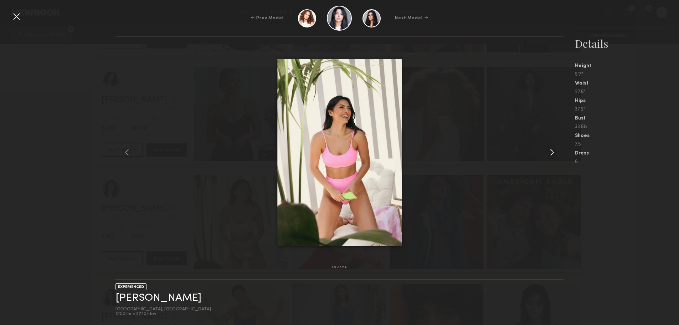
click at [553, 151] on common-icon at bounding box center [551, 151] width 11 height 11
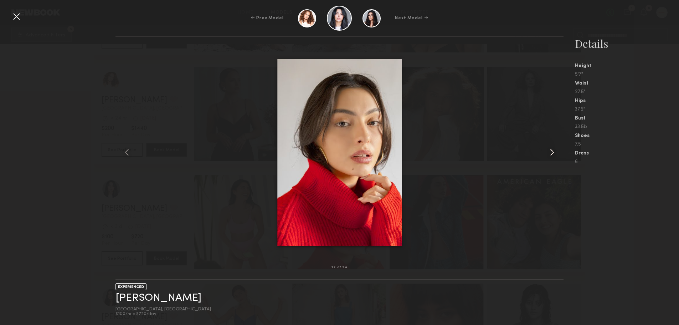
click at [553, 151] on common-icon at bounding box center [551, 151] width 11 height 11
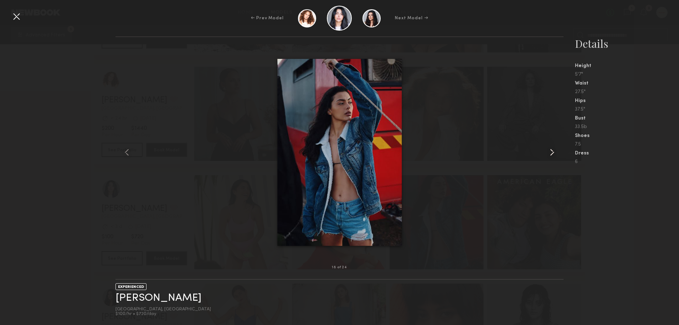
click at [553, 151] on common-icon at bounding box center [551, 151] width 11 height 11
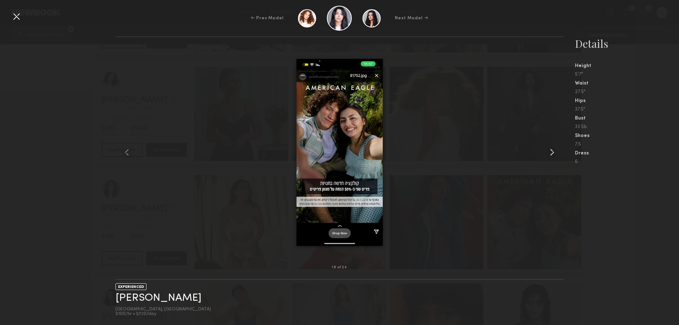
click at [553, 151] on common-icon at bounding box center [551, 151] width 11 height 11
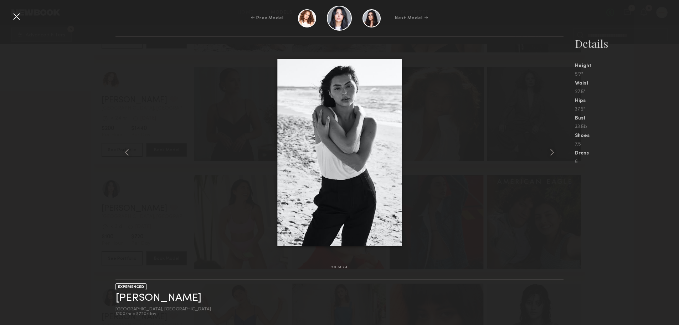
click at [12, 18] on div at bounding box center [16, 16] width 11 height 11
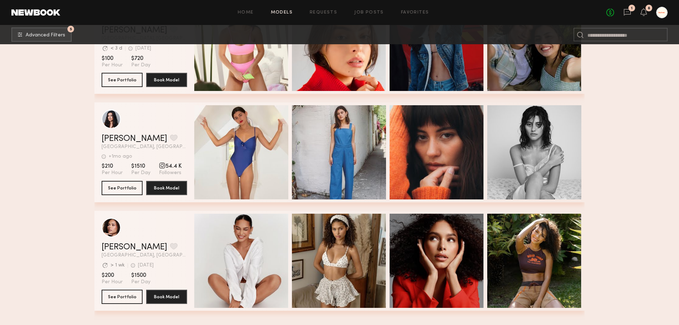
scroll to position [14003, 0]
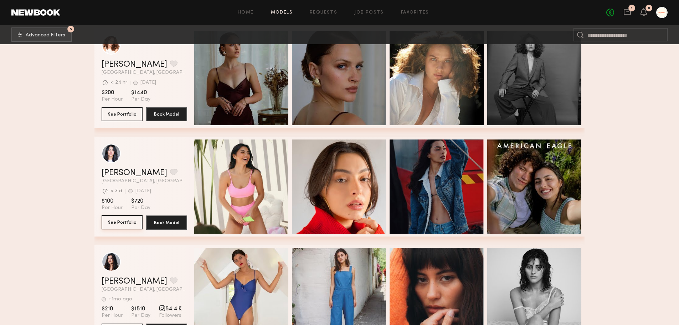
click at [111, 227] on button "See Portfolio" at bounding box center [122, 222] width 41 height 14
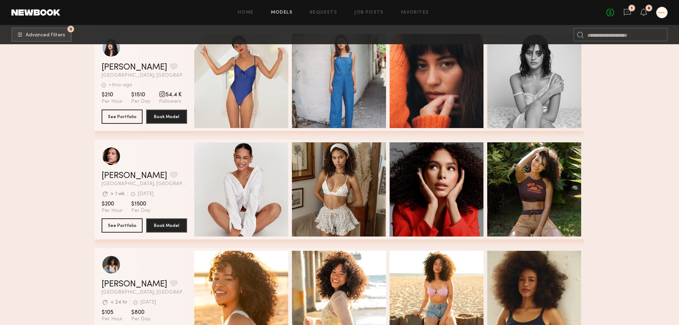
scroll to position [14324, 0]
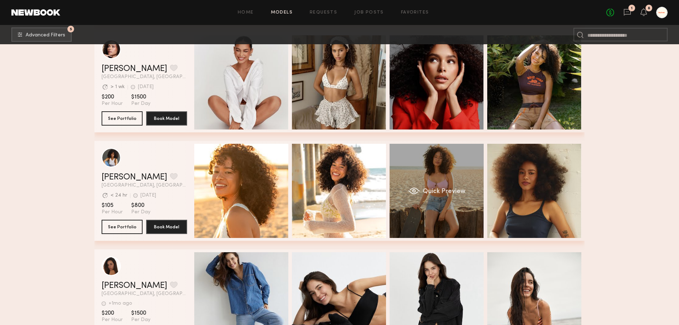
click at [439, 207] on div "Quick Preview" at bounding box center [436, 191] width 94 height 94
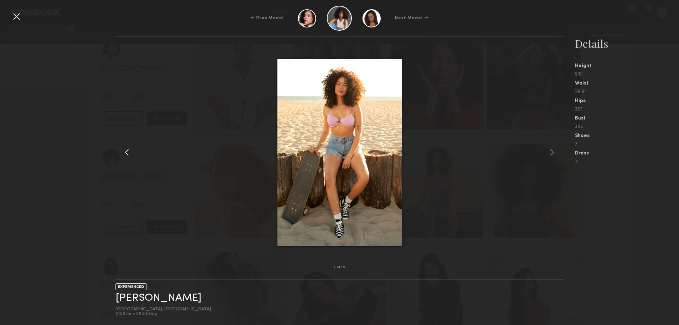
click at [130, 153] on common-icon at bounding box center [126, 151] width 11 height 11
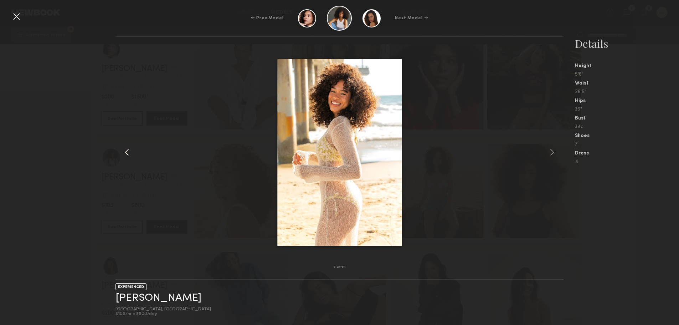
click at [130, 153] on common-icon at bounding box center [126, 151] width 11 height 11
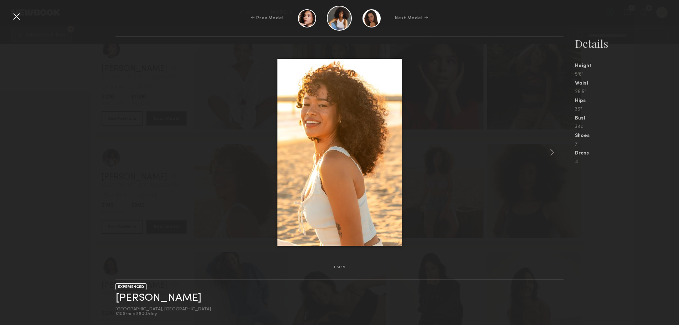
click at [130, 153] on div at bounding box center [339, 151] width 448 height 207
click at [128, 298] on link "[PERSON_NAME]" at bounding box center [158, 297] width 86 height 11
click at [15, 17] on div at bounding box center [16, 16] width 11 height 11
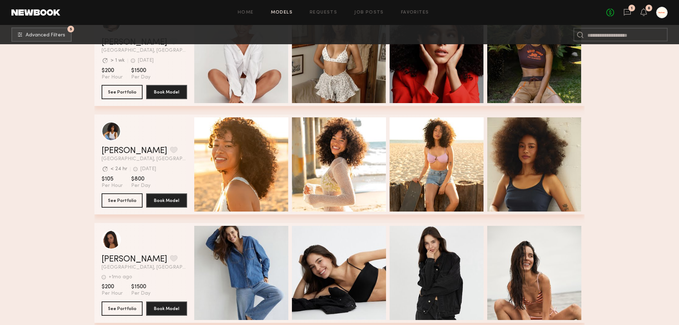
scroll to position [14502, 0]
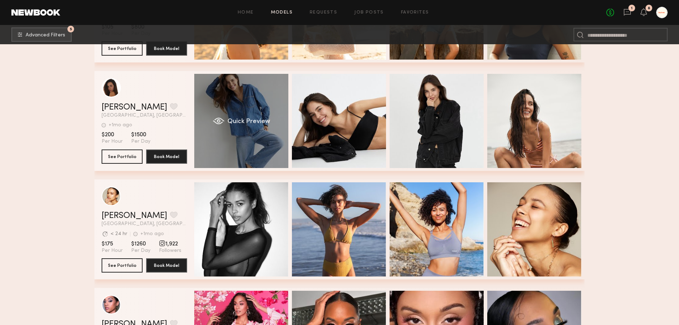
click at [223, 130] on div "Quick Preview" at bounding box center [241, 121] width 94 height 94
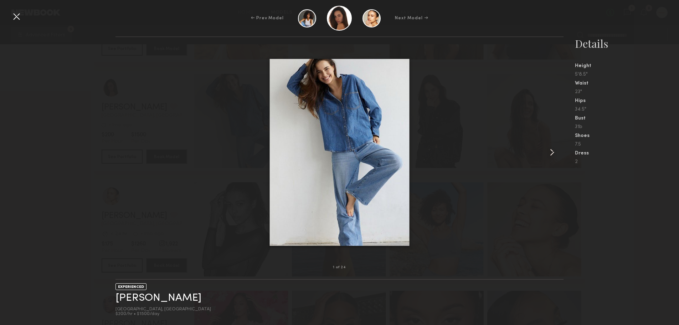
click at [549, 154] on common-icon at bounding box center [551, 151] width 11 height 11
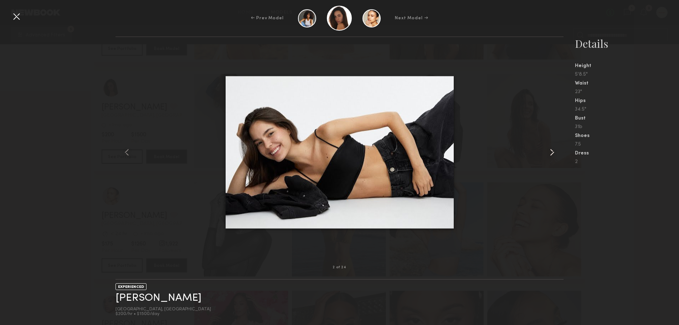
click at [549, 154] on common-icon at bounding box center [551, 151] width 11 height 11
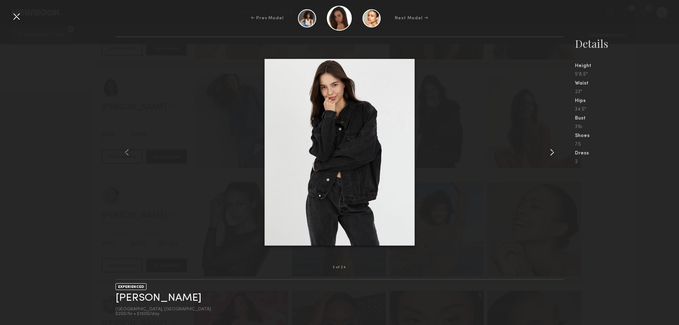
click at [549, 154] on common-icon at bounding box center [551, 151] width 11 height 11
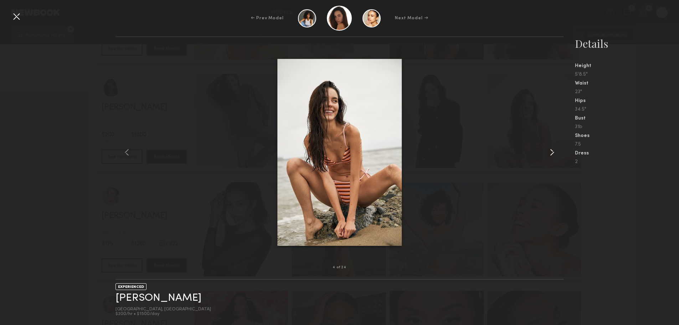
click at [549, 154] on common-icon at bounding box center [551, 151] width 11 height 11
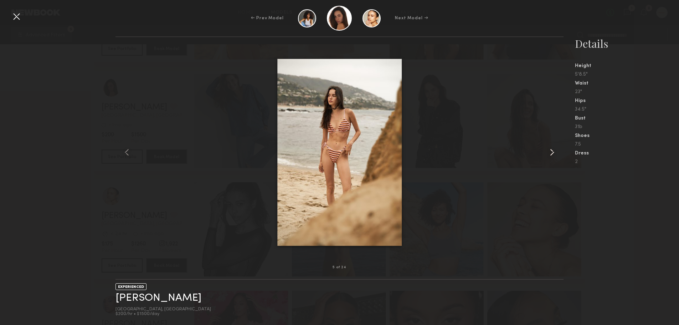
click at [548, 152] on common-icon at bounding box center [551, 151] width 11 height 11
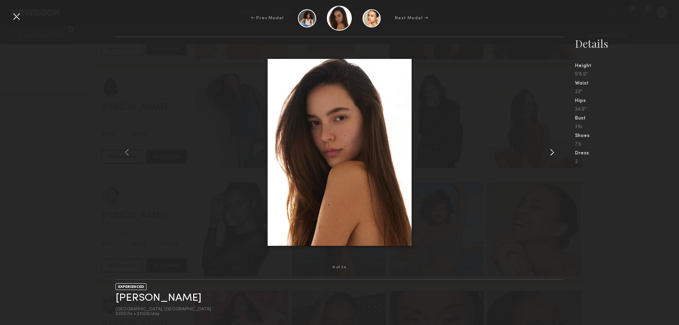
click at [548, 152] on common-icon at bounding box center [551, 151] width 11 height 11
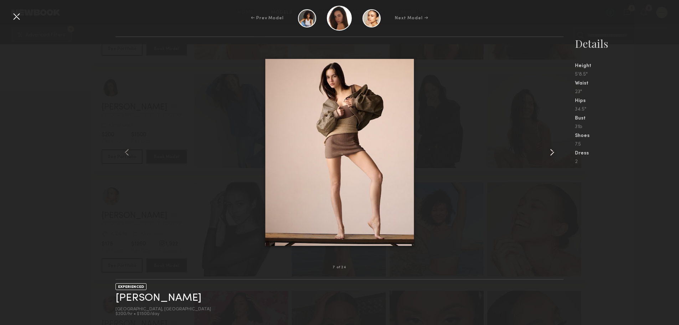
click at [548, 152] on common-icon at bounding box center [551, 151] width 11 height 11
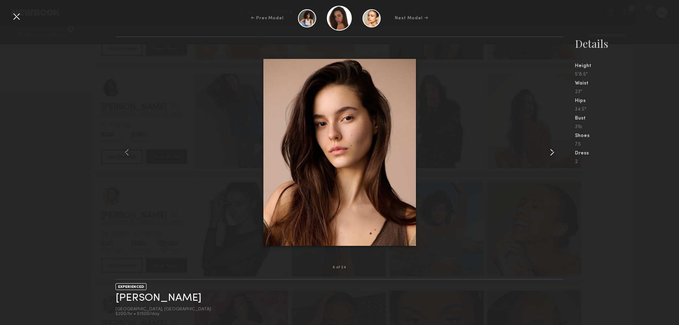
click at [548, 152] on common-icon at bounding box center [551, 151] width 11 height 11
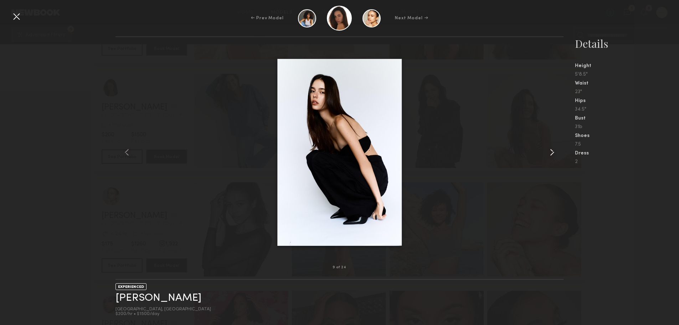
click at [548, 152] on common-icon at bounding box center [551, 151] width 11 height 11
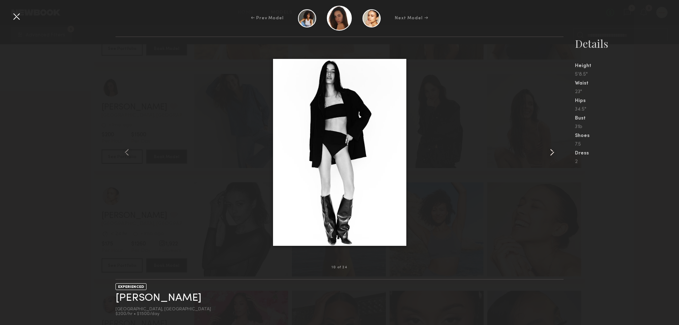
click at [548, 152] on common-icon at bounding box center [551, 151] width 11 height 11
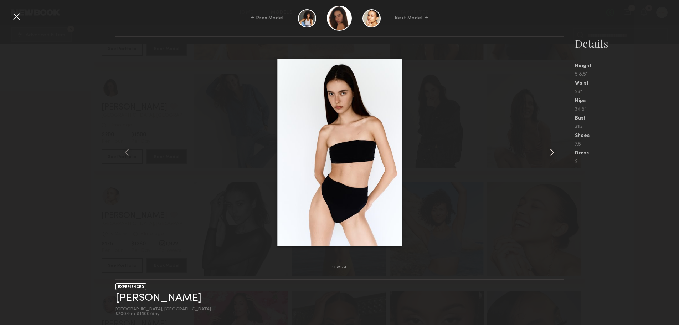
click at [548, 152] on common-icon at bounding box center [551, 151] width 11 height 11
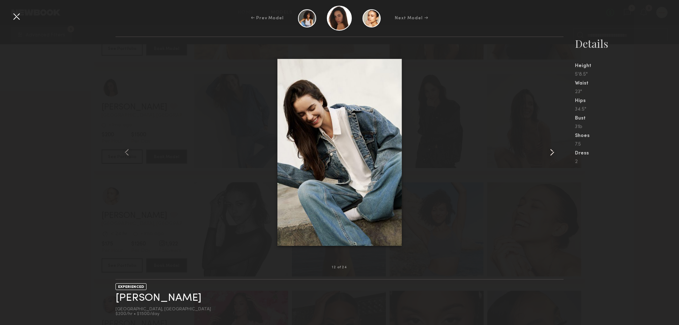
click at [548, 152] on common-icon at bounding box center [551, 151] width 11 height 11
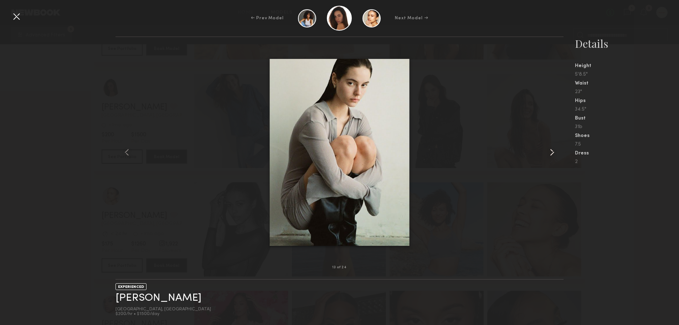
click at [548, 152] on common-icon at bounding box center [551, 151] width 11 height 11
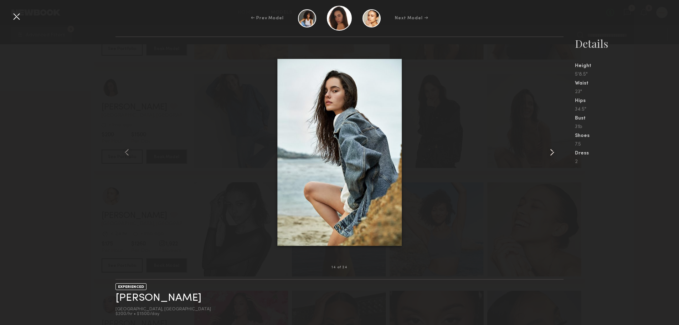
click at [548, 152] on common-icon at bounding box center [551, 151] width 11 height 11
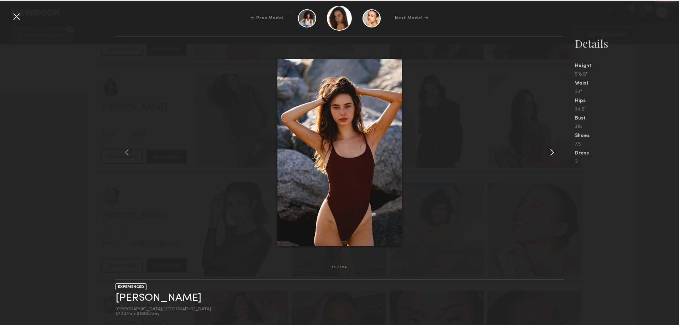
click at [548, 152] on common-icon at bounding box center [551, 151] width 11 height 11
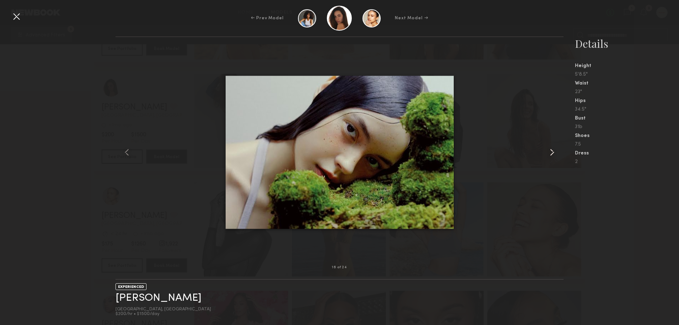
click at [548, 152] on common-icon at bounding box center [551, 151] width 11 height 11
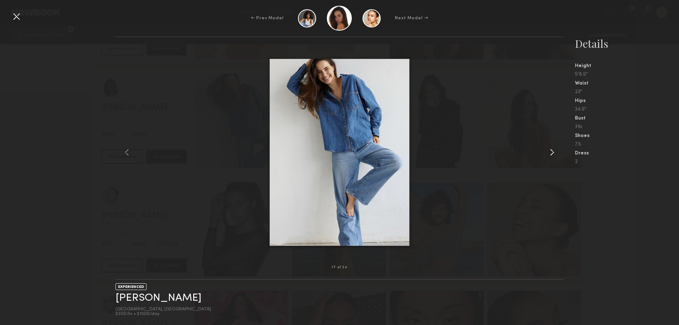
click at [548, 152] on common-icon at bounding box center [551, 151] width 11 height 11
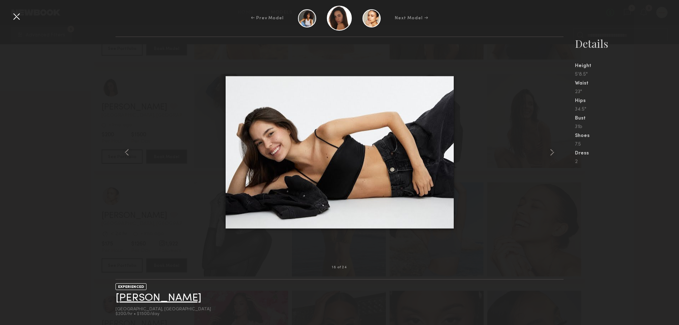
click at [161, 299] on link "Manuella P." at bounding box center [158, 297] width 86 height 11
click at [18, 15] on div at bounding box center [16, 16] width 11 height 11
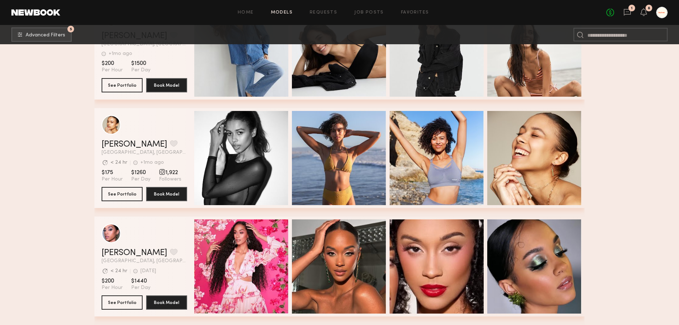
scroll to position [14787, 0]
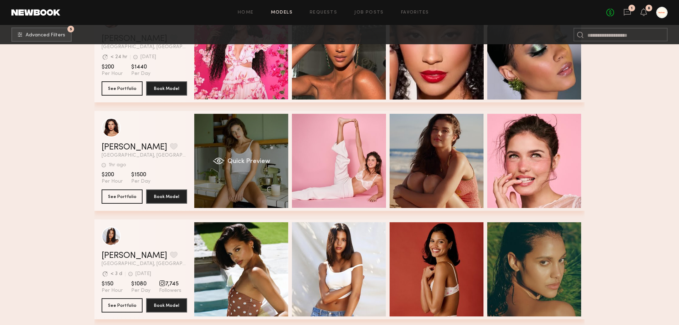
click at [239, 159] on div "Quick Preview" at bounding box center [241, 161] width 94 height 94
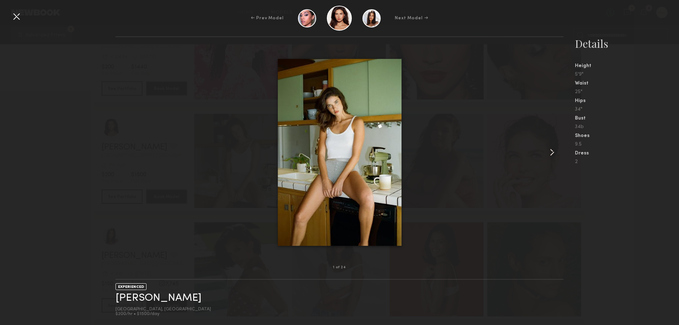
click at [549, 151] on common-icon at bounding box center [551, 151] width 11 height 11
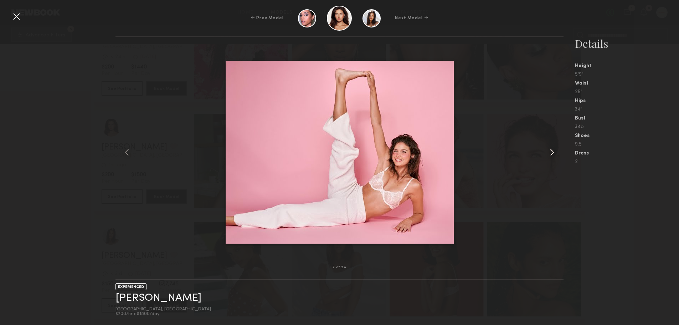
click at [549, 151] on common-icon at bounding box center [551, 151] width 11 height 11
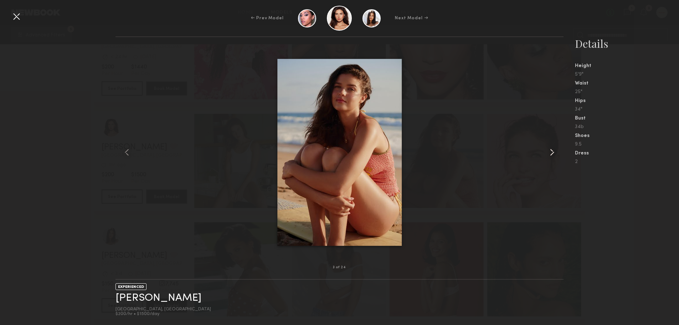
click at [549, 151] on common-icon at bounding box center [551, 151] width 11 height 11
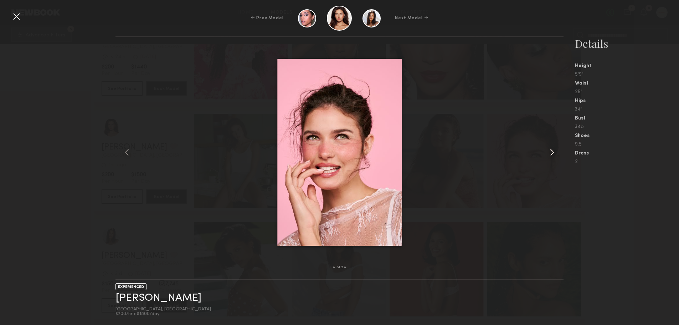
click at [549, 151] on common-icon at bounding box center [551, 151] width 11 height 11
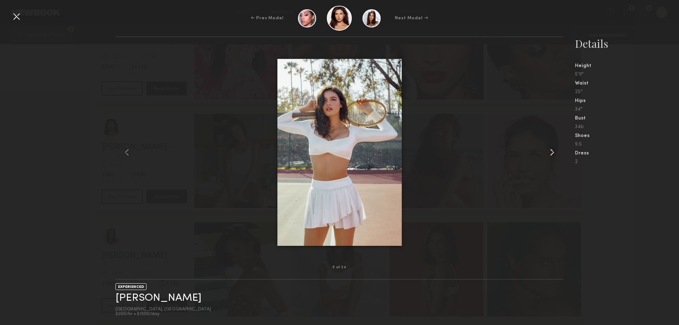
click at [549, 151] on common-icon at bounding box center [551, 151] width 11 height 11
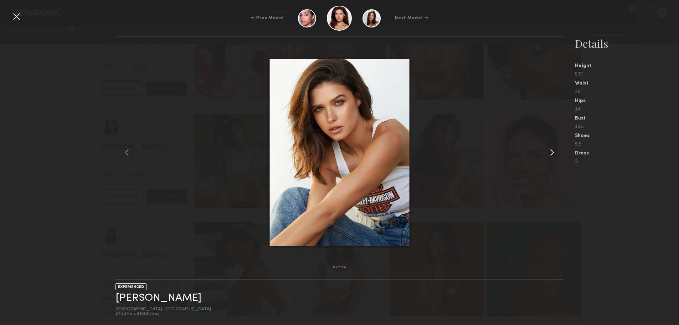
click at [549, 151] on common-icon at bounding box center [551, 151] width 11 height 11
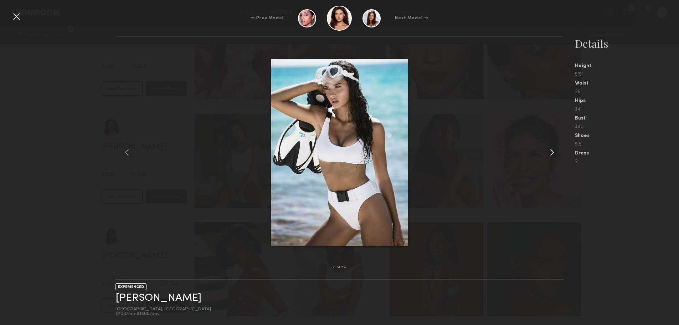
click at [549, 151] on common-icon at bounding box center [551, 151] width 11 height 11
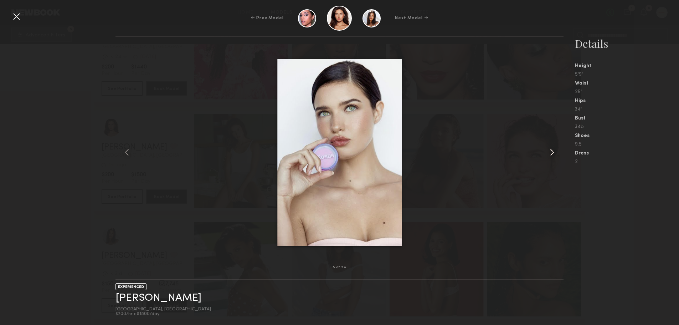
click at [549, 151] on common-icon at bounding box center [551, 151] width 11 height 11
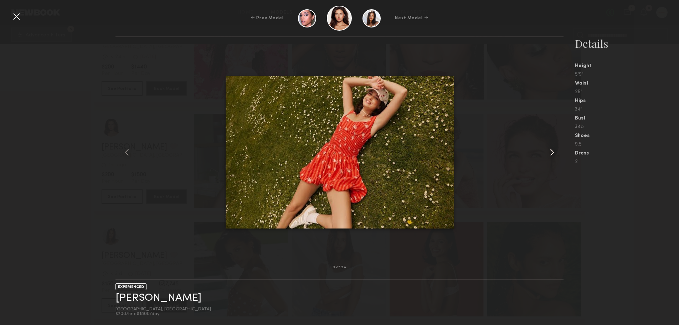
click at [549, 151] on common-icon at bounding box center [551, 151] width 11 height 11
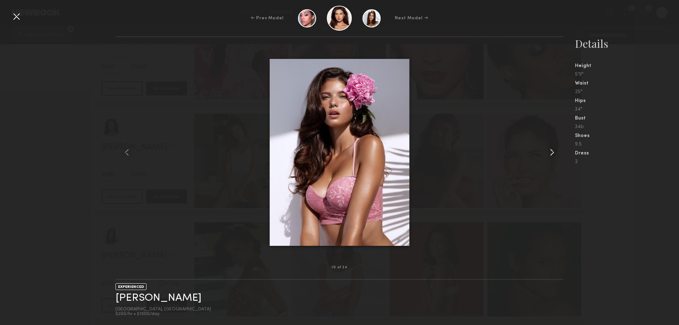
click at [549, 151] on common-icon at bounding box center [551, 151] width 11 height 11
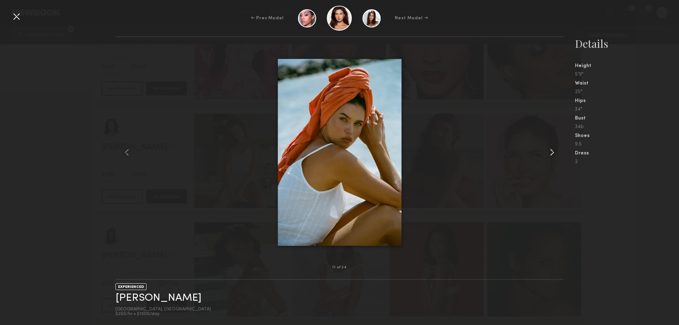
click at [549, 151] on common-icon at bounding box center [551, 151] width 11 height 11
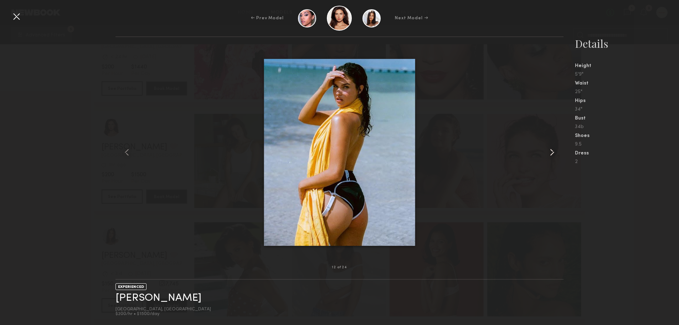
click at [549, 151] on common-icon at bounding box center [551, 151] width 11 height 11
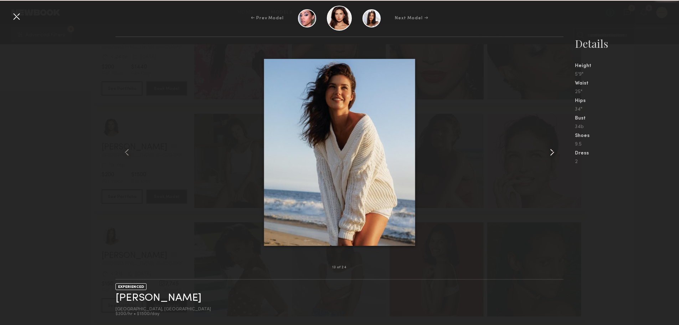
click at [549, 151] on common-icon at bounding box center [551, 151] width 11 height 11
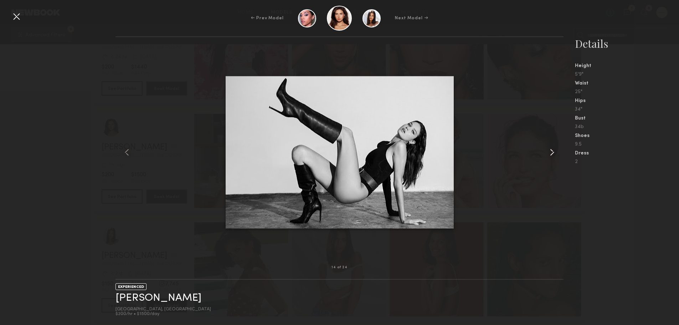
click at [549, 151] on common-icon at bounding box center [551, 151] width 11 height 11
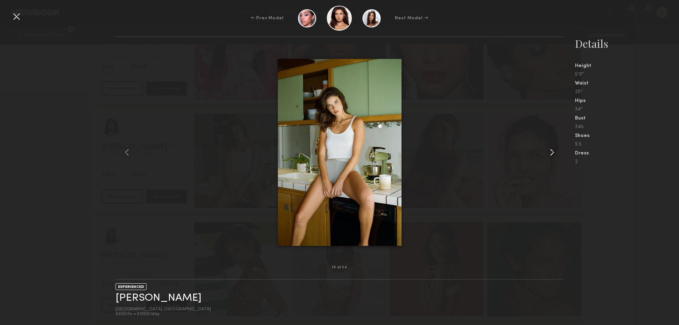
click at [549, 151] on common-icon at bounding box center [551, 151] width 11 height 11
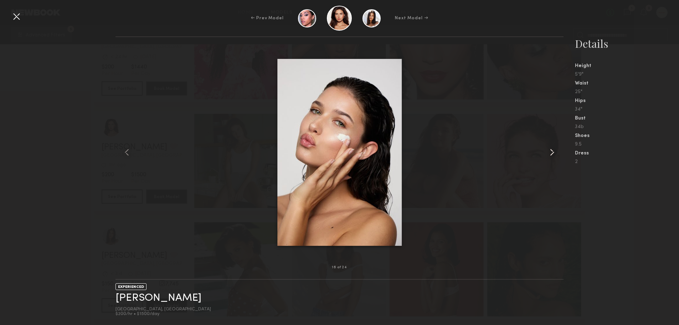
click at [549, 151] on common-icon at bounding box center [551, 151] width 11 height 11
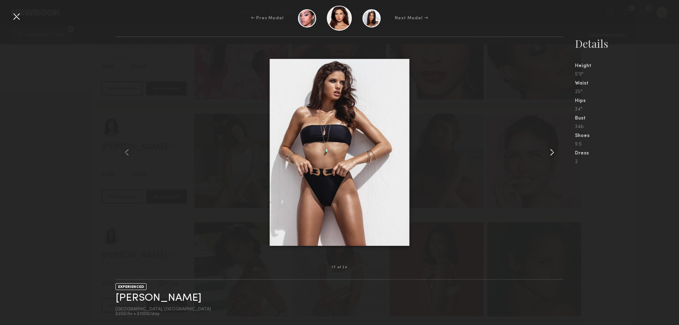
click at [549, 151] on common-icon at bounding box center [551, 151] width 11 height 11
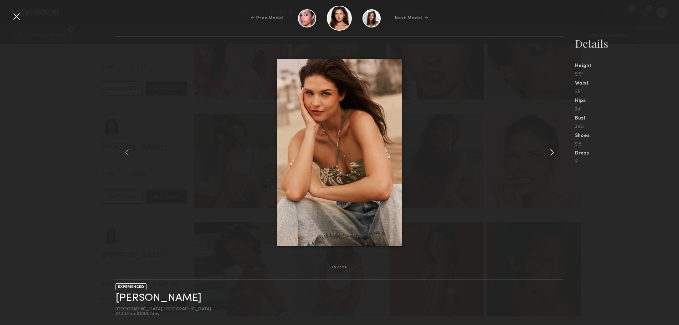
click at [549, 151] on common-icon at bounding box center [551, 151] width 11 height 11
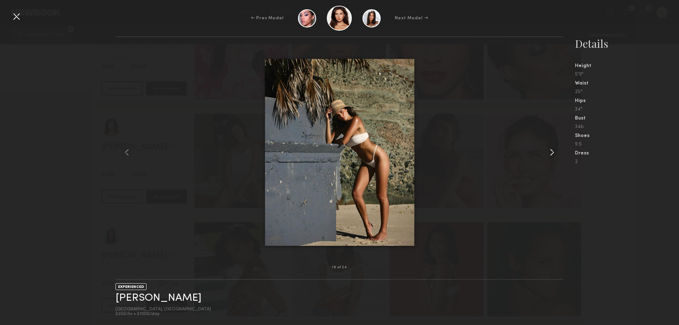
click at [549, 151] on common-icon at bounding box center [551, 151] width 11 height 11
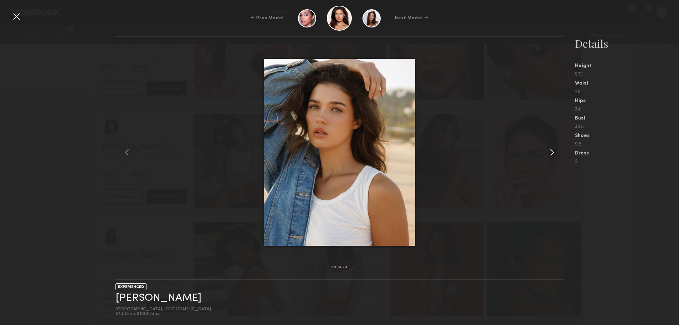
click at [549, 151] on common-icon at bounding box center [551, 151] width 11 height 11
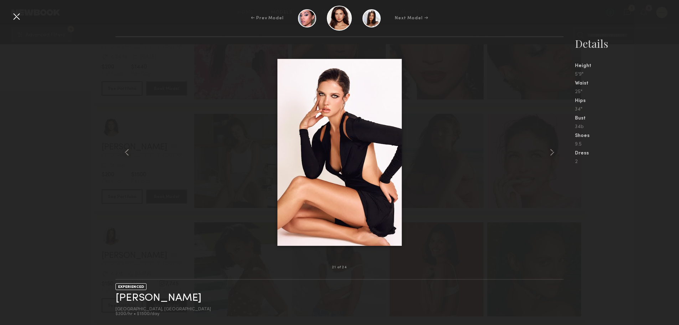
click at [159, 175] on div at bounding box center [339, 151] width 448 height 207
click at [14, 17] on div at bounding box center [16, 16] width 11 height 11
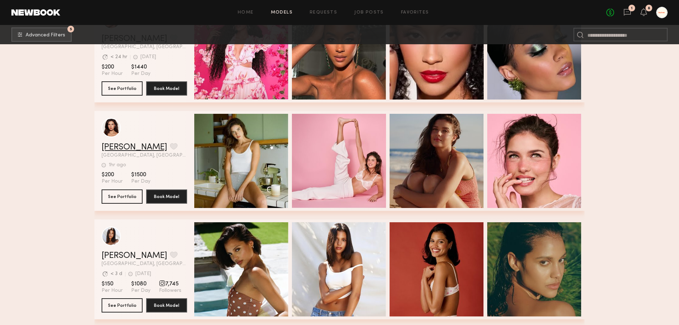
click at [135, 151] on link "Shannon M." at bounding box center [135, 147] width 66 height 9
click at [170, 149] on button "grid" at bounding box center [173, 146] width 7 height 6
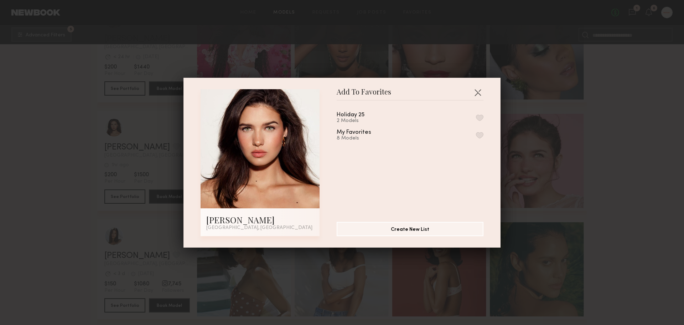
click at [476, 116] on button "button" at bounding box center [479, 117] width 7 height 6
click at [608, 149] on div "Add To Favorites Shannon M. Los Angeles, CA Add To Favorites Holiday 25 3 Model…" at bounding box center [342, 162] width 684 height 325
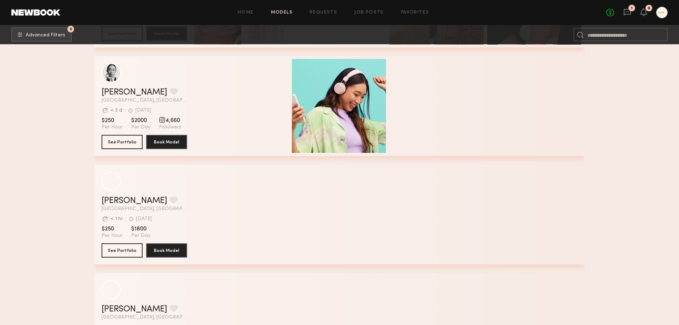
scroll to position [15817, 0]
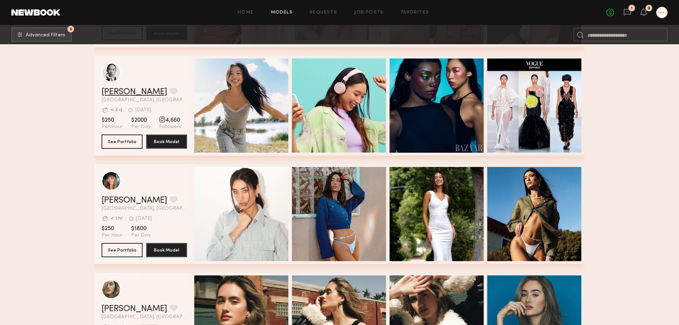
click at [114, 93] on link "Maureen T." at bounding box center [135, 92] width 66 height 9
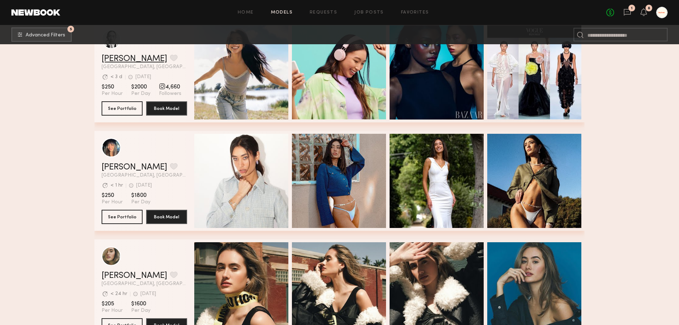
scroll to position [15995, 0]
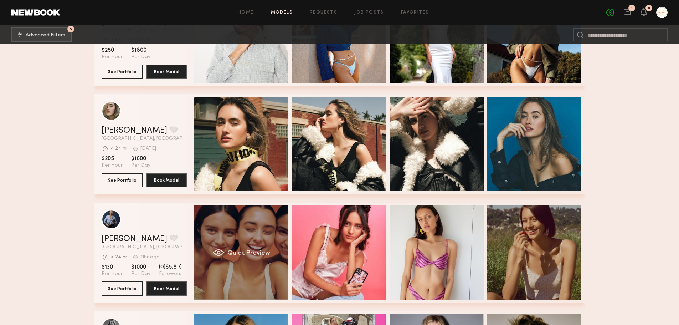
click at [245, 252] on span "Quick Preview" at bounding box center [248, 253] width 43 height 6
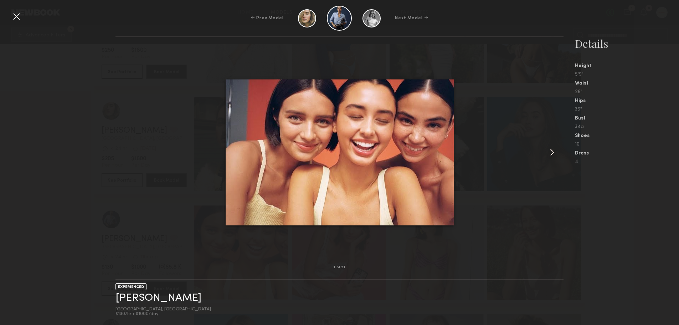
click at [550, 155] on common-icon at bounding box center [551, 151] width 11 height 11
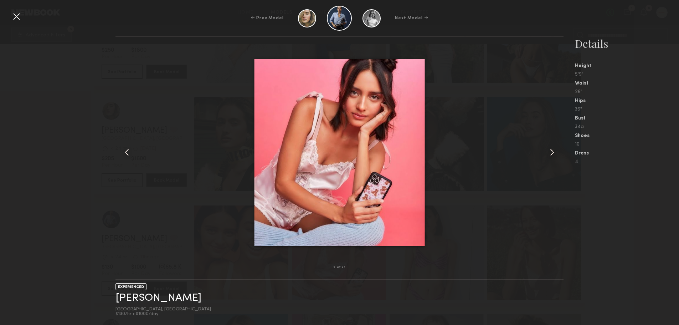
click at [550, 155] on common-icon at bounding box center [551, 151] width 11 height 11
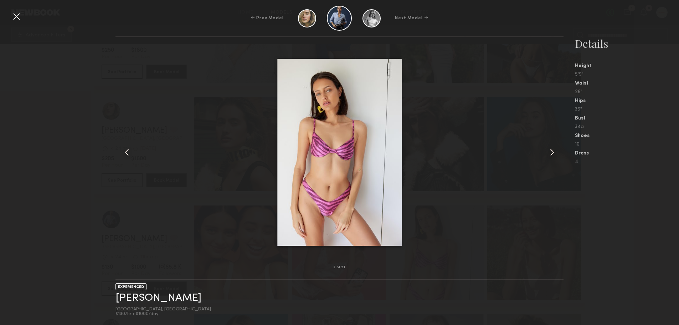
click at [550, 155] on common-icon at bounding box center [551, 151] width 11 height 11
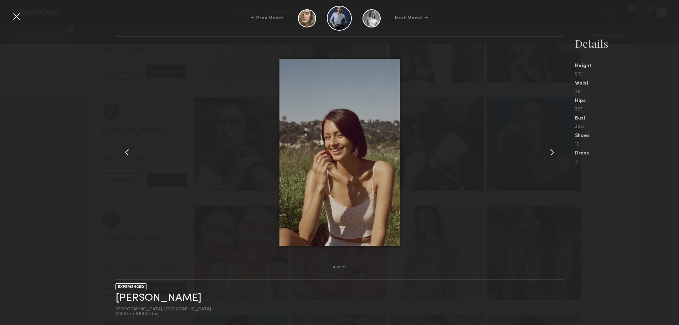
click at [550, 155] on common-icon at bounding box center [551, 151] width 11 height 11
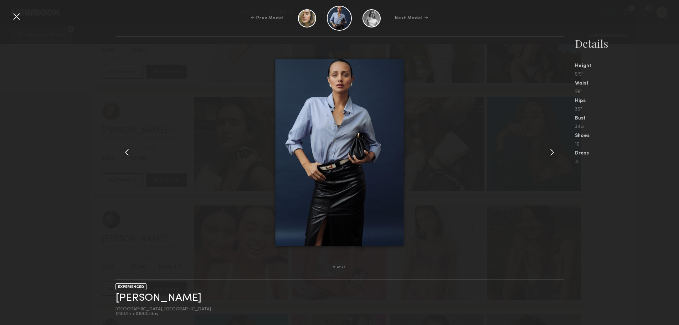
click at [550, 155] on common-icon at bounding box center [551, 151] width 11 height 11
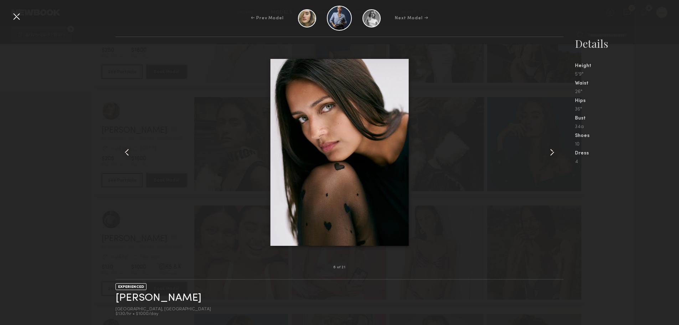
click at [550, 155] on common-icon at bounding box center [551, 151] width 11 height 11
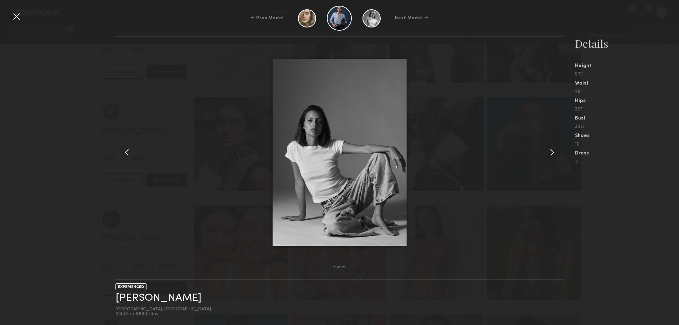
click at [550, 155] on common-icon at bounding box center [551, 151] width 11 height 11
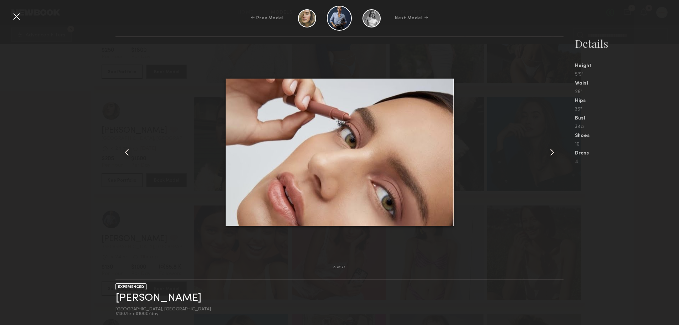
click at [550, 155] on common-icon at bounding box center [551, 151] width 11 height 11
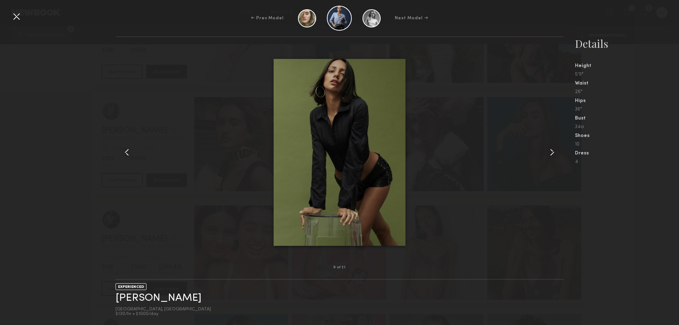
click at [550, 155] on common-icon at bounding box center [551, 151] width 11 height 11
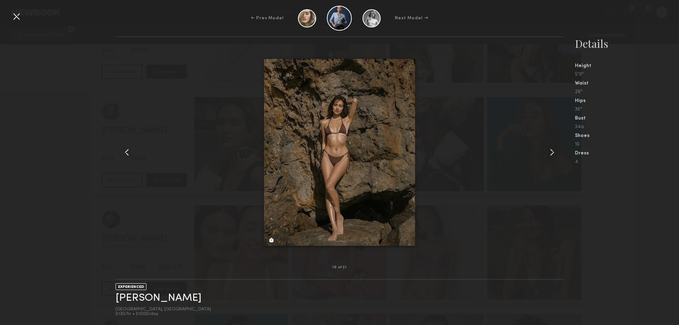
click at [18, 14] on div at bounding box center [16, 16] width 11 height 11
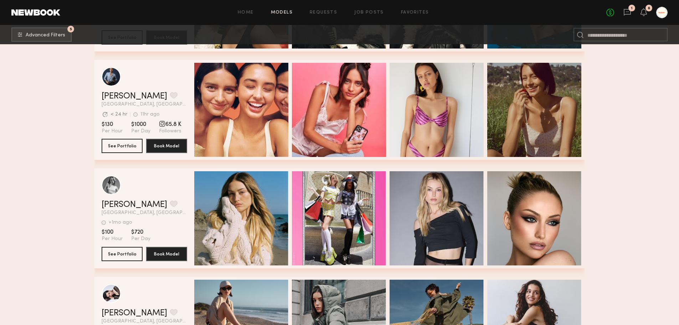
scroll to position [16316, 0]
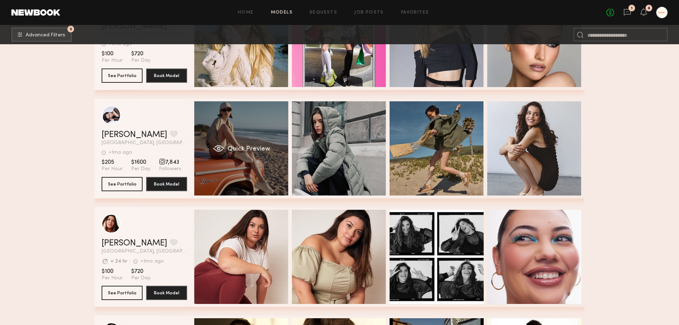
click at [243, 152] on span "Quick Preview" at bounding box center [248, 149] width 43 height 6
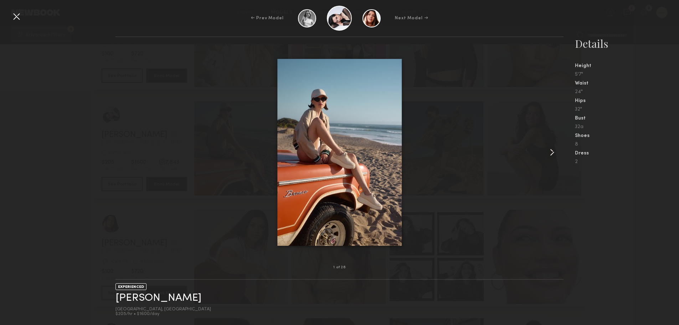
click at [555, 159] on div at bounding box center [555, 151] width 18 height 207
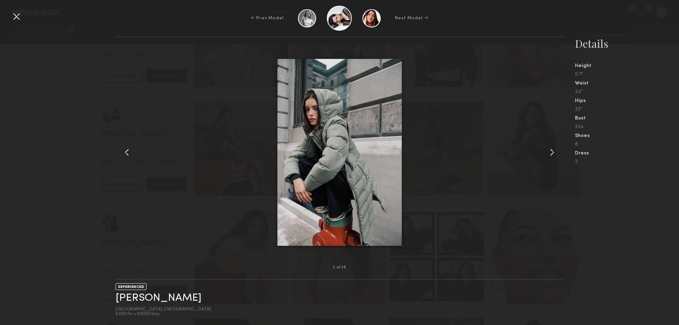
click at [555, 159] on div at bounding box center [555, 151] width 18 height 207
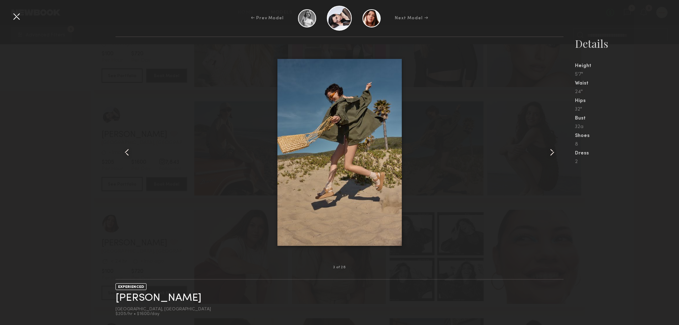
click at [555, 159] on div at bounding box center [555, 151] width 18 height 207
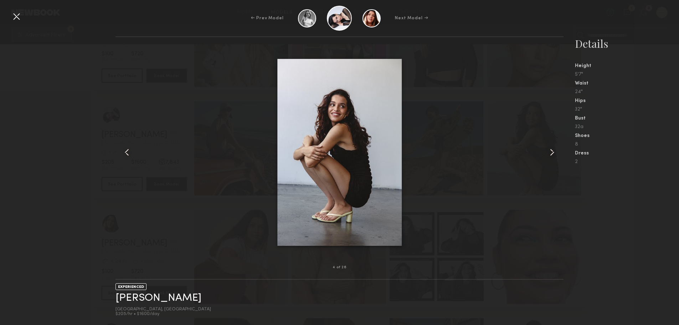
click at [555, 159] on div at bounding box center [555, 151] width 18 height 207
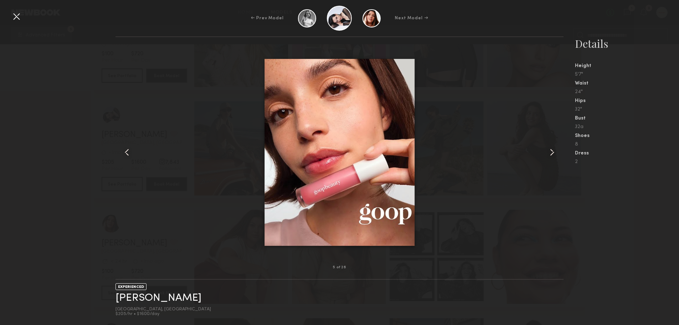
click at [555, 159] on div at bounding box center [555, 151] width 18 height 207
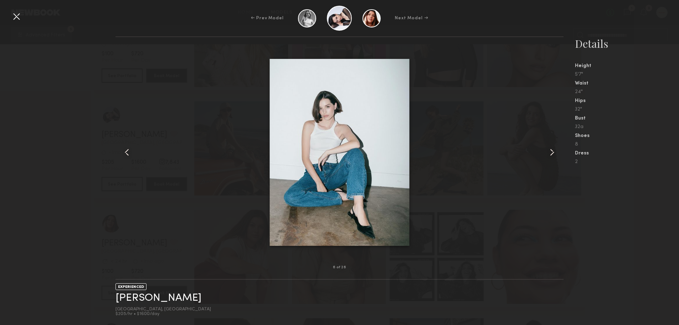
click at [555, 159] on div at bounding box center [555, 151] width 18 height 207
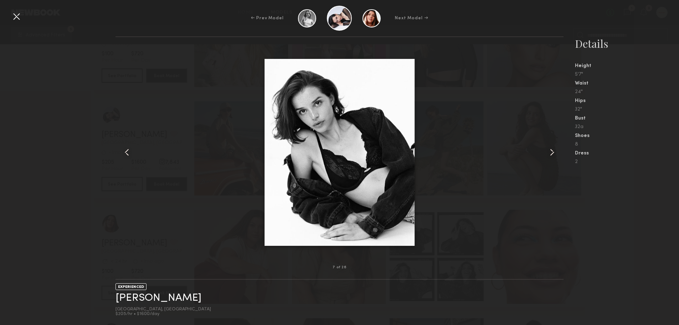
click at [555, 159] on div at bounding box center [555, 151] width 18 height 207
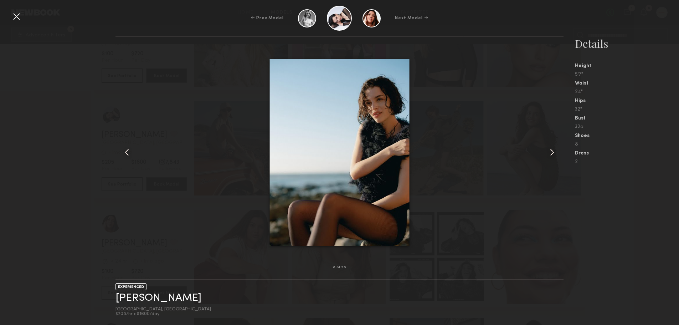
click at [555, 159] on div at bounding box center [555, 151] width 18 height 207
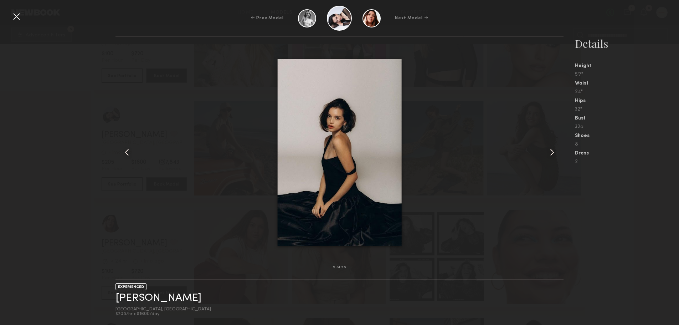
click at [555, 159] on div at bounding box center [555, 151] width 18 height 207
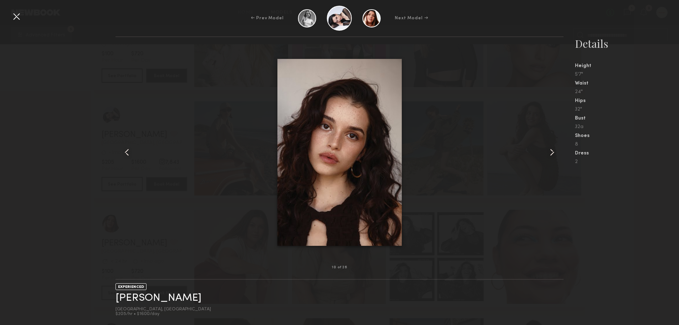
click at [555, 159] on div at bounding box center [555, 151] width 18 height 207
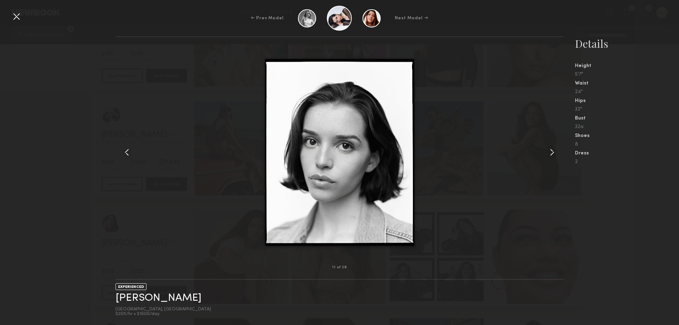
click at [555, 159] on div at bounding box center [555, 151] width 18 height 207
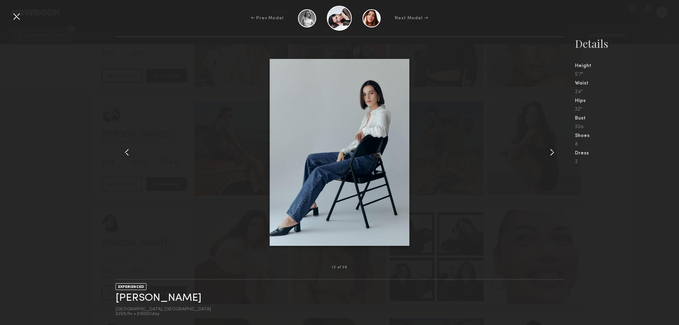
click at [555, 159] on div at bounding box center [555, 151] width 18 height 207
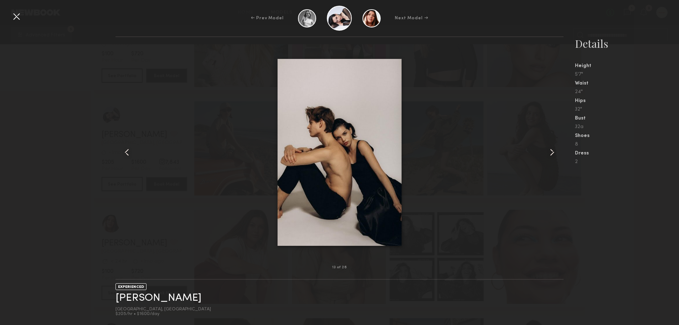
click at [555, 159] on div at bounding box center [555, 151] width 18 height 207
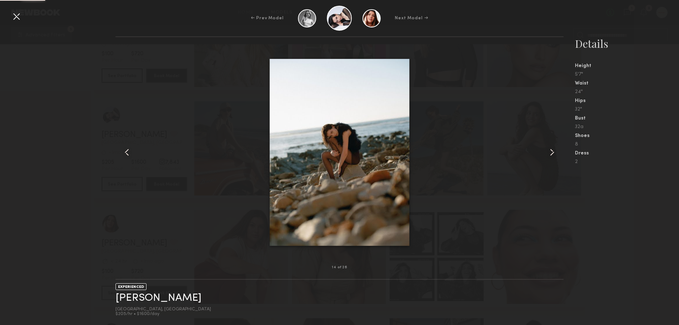
click at [555, 159] on div at bounding box center [555, 151] width 18 height 207
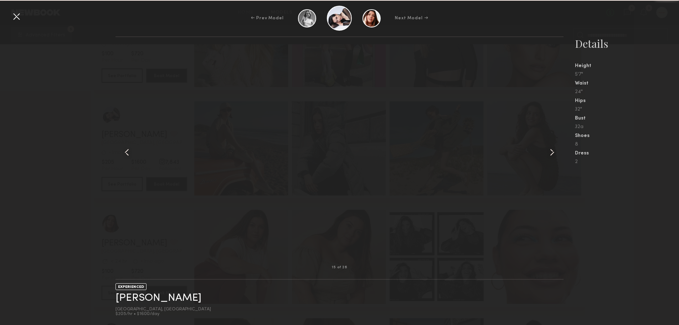
click at [555, 159] on div at bounding box center [555, 151] width 18 height 207
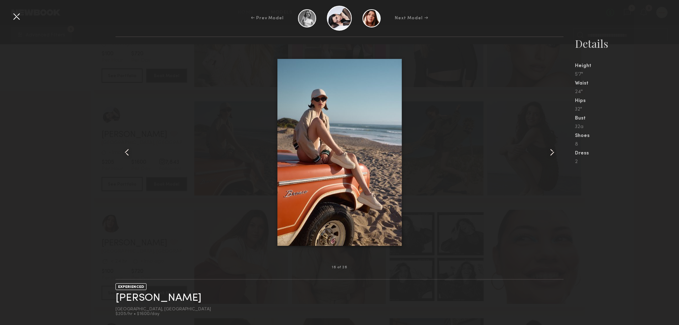
click at [555, 159] on div at bounding box center [555, 151] width 18 height 207
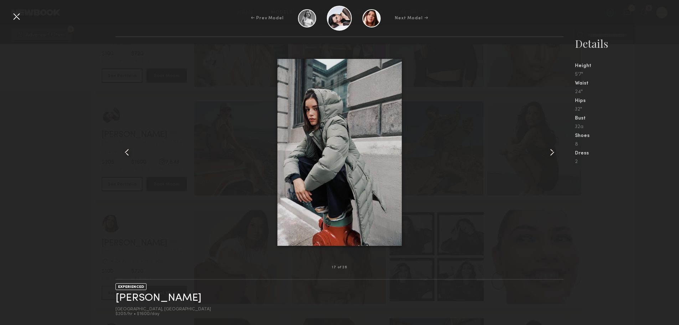
click at [555, 159] on div at bounding box center [555, 151] width 18 height 207
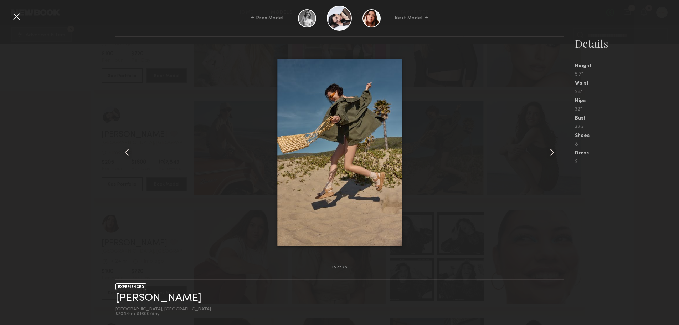
click at [555, 159] on div at bounding box center [555, 151] width 18 height 207
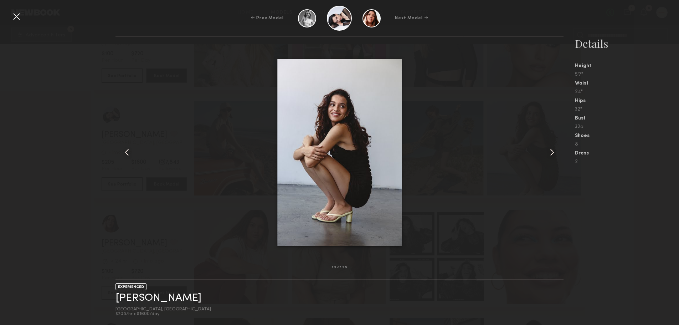
click at [555, 159] on div at bounding box center [555, 151] width 18 height 207
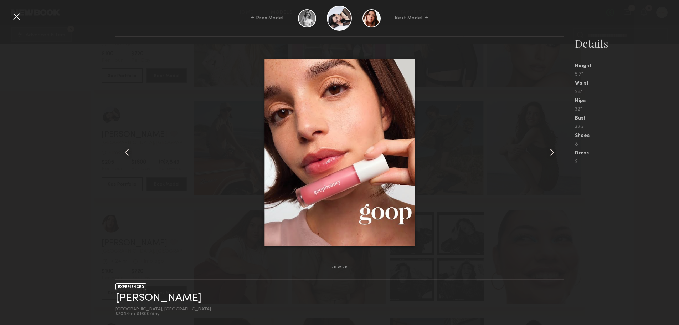
click at [555, 159] on div at bounding box center [555, 151] width 18 height 207
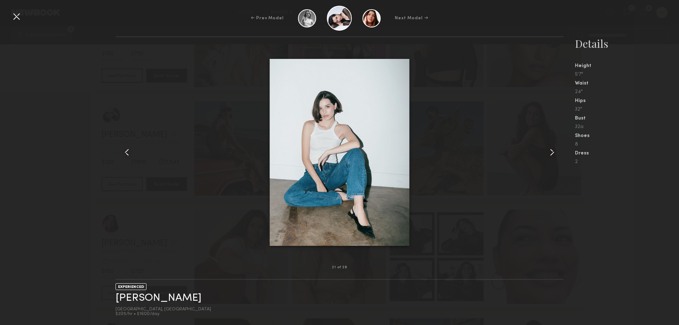
click at [555, 159] on div at bounding box center [555, 151] width 18 height 207
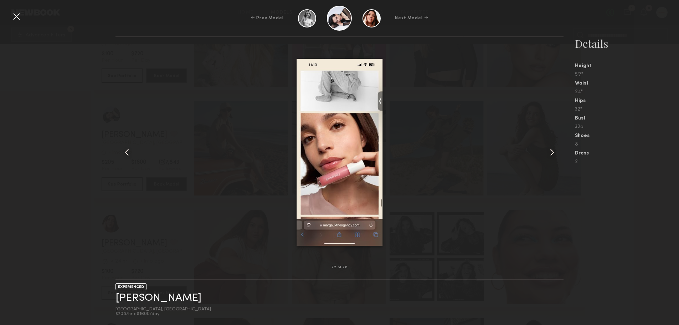
click at [555, 159] on div at bounding box center [555, 151] width 18 height 207
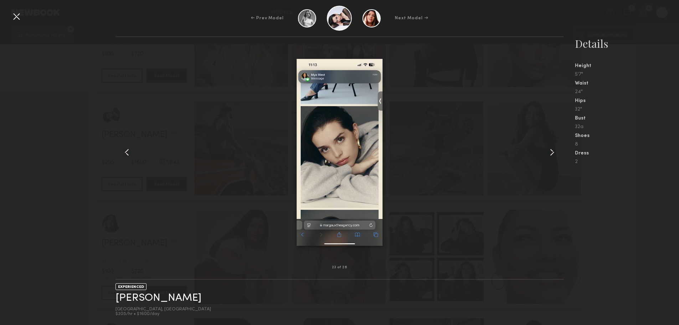
click at [555, 159] on div at bounding box center [555, 151] width 18 height 207
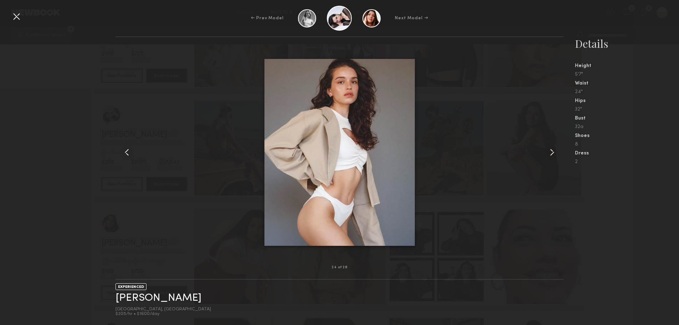
click at [555, 159] on div at bounding box center [555, 151] width 18 height 207
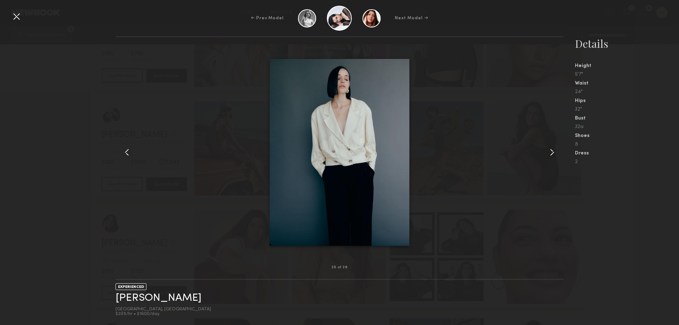
click at [555, 159] on div at bounding box center [555, 151] width 18 height 207
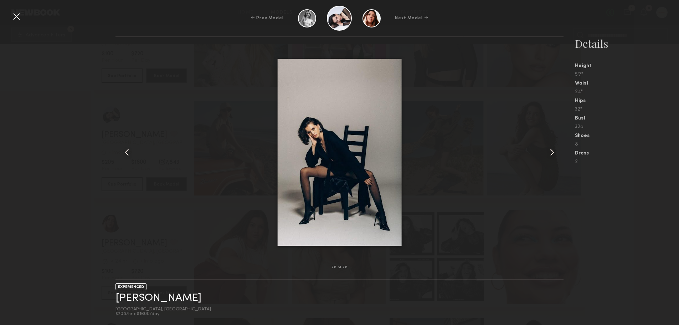
click at [555, 159] on div at bounding box center [555, 151] width 18 height 207
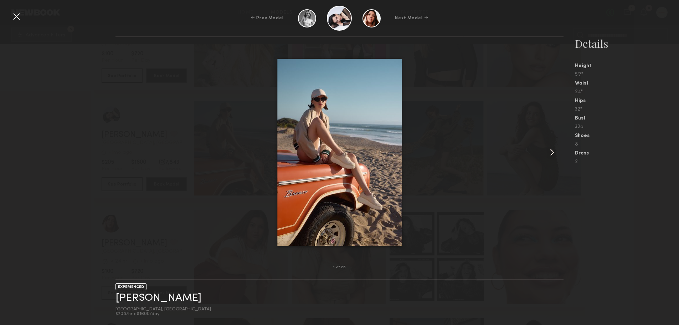
click at [555, 159] on div at bounding box center [555, 151] width 18 height 207
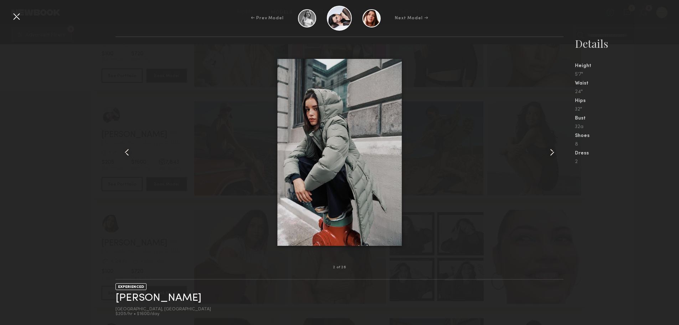
click at [555, 159] on div at bounding box center [555, 151] width 18 height 207
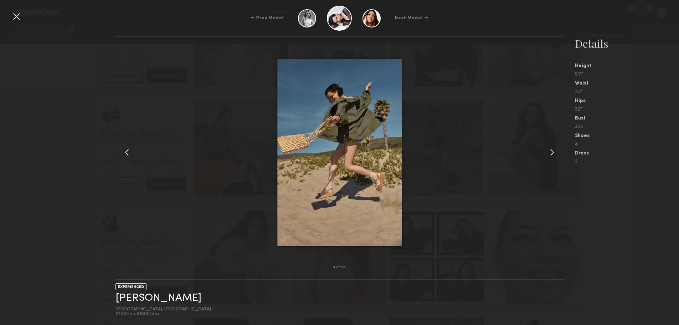
click at [555, 159] on div at bounding box center [555, 151] width 18 height 207
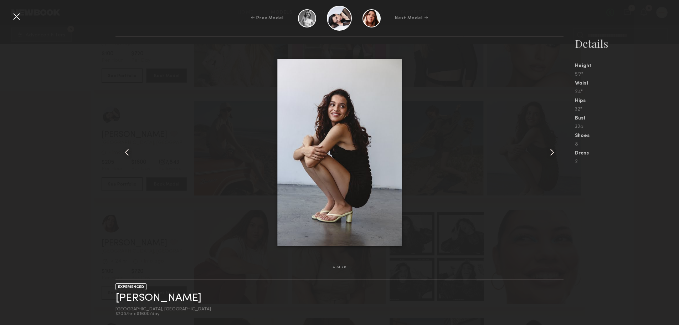
click at [555, 159] on div at bounding box center [555, 151] width 18 height 207
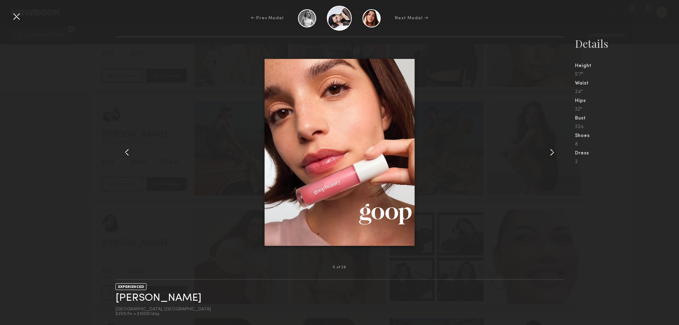
click at [555, 159] on div at bounding box center [555, 151] width 18 height 207
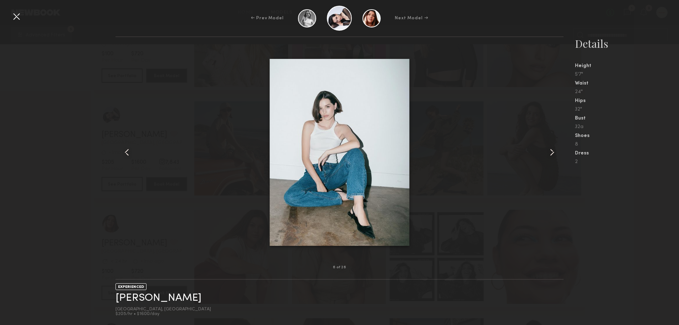
click at [21, 21] on div at bounding box center [16, 16] width 11 height 11
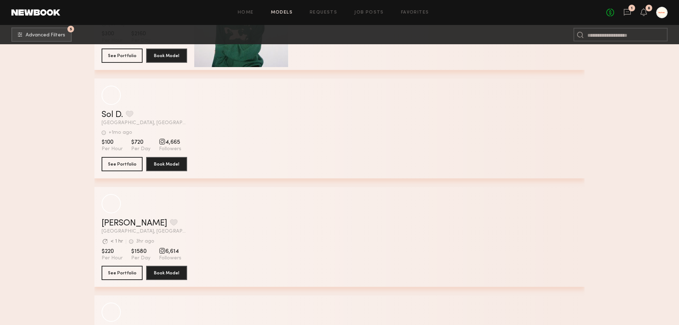
scroll to position [18970, 0]
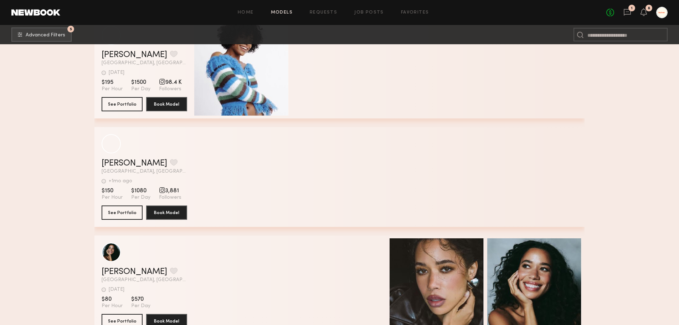
scroll to position [19647, 0]
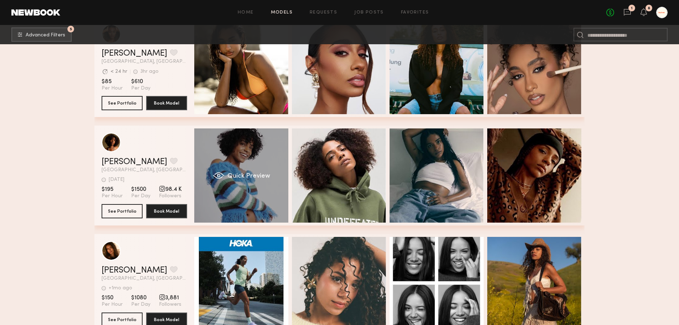
click at [277, 212] on div "Quick Preview" at bounding box center [241, 175] width 94 height 94
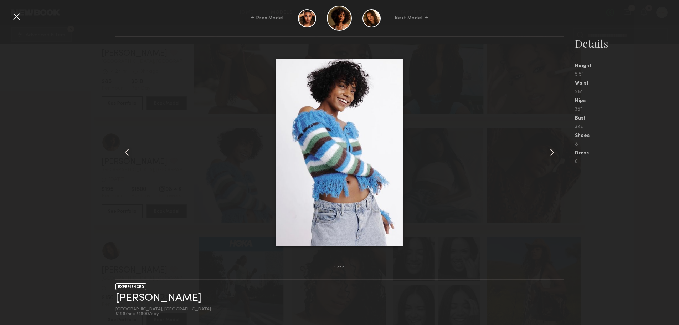
click at [553, 152] on common-icon at bounding box center [551, 151] width 11 height 11
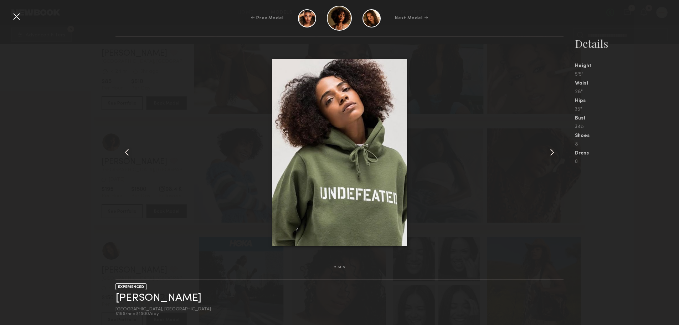
click at [553, 152] on common-icon at bounding box center [551, 151] width 11 height 11
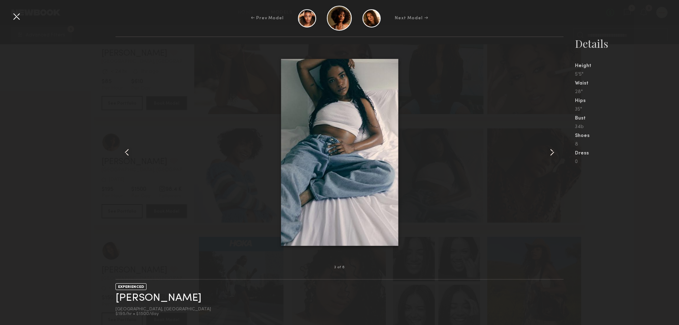
click at [553, 152] on common-icon at bounding box center [551, 151] width 11 height 11
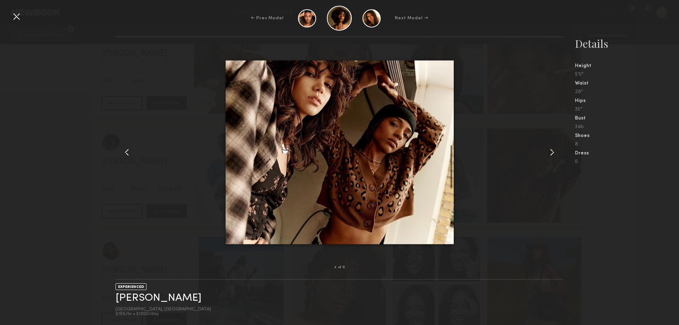
click at [553, 152] on common-icon at bounding box center [551, 151] width 11 height 11
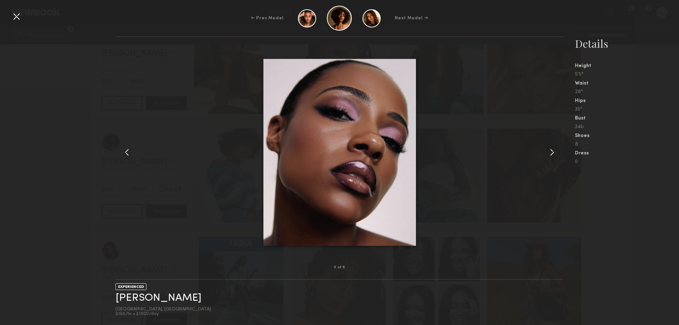
click at [553, 152] on common-icon at bounding box center [551, 151] width 11 height 11
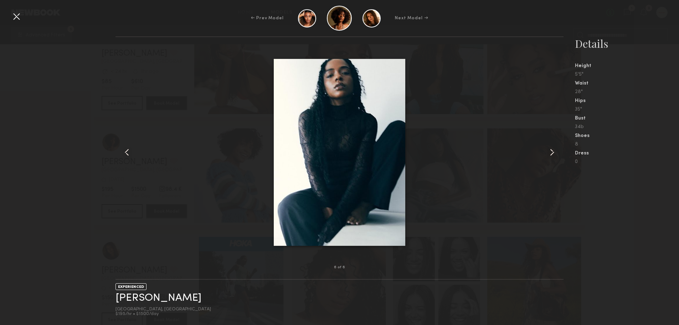
click at [552, 152] on common-icon at bounding box center [551, 151] width 11 height 11
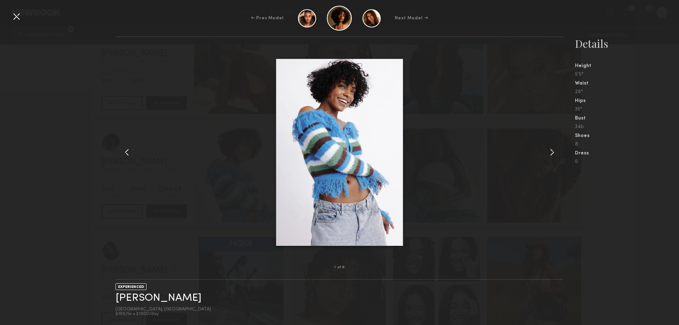
click at [552, 152] on common-icon at bounding box center [551, 151] width 11 height 11
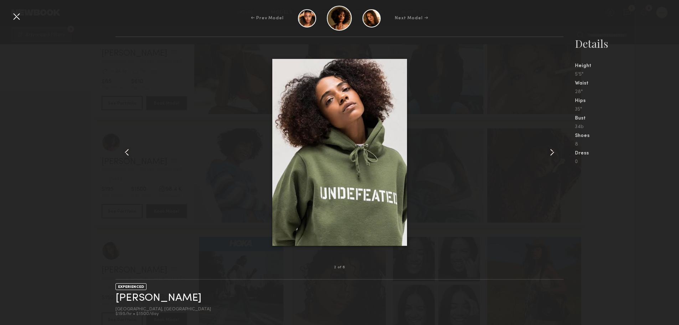
click at [14, 14] on div at bounding box center [16, 16] width 11 height 11
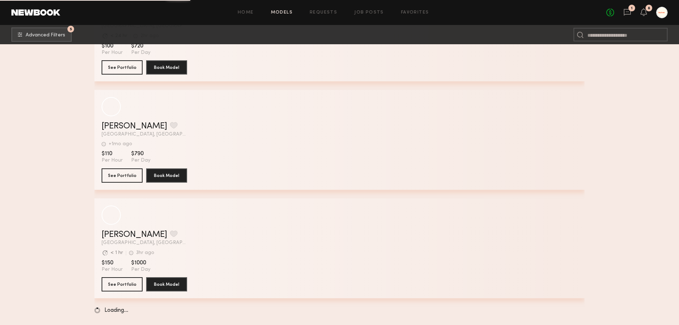
scroll to position [21853, 0]
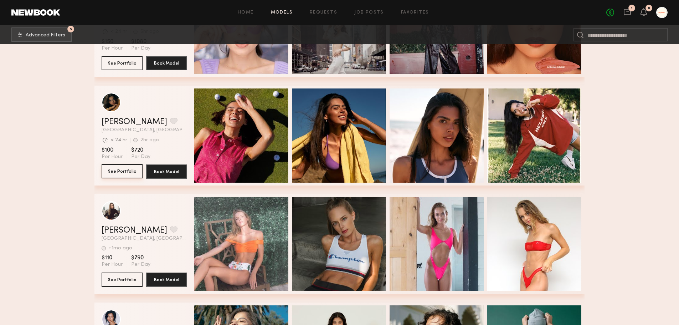
click at [115, 171] on button "See Portfolio" at bounding box center [122, 171] width 41 height 14
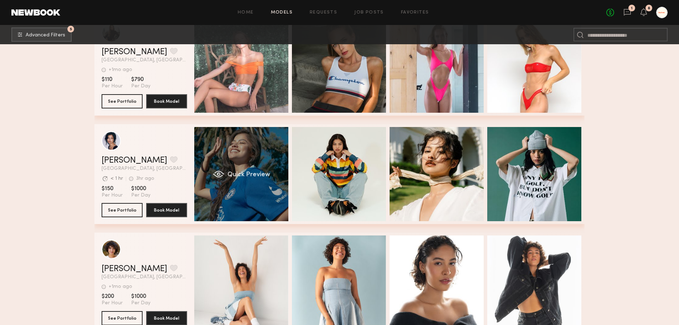
click at [238, 198] on div "Quick Preview" at bounding box center [241, 174] width 94 height 94
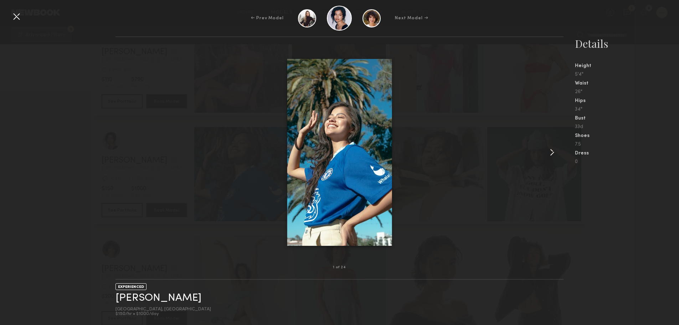
click at [557, 151] on common-icon at bounding box center [551, 151] width 11 height 11
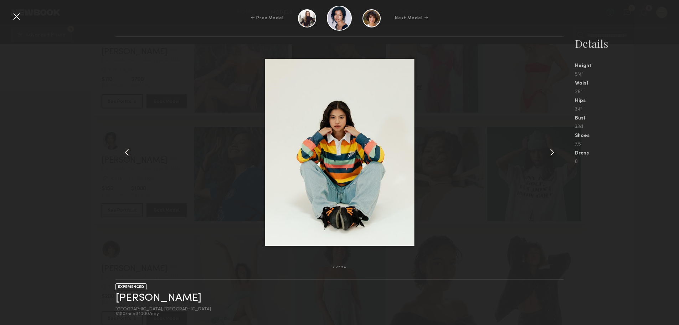
click at [557, 151] on common-icon at bounding box center [551, 151] width 11 height 11
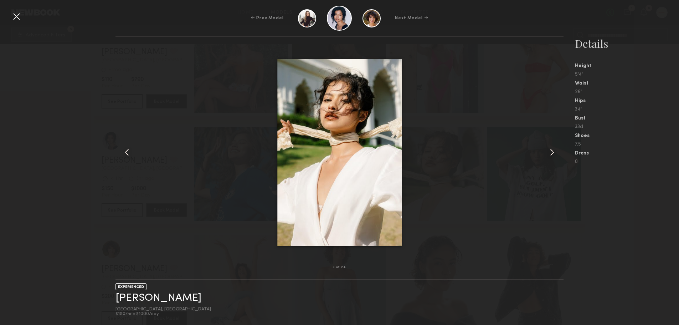
click at [557, 151] on common-icon at bounding box center [551, 151] width 11 height 11
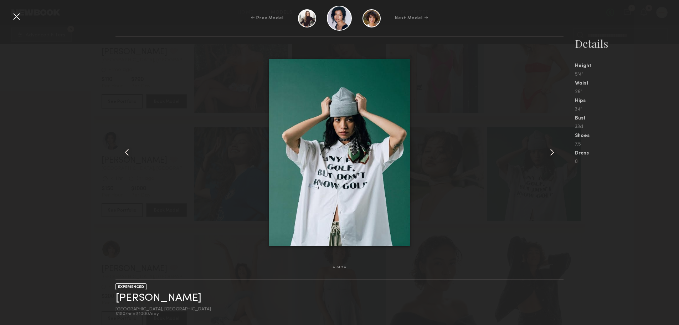
click at [557, 151] on common-icon at bounding box center [551, 151] width 11 height 11
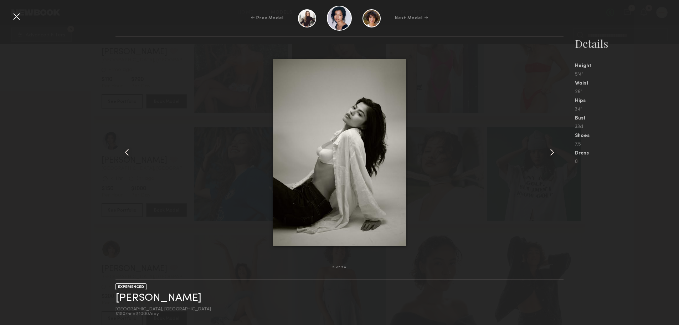
click at [557, 151] on common-icon at bounding box center [551, 151] width 11 height 11
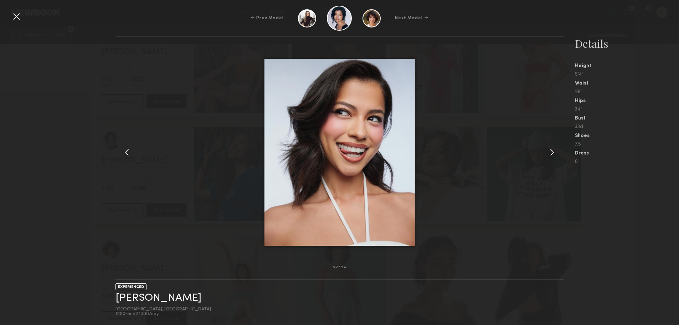
click at [557, 151] on common-icon at bounding box center [551, 151] width 11 height 11
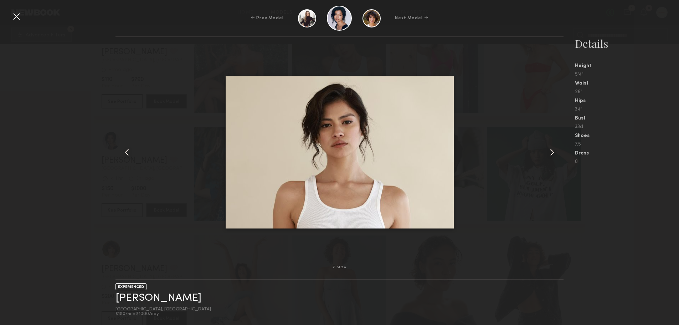
click at [557, 151] on common-icon at bounding box center [551, 151] width 11 height 11
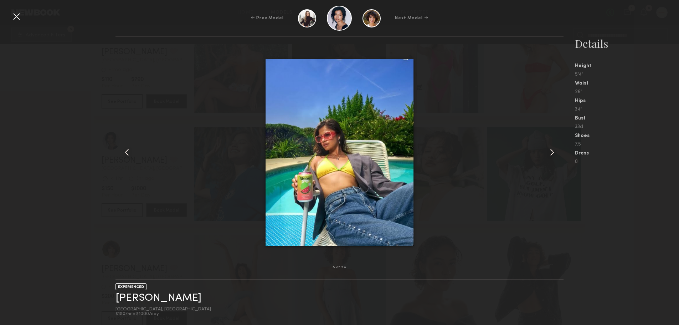
click at [557, 151] on common-icon at bounding box center [551, 151] width 11 height 11
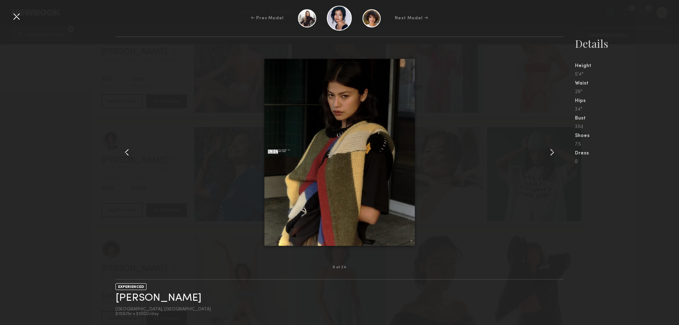
click at [557, 151] on common-icon at bounding box center [551, 151] width 11 height 11
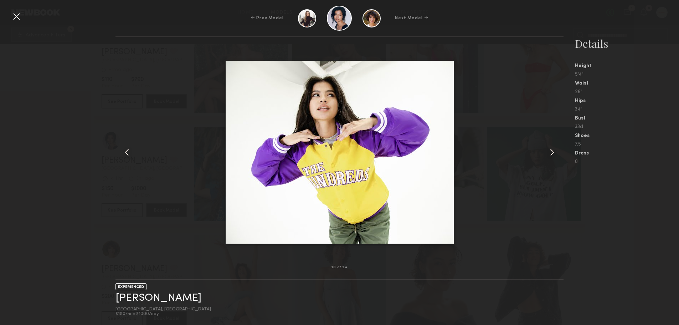
click at [557, 151] on common-icon at bounding box center [551, 151] width 11 height 11
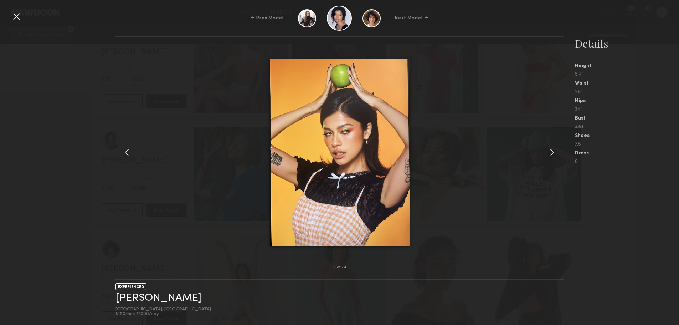
click at [557, 151] on common-icon at bounding box center [551, 151] width 11 height 11
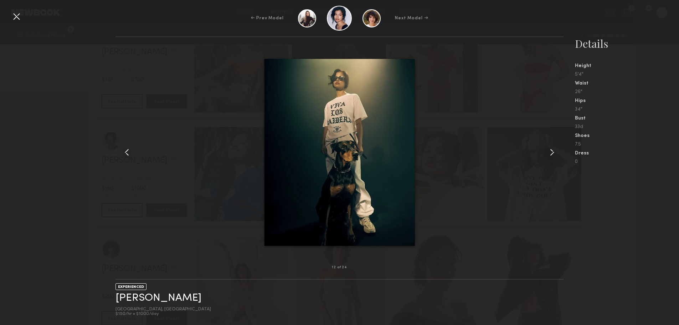
click at [557, 151] on common-icon at bounding box center [551, 151] width 11 height 11
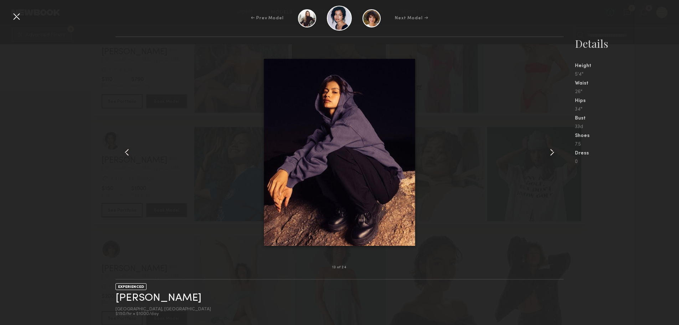
click at [557, 151] on common-icon at bounding box center [551, 151] width 11 height 11
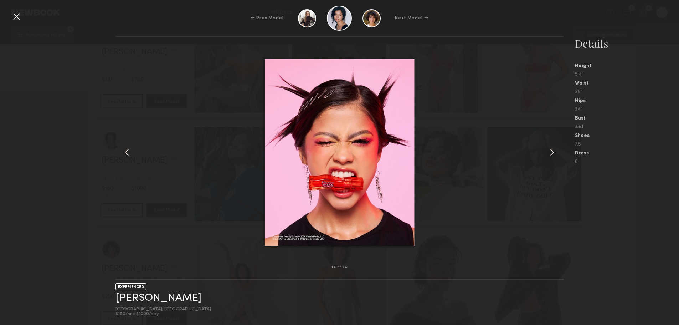
click at [557, 151] on common-icon at bounding box center [551, 151] width 11 height 11
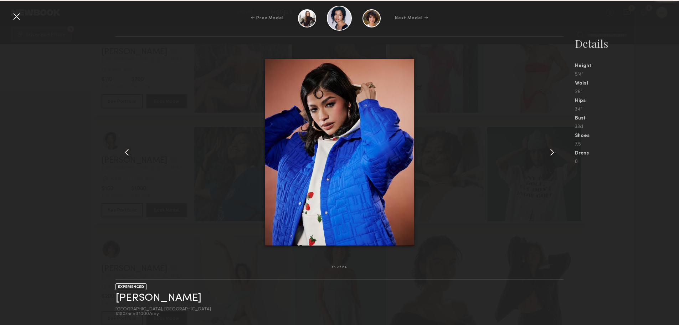
click at [557, 151] on common-icon at bounding box center [551, 151] width 11 height 11
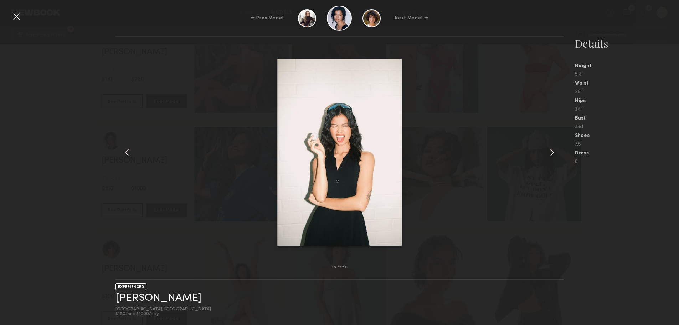
click at [557, 151] on common-icon at bounding box center [551, 151] width 11 height 11
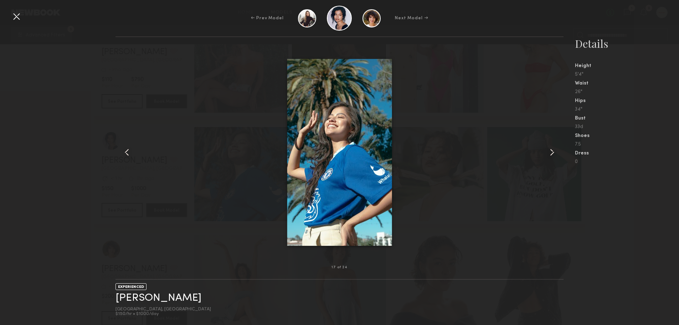
click at [557, 151] on common-icon at bounding box center [551, 151] width 11 height 11
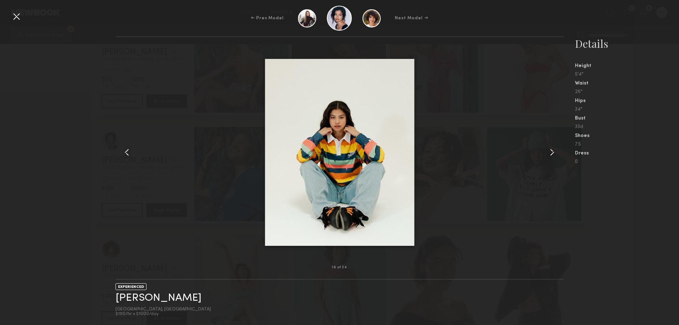
click at [19, 11] on div at bounding box center [16, 16] width 11 height 11
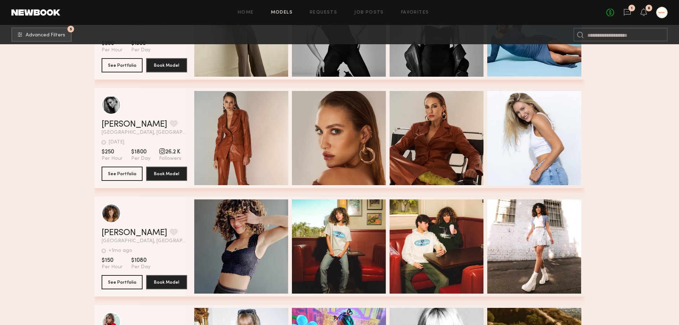
scroll to position [22458, 0]
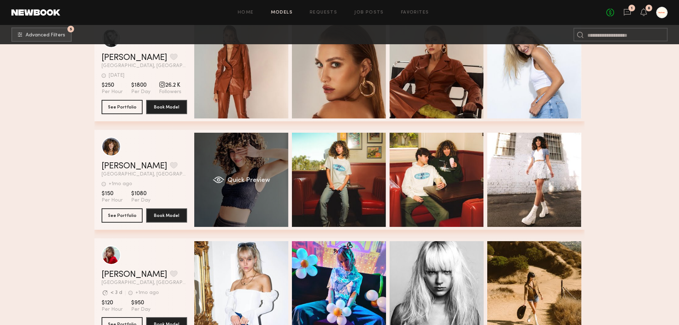
click at [213, 192] on div "Quick Preview" at bounding box center [241, 180] width 94 height 94
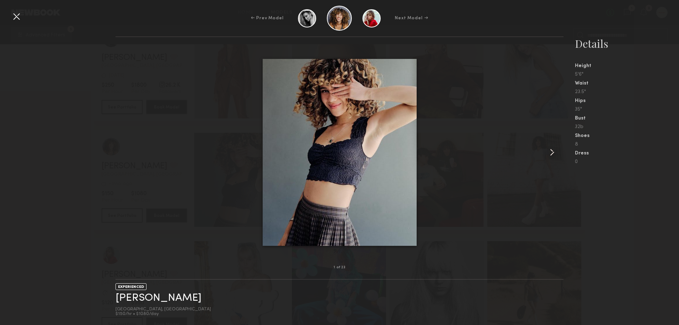
click at [548, 155] on common-icon at bounding box center [551, 151] width 11 height 11
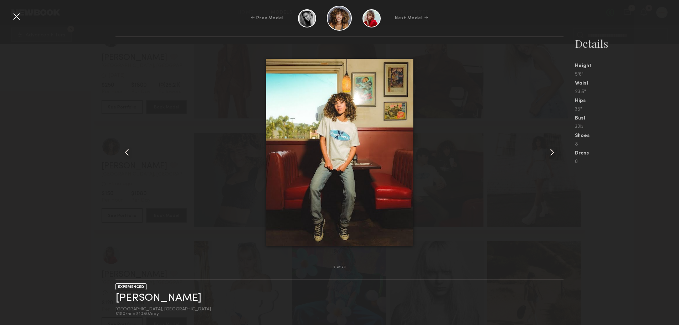
click at [548, 155] on common-icon at bounding box center [551, 151] width 11 height 11
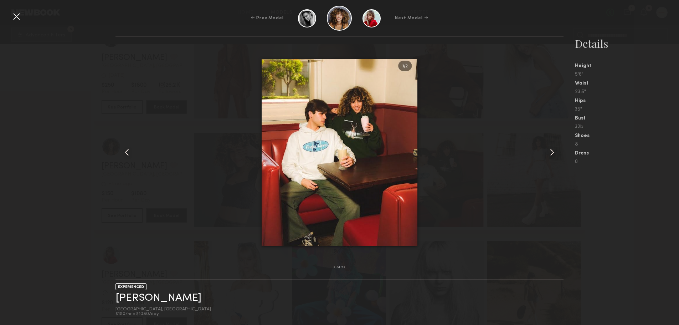
click at [548, 155] on common-icon at bounding box center [551, 151] width 11 height 11
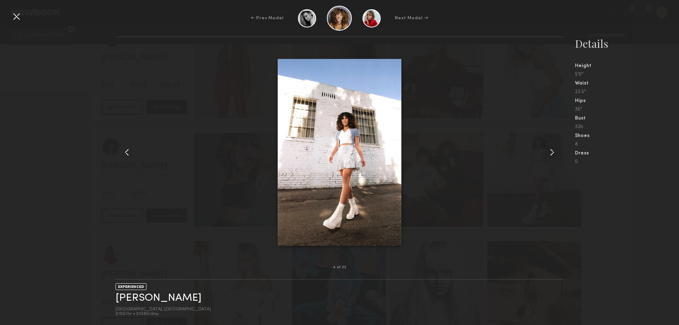
click at [548, 155] on common-icon at bounding box center [551, 151] width 11 height 11
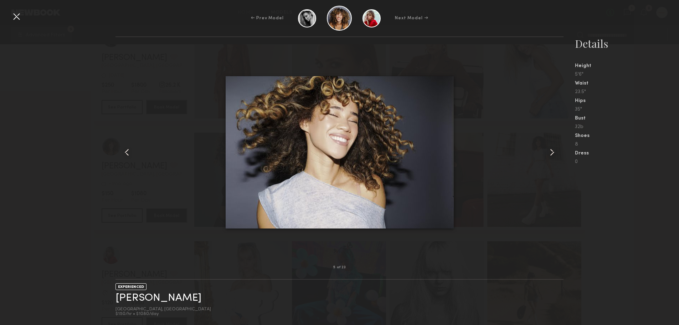
click at [548, 155] on common-icon at bounding box center [551, 151] width 11 height 11
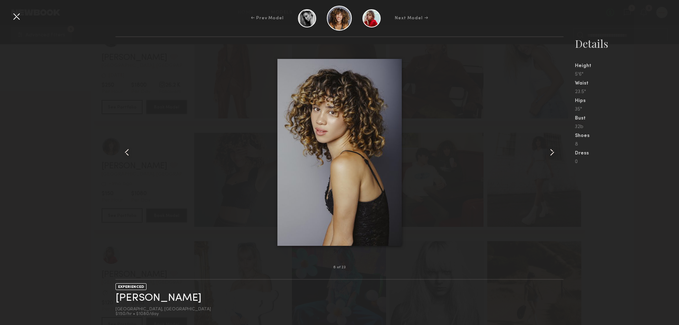
click at [548, 155] on common-icon at bounding box center [551, 151] width 11 height 11
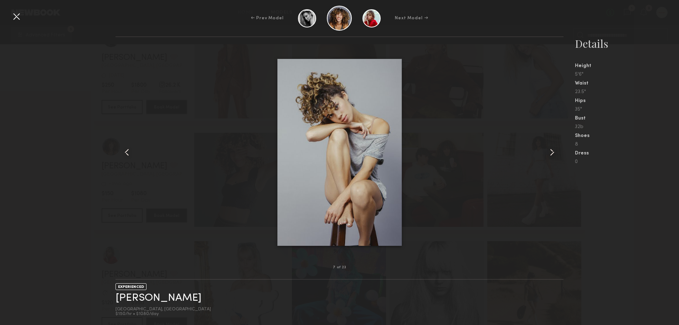
click at [548, 155] on common-icon at bounding box center [551, 151] width 11 height 11
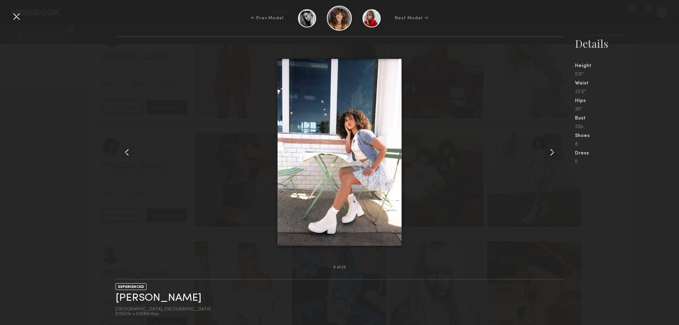
click at [14, 14] on div at bounding box center [16, 16] width 11 height 11
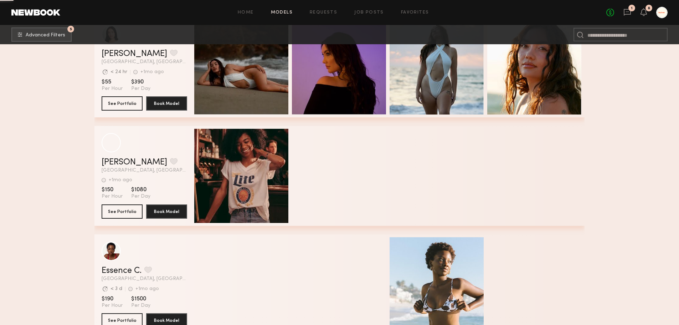
scroll to position [25521, 0]
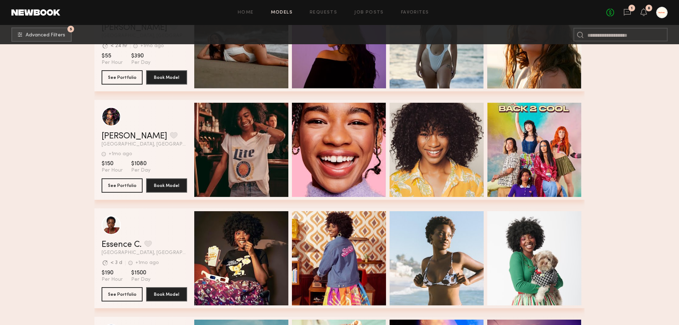
click at [335, 175] on div "Quick Preview" at bounding box center [339, 150] width 94 height 94
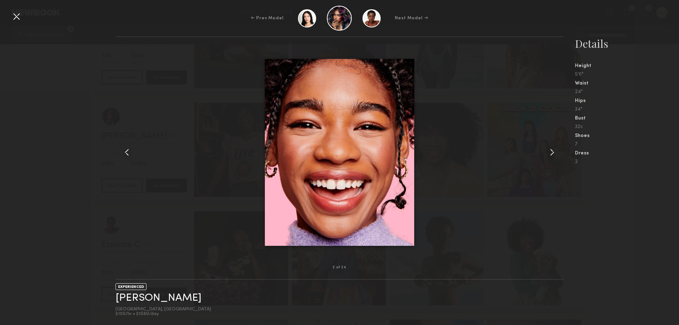
click at [552, 153] on common-icon at bounding box center [551, 151] width 11 height 11
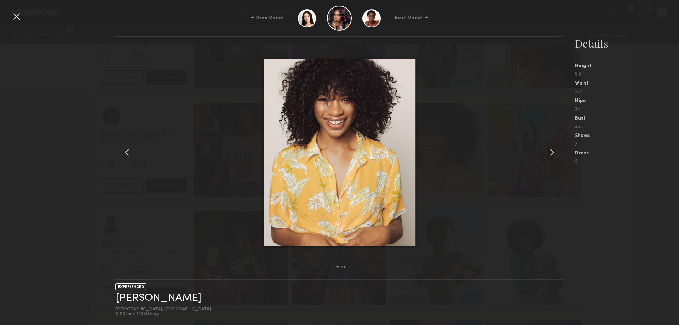
click at [552, 153] on common-icon at bounding box center [551, 151] width 11 height 11
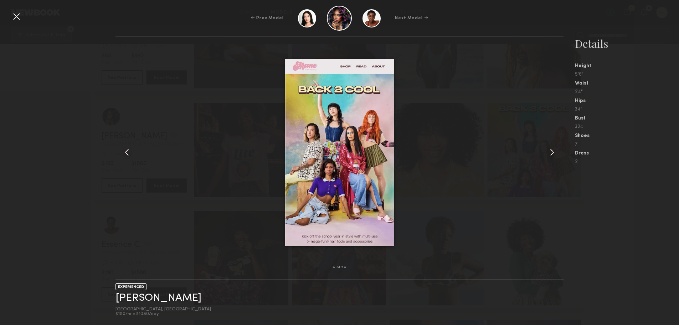
click at [552, 153] on common-icon at bounding box center [551, 151] width 11 height 11
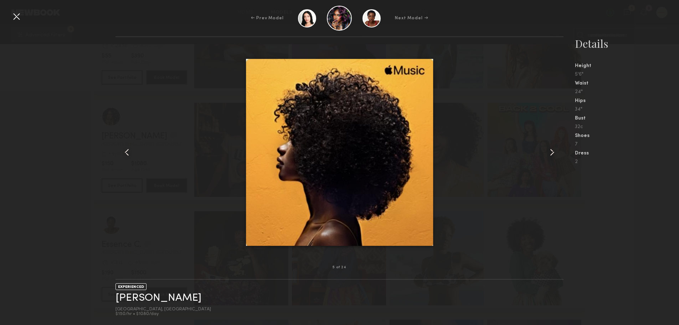
click at [126, 152] on common-icon at bounding box center [126, 151] width 11 height 11
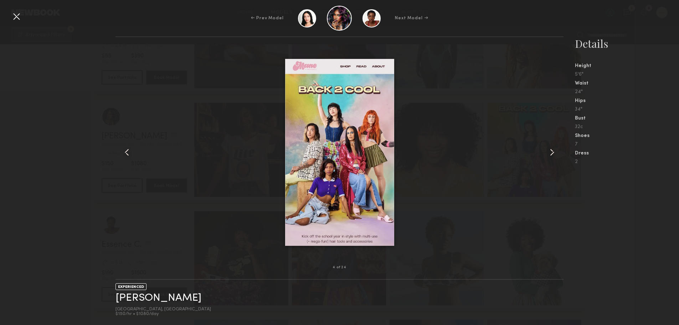
click at [550, 155] on common-icon at bounding box center [551, 151] width 11 height 11
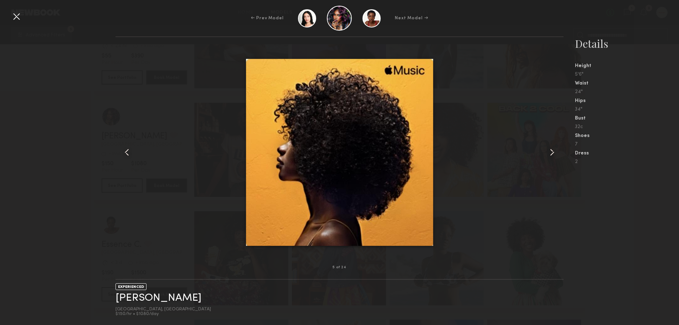
click at [550, 155] on common-icon at bounding box center [551, 151] width 11 height 11
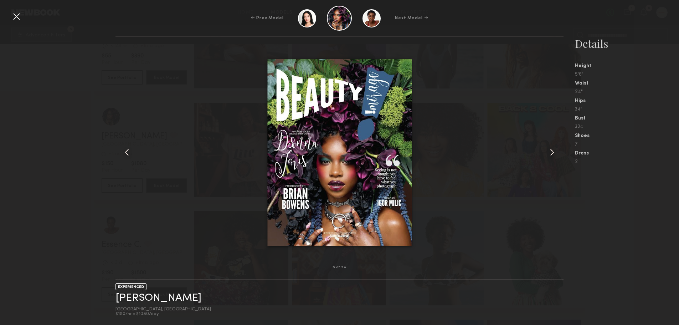
click at [550, 155] on common-icon at bounding box center [551, 151] width 11 height 11
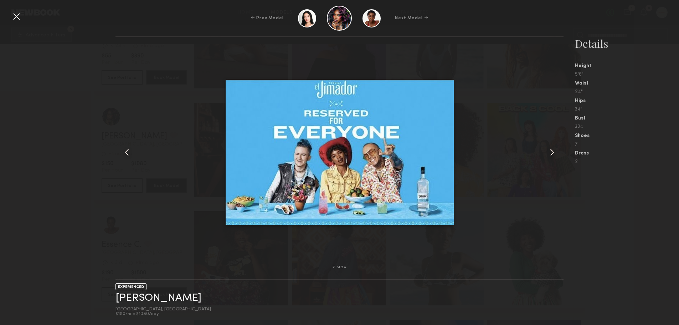
click at [550, 155] on common-icon at bounding box center [551, 151] width 11 height 11
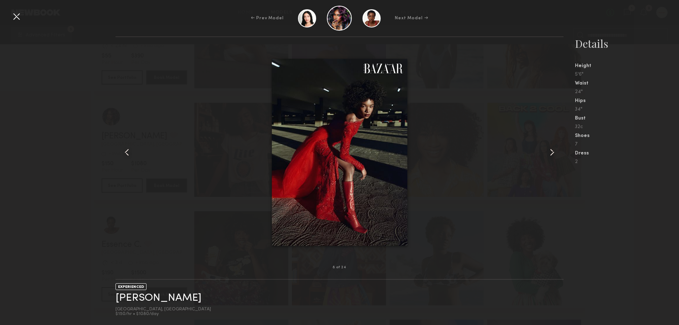
click at [550, 155] on common-icon at bounding box center [551, 151] width 11 height 11
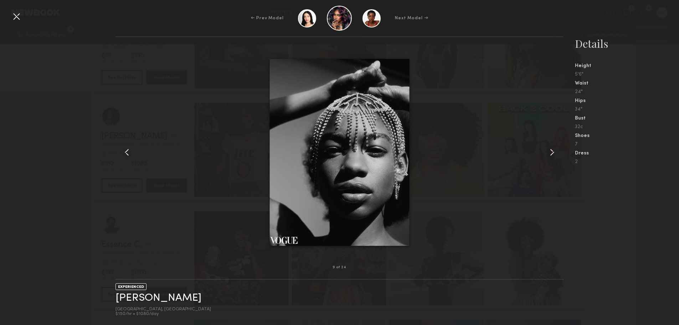
click at [550, 155] on common-icon at bounding box center [551, 151] width 11 height 11
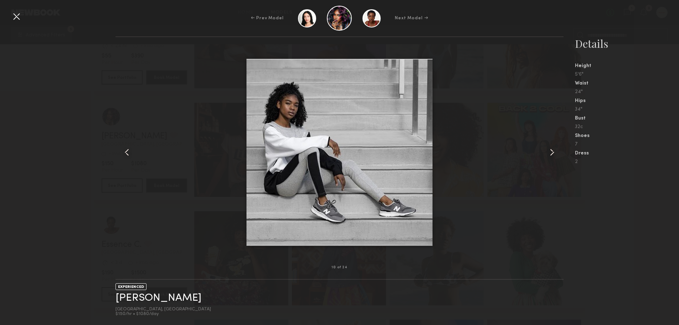
click at [550, 155] on common-icon at bounding box center [551, 151] width 11 height 11
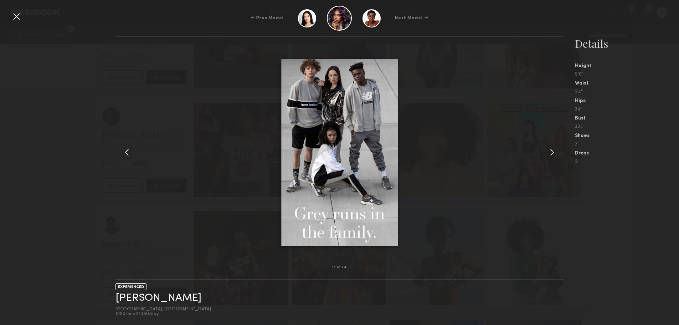
click at [550, 155] on common-icon at bounding box center [551, 151] width 11 height 11
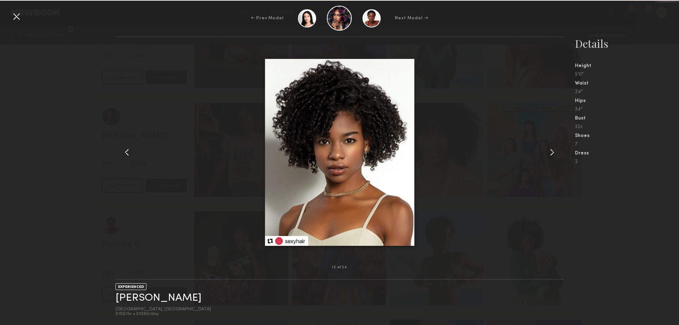
click at [550, 155] on common-icon at bounding box center [551, 151] width 11 height 11
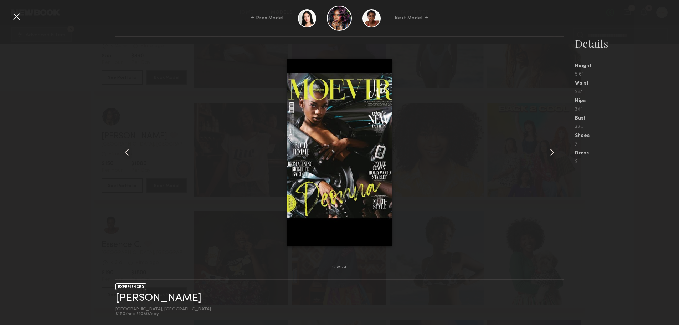
click at [550, 155] on common-icon at bounding box center [551, 151] width 11 height 11
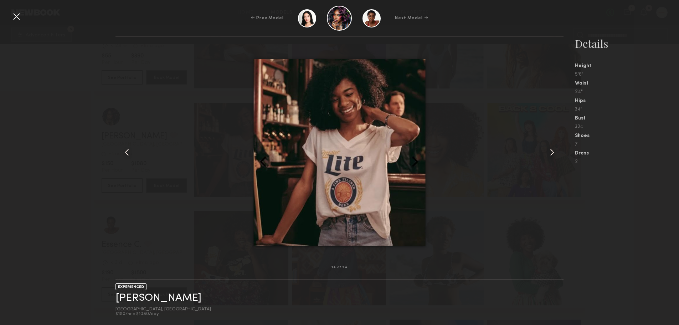
click at [21, 16] on div at bounding box center [16, 16] width 11 height 11
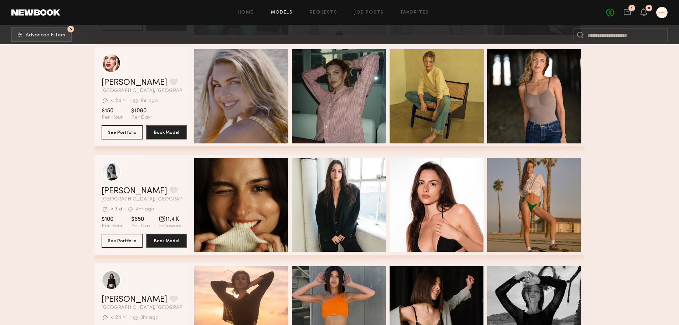
scroll to position [26875, 0]
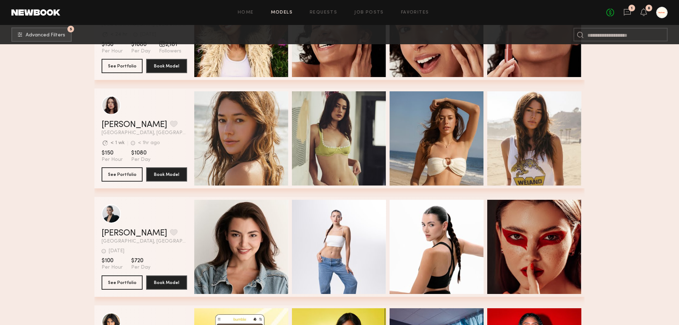
scroll to position [27481, 0]
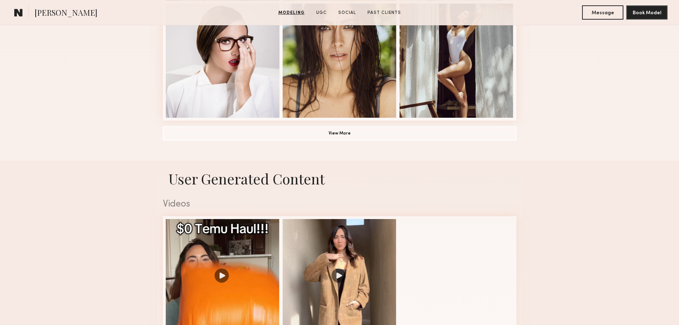
scroll to position [641, 0]
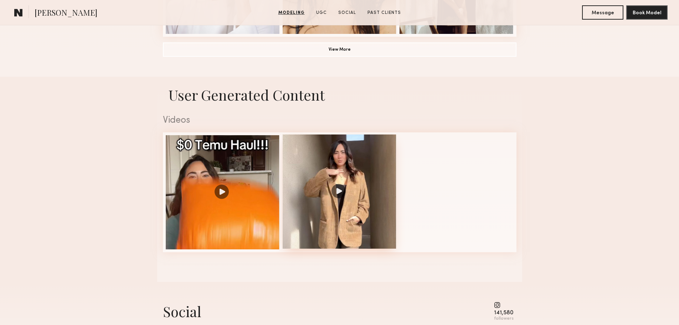
click at [319, 216] on div at bounding box center [340, 191] width 114 height 114
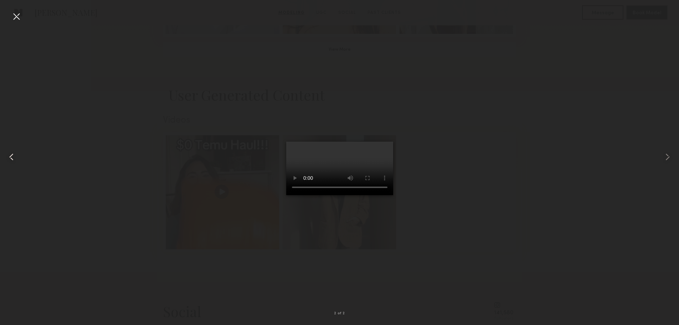
click at [13, 160] on common-icon at bounding box center [11, 156] width 11 height 11
click at [492, 250] on div at bounding box center [339, 156] width 679 height 290
click at [22, 20] on div at bounding box center [13, 156] width 27 height 290
click at [514, 220] on div at bounding box center [339, 156] width 679 height 290
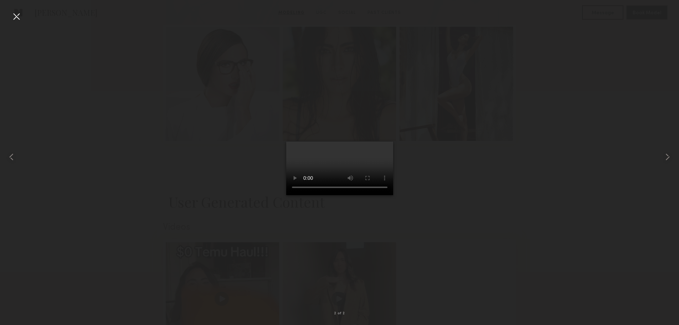
click at [29, 42] on div at bounding box center [339, 156] width 679 height 290
click at [20, 17] on div at bounding box center [16, 16] width 11 height 11
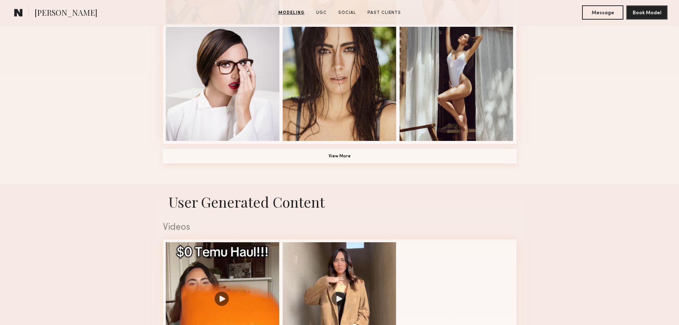
click at [364, 163] on button "View More" at bounding box center [339, 156] width 353 height 14
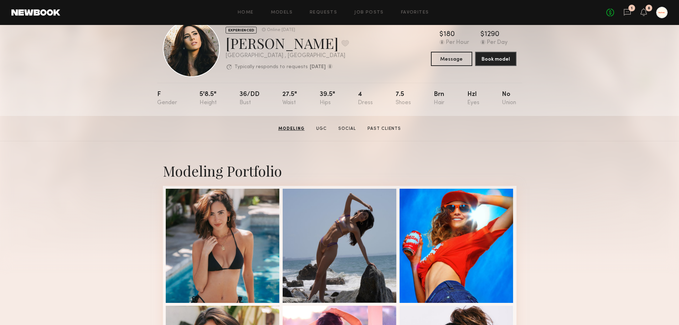
scroll to position [0, 0]
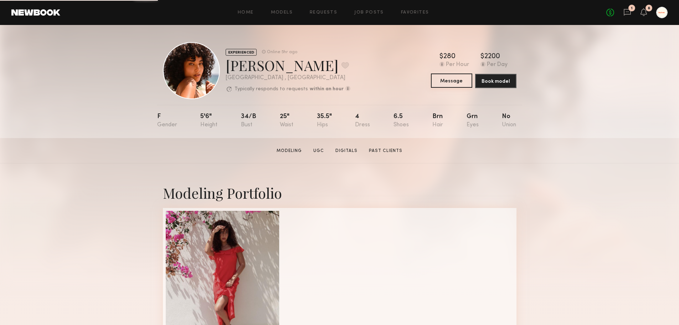
click at [449, 84] on button "Message" at bounding box center [451, 80] width 41 height 14
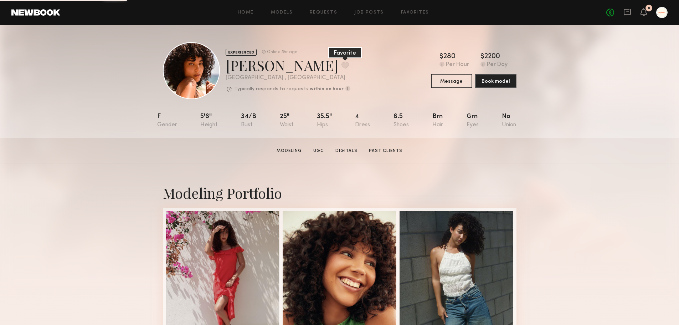
click at [341, 66] on button at bounding box center [344, 65] width 7 height 6
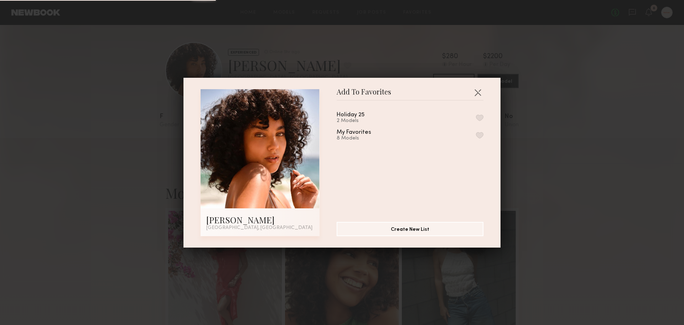
click at [476, 115] on button "button" at bounding box center [479, 117] width 7 height 6
click at [469, 91] on header "Add To Favorites" at bounding box center [410, 94] width 147 height 11
click at [473, 91] on button "button" at bounding box center [477, 92] width 11 height 11
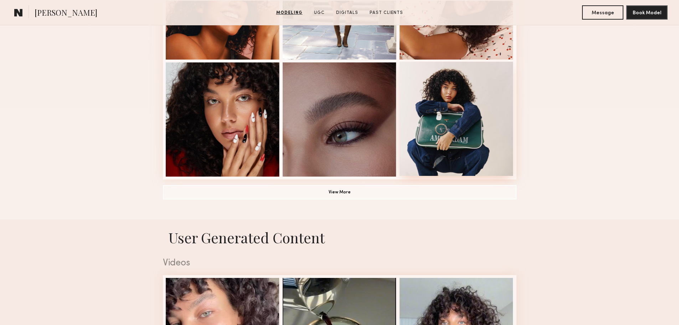
scroll to position [748, 0]
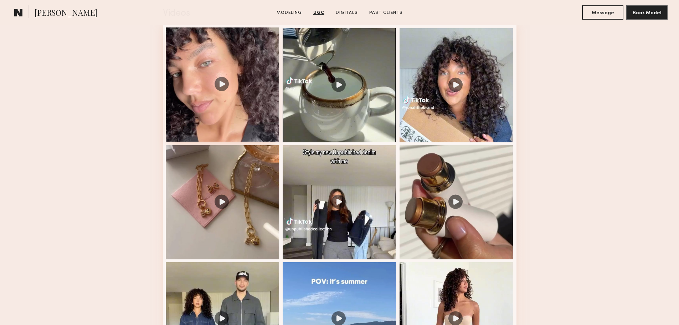
click at [270, 99] on div at bounding box center [223, 84] width 114 height 114
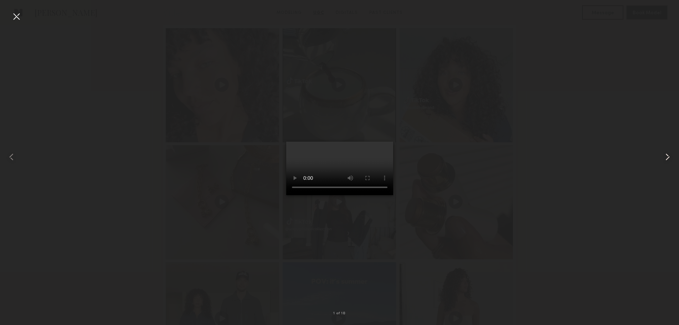
click at [670, 157] on common-icon at bounding box center [667, 156] width 11 height 11
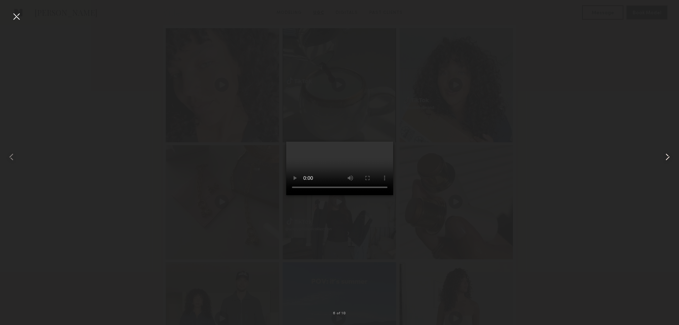
click at [670, 157] on common-icon at bounding box center [667, 156] width 11 height 11
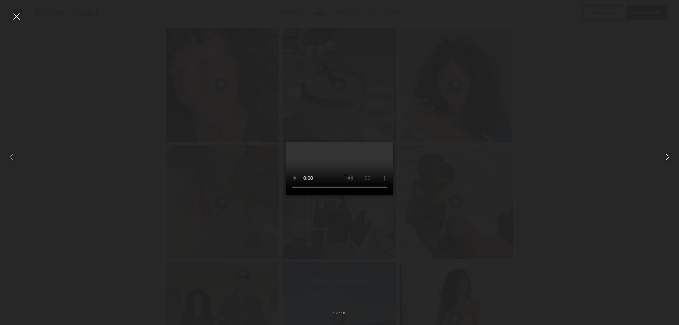
click at [670, 157] on common-icon at bounding box center [667, 156] width 11 height 11
click at [19, 14] on div at bounding box center [16, 16] width 11 height 11
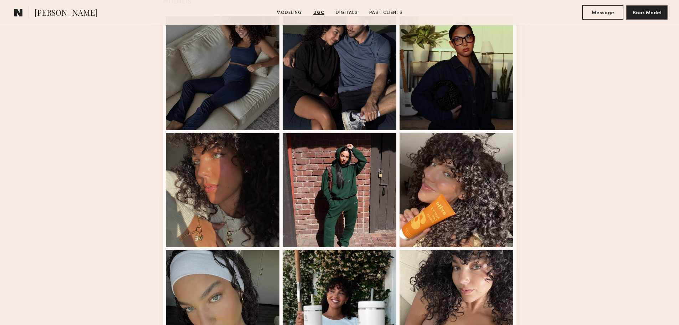
scroll to position [1283, 0]
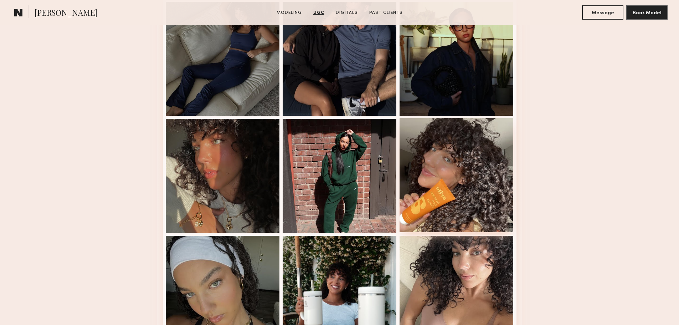
click at [482, 222] on div at bounding box center [456, 175] width 114 height 114
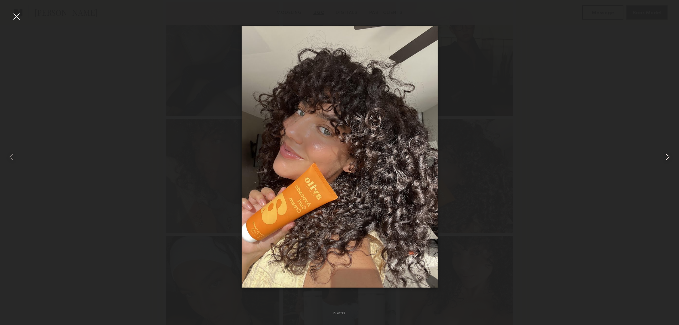
click at [664, 155] on common-icon at bounding box center [667, 156] width 11 height 11
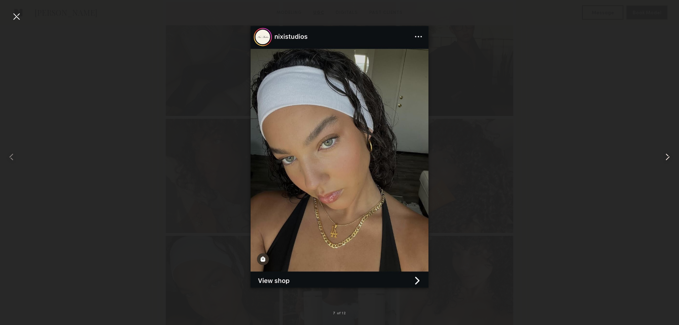
click at [664, 155] on common-icon at bounding box center [667, 156] width 11 height 11
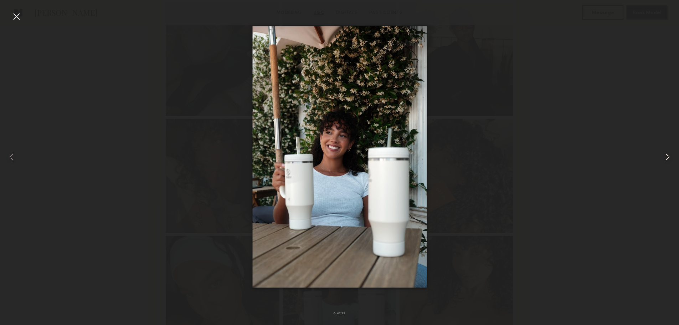
click at [664, 155] on common-icon at bounding box center [667, 156] width 11 height 11
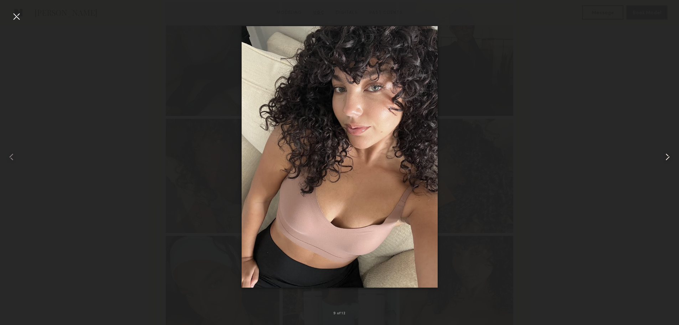
click at [664, 155] on common-icon at bounding box center [667, 156] width 11 height 11
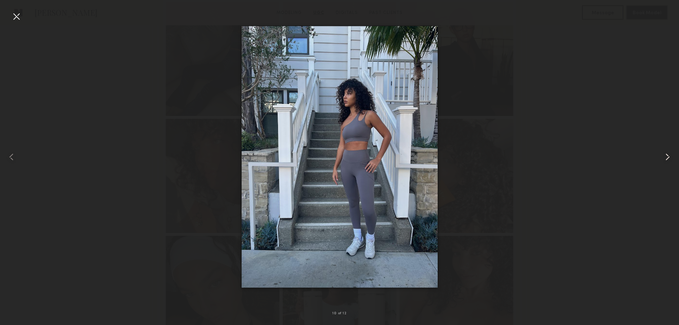
click at [664, 155] on common-icon at bounding box center [667, 156] width 11 height 11
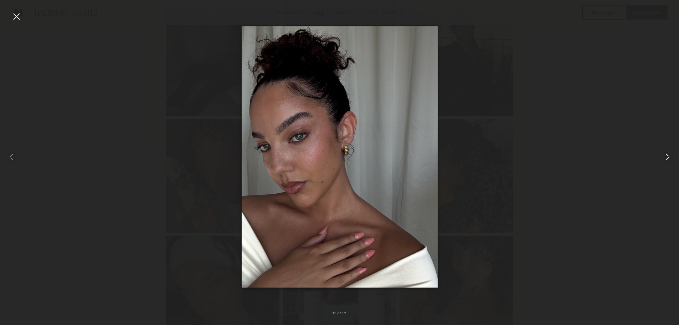
click at [664, 155] on common-icon at bounding box center [667, 156] width 11 height 11
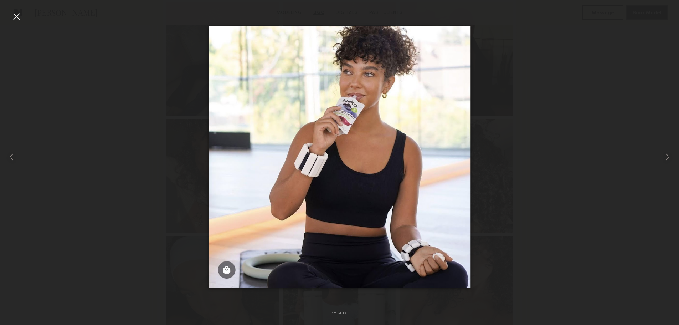
click at [19, 14] on div at bounding box center [16, 16] width 11 height 11
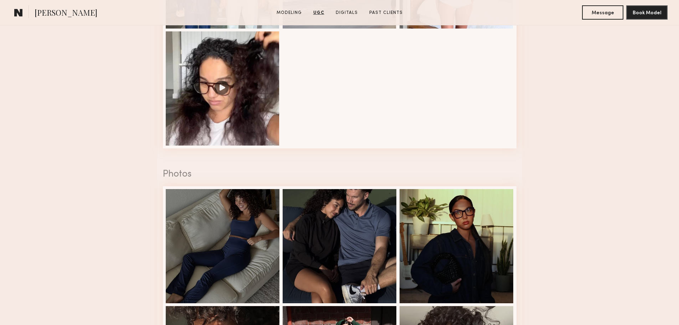
scroll to position [1033, 0]
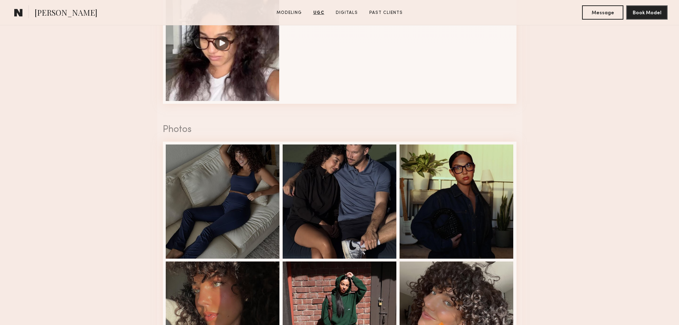
drag, startPoint x: 415, startPoint y: 215, endPoint x: 442, endPoint y: 321, distance: 109.6
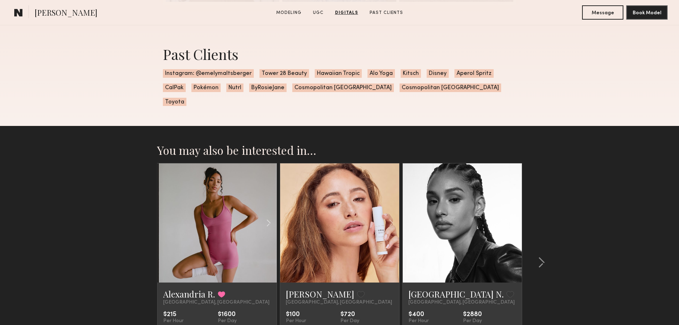
scroll to position [2128, 0]
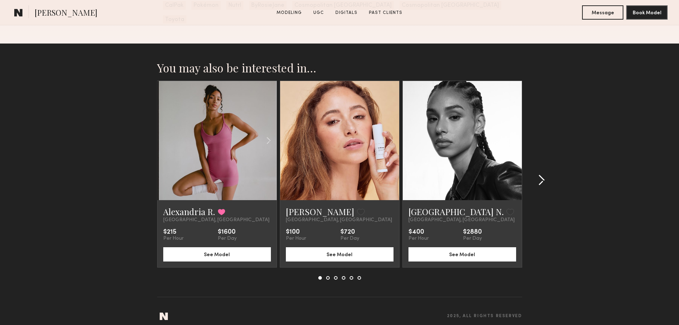
click at [537, 174] on button at bounding box center [538, 179] width 11 height 11
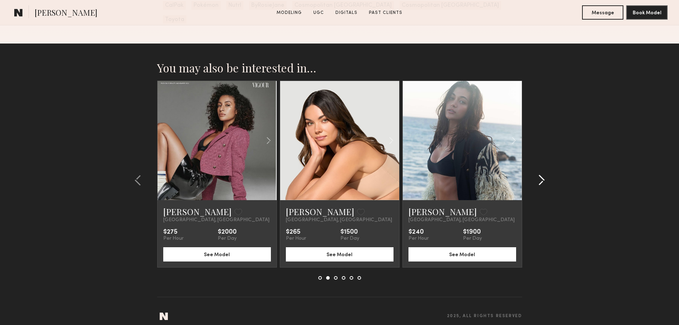
click at [538, 174] on common-icon at bounding box center [541, 179] width 7 height 11
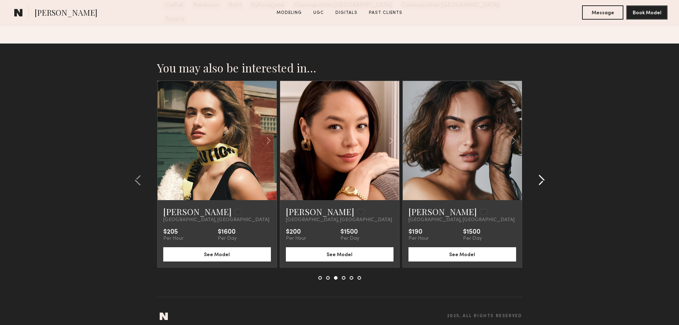
click at [538, 174] on common-icon at bounding box center [541, 179] width 7 height 11
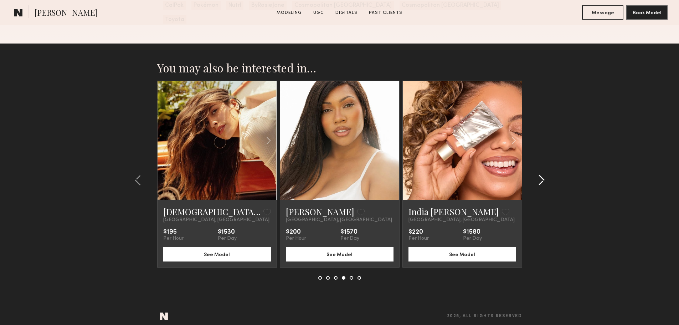
click at [538, 174] on common-icon at bounding box center [541, 179] width 7 height 11
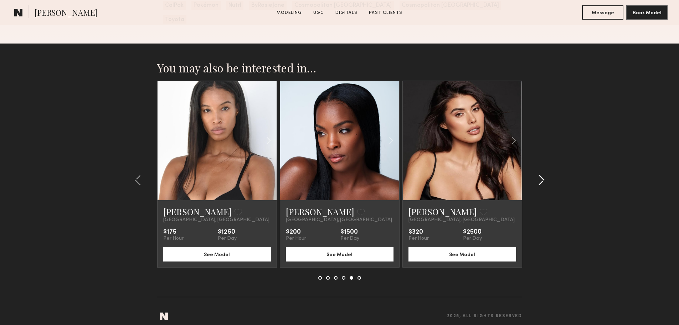
click at [538, 174] on common-icon at bounding box center [541, 179] width 7 height 11
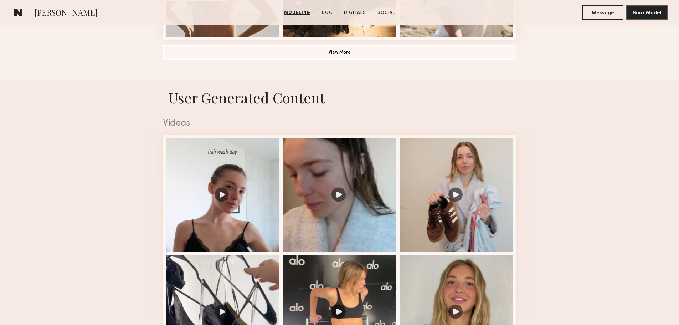
scroll to position [713, 0]
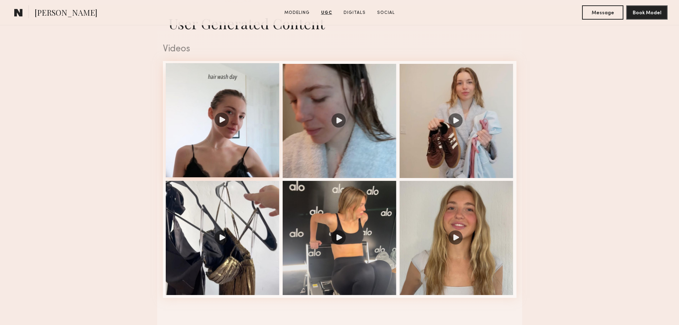
click at [245, 155] on div at bounding box center [223, 120] width 114 height 114
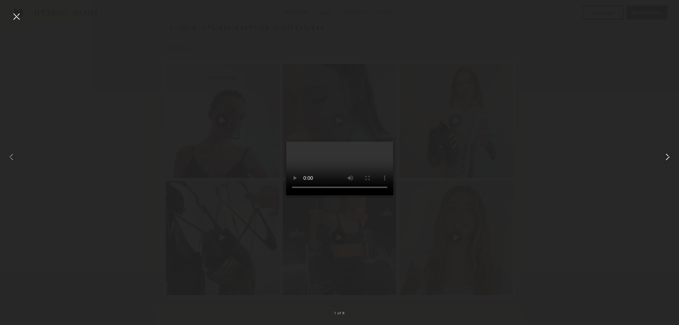
click at [663, 159] on common-icon at bounding box center [667, 156] width 11 height 11
click at [666, 161] on common-icon at bounding box center [667, 156] width 11 height 11
click at [547, 279] on div at bounding box center [339, 156] width 679 height 290
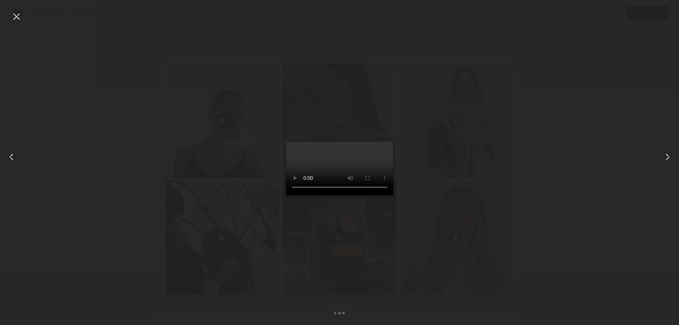
click at [668, 160] on common-icon at bounding box center [667, 156] width 11 height 11
click at [20, 17] on div at bounding box center [16, 16] width 11 height 11
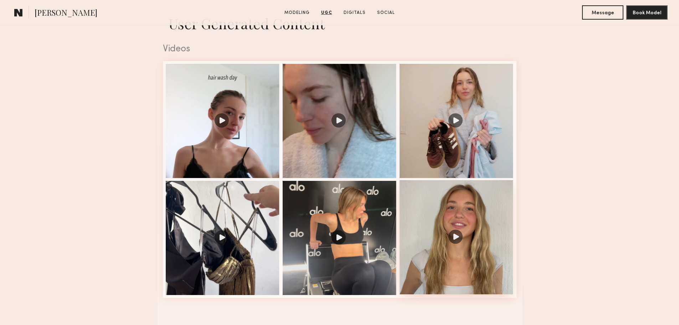
click at [478, 238] on div at bounding box center [456, 237] width 114 height 114
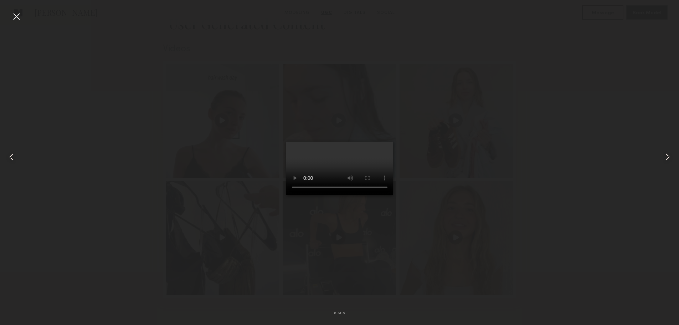
click at [574, 249] on div at bounding box center [339, 156] width 679 height 290
click at [17, 18] on div at bounding box center [16, 16] width 11 height 11
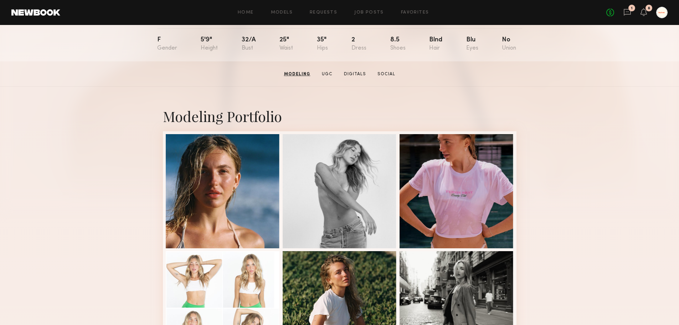
scroll to position [0, 0]
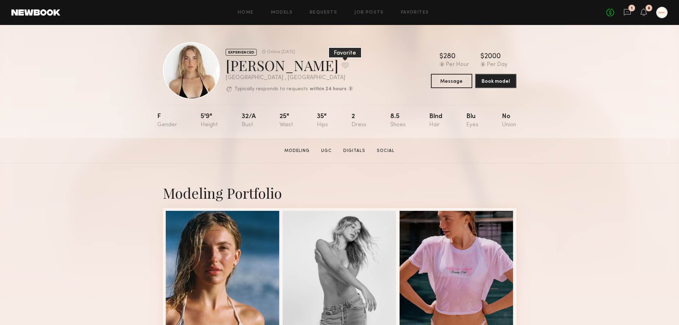
click at [341, 66] on button at bounding box center [344, 65] width 7 height 6
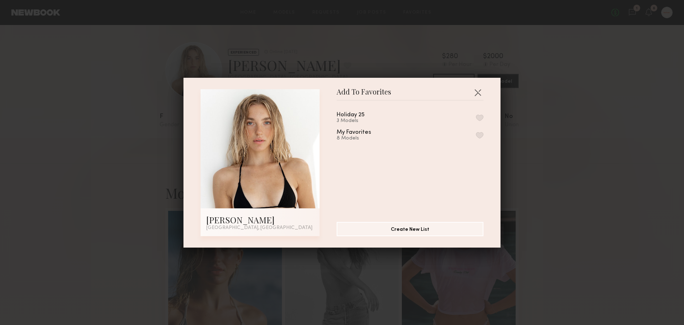
click at [476, 117] on button "button" at bounding box center [479, 117] width 7 height 6
click at [584, 121] on div "Add To Favorites [PERSON_NAME] [GEOGRAPHIC_DATA], [GEOGRAPHIC_DATA] Add To Favo…" at bounding box center [342, 162] width 684 height 325
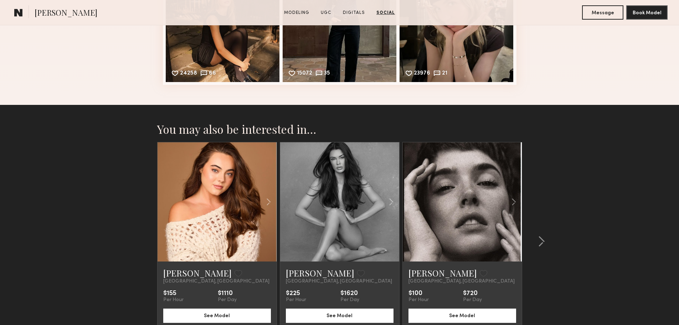
scroll to position [1592, 0]
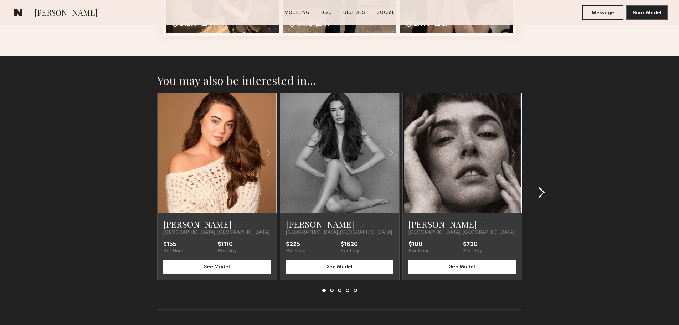
click at [539, 196] on common-icon at bounding box center [541, 192] width 7 height 11
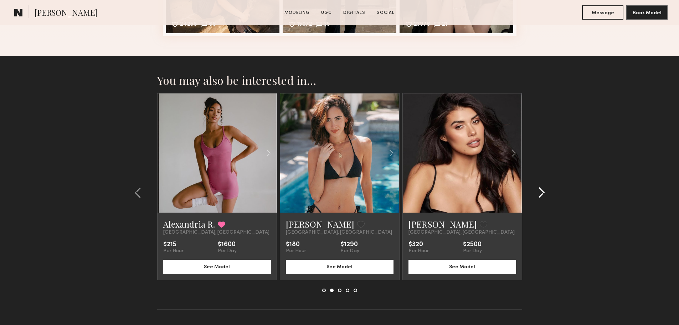
click at [539, 196] on common-icon at bounding box center [541, 192] width 7 height 11
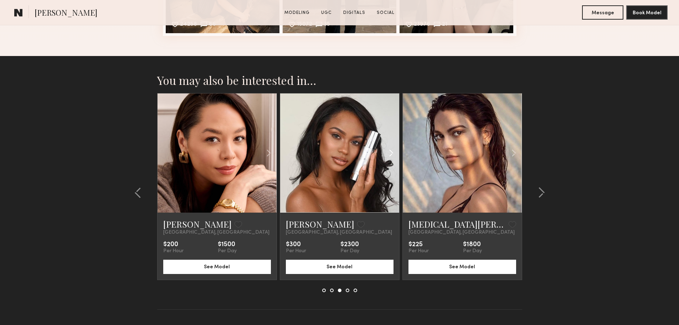
click at [392, 160] on common-icon at bounding box center [391, 153] width 10 height 14
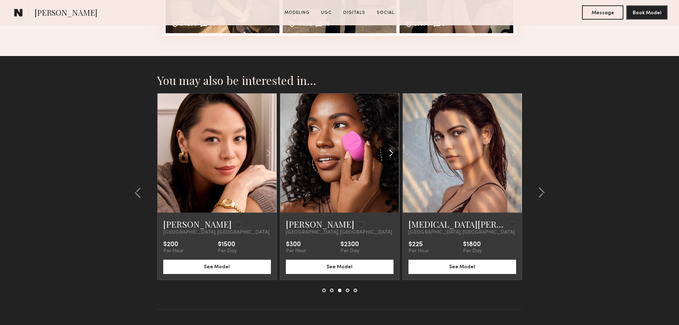
click at [392, 160] on common-icon at bounding box center [391, 153] width 10 height 14
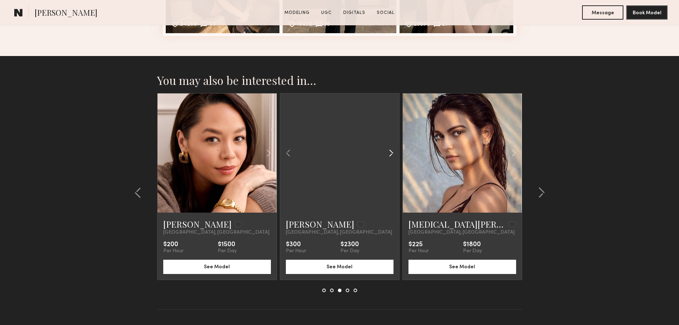
click at [392, 160] on common-icon at bounding box center [391, 153] width 10 height 14
click at [392, 161] on div at bounding box center [339, 152] width 119 height 119
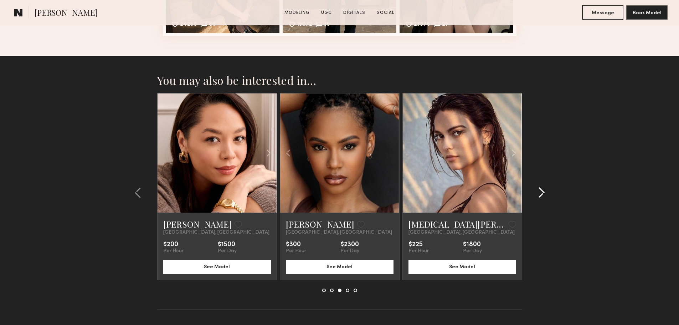
click at [546, 196] on div at bounding box center [539, 192] width 34 height 199
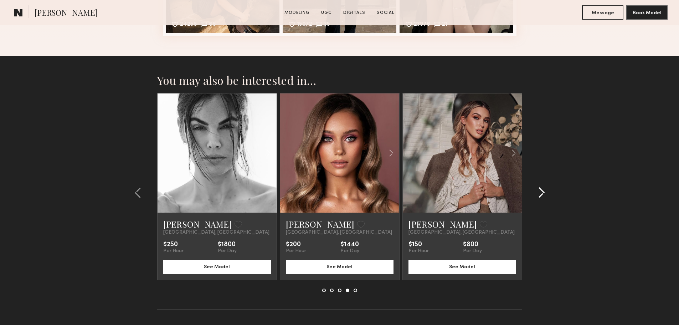
click at [547, 196] on div at bounding box center [539, 192] width 34 height 199
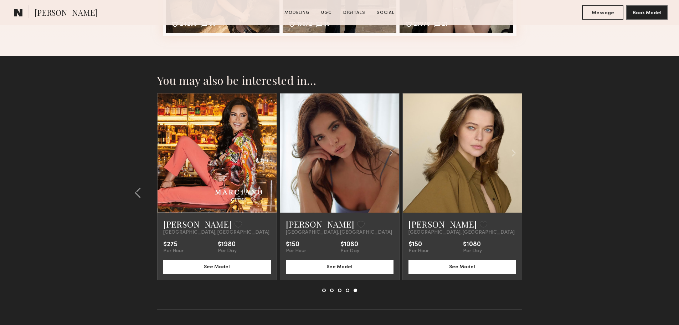
click at [547, 196] on section "You may also be interested in… [PERSON_NAME] Favorite [GEOGRAPHIC_DATA], [GEOGR…" at bounding box center [339, 200] width 679 height 288
click at [594, 195] on section "You may also be interested in… [PERSON_NAME] Favorite [GEOGRAPHIC_DATA], [GEOGR…" at bounding box center [339, 200] width 679 height 288
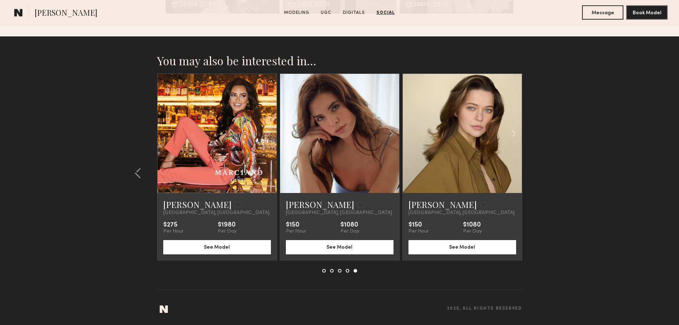
scroll to position [1617, 0]
click at [379, 16] on section "[PERSON_NAME] Modeling UGC Digitals Social Message Book Model" at bounding box center [339, 12] width 679 height 25
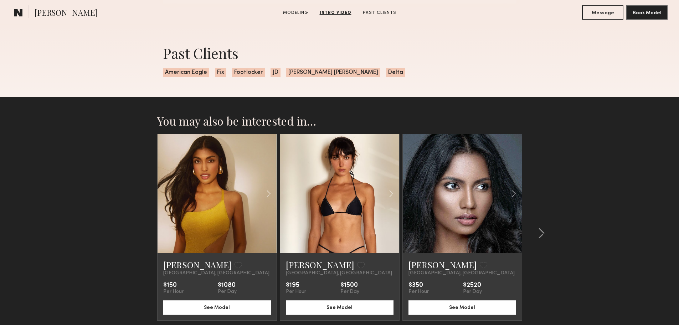
scroll to position [962, 0]
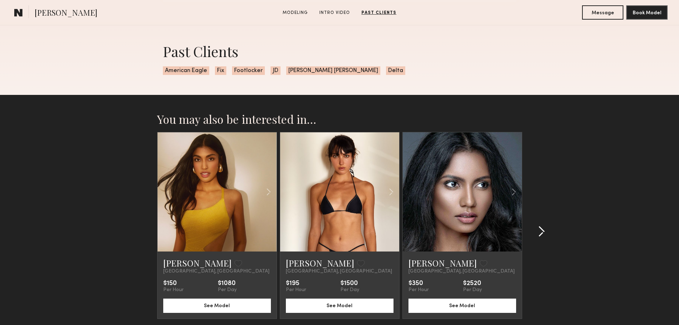
click at [541, 232] on common-icon at bounding box center [541, 231] width 7 height 11
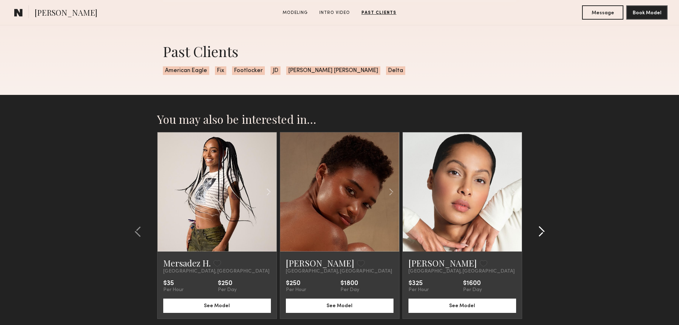
click at [541, 232] on common-icon at bounding box center [541, 231] width 7 height 11
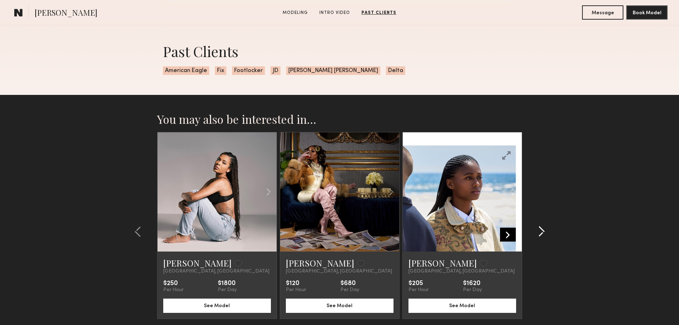
click at [541, 232] on common-icon at bounding box center [541, 231] width 7 height 11
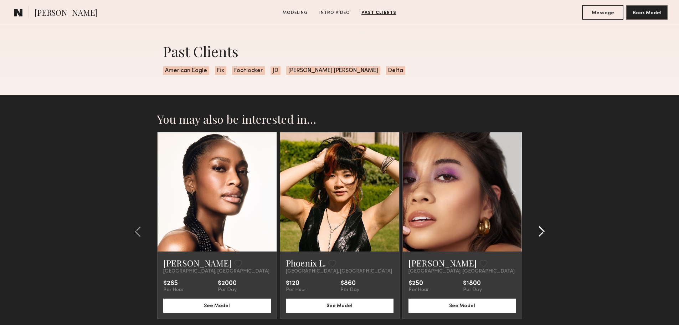
click at [541, 232] on common-icon at bounding box center [541, 231] width 7 height 11
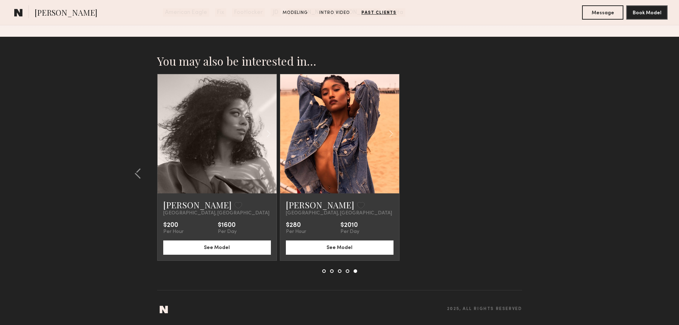
scroll to position [1023, 0]
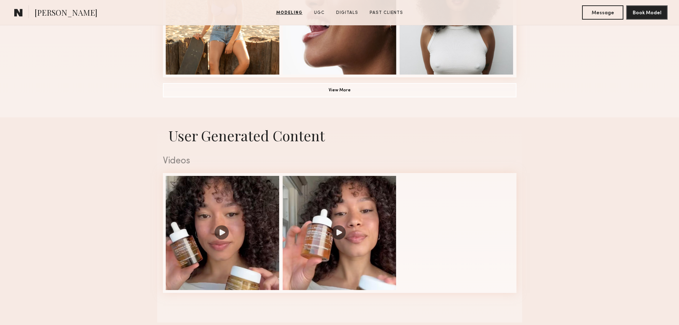
scroll to position [606, 0]
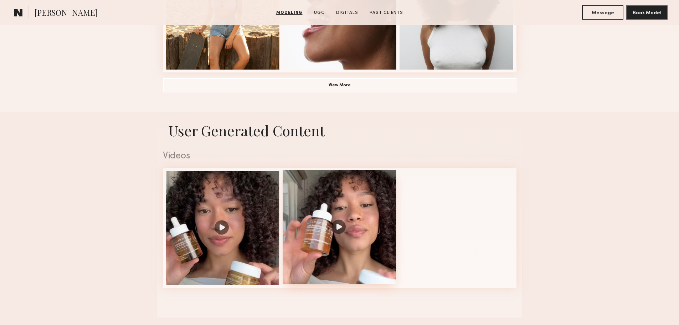
click at [354, 262] on div at bounding box center [340, 227] width 114 height 114
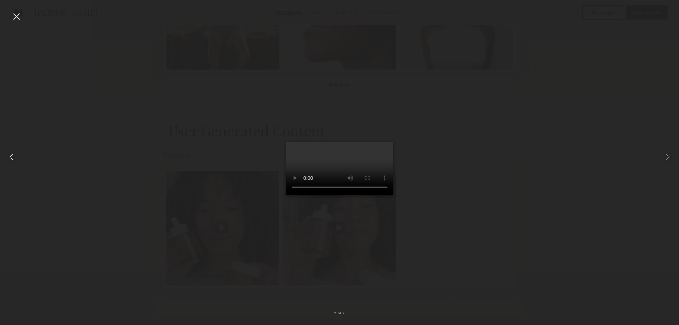
click at [13, 156] on common-icon at bounding box center [11, 156] width 11 height 11
click at [22, 8] on nb-gallery-light "1 of 2" at bounding box center [339, 162] width 679 height 325
click at [17, 15] on div at bounding box center [16, 16] width 11 height 11
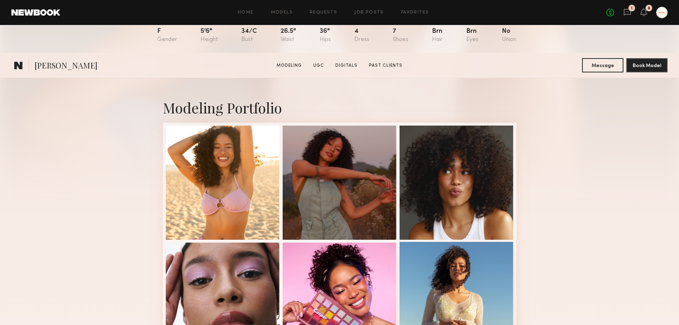
scroll to position [178, 0]
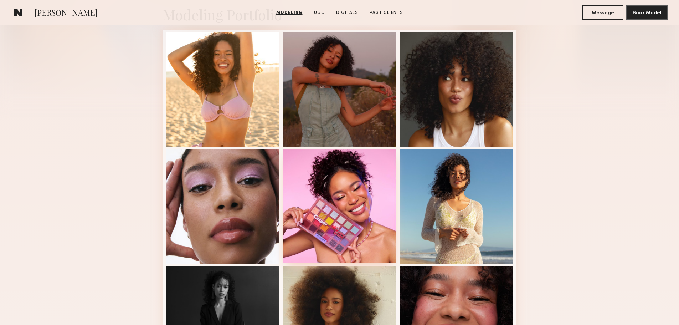
click at [366, 245] on div at bounding box center [340, 206] width 114 height 114
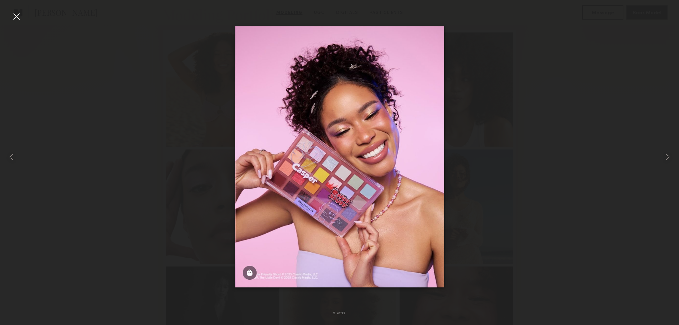
click at [12, 15] on div at bounding box center [16, 16] width 11 height 11
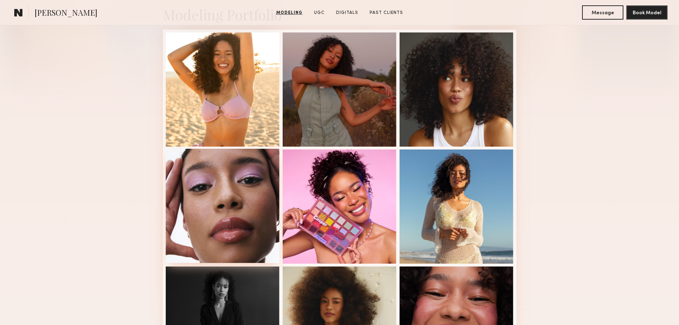
click at [231, 193] on div at bounding box center [223, 206] width 114 height 114
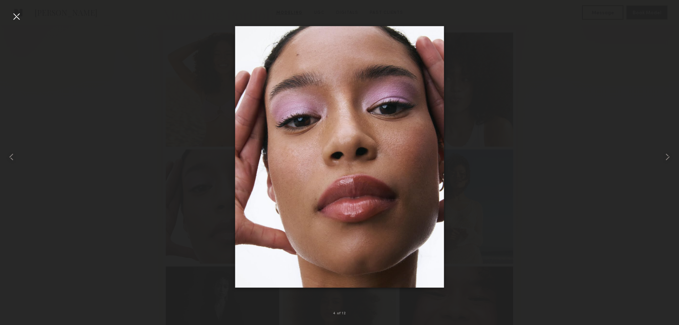
click at [12, 18] on div at bounding box center [16, 16] width 11 height 11
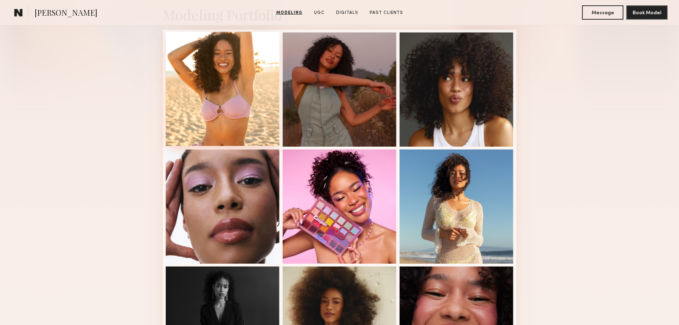
click at [231, 107] on div at bounding box center [223, 89] width 114 height 114
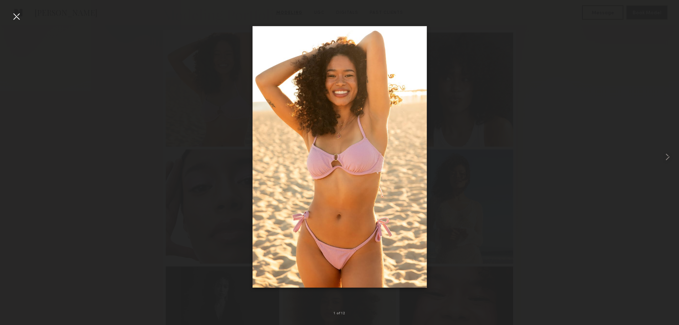
click at [13, 19] on div at bounding box center [16, 16] width 11 height 11
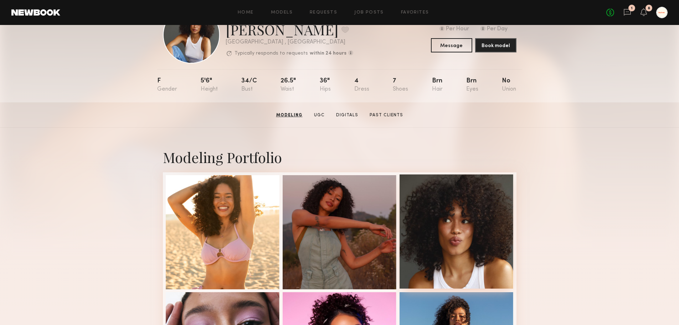
scroll to position [0, 0]
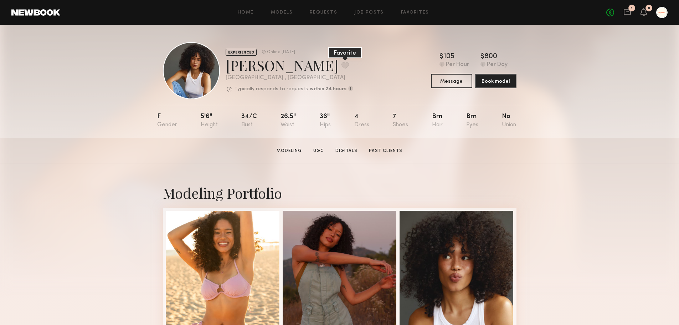
click at [341, 67] on button at bounding box center [344, 65] width 7 height 6
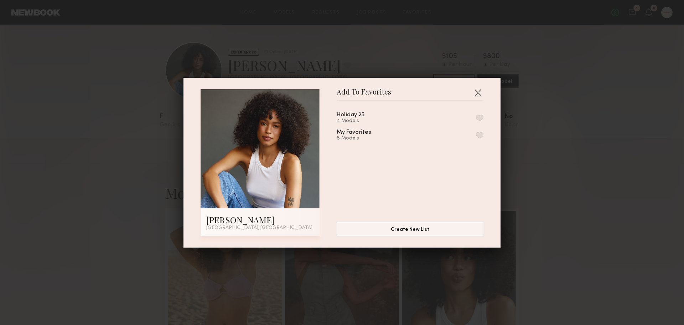
click at [476, 117] on button "button" at bounding box center [479, 117] width 7 height 6
click at [579, 144] on div "Add To Favorites [PERSON_NAME] [GEOGRAPHIC_DATA], [GEOGRAPHIC_DATA] Add To Favo…" at bounding box center [342, 162] width 684 height 325
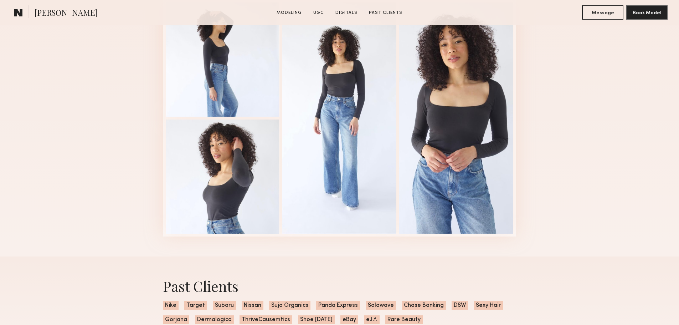
scroll to position [1280, 0]
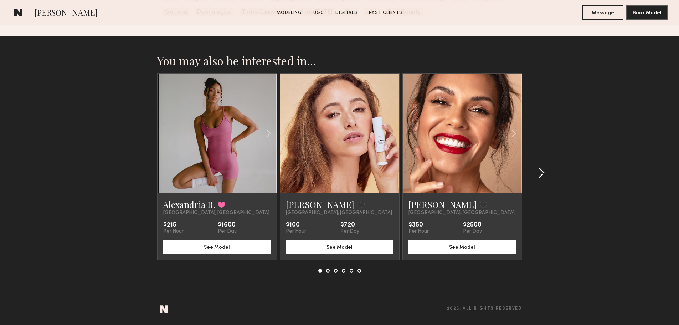
click at [542, 180] on div at bounding box center [539, 172] width 34 height 199
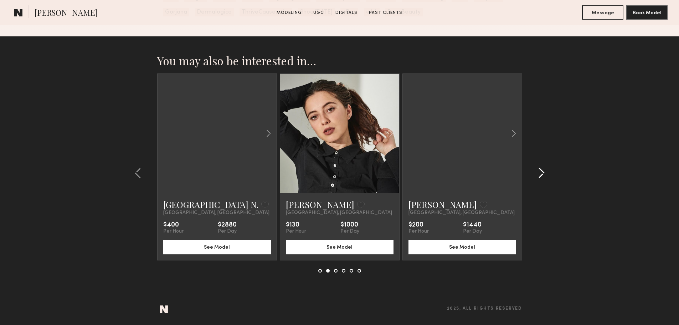
click at [542, 180] on div at bounding box center [539, 172] width 34 height 199
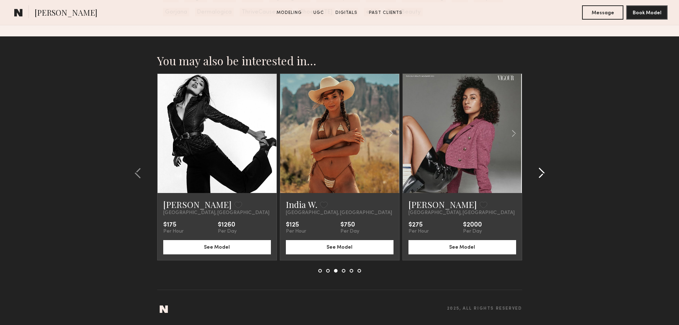
click at [542, 180] on div at bounding box center [539, 172] width 34 height 199
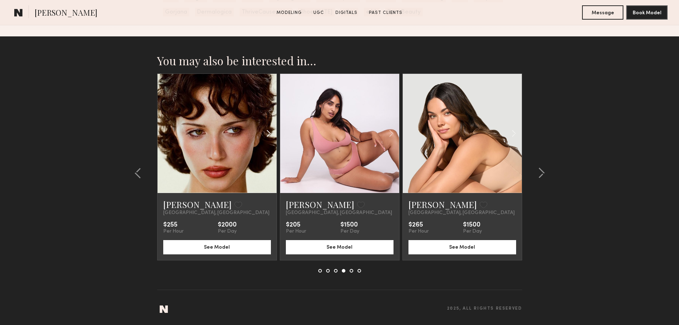
click at [267, 134] on common-icon at bounding box center [268, 133] width 10 height 14
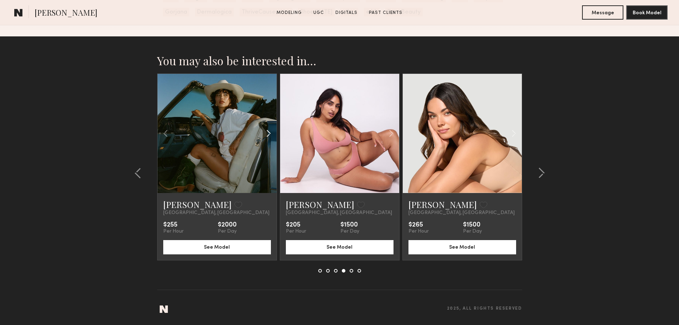
click at [267, 134] on common-icon at bounding box center [268, 133] width 10 height 14
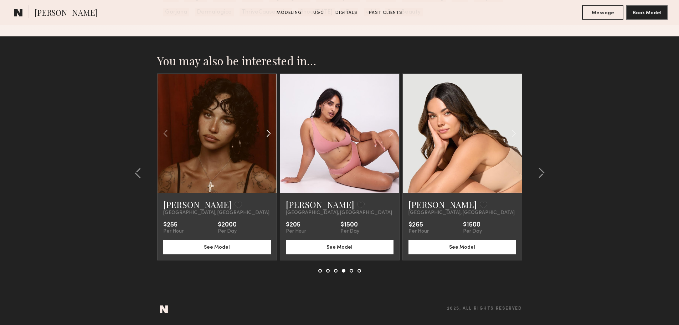
click at [267, 134] on common-icon at bounding box center [268, 133] width 10 height 14
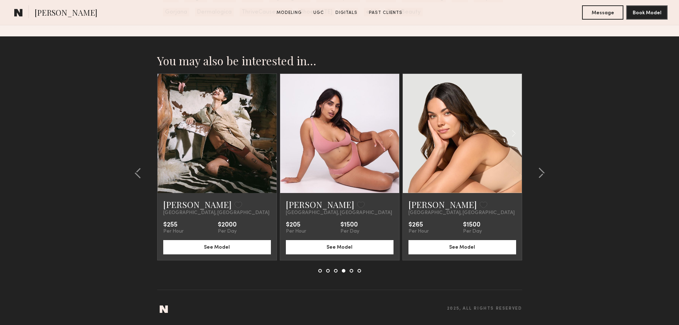
click at [267, 134] on div at bounding box center [216, 133] width 119 height 119
click at [387, 132] on common-icon at bounding box center [391, 133] width 10 height 14
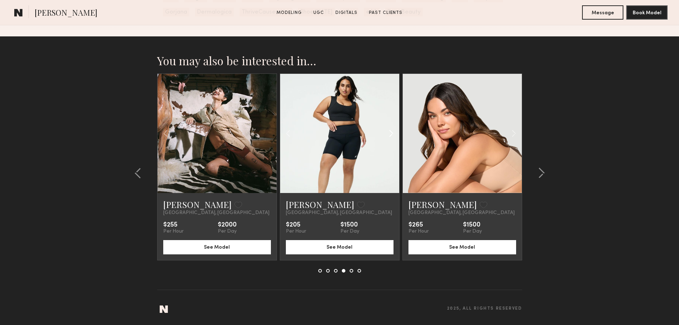
click at [387, 132] on common-icon at bounding box center [391, 133] width 10 height 14
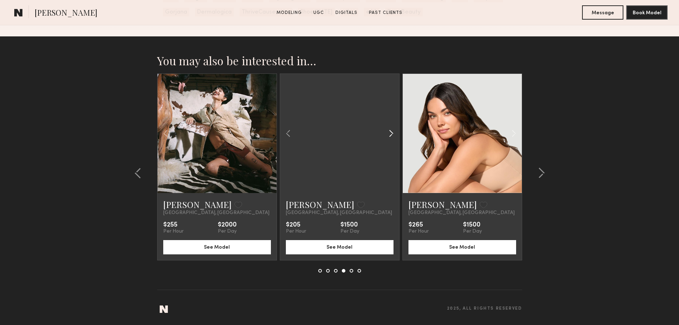
click at [387, 132] on common-icon at bounding box center [391, 133] width 10 height 14
click at [387, 132] on div at bounding box center [339, 133] width 119 height 119
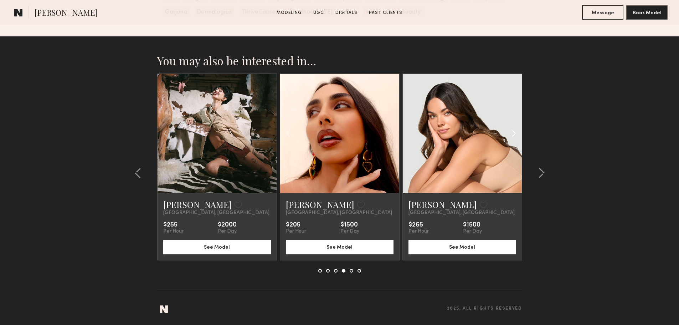
click at [514, 136] on common-icon at bounding box center [513, 133] width 10 height 14
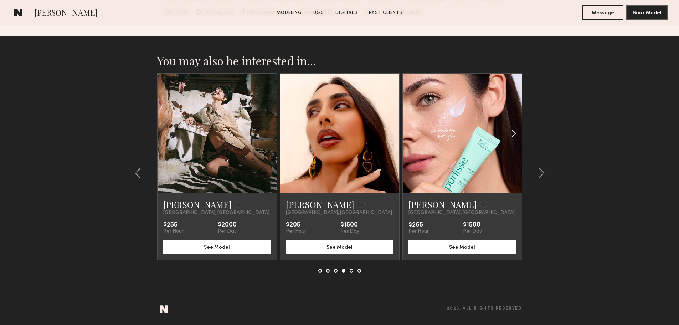
click at [514, 136] on common-icon at bounding box center [513, 133] width 10 height 14
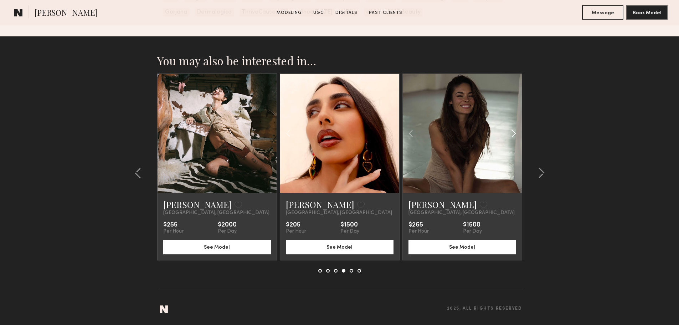
click at [514, 136] on common-icon at bounding box center [513, 133] width 10 height 14
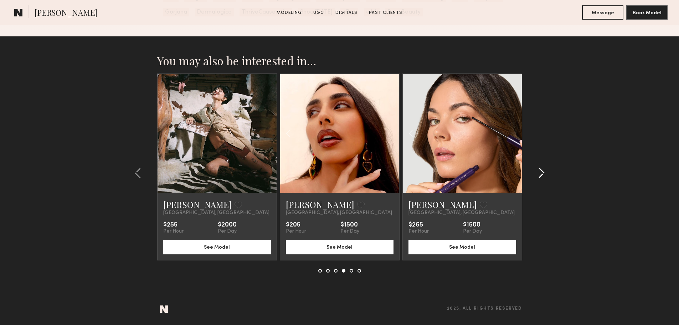
click at [542, 171] on common-icon at bounding box center [541, 172] width 7 height 11
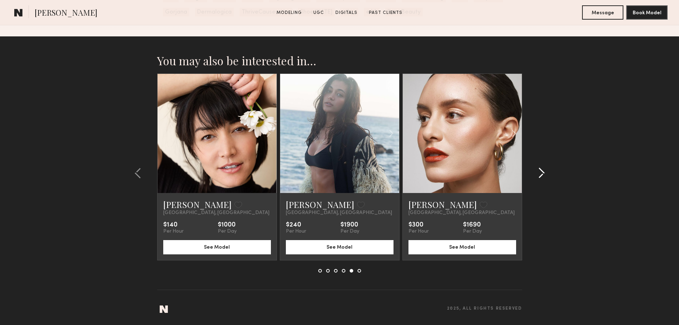
click at [542, 171] on common-icon at bounding box center [541, 172] width 7 height 11
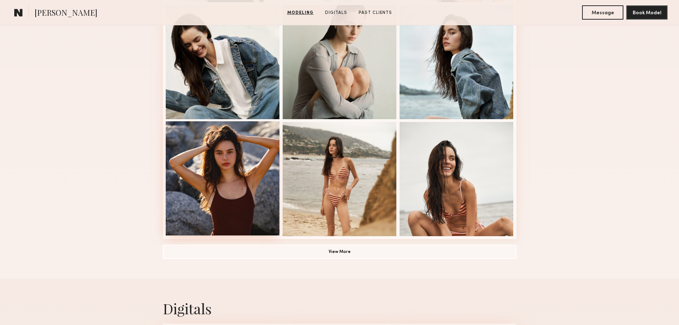
scroll to position [570, 0]
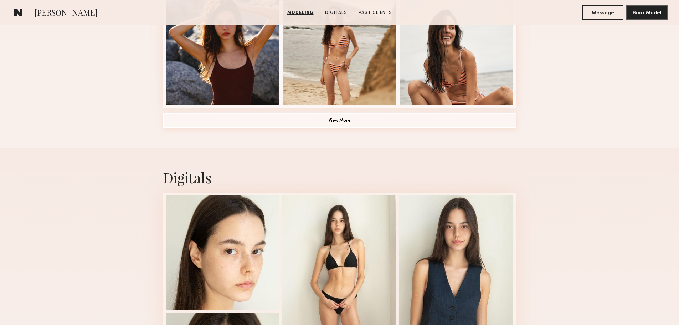
click at [348, 126] on button "View More" at bounding box center [339, 120] width 353 height 14
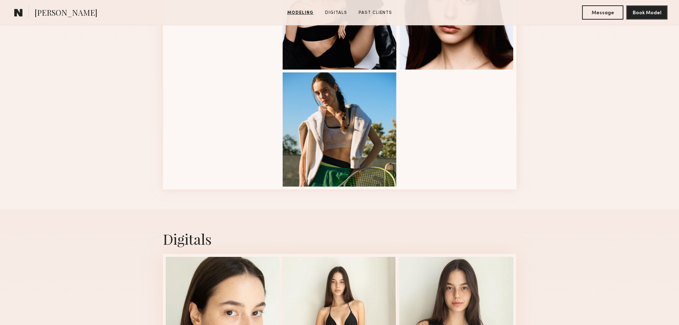
scroll to position [962, 0]
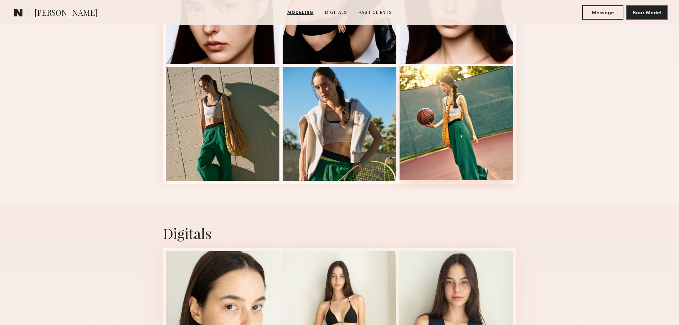
click at [480, 128] on div at bounding box center [456, 123] width 114 height 114
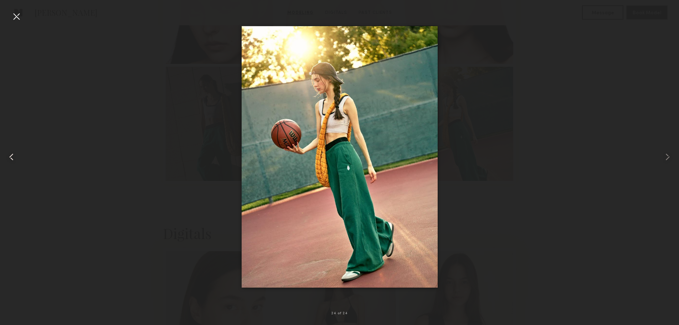
click at [8, 153] on common-icon at bounding box center [11, 156] width 11 height 11
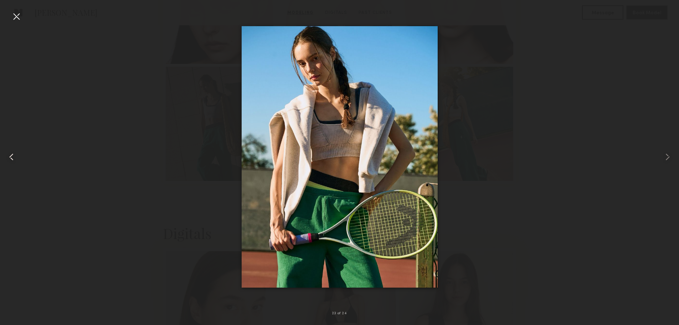
click at [8, 153] on common-icon at bounding box center [11, 156] width 11 height 11
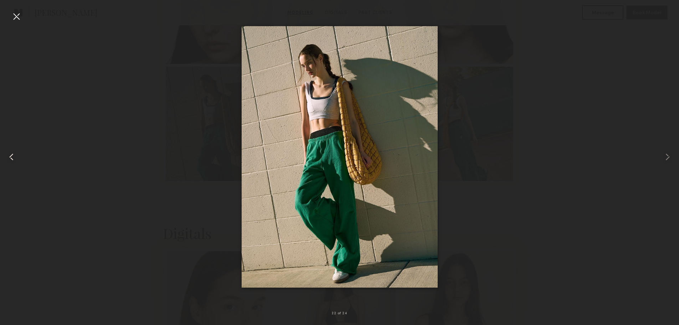
click at [8, 153] on common-icon at bounding box center [11, 156] width 11 height 11
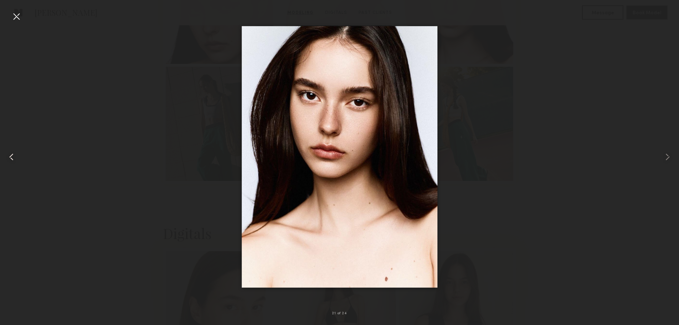
click at [8, 153] on common-icon at bounding box center [11, 156] width 11 height 11
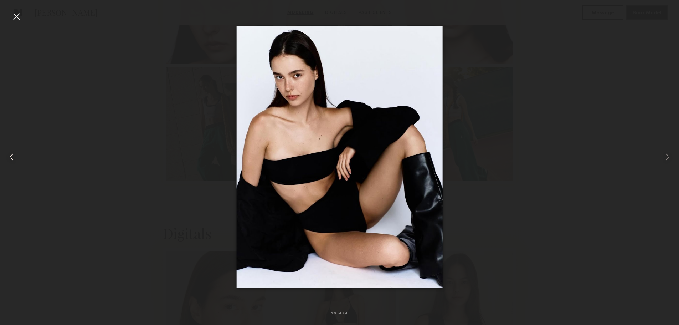
click at [8, 153] on common-icon at bounding box center [11, 156] width 11 height 11
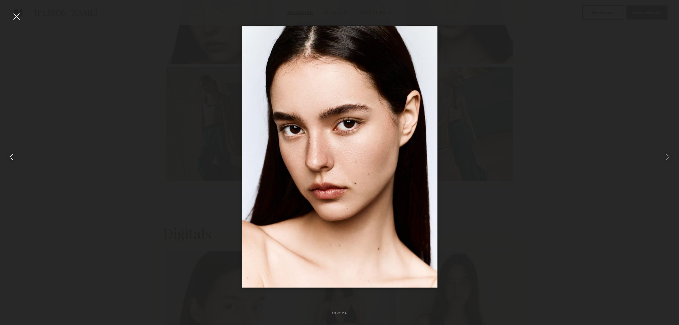
click at [8, 153] on common-icon at bounding box center [11, 156] width 11 height 11
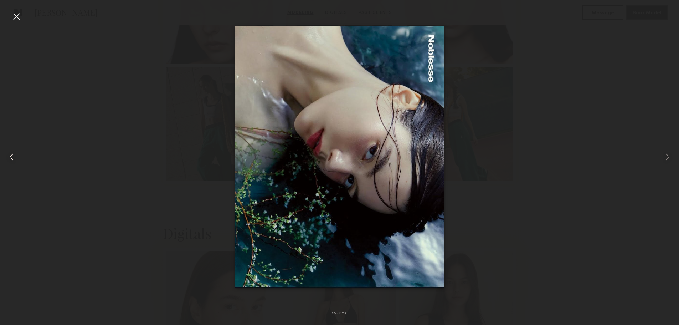
click at [8, 153] on common-icon at bounding box center [11, 156] width 11 height 11
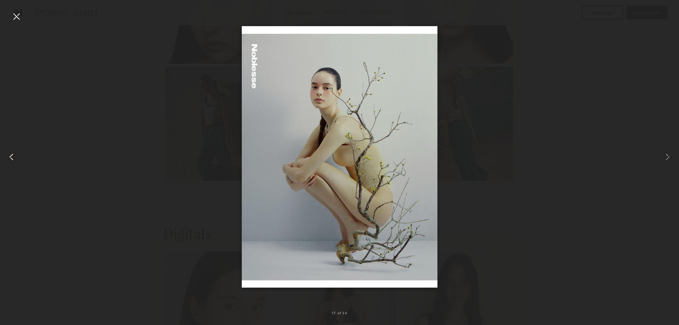
click at [8, 153] on common-icon at bounding box center [11, 156] width 11 height 11
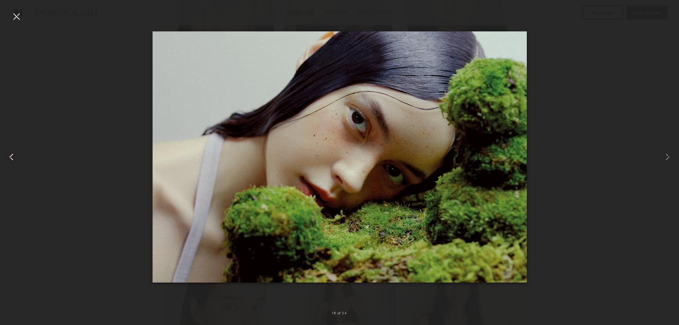
click at [8, 153] on common-icon at bounding box center [11, 156] width 11 height 11
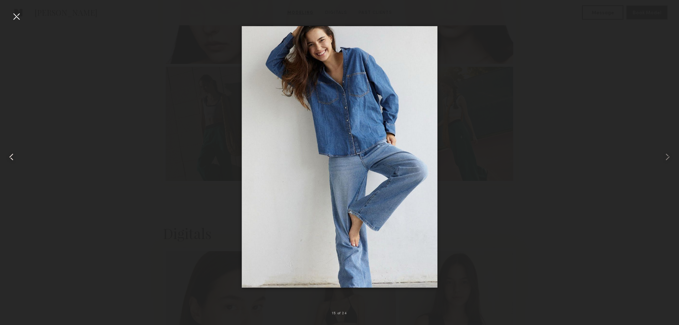
click at [8, 153] on common-icon at bounding box center [11, 156] width 11 height 11
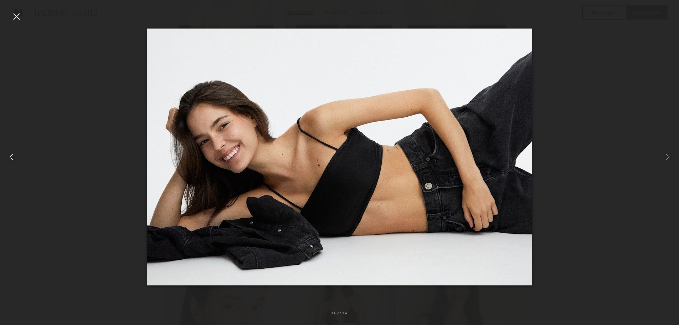
click at [8, 153] on common-icon at bounding box center [11, 156] width 11 height 11
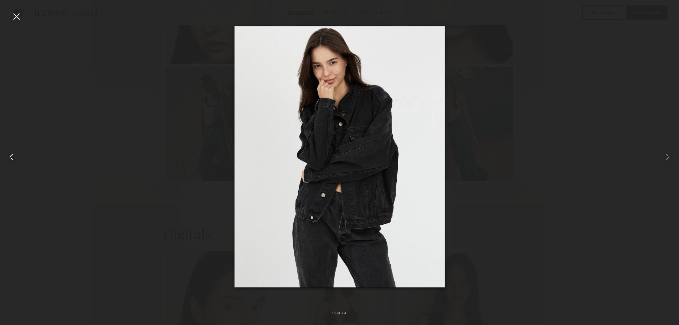
click at [8, 153] on common-icon at bounding box center [11, 156] width 11 height 11
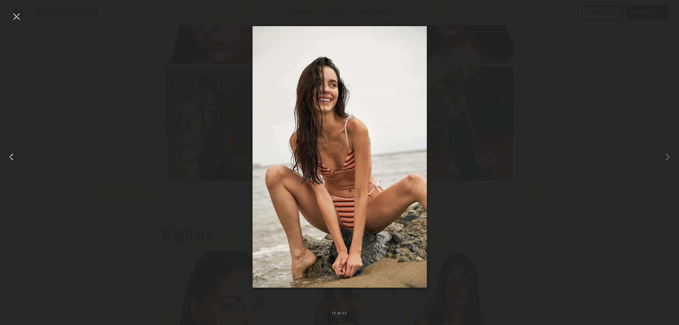
click at [8, 153] on common-icon at bounding box center [11, 156] width 11 height 11
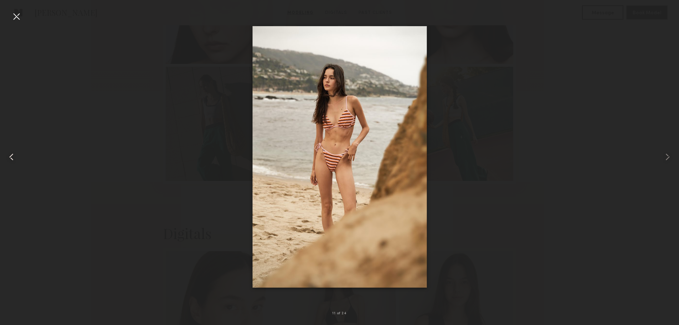
click at [8, 153] on common-icon at bounding box center [11, 156] width 11 height 11
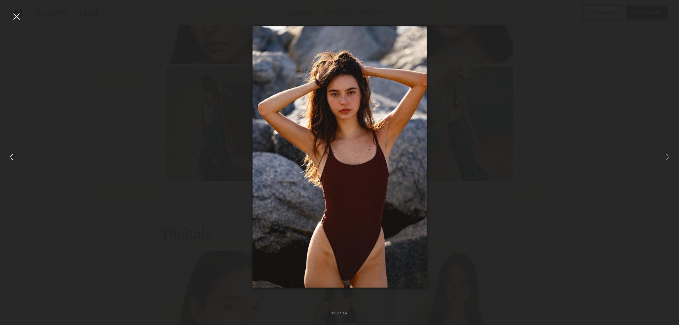
click at [8, 153] on common-icon at bounding box center [11, 156] width 11 height 11
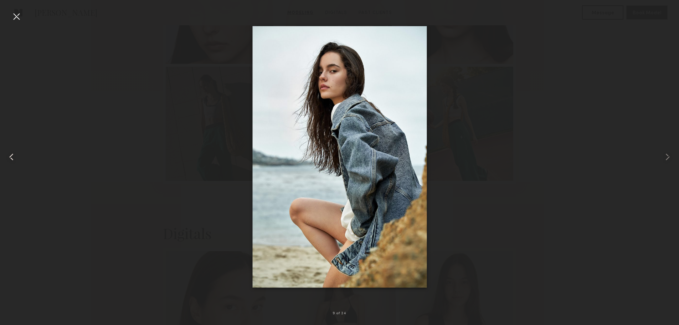
click at [8, 153] on common-icon at bounding box center [11, 156] width 11 height 11
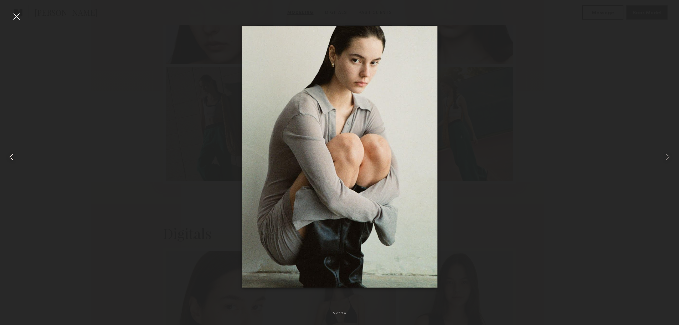
click at [8, 153] on common-icon at bounding box center [11, 156] width 11 height 11
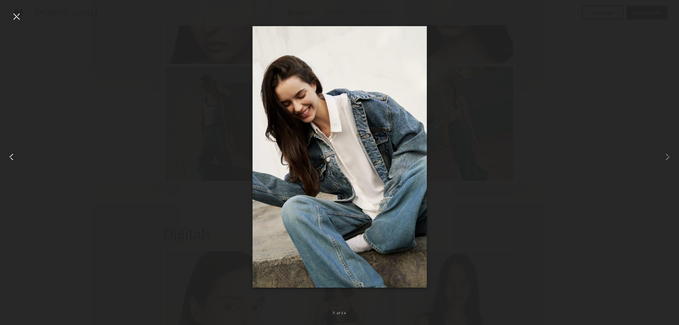
click at [8, 153] on common-icon at bounding box center [11, 156] width 11 height 11
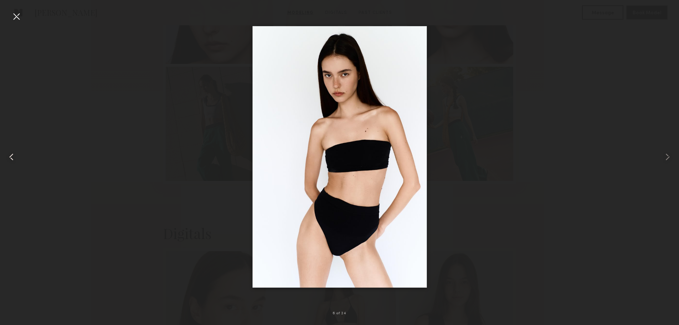
click at [8, 153] on common-icon at bounding box center [11, 156] width 11 height 11
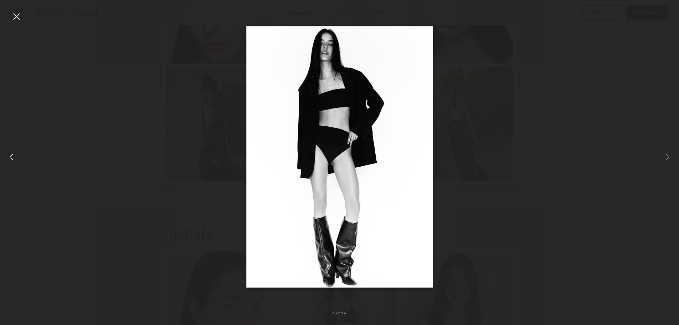
click at [8, 153] on common-icon at bounding box center [11, 156] width 11 height 11
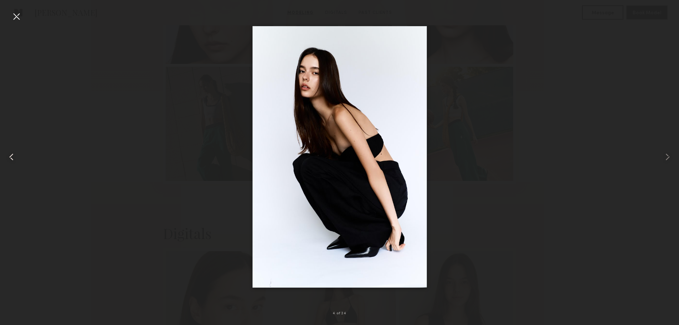
click at [8, 153] on common-icon at bounding box center [11, 156] width 11 height 11
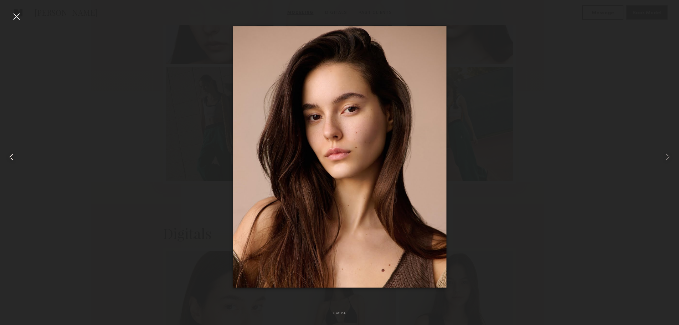
click at [8, 153] on common-icon at bounding box center [11, 156] width 11 height 11
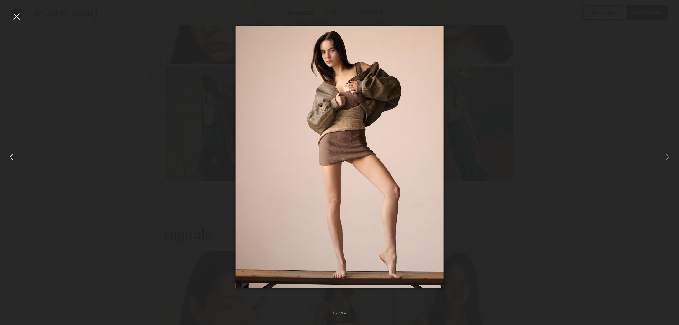
click at [8, 153] on common-icon at bounding box center [11, 156] width 11 height 11
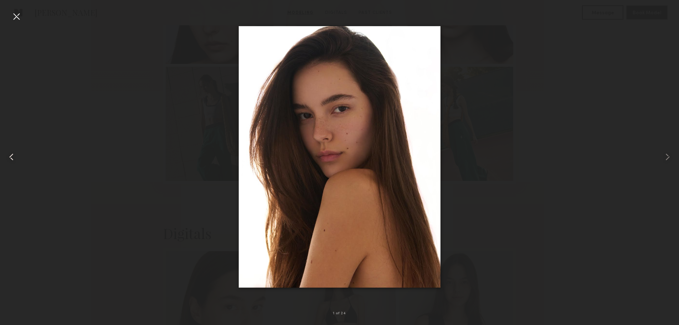
click at [8, 153] on common-icon at bounding box center [11, 156] width 11 height 11
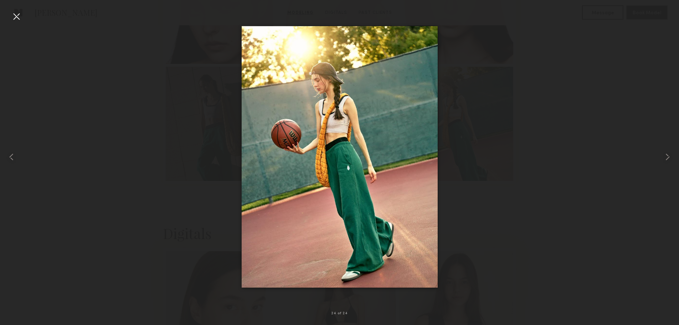
click at [39, 159] on div at bounding box center [339, 156] width 679 height 290
click at [19, 21] on div at bounding box center [16, 16] width 11 height 11
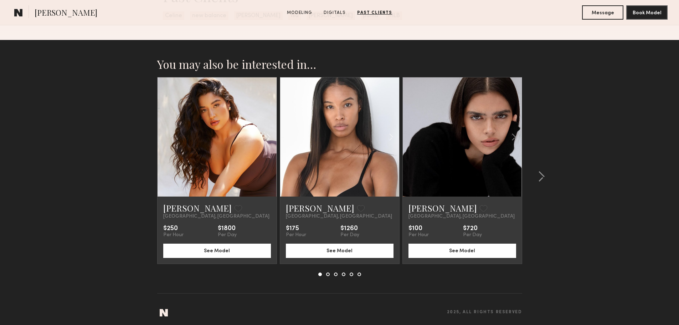
scroll to position [1506, 0]
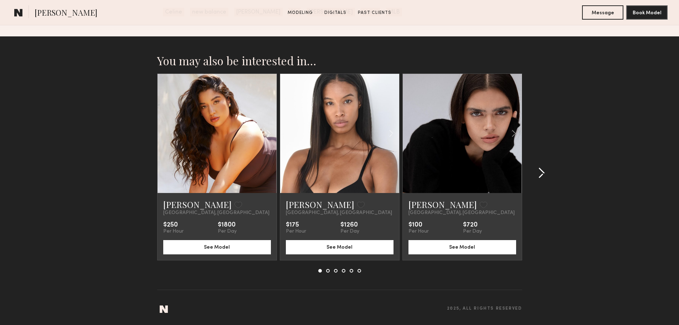
click at [541, 169] on common-icon at bounding box center [541, 172] width 7 height 11
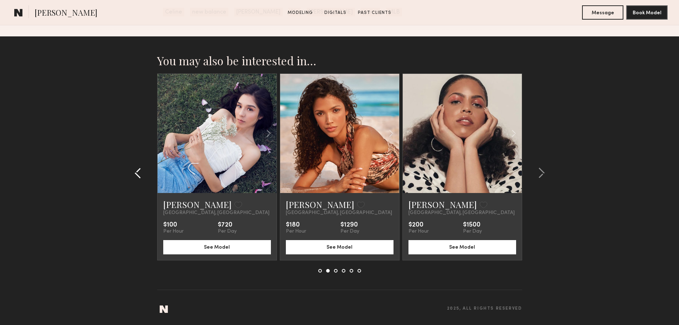
click at [138, 169] on common-icon at bounding box center [137, 172] width 7 height 11
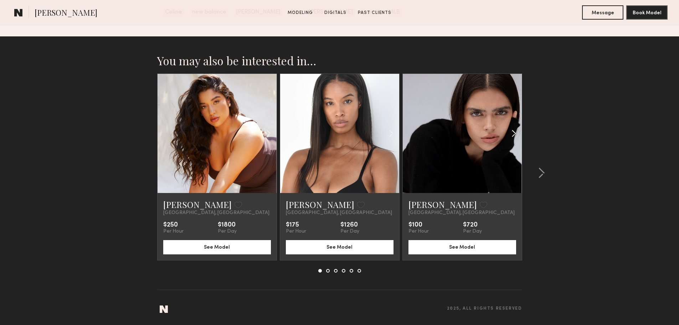
click at [503, 130] on div at bounding box center [501, 133] width 39 height 119
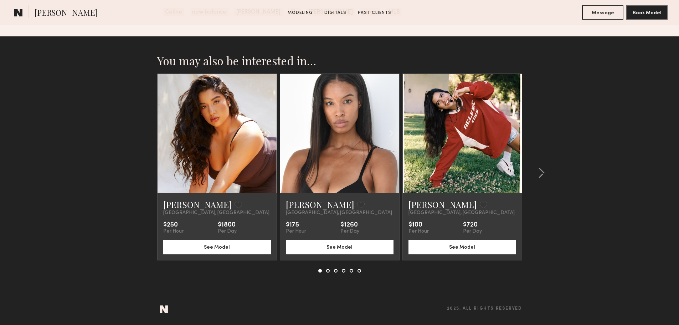
click at [479, 135] on link at bounding box center [462, 133] width 41 height 119
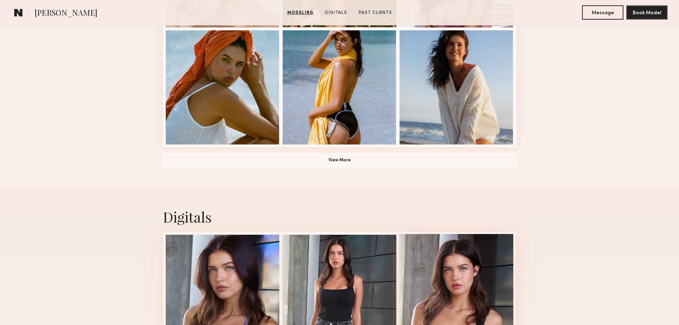
scroll to position [588, 0]
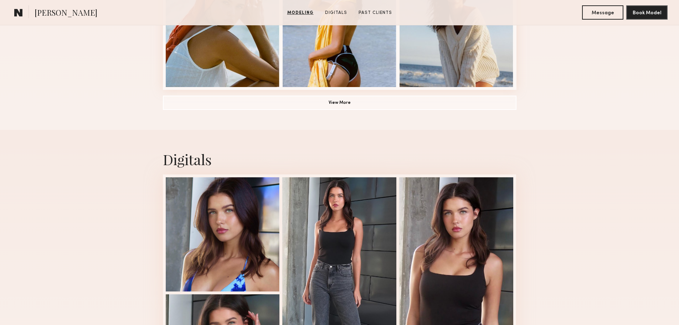
click at [341, 105] on button "View More" at bounding box center [339, 102] width 353 height 14
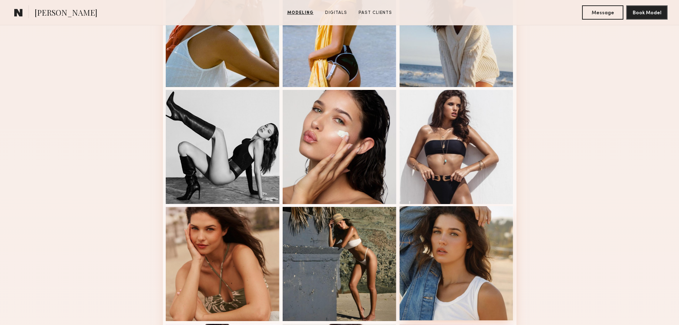
click at [439, 235] on div at bounding box center [456, 263] width 114 height 114
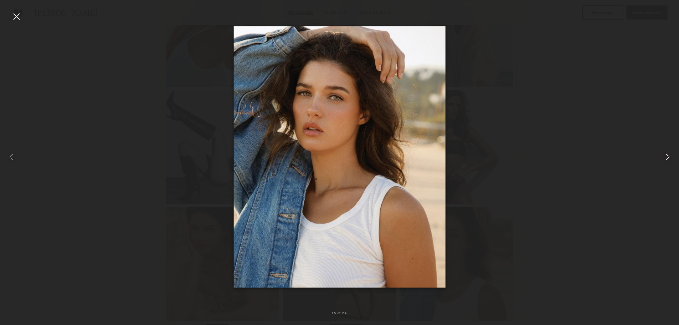
click at [676, 160] on div at bounding box center [665, 156] width 27 height 290
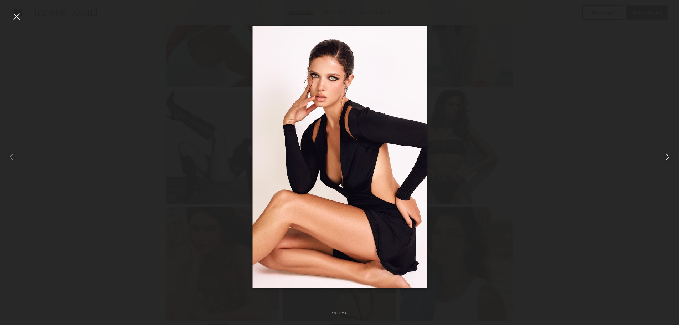
click at [676, 160] on div at bounding box center [665, 156] width 27 height 290
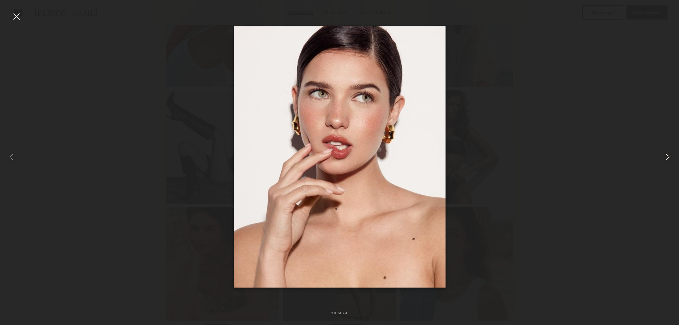
click at [675, 160] on div at bounding box center [665, 156] width 27 height 290
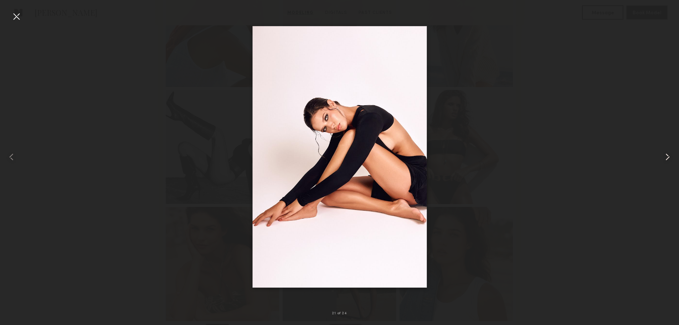
click at [675, 160] on div at bounding box center [665, 156] width 27 height 290
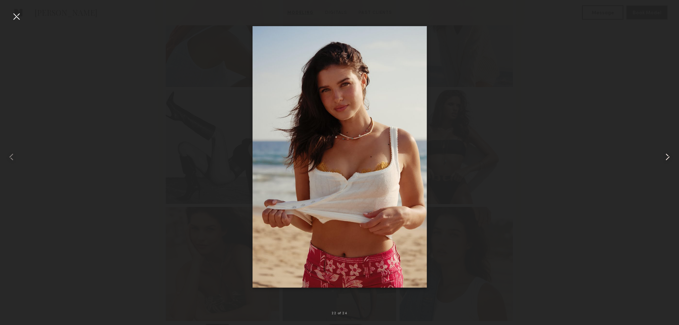
click at [675, 160] on div at bounding box center [665, 156] width 27 height 290
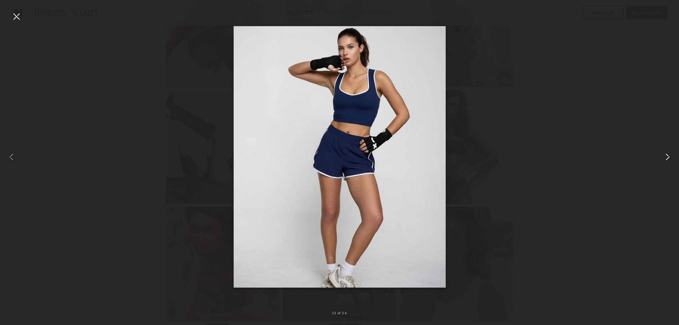
click at [675, 160] on div at bounding box center [665, 156] width 27 height 290
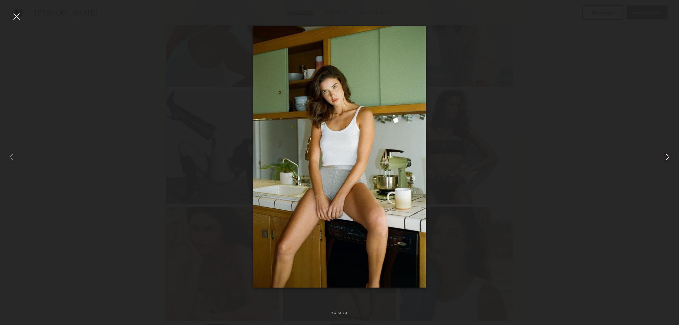
click at [675, 160] on div at bounding box center [665, 156] width 27 height 290
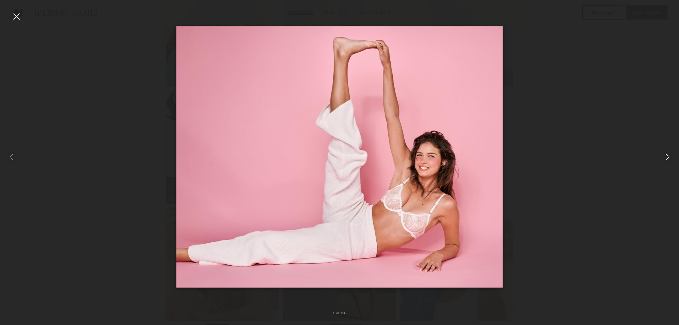
click at [675, 160] on div at bounding box center [665, 156] width 27 height 290
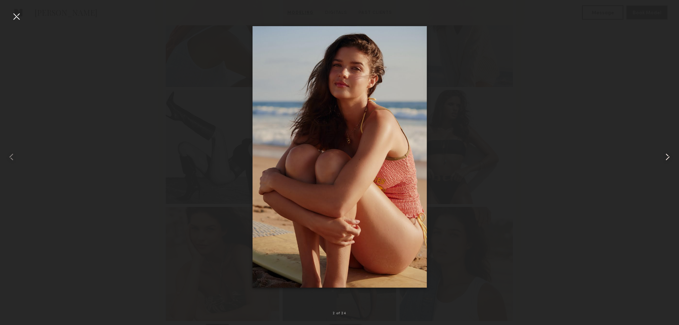
click at [675, 160] on div at bounding box center [665, 156] width 27 height 290
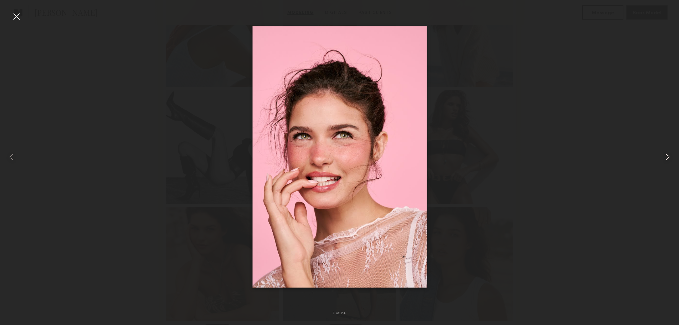
click at [675, 160] on div at bounding box center [665, 156] width 27 height 290
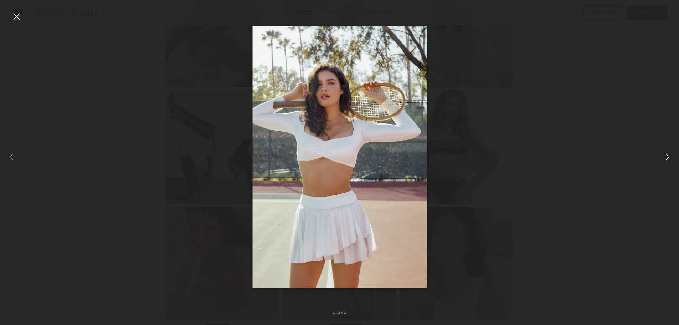
click at [675, 160] on div at bounding box center [665, 156] width 27 height 290
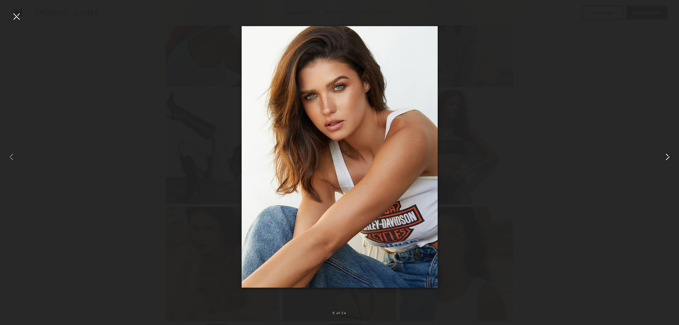
click at [675, 160] on div at bounding box center [665, 156] width 27 height 290
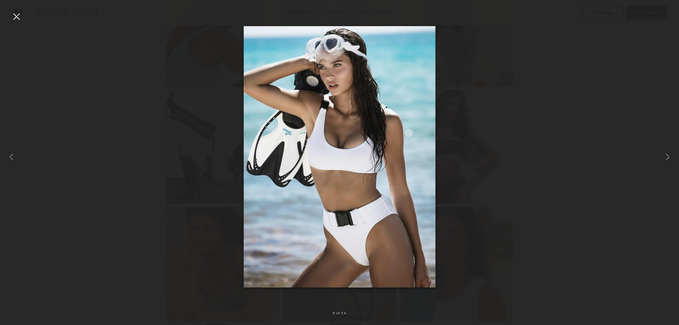
click at [18, 20] on div at bounding box center [16, 16] width 11 height 11
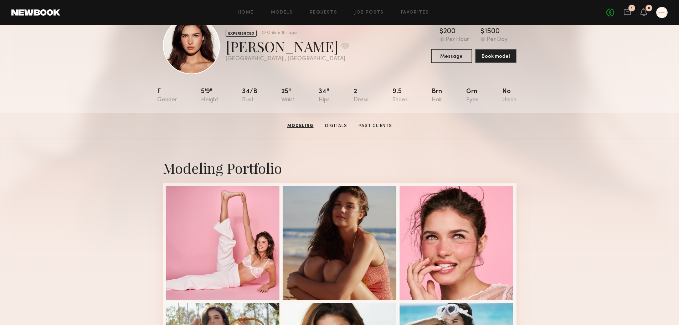
scroll to position [0, 0]
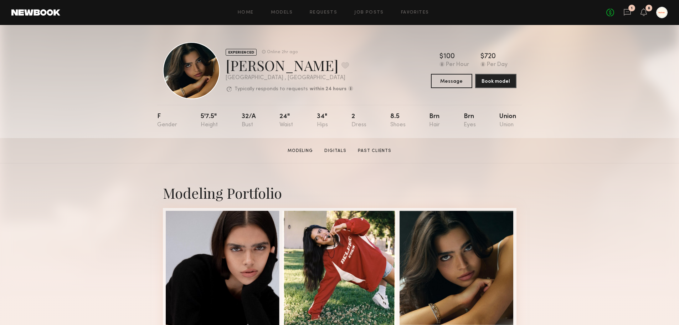
click at [677, 73] on div "EXPERIENCED Online 2hr ago Lauren S. Favorite Los Angeles , CA Typically respon…" at bounding box center [339, 81] width 679 height 113
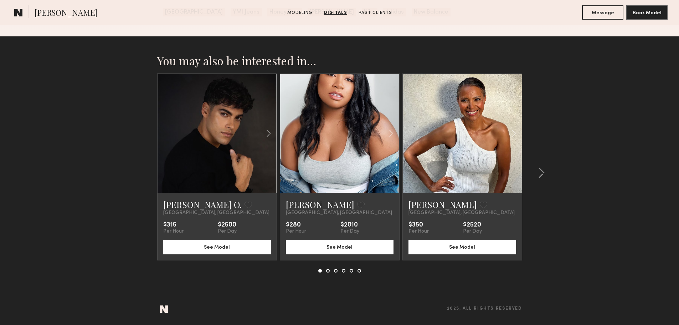
scroll to position [1058, 0]
click at [545, 178] on div at bounding box center [539, 172] width 34 height 199
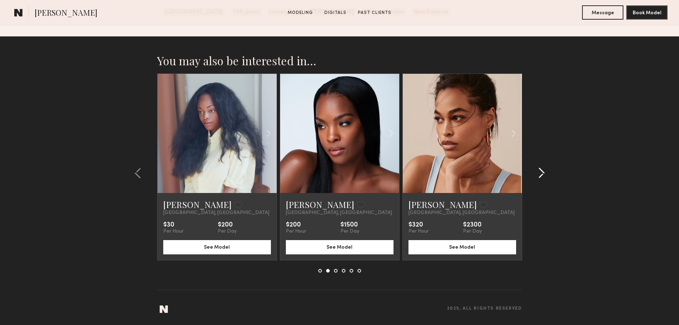
click at [545, 178] on div at bounding box center [539, 172] width 34 height 199
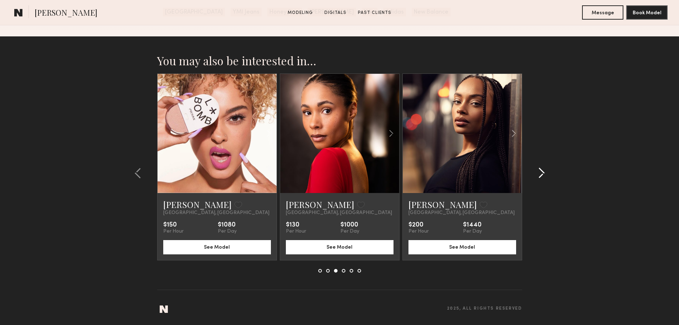
click at [545, 178] on div at bounding box center [539, 172] width 34 height 199
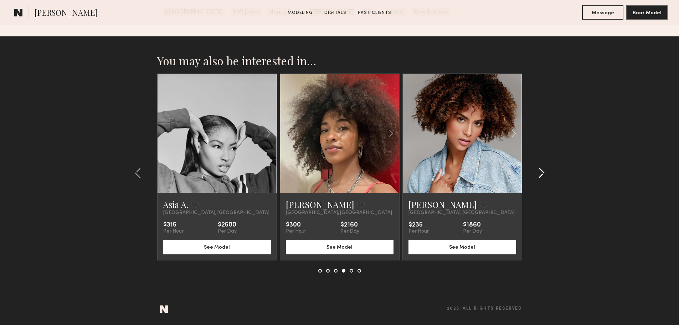
click at [545, 178] on div at bounding box center [539, 172] width 34 height 199
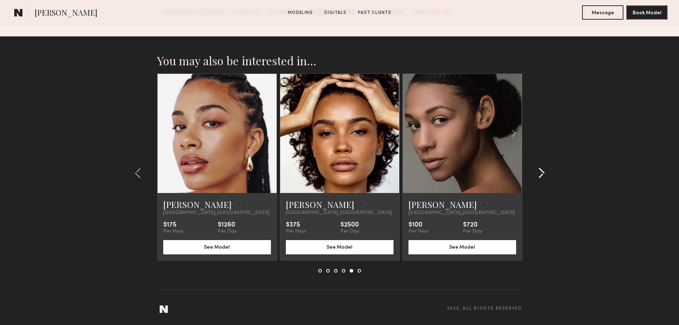
click at [545, 178] on div at bounding box center [539, 172] width 34 height 199
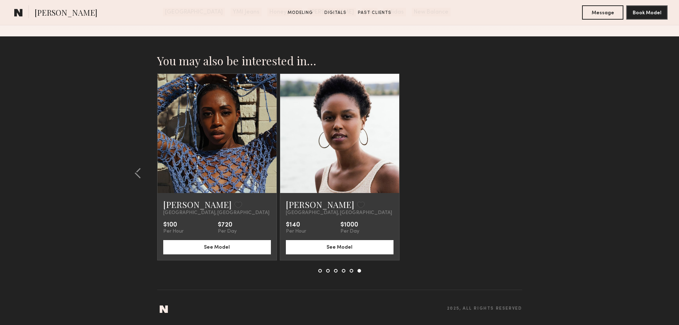
click at [545, 178] on section "You may also be interested in… Glen Coco O. Favorite Los Angeles, CA $315 Per H…" at bounding box center [339, 180] width 679 height 288
click at [48, 178] on section "You may also be interested in… Glen Coco O. Favorite Los Angeles, CA $315 Per H…" at bounding box center [339, 180] width 679 height 288
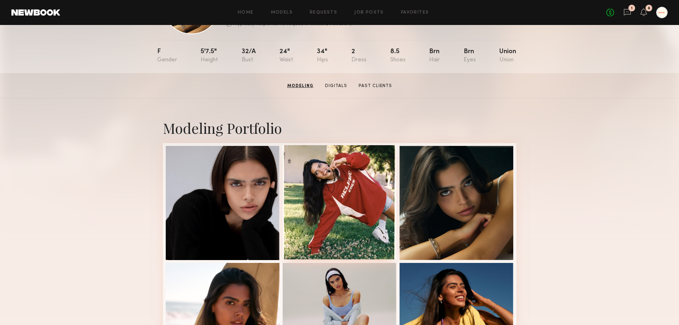
scroll to position [0, 0]
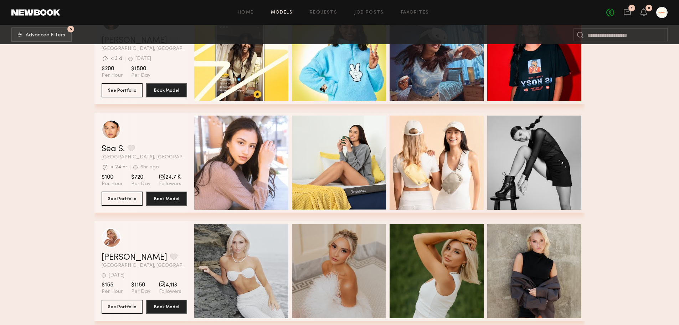
scroll to position [27639, 0]
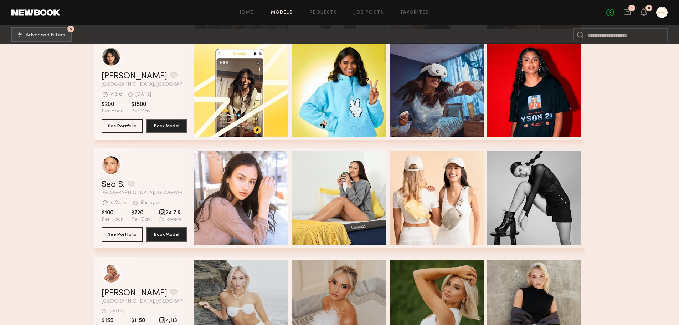
click at [528, 238] on div "Quick Preview" at bounding box center [534, 198] width 94 height 94
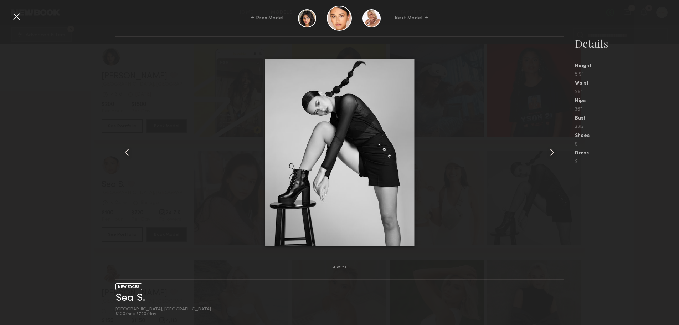
click at [553, 150] on common-icon at bounding box center [551, 151] width 11 height 11
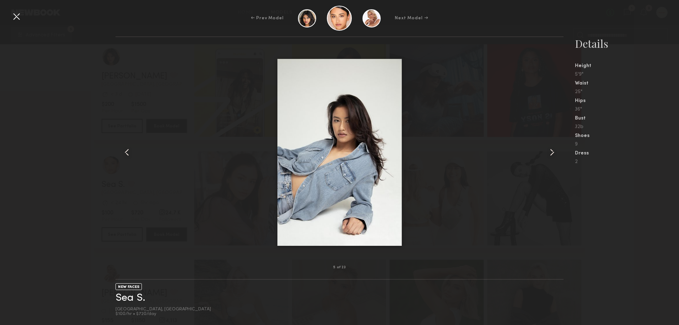
click at [553, 149] on common-icon at bounding box center [551, 151] width 11 height 11
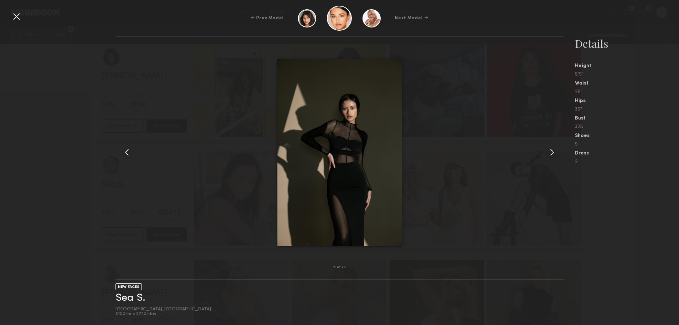
click at [553, 149] on common-icon at bounding box center [551, 151] width 11 height 11
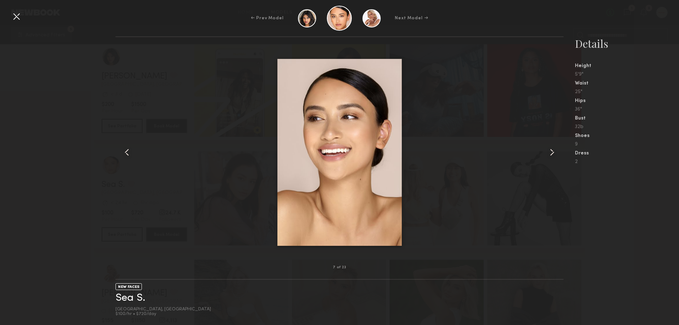
click at [553, 149] on common-icon at bounding box center [551, 151] width 11 height 11
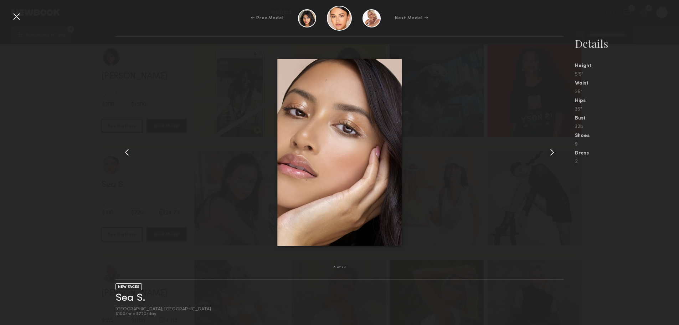
click at [553, 149] on common-icon at bounding box center [551, 151] width 11 height 11
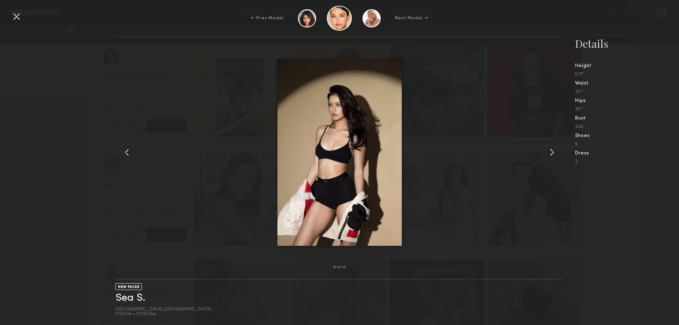
click at [553, 149] on common-icon at bounding box center [551, 151] width 11 height 11
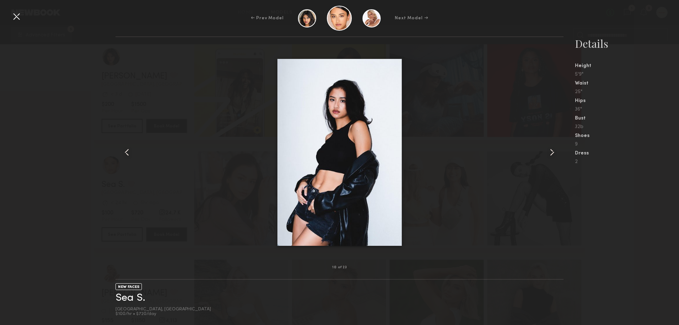
click at [553, 149] on common-icon at bounding box center [551, 151] width 11 height 11
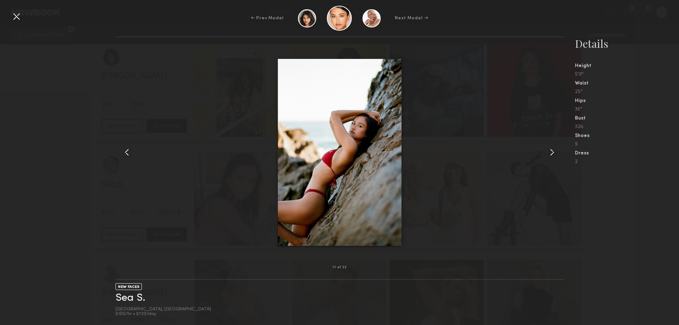
click at [553, 149] on common-icon at bounding box center [551, 151] width 11 height 11
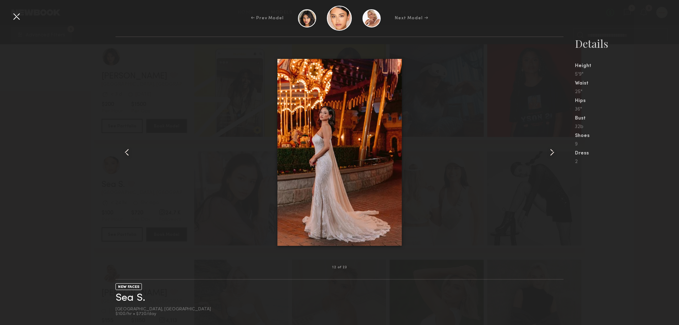
click at [553, 149] on common-icon at bounding box center [551, 151] width 11 height 11
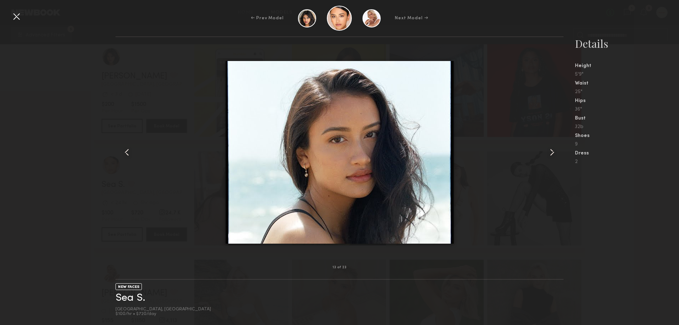
click at [553, 149] on common-icon at bounding box center [551, 151] width 11 height 11
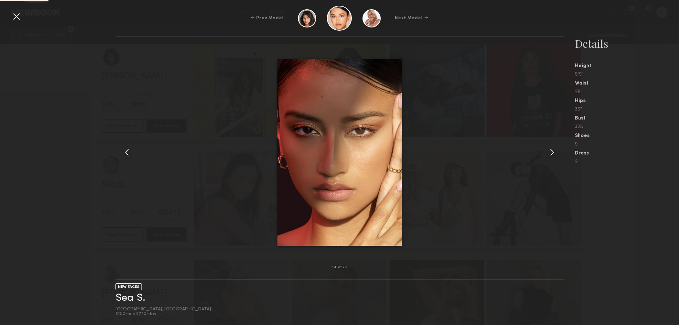
click at [553, 149] on common-icon at bounding box center [551, 151] width 11 height 11
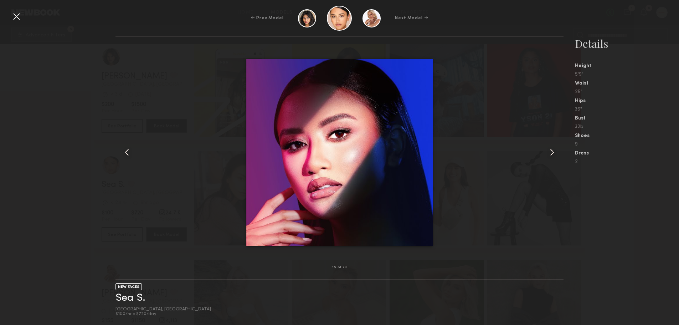
click at [12, 17] on div at bounding box center [16, 16] width 11 height 11
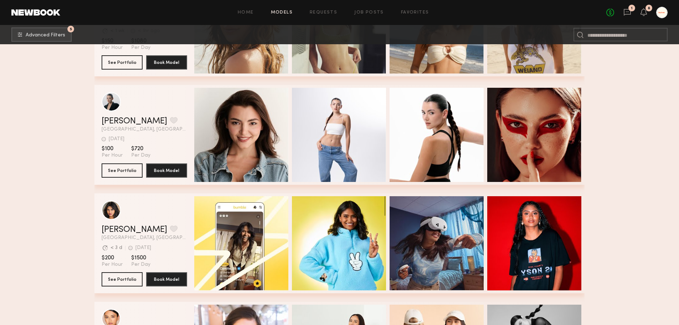
scroll to position [27461, 0]
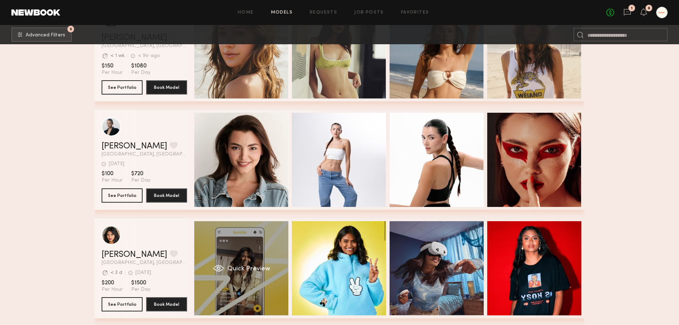
click at [254, 257] on div "Quick Preview" at bounding box center [241, 268] width 94 height 94
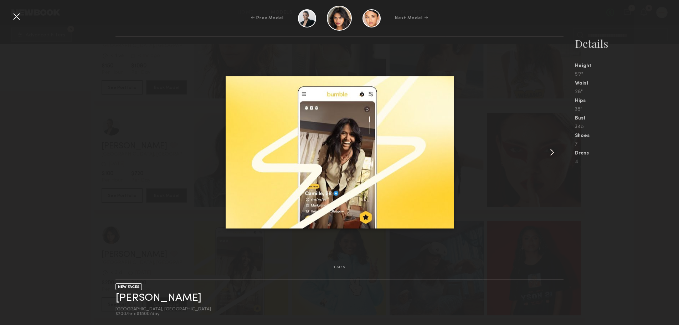
click at [550, 153] on common-icon at bounding box center [551, 151] width 11 height 11
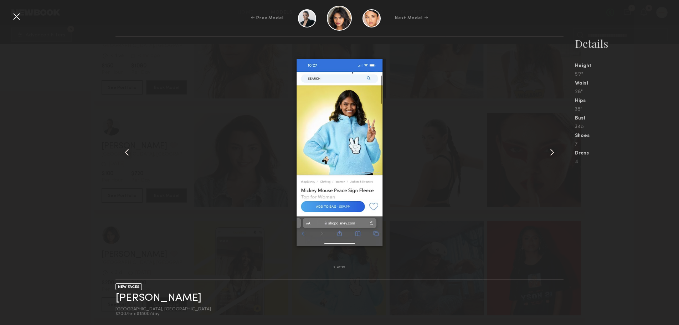
click at [550, 153] on common-icon at bounding box center [551, 151] width 11 height 11
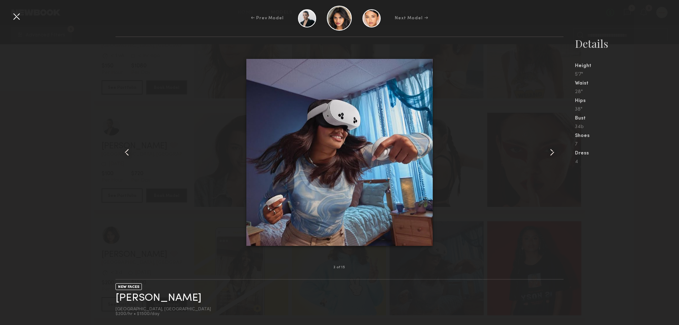
click at [550, 153] on common-icon at bounding box center [551, 151] width 11 height 11
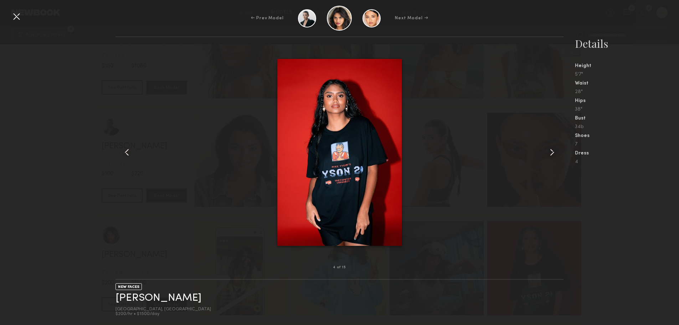
click at [550, 153] on common-icon at bounding box center [551, 151] width 11 height 11
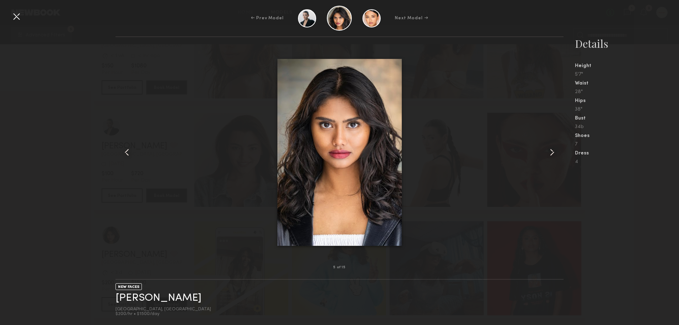
click at [550, 153] on common-icon at bounding box center [551, 151] width 11 height 11
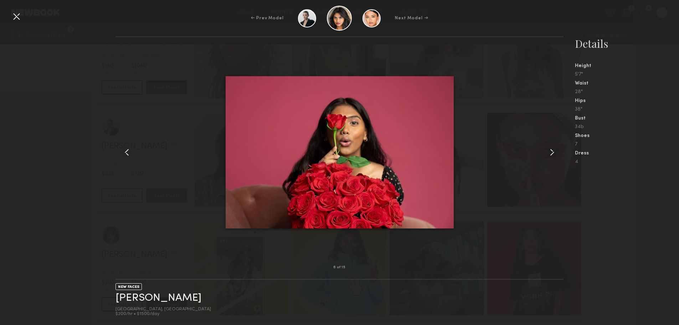
click at [550, 153] on common-icon at bounding box center [551, 151] width 11 height 11
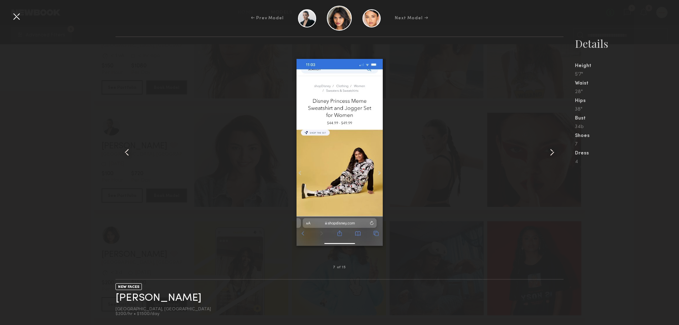
click at [550, 153] on common-icon at bounding box center [551, 151] width 11 height 11
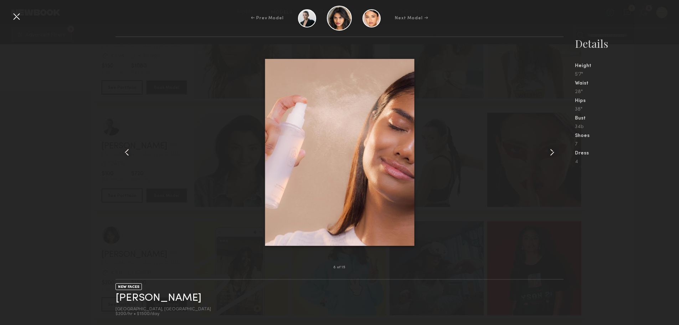
click at [550, 153] on common-icon at bounding box center [551, 151] width 11 height 11
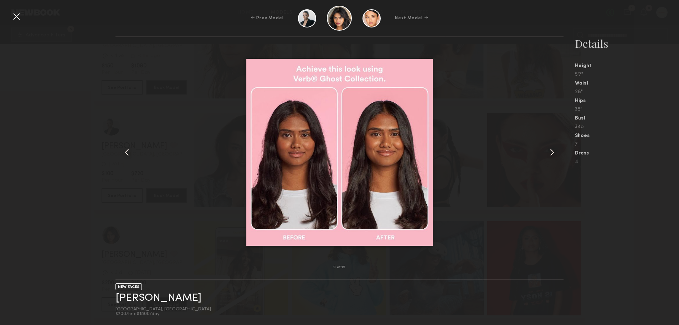
click at [550, 153] on common-icon at bounding box center [551, 151] width 11 height 11
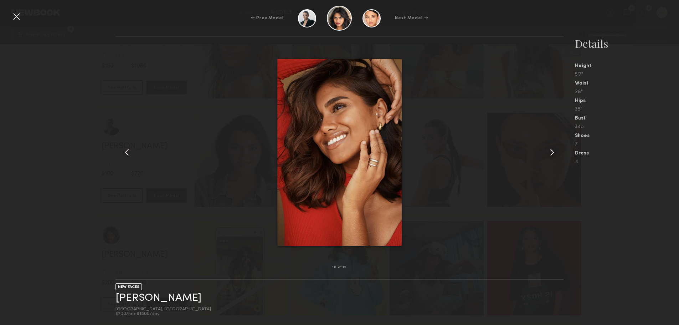
click at [15, 21] on div at bounding box center [16, 16] width 11 height 11
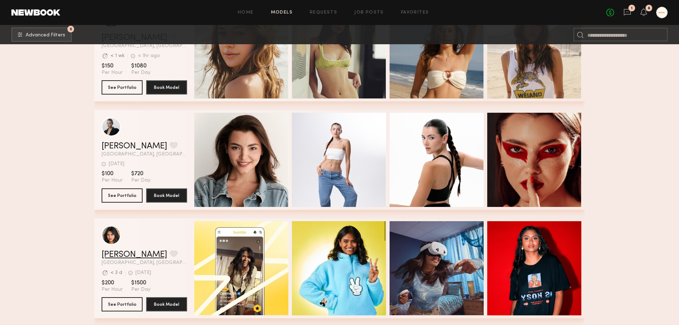
click at [124, 259] on link "Bhaavika G." at bounding box center [135, 254] width 66 height 9
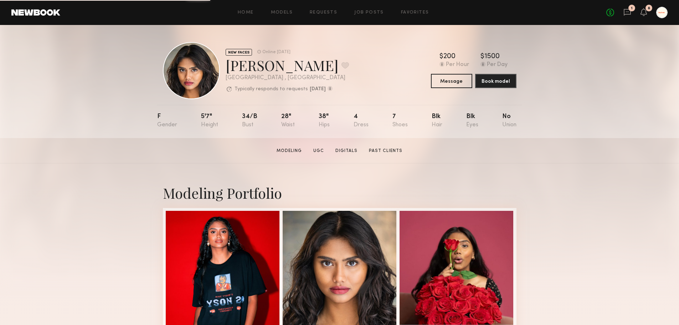
click at [342, 153] on link "Digitals" at bounding box center [346, 151] width 28 height 6
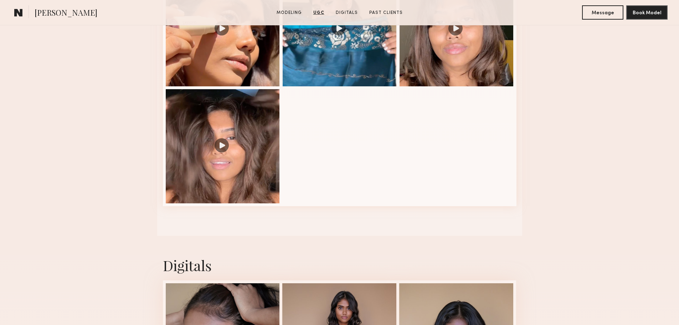
scroll to position [932, 0]
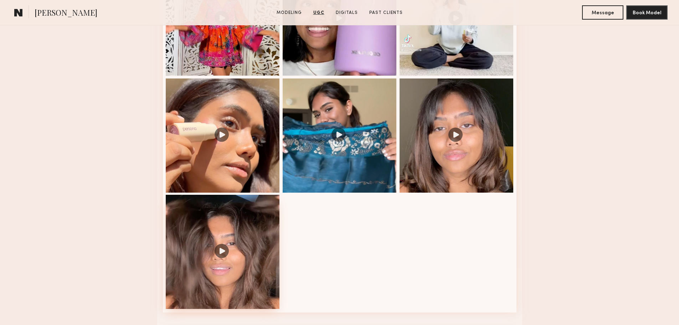
click at [245, 236] on div at bounding box center [223, 252] width 114 height 114
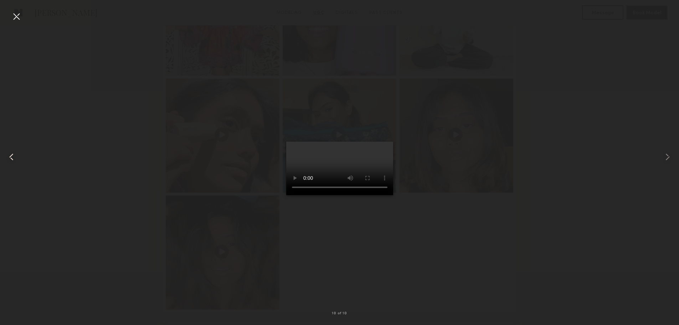
click at [11, 157] on common-icon at bounding box center [11, 156] width 11 height 11
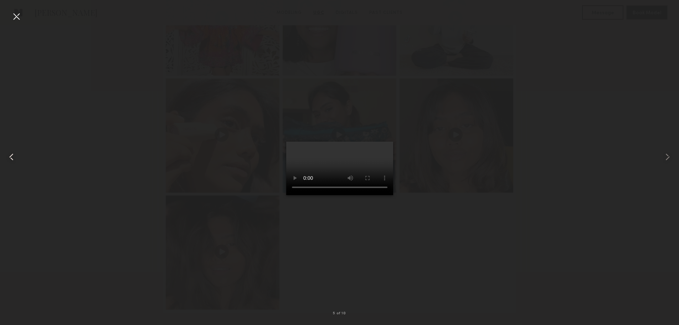
click at [11, 157] on common-icon at bounding box center [11, 156] width 11 height 11
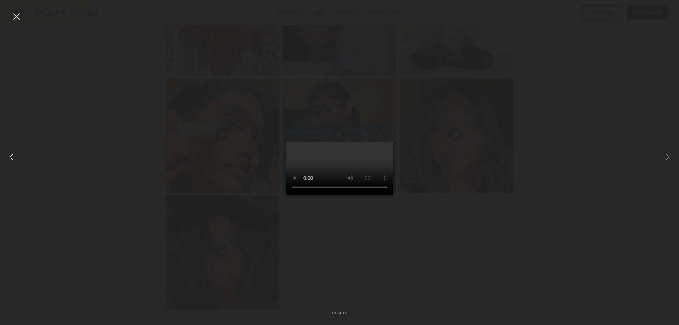
click at [11, 157] on common-icon at bounding box center [11, 156] width 11 height 11
click at [17, 16] on div at bounding box center [16, 16] width 11 height 11
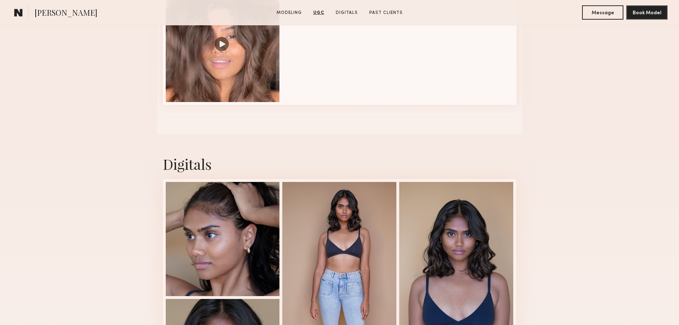
scroll to position [1252, 0]
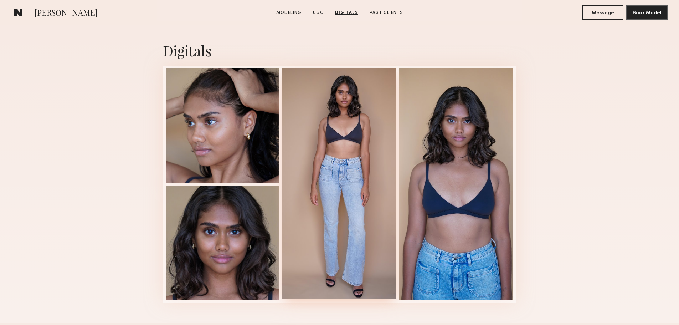
click at [319, 244] on div at bounding box center [339, 183] width 114 height 231
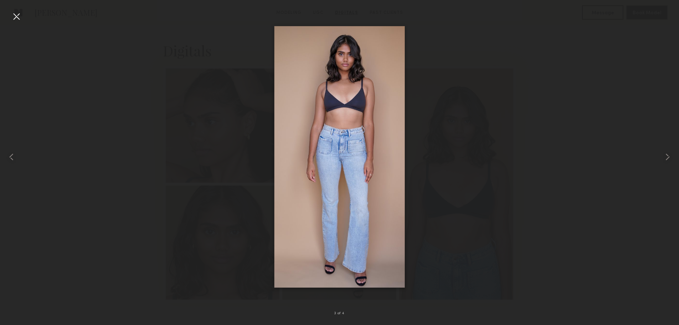
click at [363, 190] on img at bounding box center [339, 157] width 131 height 262
click at [170, 149] on div at bounding box center [339, 156] width 679 height 290
click at [104, 161] on div at bounding box center [339, 156] width 679 height 290
click at [14, 19] on div at bounding box center [16, 16] width 11 height 11
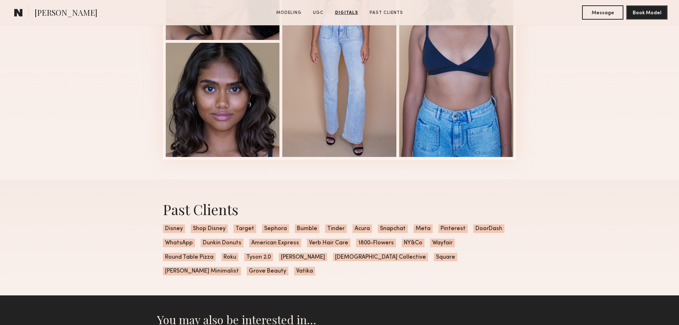
scroll to position [1609, 0]
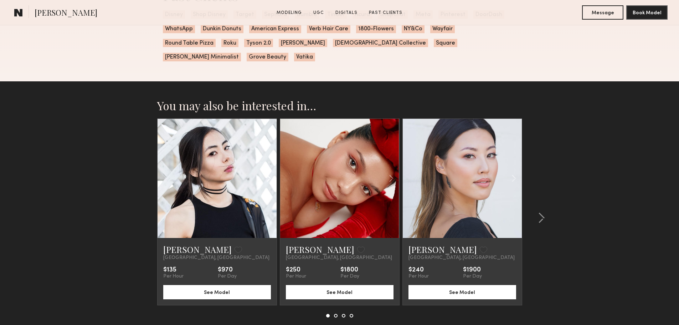
click at [269, 171] on common-icon at bounding box center [268, 178] width 10 height 14
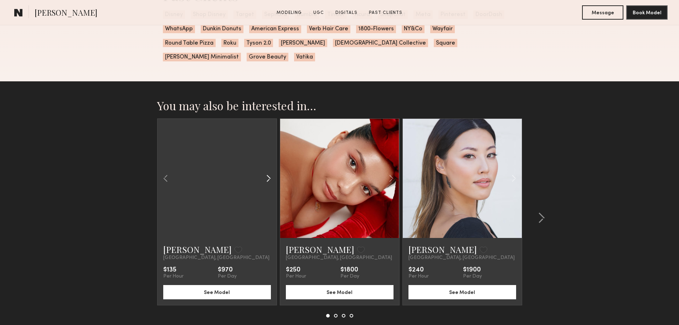
click at [269, 171] on common-icon at bounding box center [268, 178] width 10 height 14
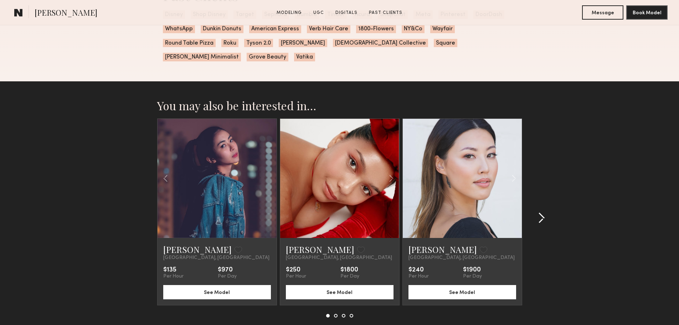
click at [522, 167] on div at bounding box center [539, 217] width 34 height 199
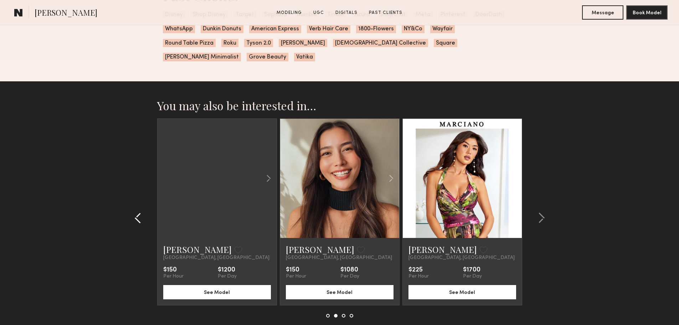
click at [138, 200] on div at bounding box center [140, 217] width 34 height 199
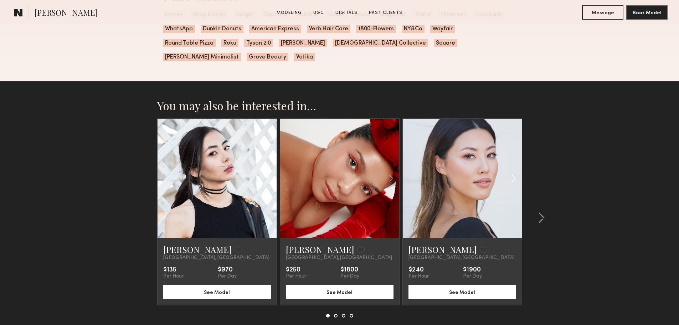
click at [515, 171] on common-icon at bounding box center [513, 178] width 10 height 14
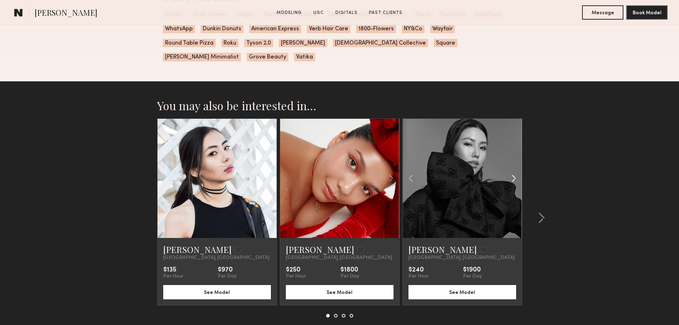
click at [515, 171] on common-icon at bounding box center [513, 178] width 10 height 14
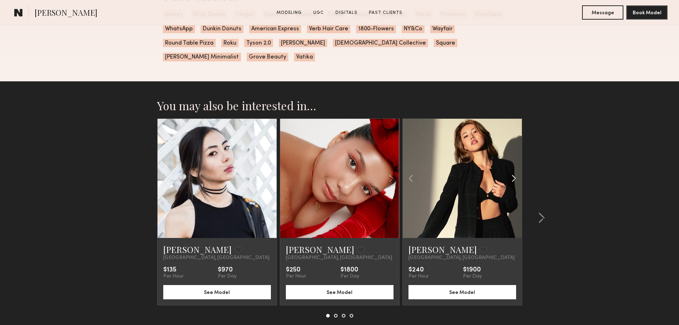
click at [515, 171] on common-icon at bounding box center [513, 178] width 10 height 14
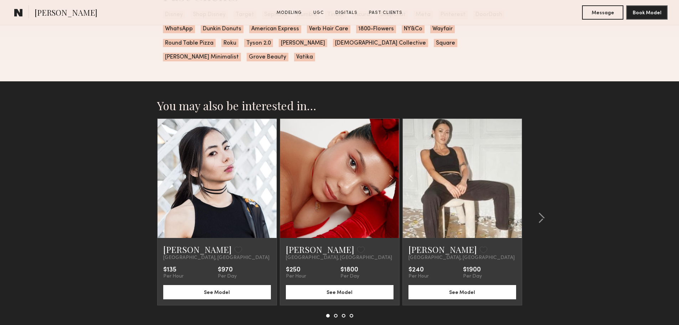
click at [515, 171] on div at bounding box center [462, 178] width 119 height 119
click at [391, 171] on common-icon at bounding box center [391, 178] width 10 height 14
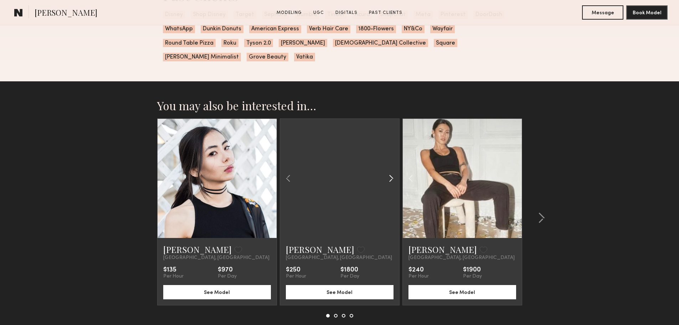
click at [391, 171] on common-icon at bounding box center [391, 178] width 10 height 14
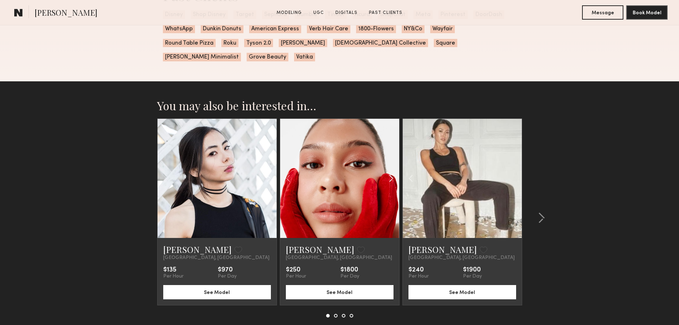
click at [391, 171] on common-icon at bounding box center [391, 178] width 10 height 14
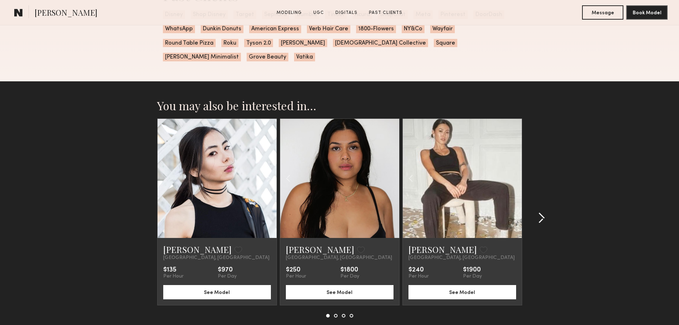
click at [539, 212] on common-icon at bounding box center [541, 217] width 7 height 11
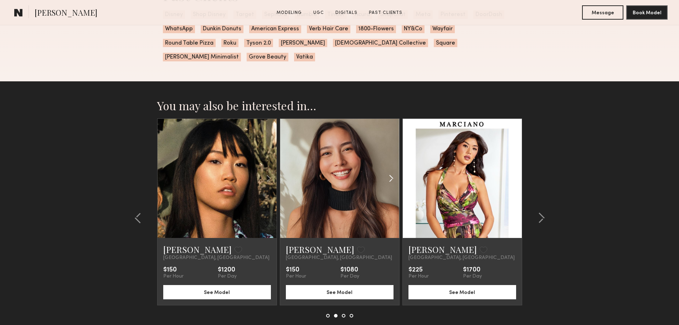
click at [392, 171] on common-icon at bounding box center [391, 178] width 10 height 14
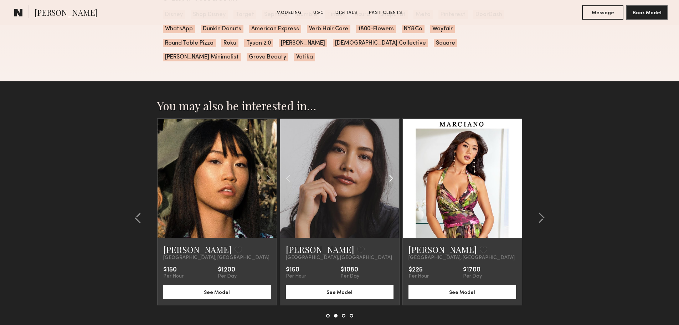
click at [392, 171] on common-icon at bounding box center [391, 178] width 10 height 14
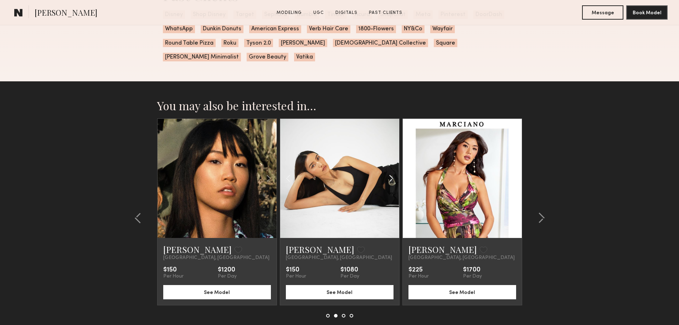
click at [392, 171] on common-icon at bounding box center [391, 178] width 10 height 14
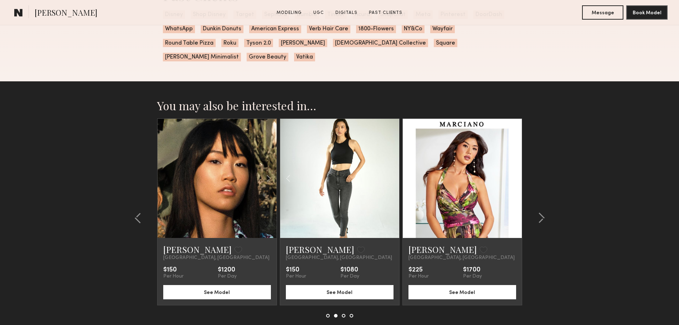
click at [392, 170] on div at bounding box center [339, 178] width 119 height 119
click at [291, 171] on common-icon at bounding box center [288, 178] width 10 height 14
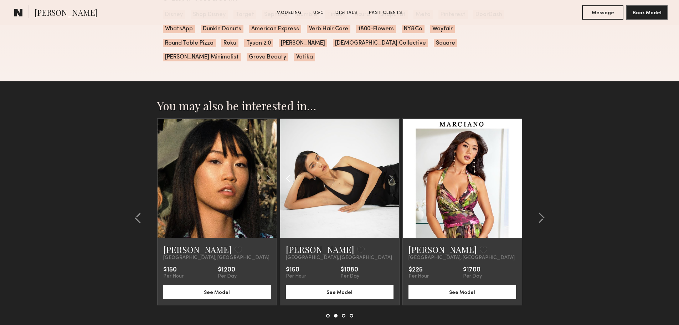
click at [291, 171] on common-icon at bounding box center [288, 178] width 10 height 14
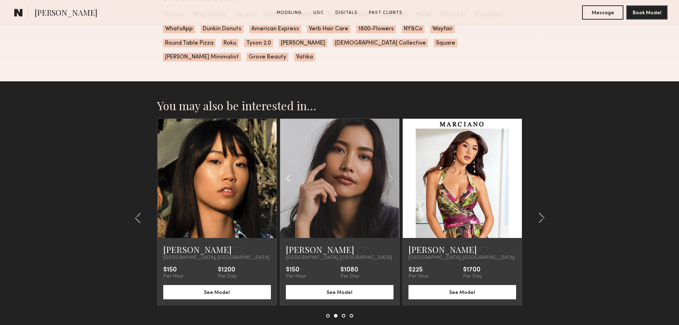
click at [291, 171] on common-icon at bounding box center [288, 178] width 10 height 14
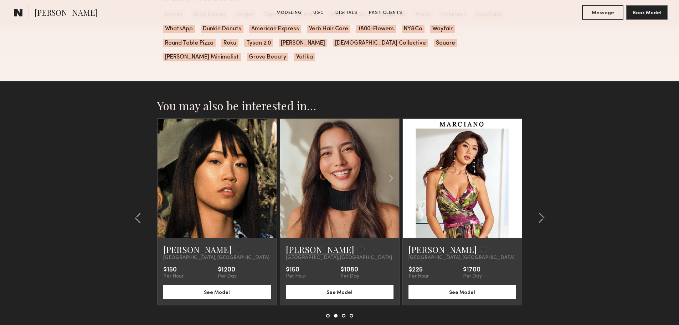
click at [298, 243] on link "[PERSON_NAME]" at bounding box center [320, 248] width 68 height 11
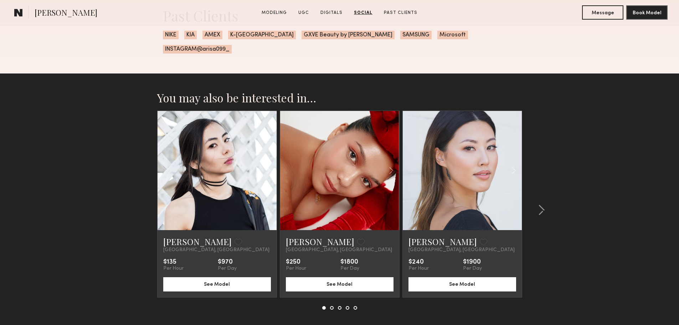
scroll to position [2280, 0]
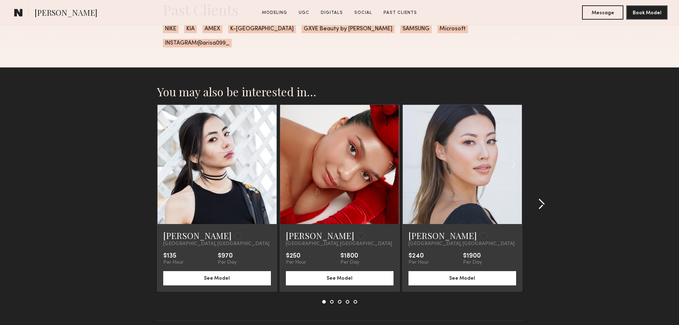
click at [538, 198] on common-icon at bounding box center [541, 203] width 7 height 11
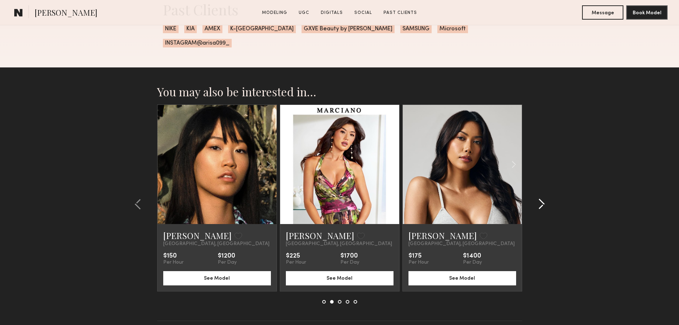
click at [538, 198] on common-icon at bounding box center [541, 203] width 7 height 11
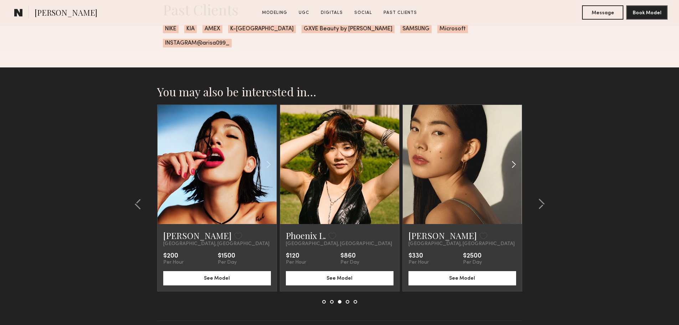
click at [508, 156] on div at bounding box center [501, 164] width 39 height 119
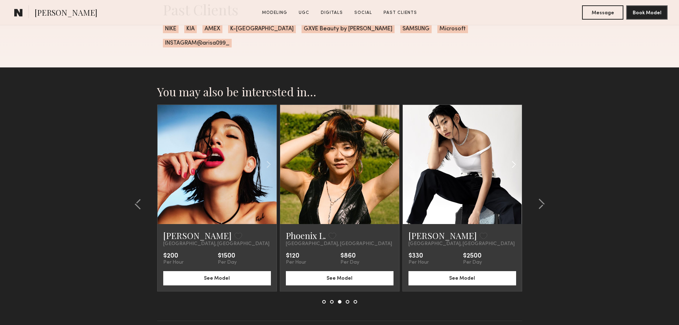
click at [508, 156] on div at bounding box center [501, 164] width 39 height 119
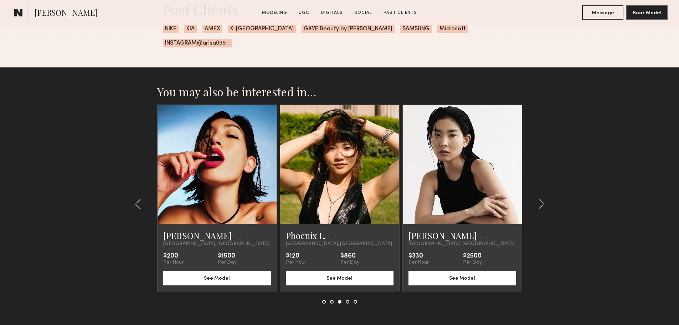
click at [508, 156] on div at bounding box center [501, 164] width 39 height 119
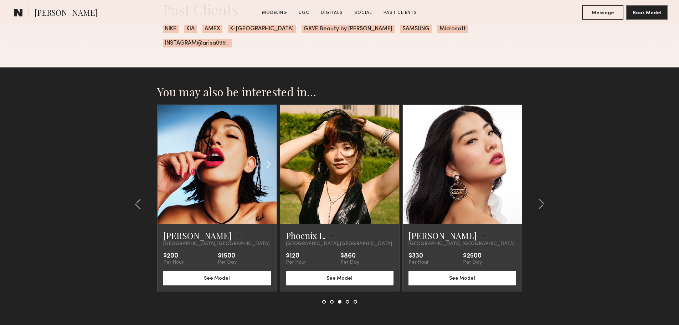
click at [262, 161] on div at bounding box center [256, 164] width 39 height 119
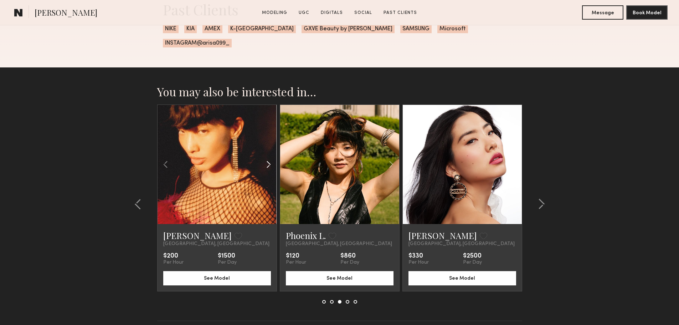
click at [262, 161] on div at bounding box center [256, 164] width 39 height 119
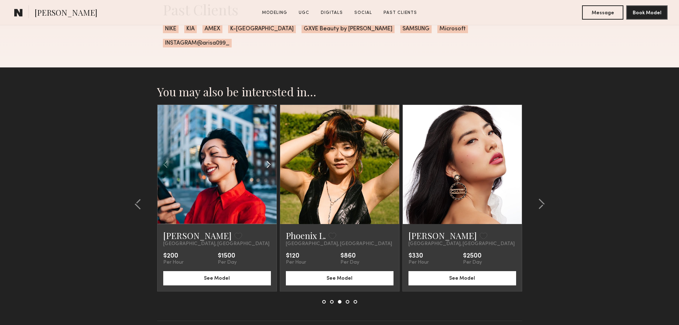
click at [262, 160] on div at bounding box center [256, 164] width 39 height 119
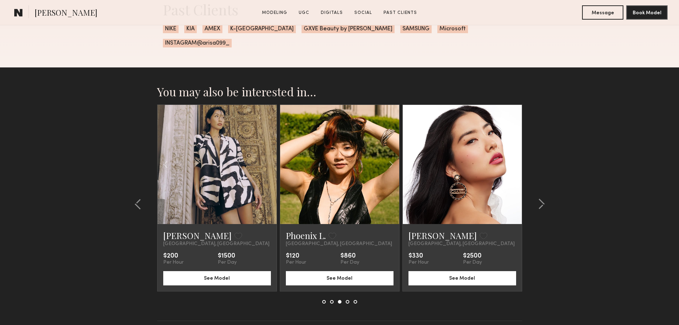
click at [262, 160] on div at bounding box center [216, 164] width 119 height 119
click at [395, 157] on common-icon at bounding box center [391, 164] width 10 height 14
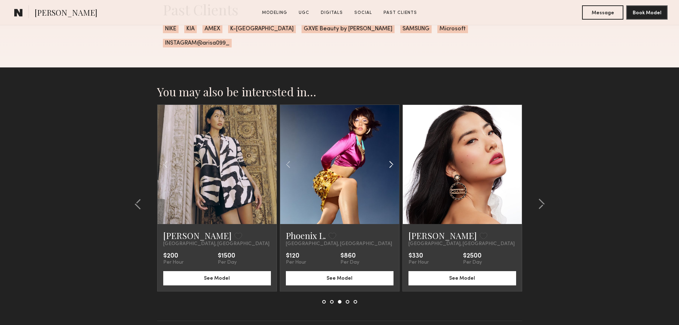
click at [395, 157] on common-icon at bounding box center [391, 164] width 10 height 14
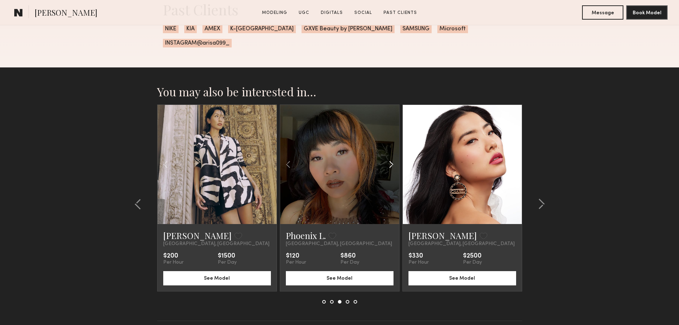
click at [395, 157] on common-icon at bounding box center [391, 164] width 10 height 14
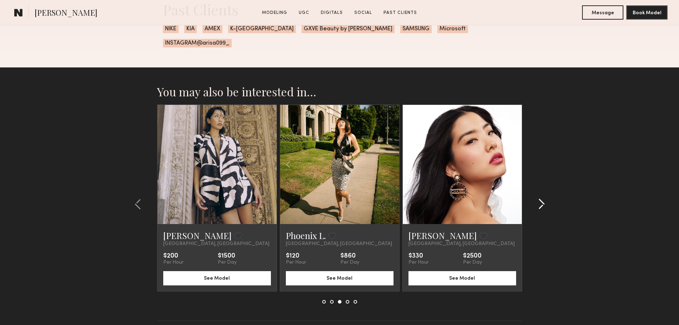
click at [541, 198] on common-icon at bounding box center [541, 203] width 7 height 11
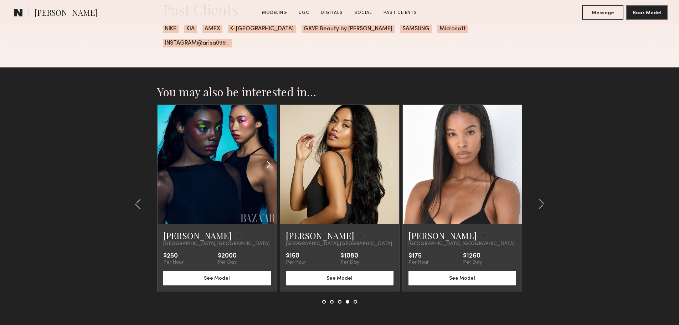
click at [259, 161] on div at bounding box center [256, 164] width 39 height 119
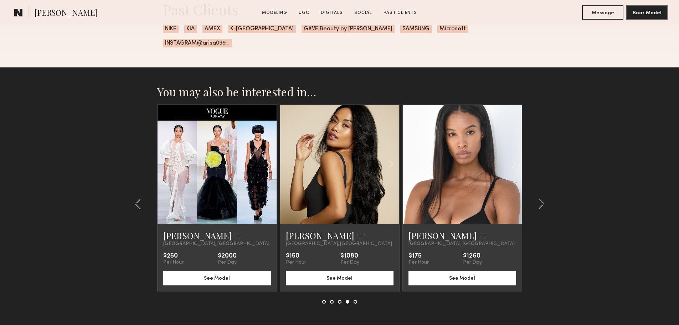
click at [259, 161] on div at bounding box center [256, 164] width 39 height 119
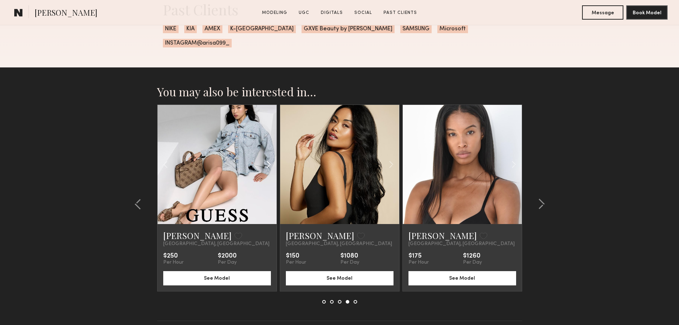
click at [259, 161] on div at bounding box center [256, 164] width 39 height 119
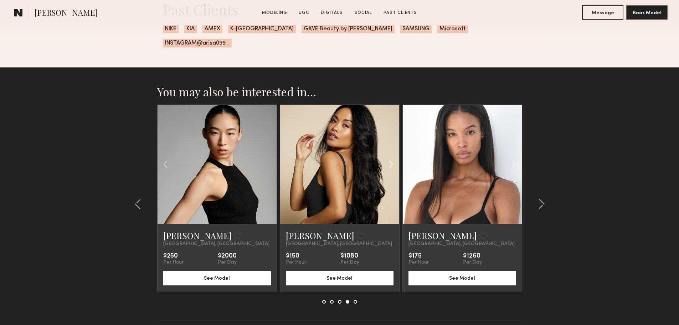
click at [388, 157] on common-icon at bounding box center [391, 164] width 10 height 14
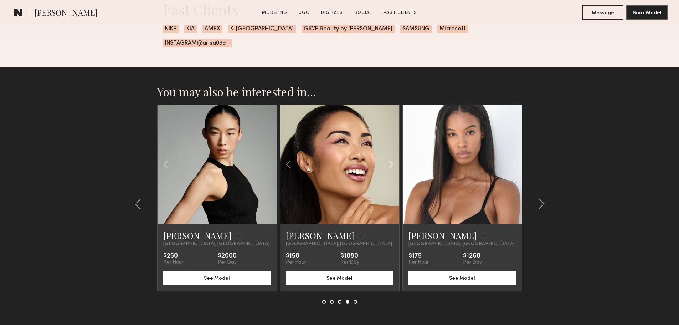
click at [388, 157] on common-icon at bounding box center [391, 164] width 10 height 14
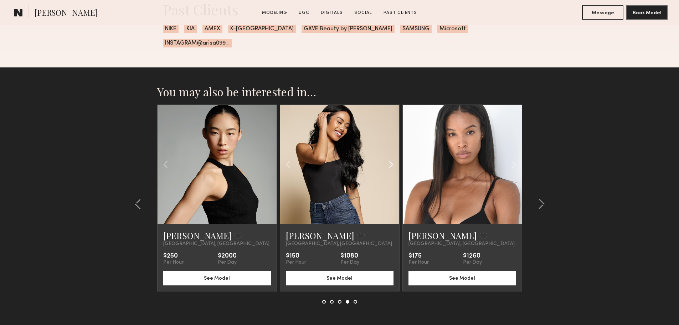
click at [388, 157] on common-icon at bounding box center [391, 164] width 10 height 14
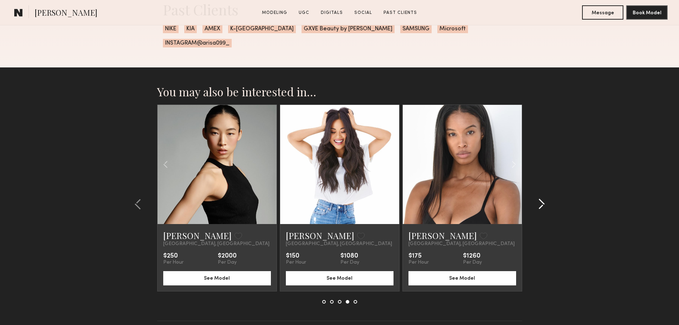
click at [543, 198] on common-icon at bounding box center [541, 203] width 7 height 11
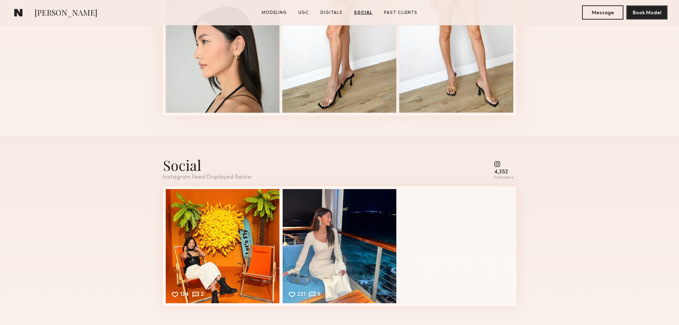
scroll to position [1853, 0]
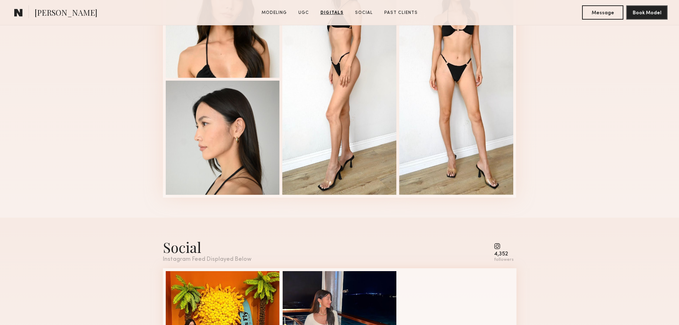
click at [14, 10] on common-icon at bounding box center [18, 12] width 9 height 9
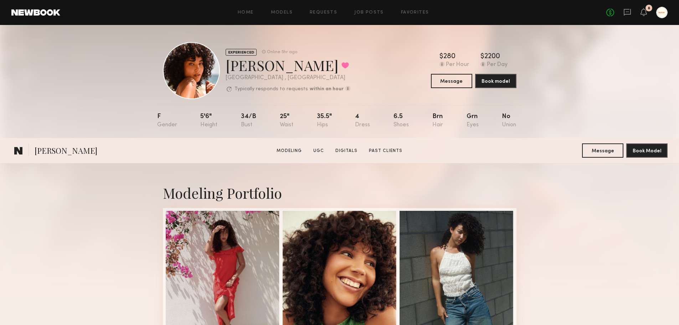
scroll to position [2128, 0]
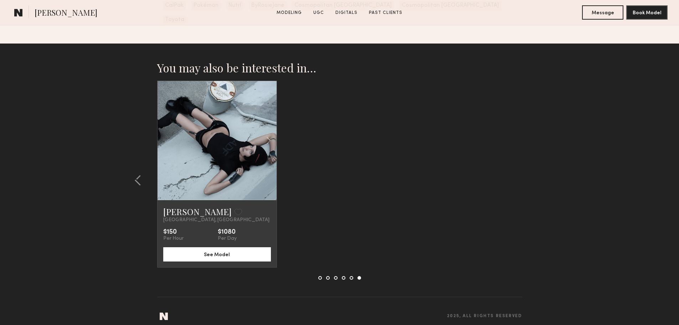
drag, startPoint x: 0, startPoint y: 0, endPoint x: 16, endPoint y: 11, distance: 19.3
click at [16, 11] on common-icon at bounding box center [18, 12] width 9 height 9
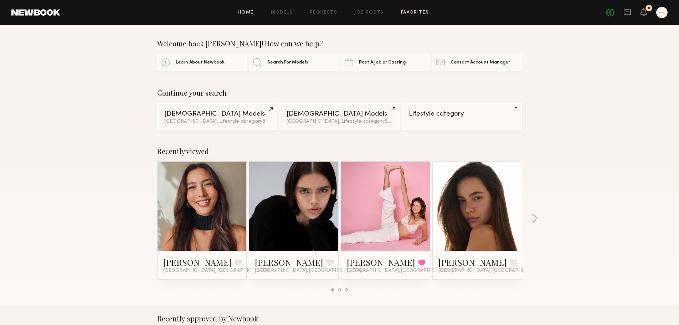
click at [402, 12] on link "Favorites" at bounding box center [415, 12] width 28 height 5
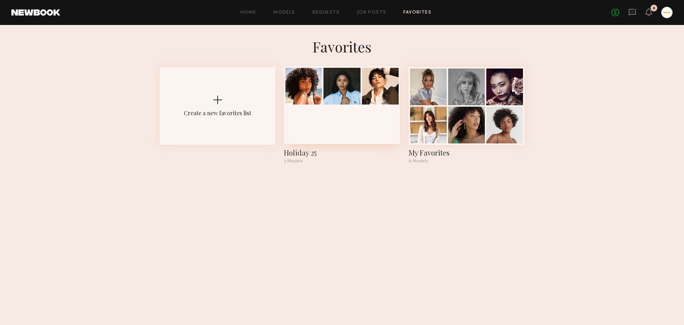
click at [341, 89] on div at bounding box center [342, 86] width 37 height 37
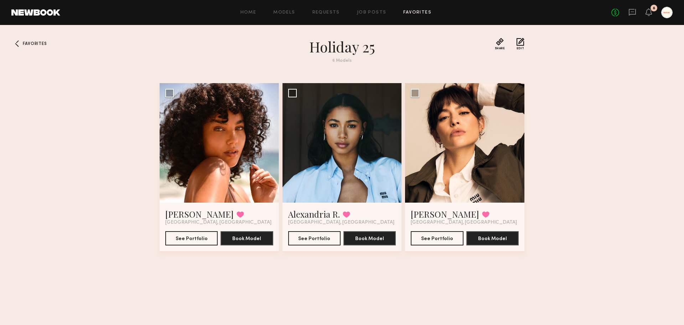
click at [345, 64] on section "Holiday 25 6 Models" at bounding box center [342, 55] width 257 height 34
click at [567, 101] on div "Favorites Holiday 25 6 Models Share Copy Shareable Link Edit Emely M. Favorited…" at bounding box center [342, 181] width 684 height 287
click at [40, 45] on span "Favorites" at bounding box center [35, 44] width 24 height 4
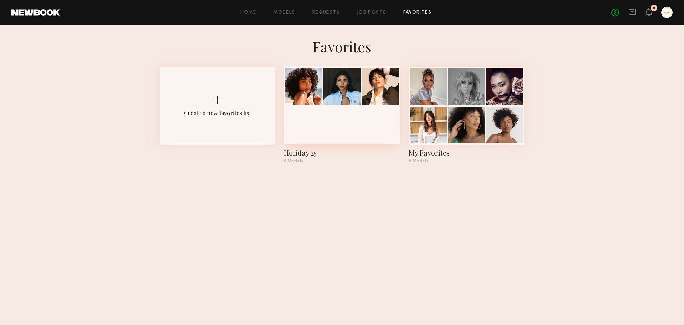
click at [309, 154] on div "Holiday 25" at bounding box center [342, 153] width 116 height 10
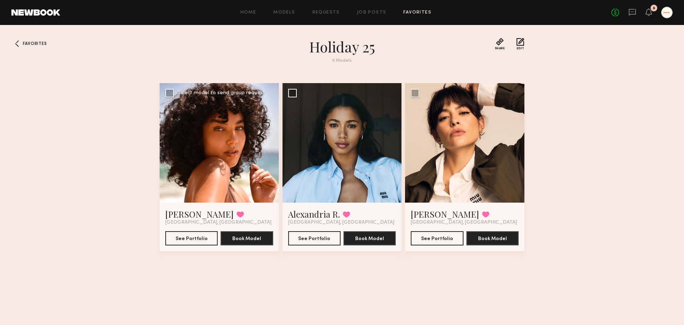
click at [211, 153] on div at bounding box center [219, 142] width 119 height 119
click at [519, 42] on button "Edit" at bounding box center [521, 44] width 8 height 12
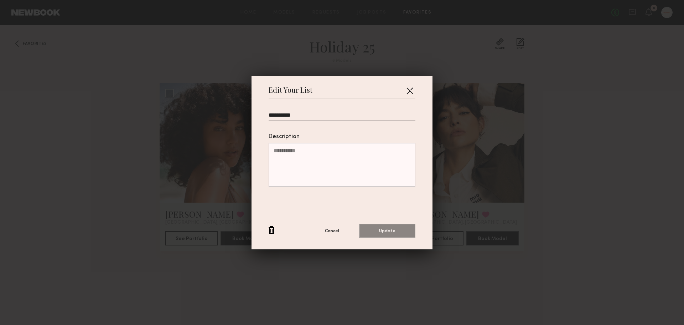
click at [408, 86] on button "button" at bounding box center [409, 90] width 11 height 11
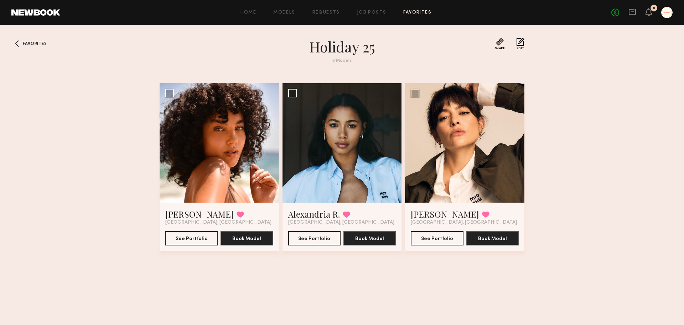
click at [353, 48] on h1 "Holiday 25" at bounding box center [342, 47] width 257 height 18
click at [343, 105] on div at bounding box center [342, 142] width 119 height 119
click at [347, 171] on div at bounding box center [342, 142] width 119 height 119
click at [319, 294] on div "Favorites Holiday 25 6 Models Share Copy Shareable Link Edit Emely M. Favorited…" at bounding box center [342, 181] width 684 height 287
click at [30, 42] on span "Favorites" at bounding box center [35, 44] width 24 height 4
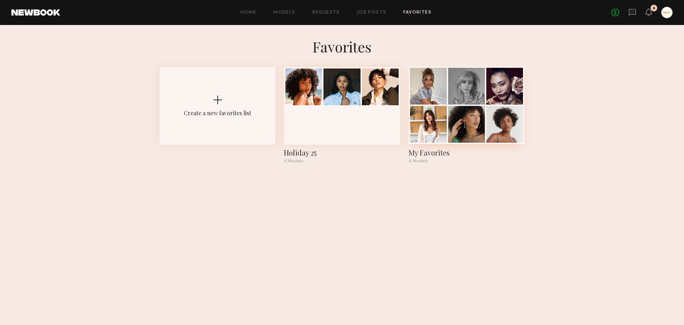
click at [492, 107] on div at bounding box center [504, 124] width 37 height 37
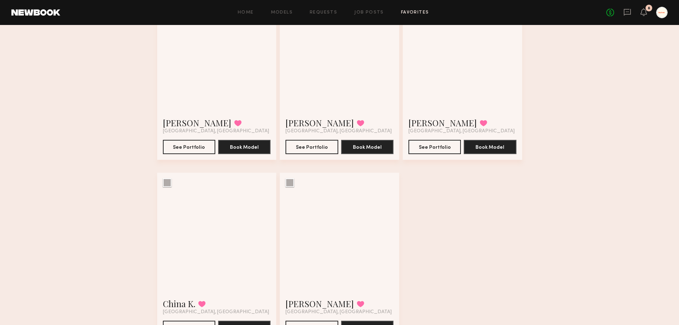
scroll to position [276, 0]
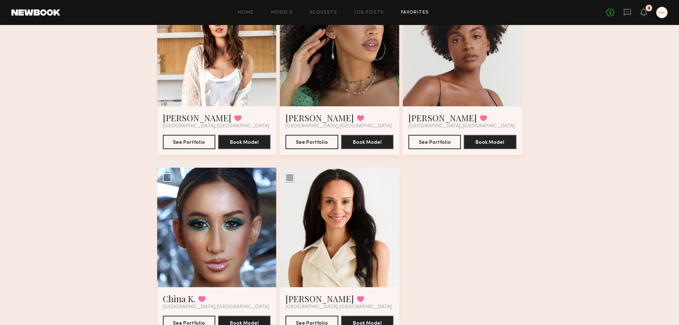
click at [17, 45] on div "Favorites My Favorites 8 Models Share Copy Shareable Link Edit Frances D. Favor…" at bounding box center [339, 60] width 679 height 598
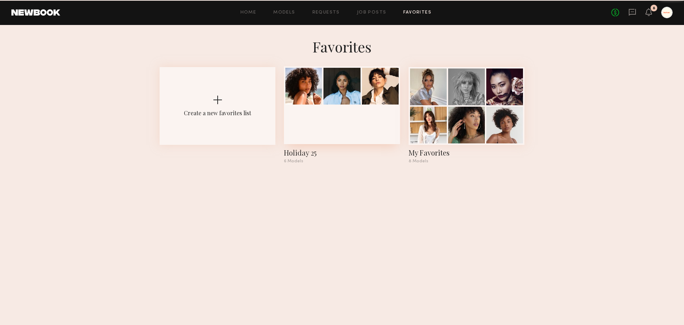
click at [363, 111] on div at bounding box center [342, 105] width 116 height 78
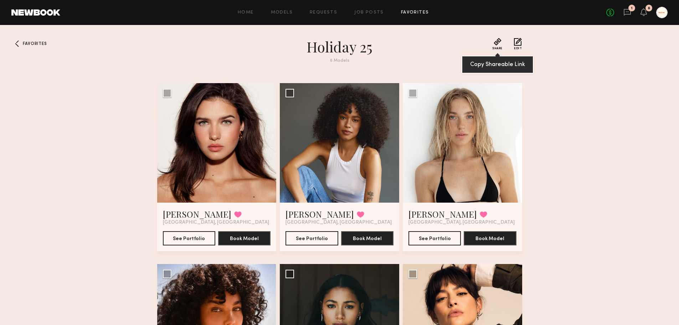
click at [495, 47] on span "Share" at bounding box center [497, 48] width 10 height 3
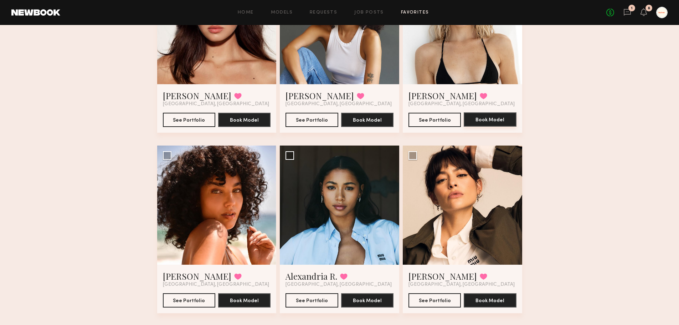
scroll to position [131, 0]
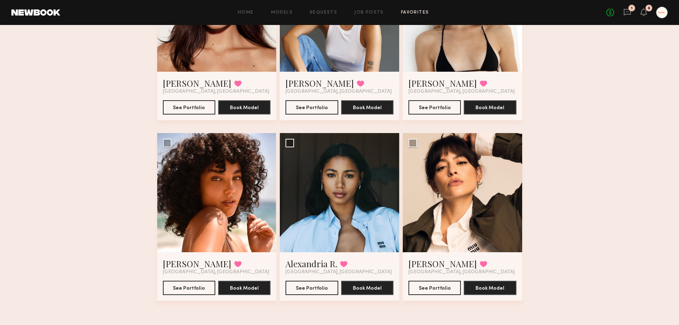
click at [626, 208] on div "Favorites Holiday 25 6 Models Share Copy Shareable Link Edit [PERSON_NAME] Favo…" at bounding box center [339, 116] width 679 height 418
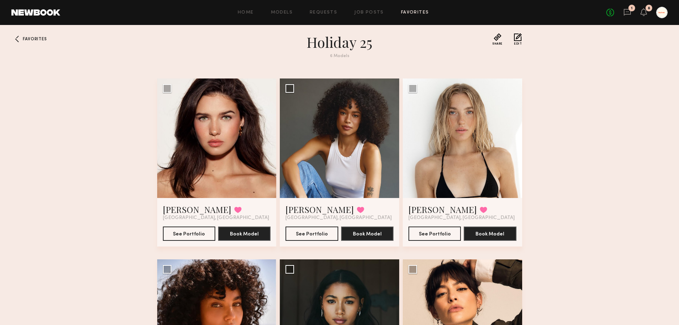
scroll to position [0, 0]
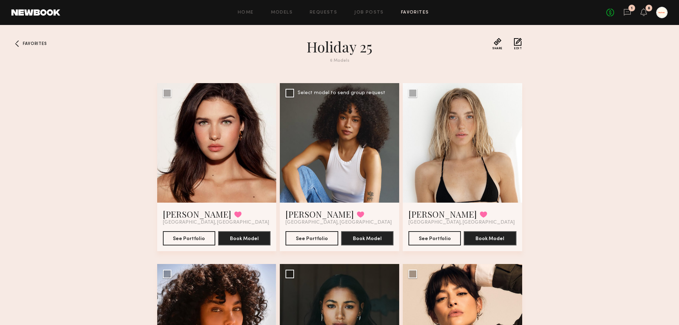
click at [309, 143] on div at bounding box center [339, 142] width 119 height 119
click at [350, 182] on div at bounding box center [339, 142] width 119 height 119
click at [311, 242] on button "See Portfolio" at bounding box center [311, 238] width 52 height 14
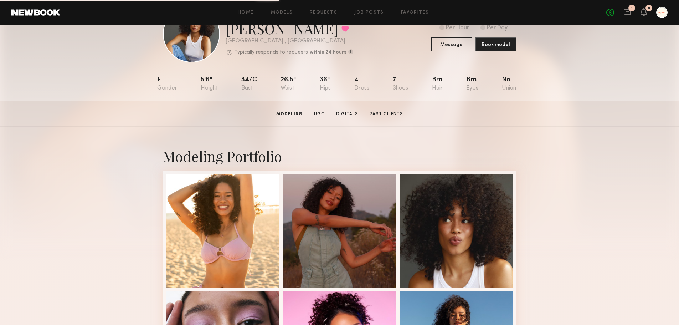
scroll to position [36, 0]
